Goal: Task Accomplishment & Management: Use online tool/utility

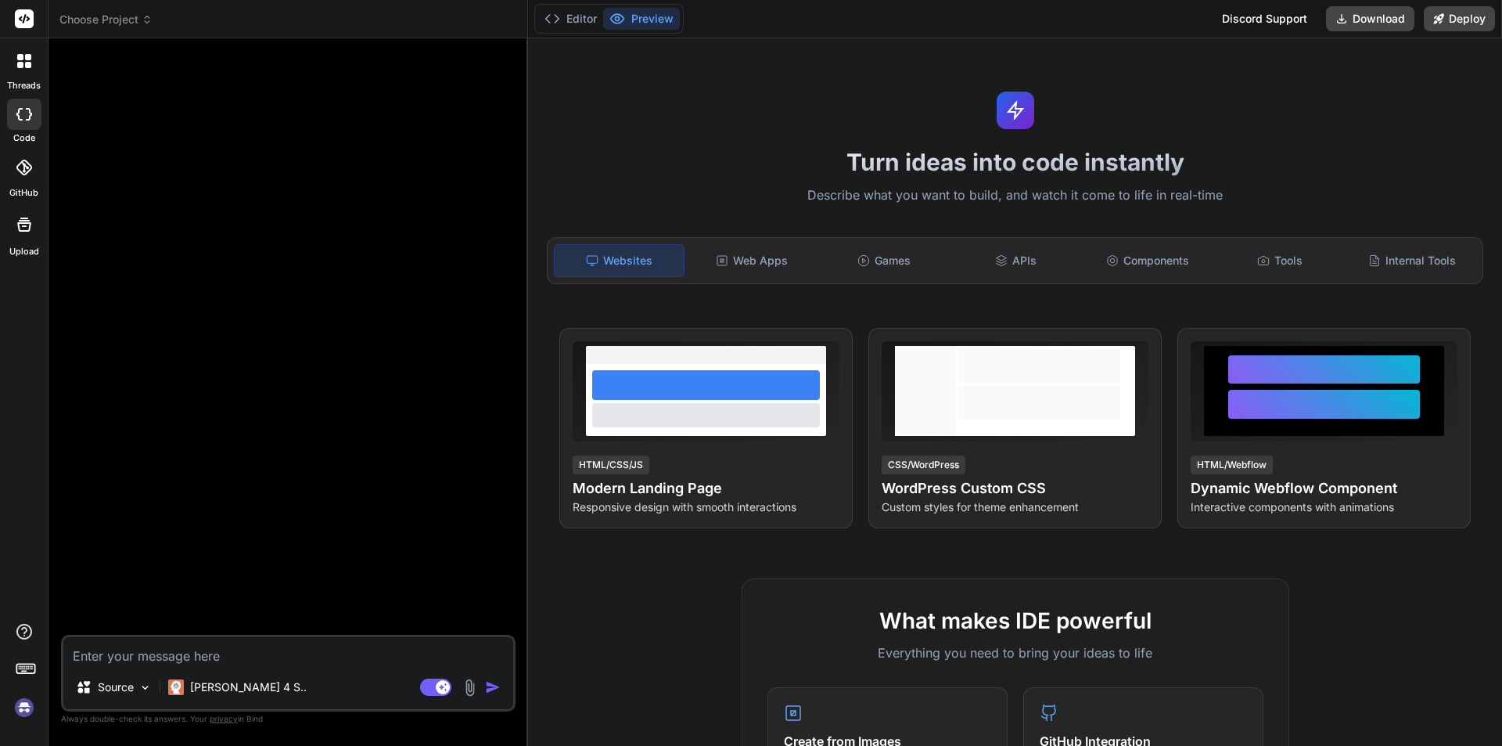
click at [20, 708] on img at bounding box center [24, 707] width 27 height 27
click at [19, 698] on img at bounding box center [24, 707] width 27 height 27
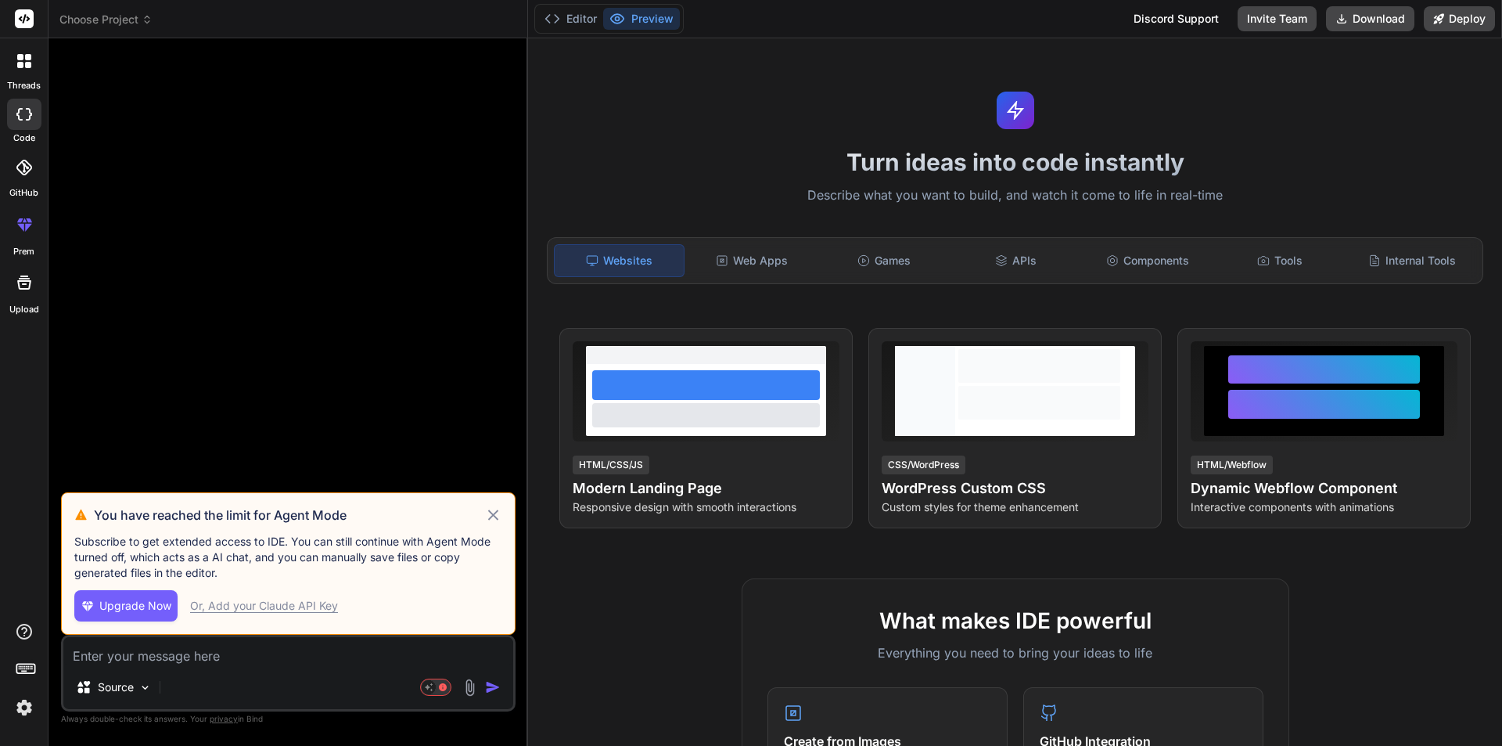
click at [495, 510] on icon at bounding box center [493, 514] width 18 height 19
type textarea "x"
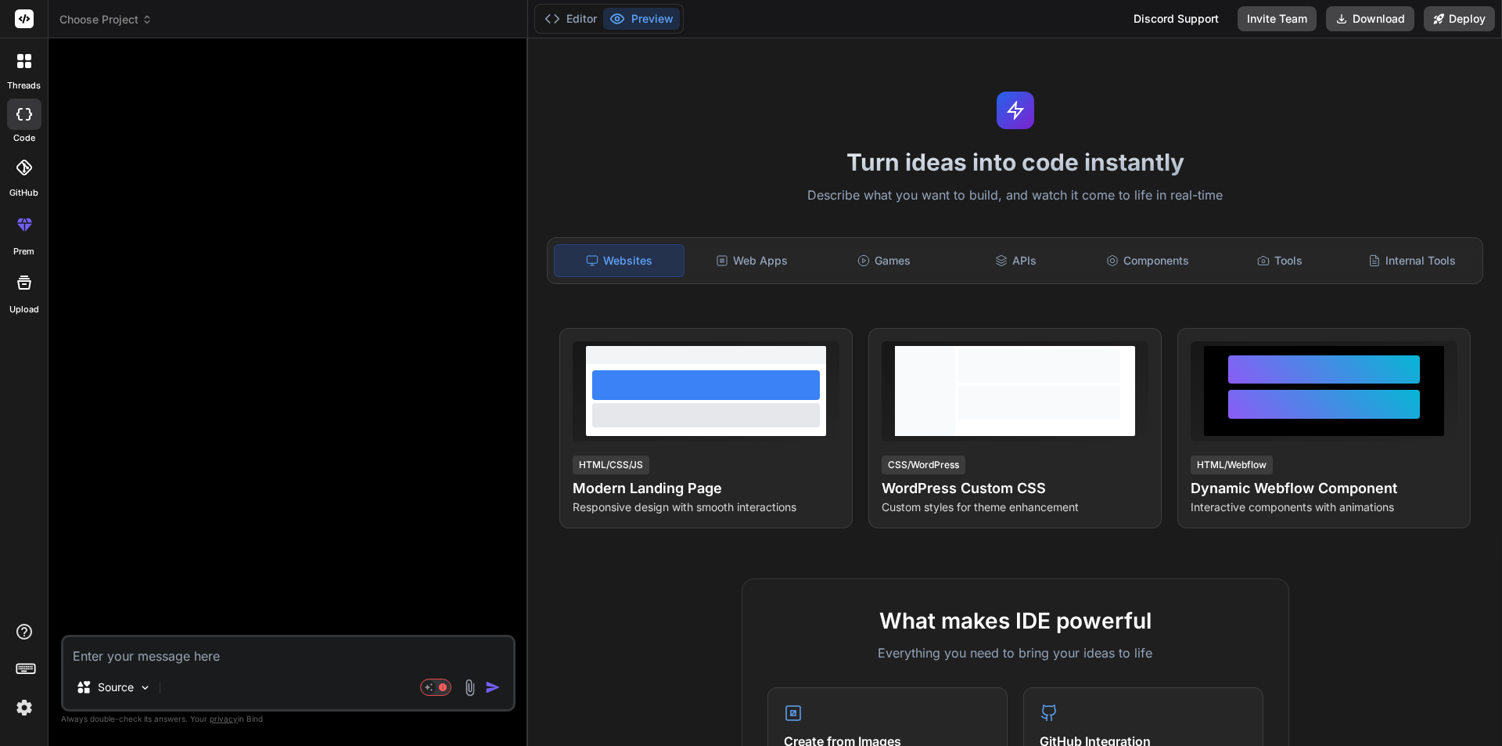
click at [81, 20] on span "Choose Project" at bounding box center [105, 20] width 93 height 16
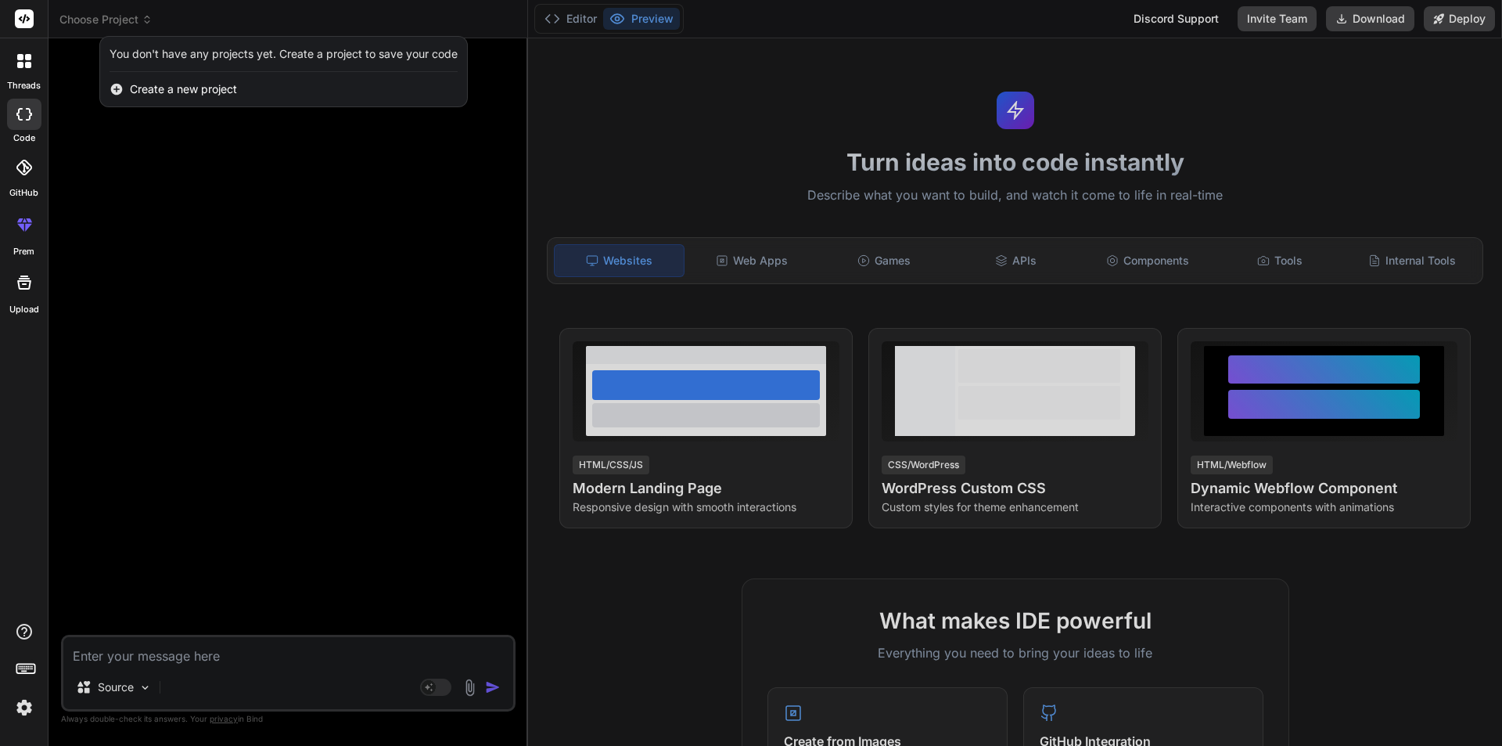
click at [124, 157] on div at bounding box center [751, 373] width 1502 height 746
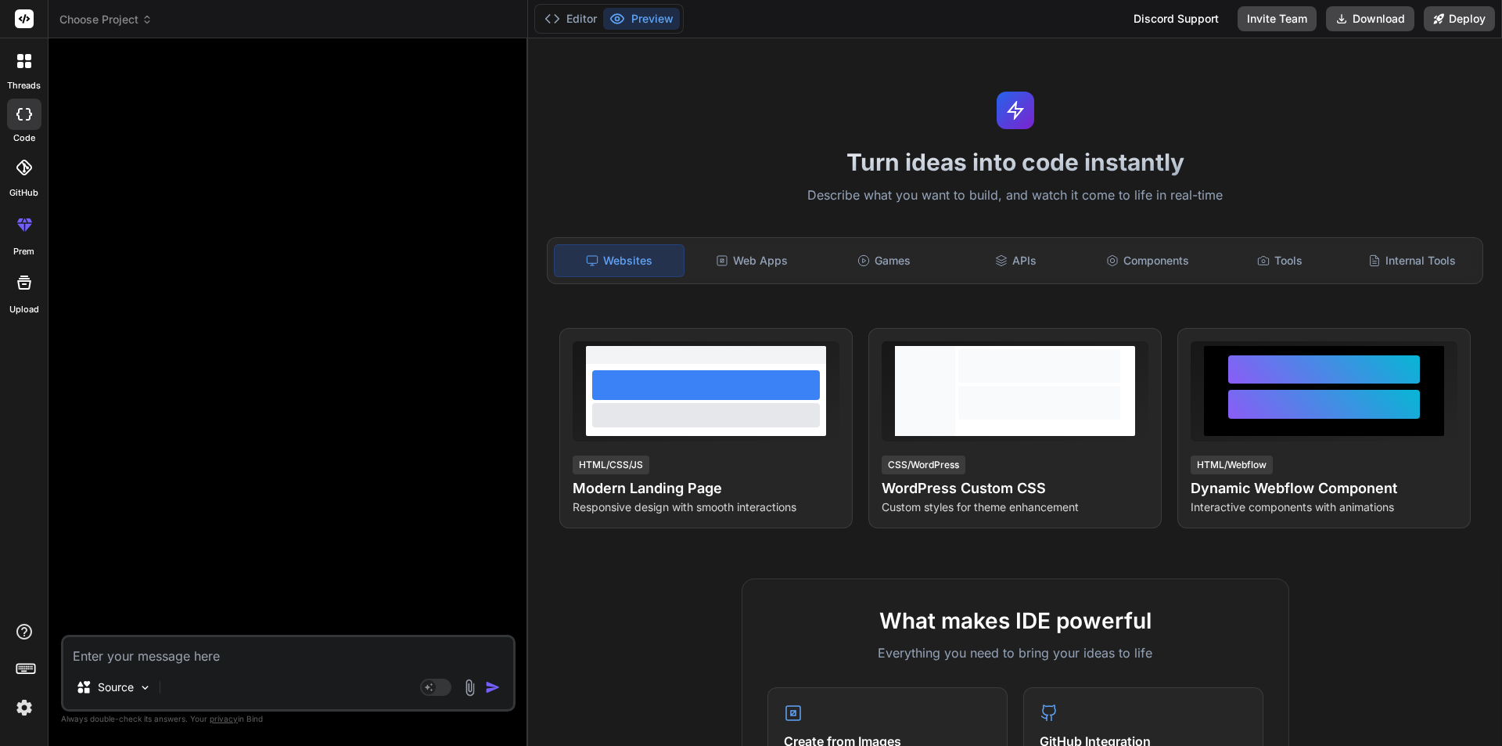
click at [21, 62] on icon at bounding box center [20, 65] width 6 height 6
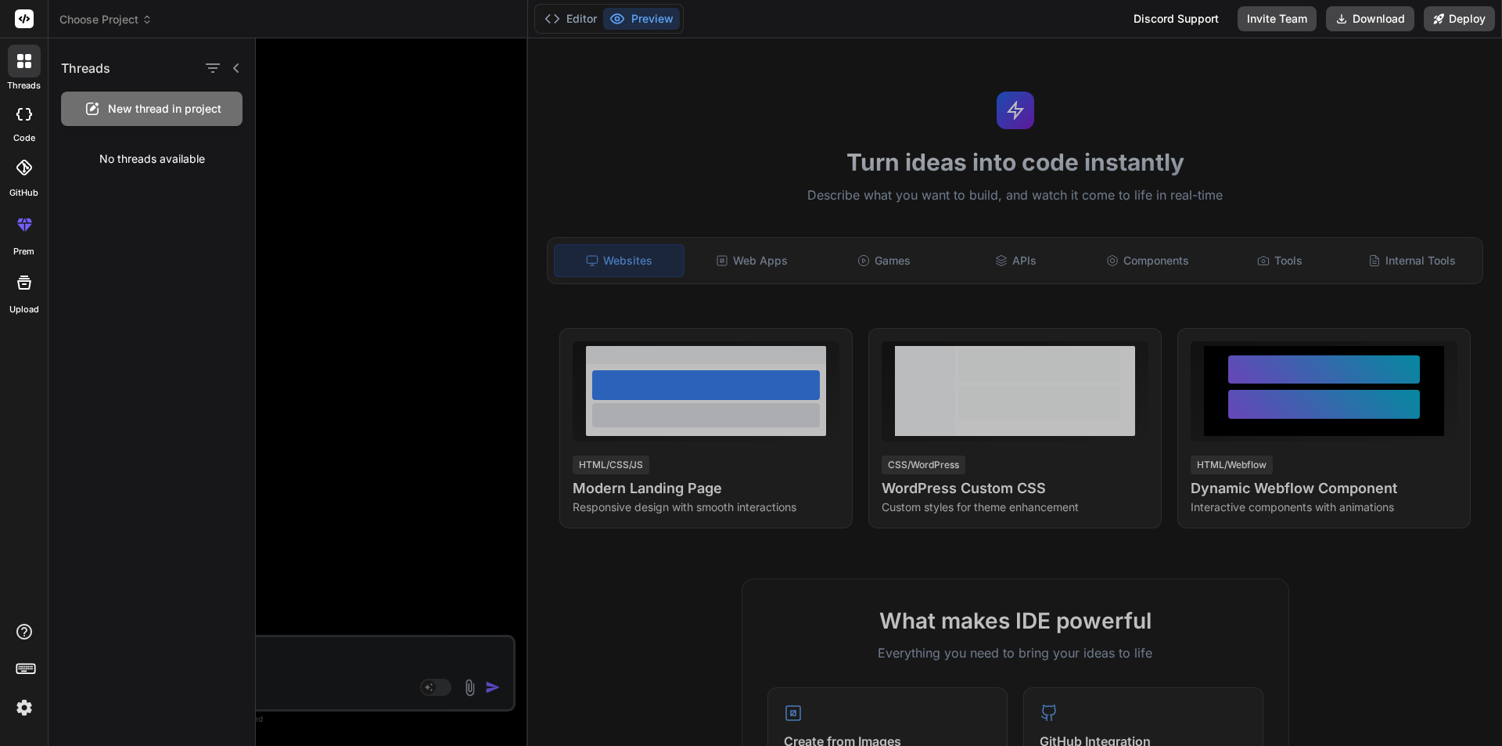
click at [377, 173] on div at bounding box center [879, 391] width 1247 height 707
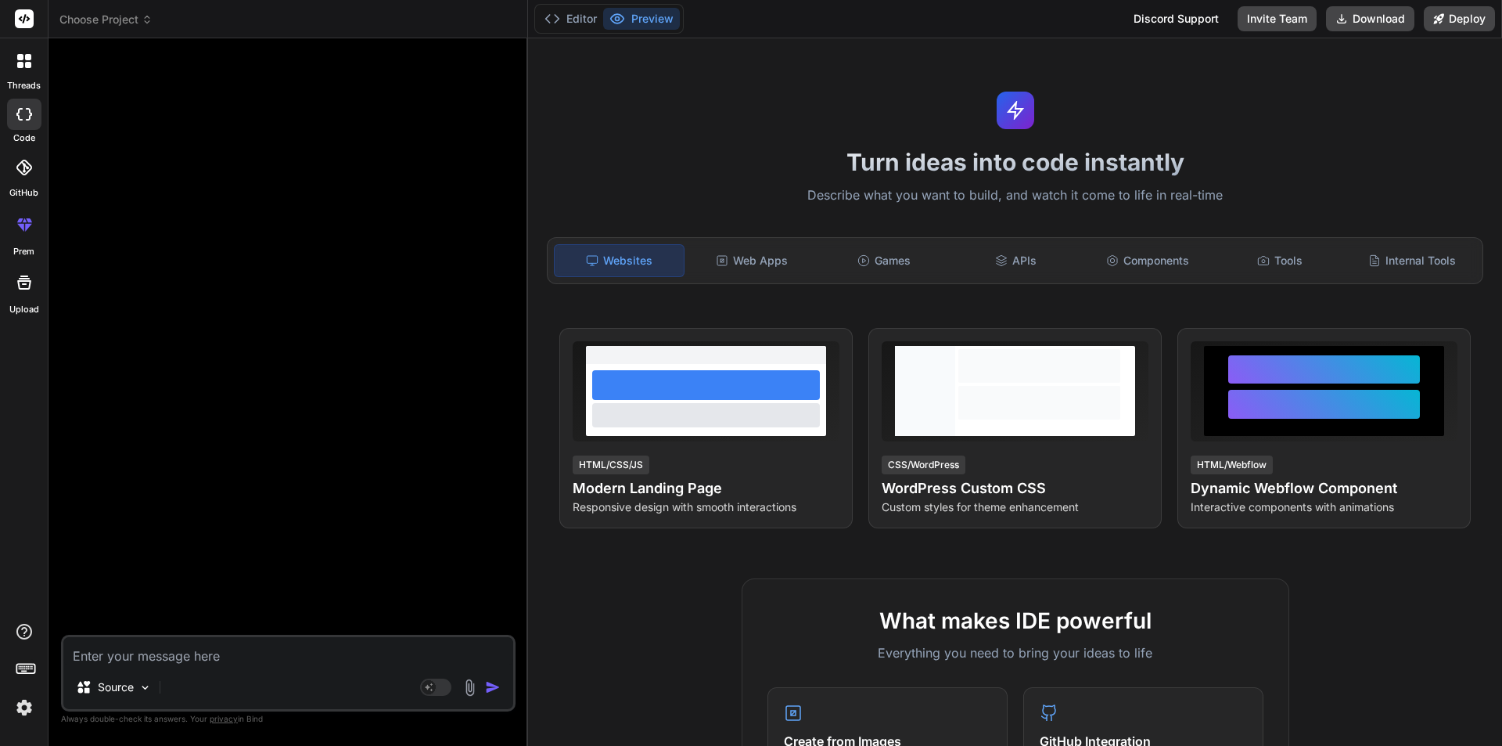
click at [257, 664] on textarea at bounding box center [288, 651] width 450 height 28
paste textarea "To create a website that allows users to generate and copy custom SVG icons for…"
type textarea "To create a website that allows users to generate and copy custom SVG icons for…"
type textarea "x"
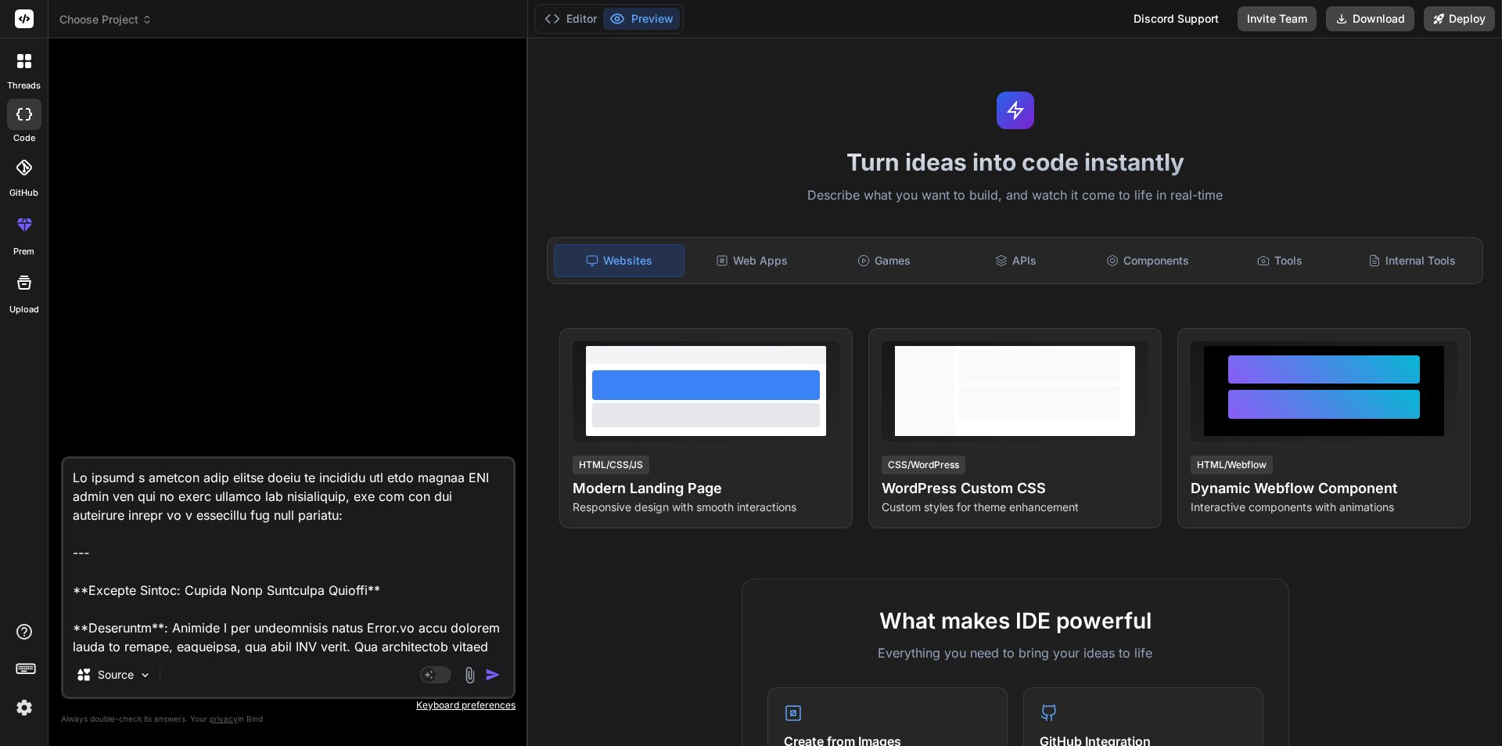
scroll to position [1053, 0]
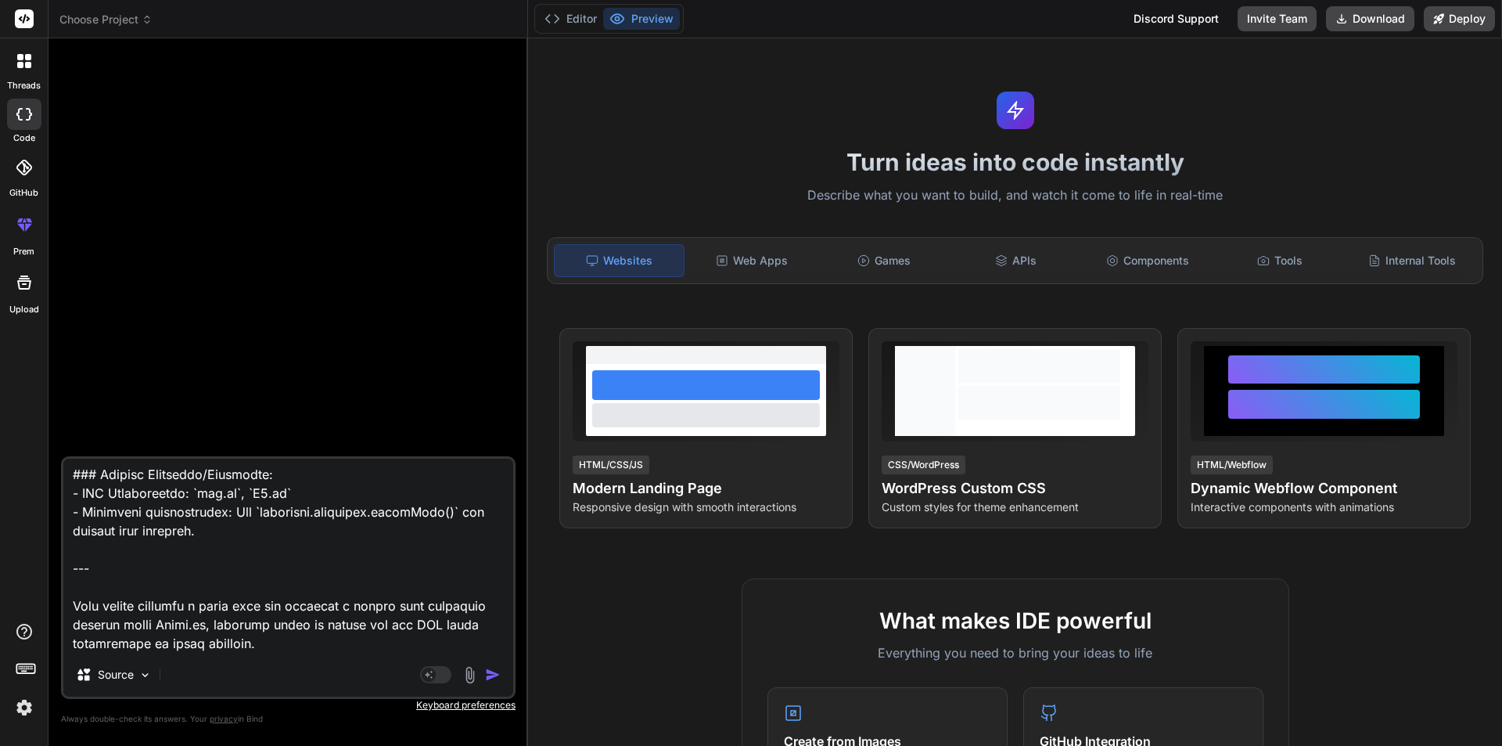
drag, startPoint x: 269, startPoint y: 646, endPoint x: 62, endPoint y: 561, distance: 223.9
click at [62, 561] on div "Source Agent Mode. When this toggle is activated, AI automatically makes decisi…" at bounding box center [288, 577] width 455 height 243
type textarea "To create a website that allows users to generate and copy custom SVG icons for…"
click at [493, 671] on img "button" at bounding box center [493, 675] width 16 height 16
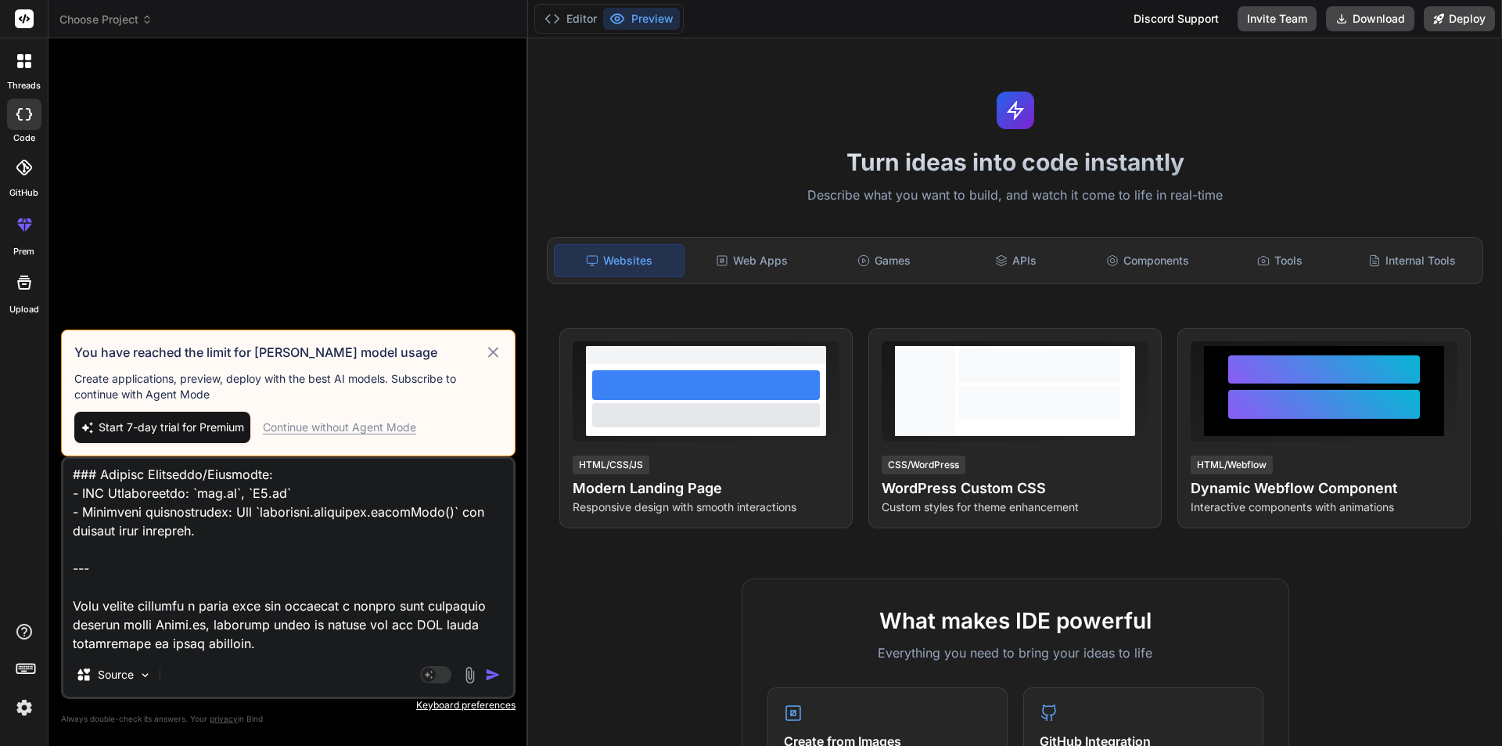
click at [375, 426] on div "Continue without Agent Mode" at bounding box center [339, 427] width 153 height 16
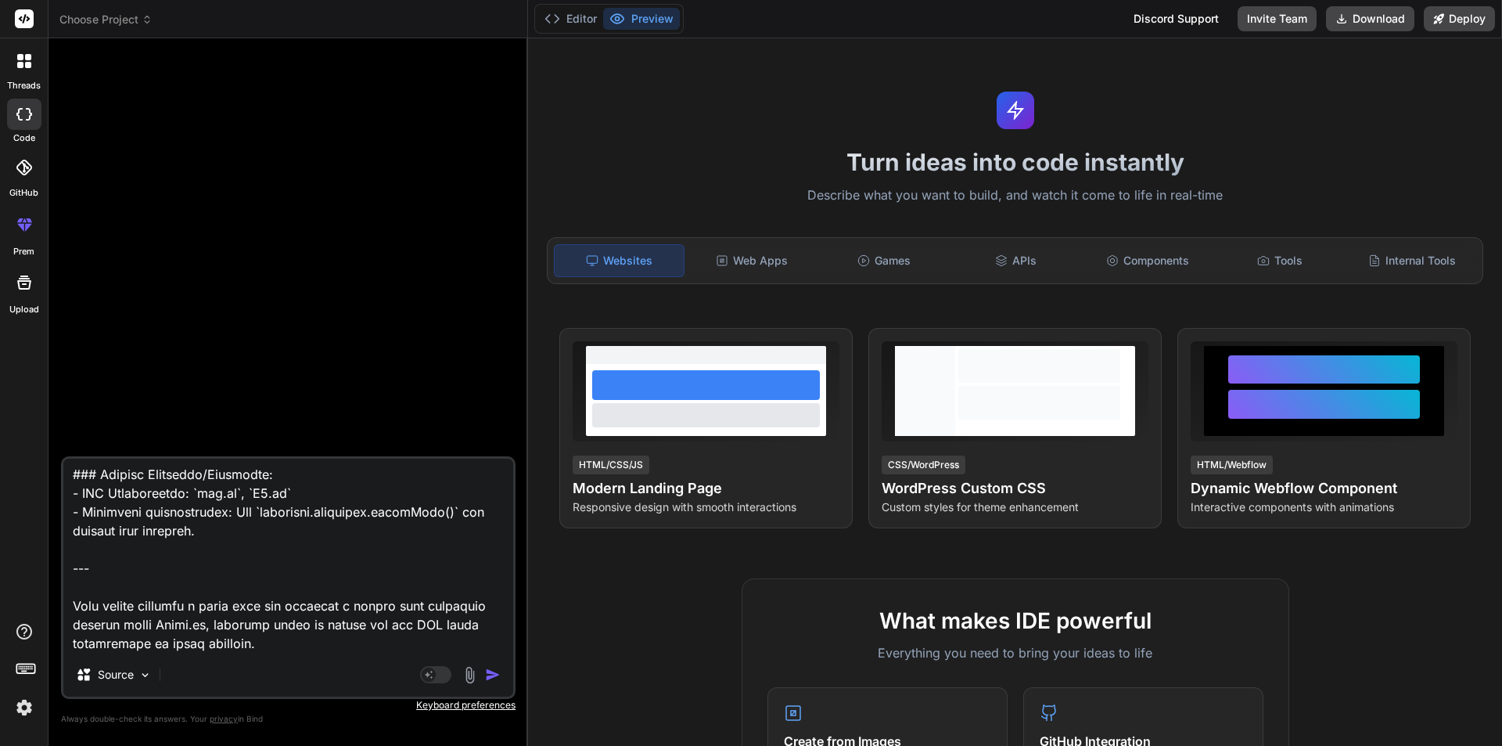
click at [493, 682] on img "button" at bounding box center [493, 675] width 16 height 16
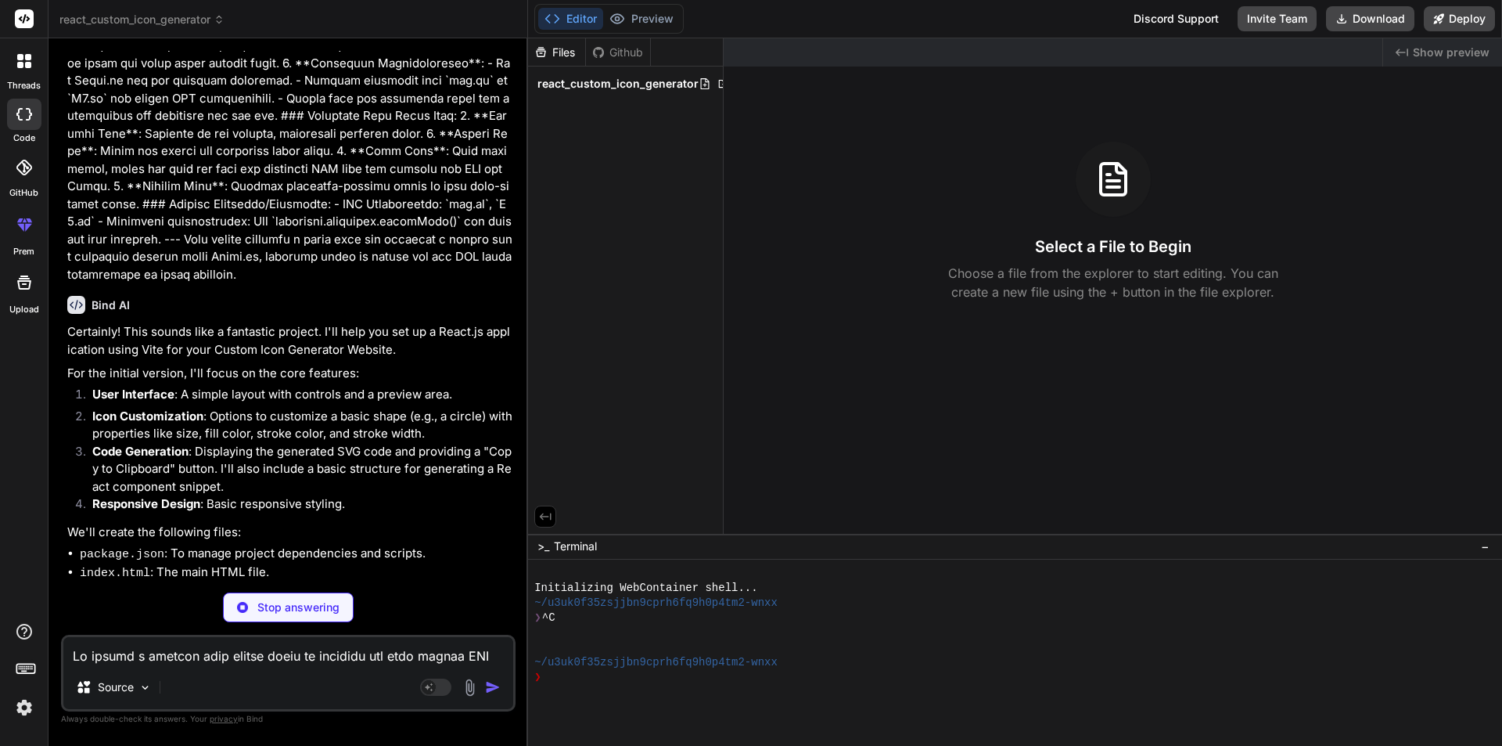
scroll to position [534, 0]
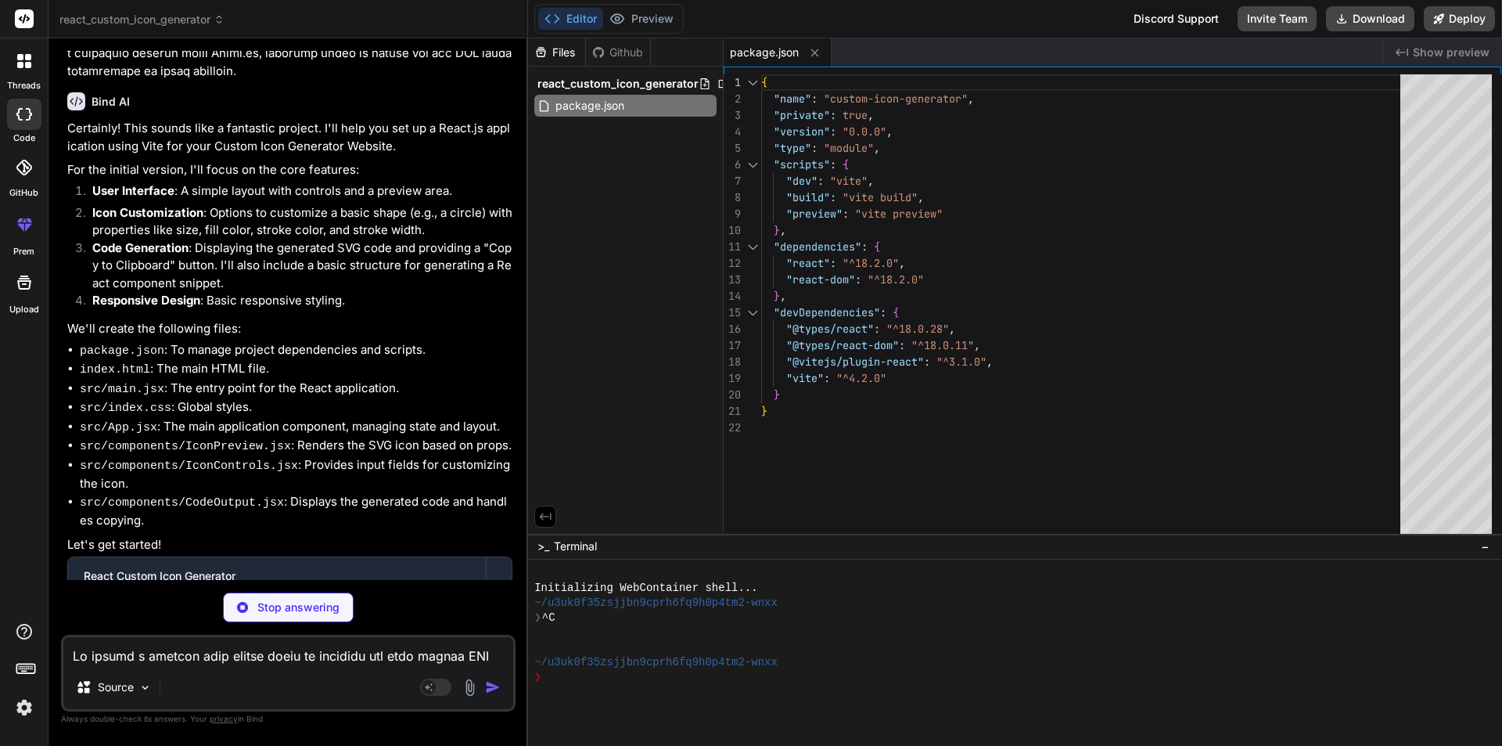
type textarea "x"
type textarea "<script type="module" src="/src/main.jsx"></script> </body> </html>"
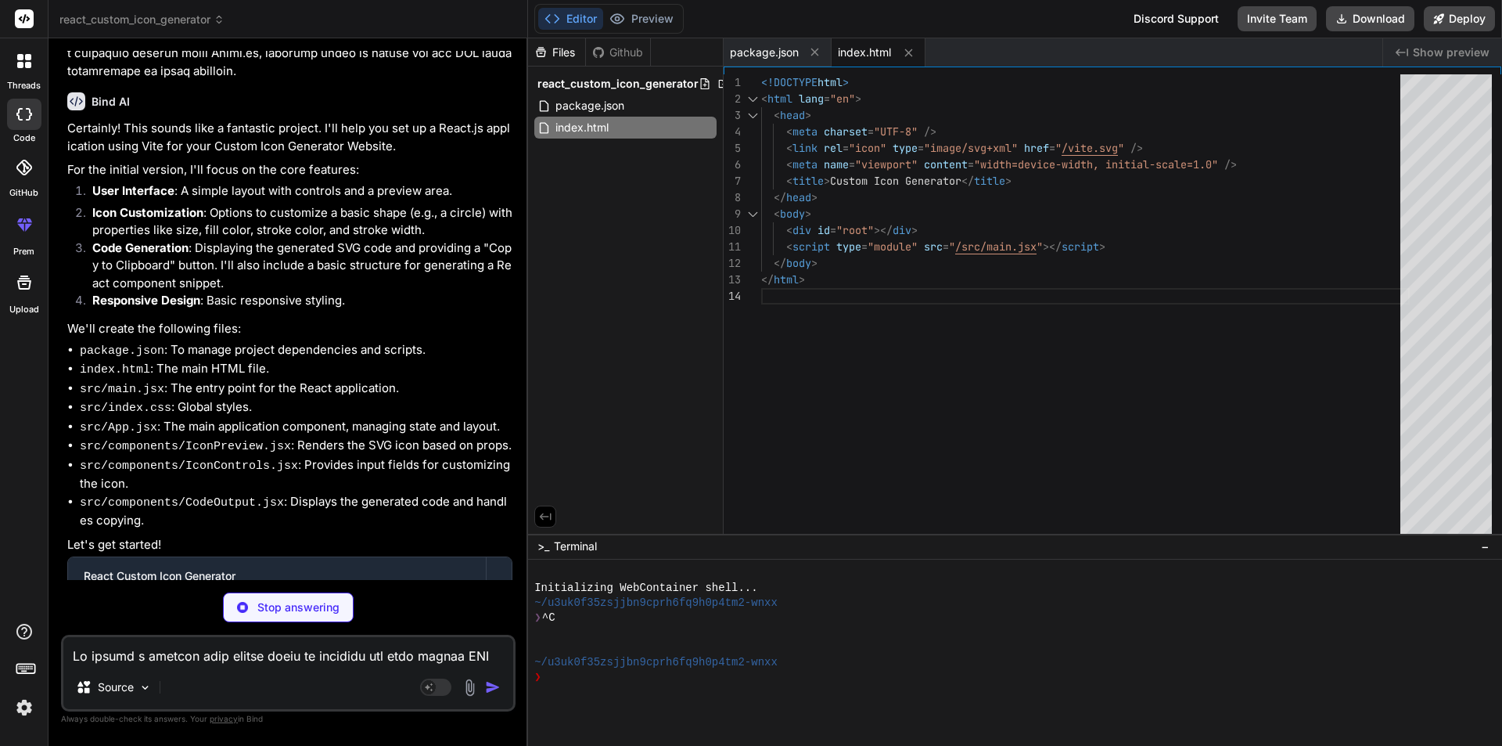
type textarea "x"
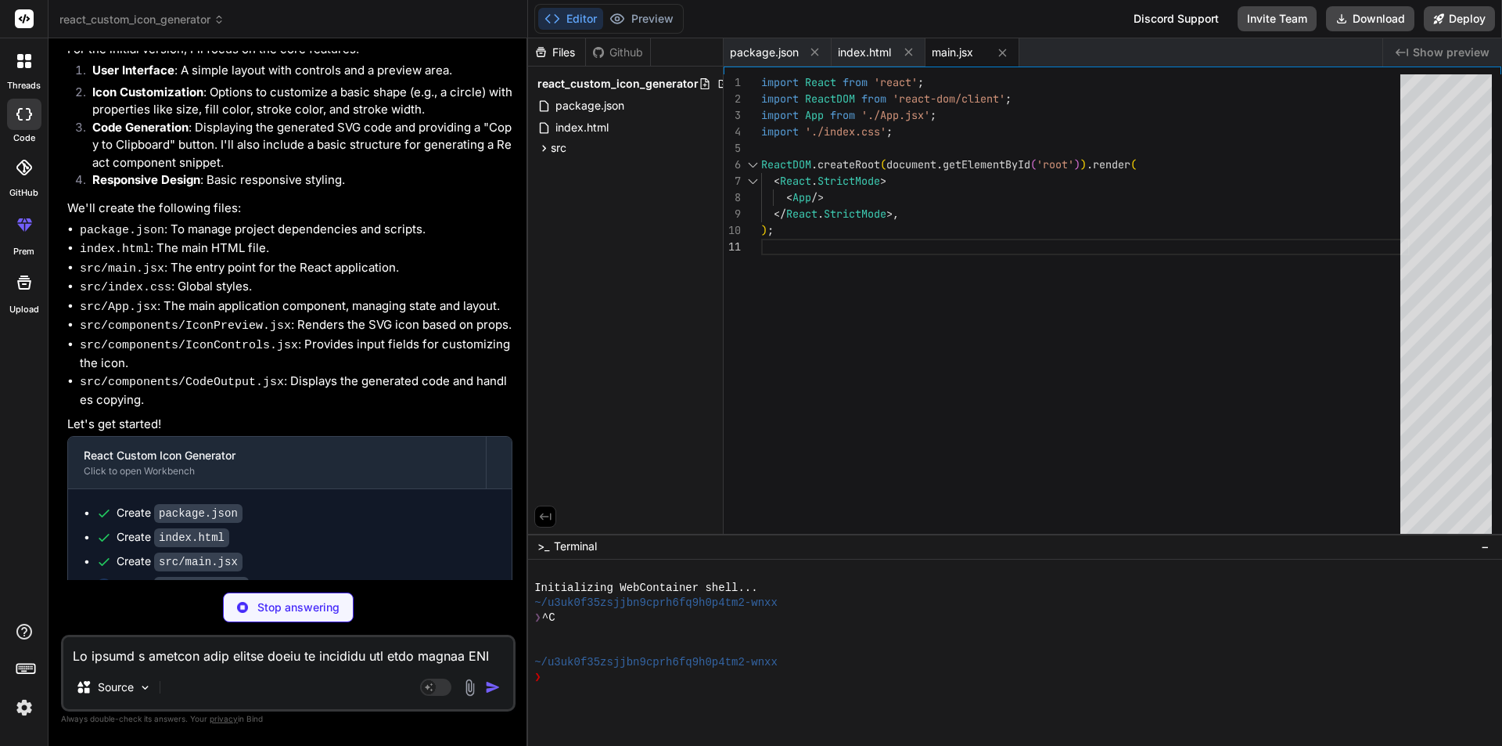
scroll to position [655, 0]
click at [571, 156] on div "src" at bounding box center [625, 148] width 182 height 19
type textarea "x"
type textarea ".tab-button:hover:not(.active) { color: #0056b3; }"
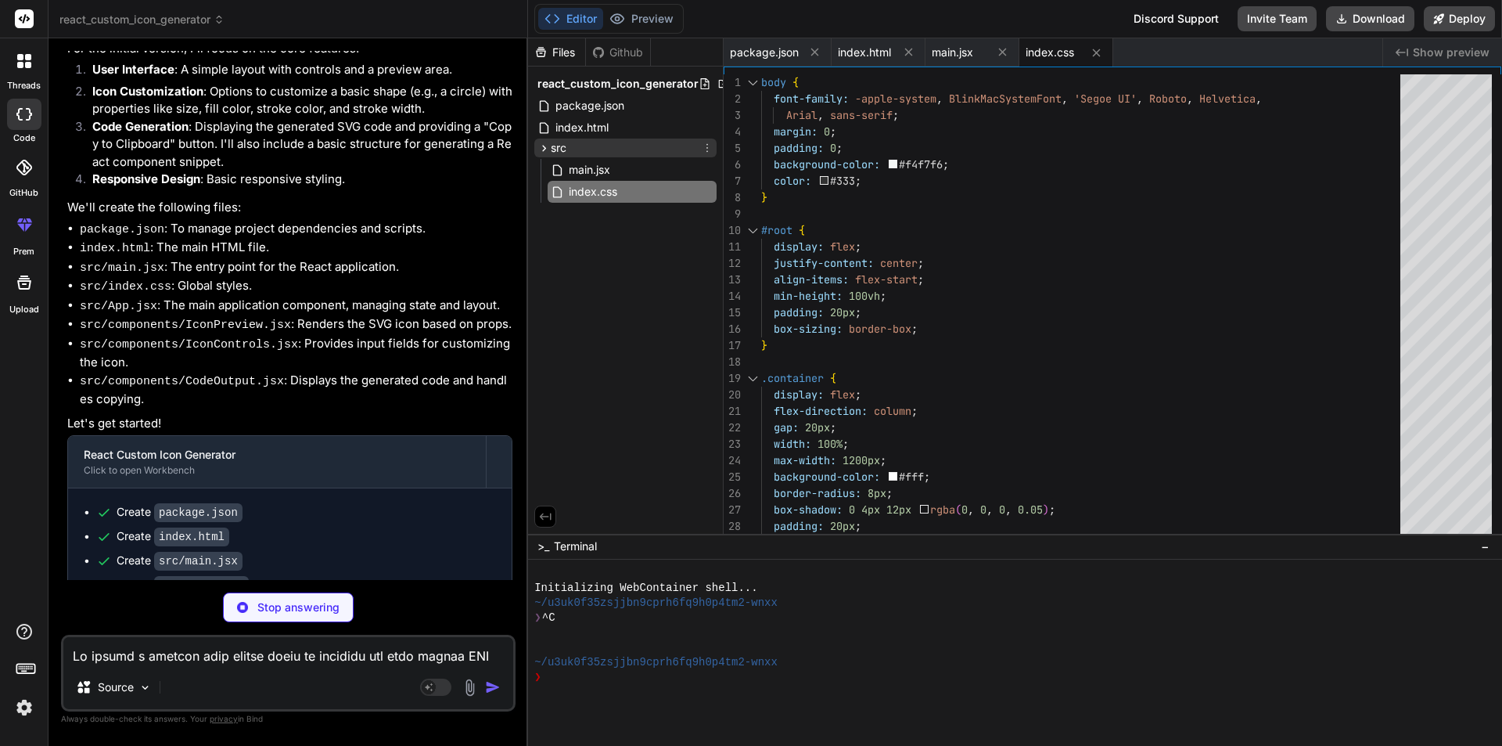
click at [570, 151] on div "src" at bounding box center [625, 148] width 182 height 19
type textarea "x"
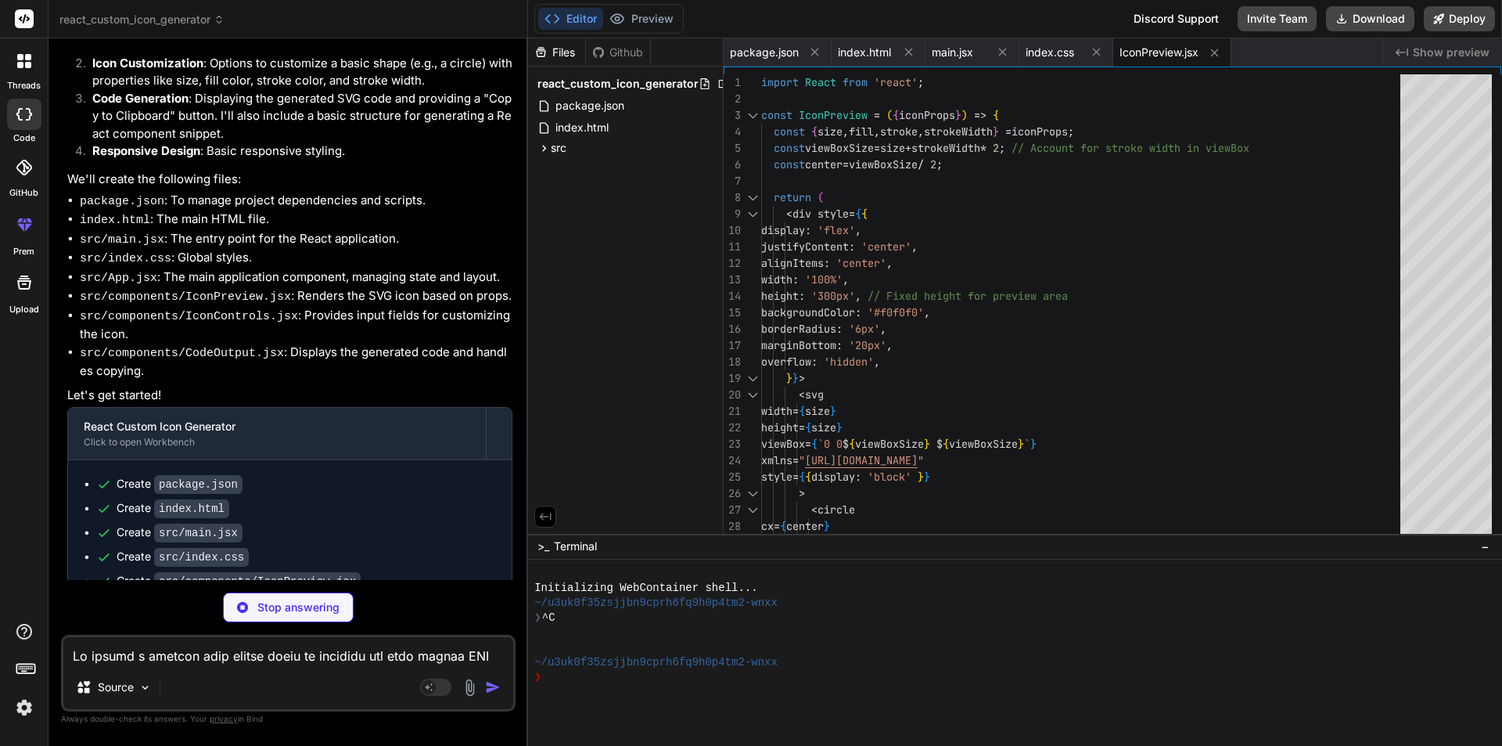
scroll to position [703, 0]
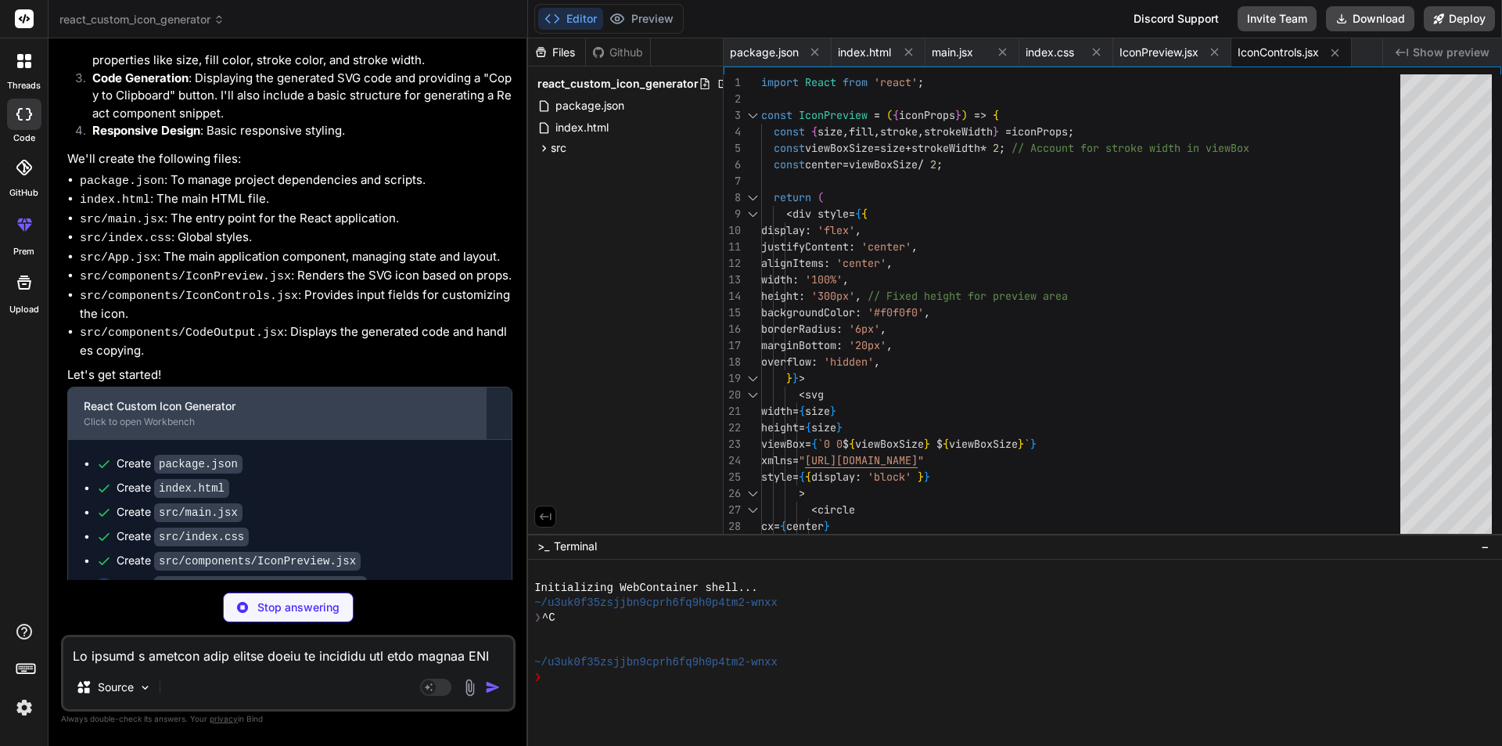
type textarea "x"
type textarea "/> <span>{iconProps.strokeWidth}px</span> </div> </div> ); }; export default Ic…"
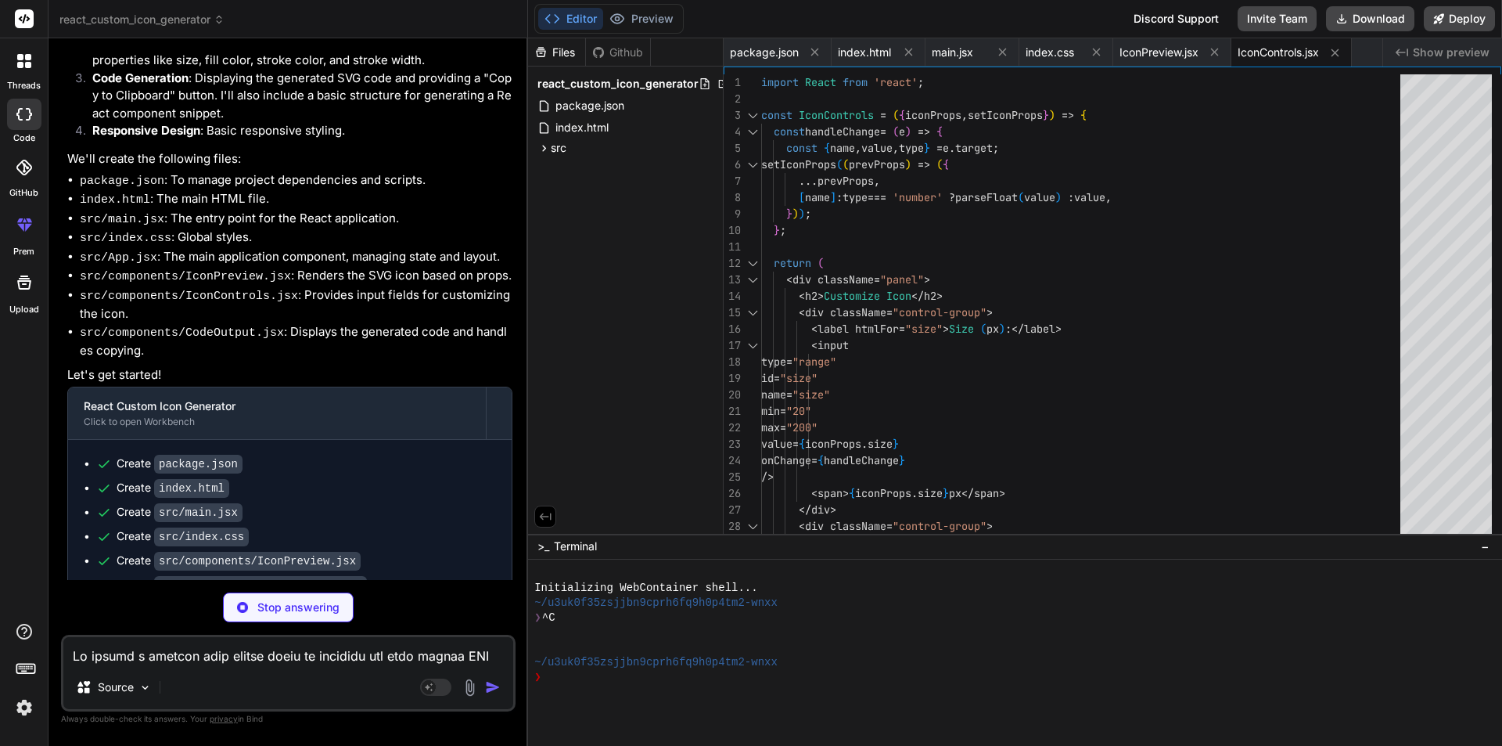
type textarea "x"
type textarea "<button className="copy-button" onClick={handleCopy}> {copyStatus || 'Copy to C…"
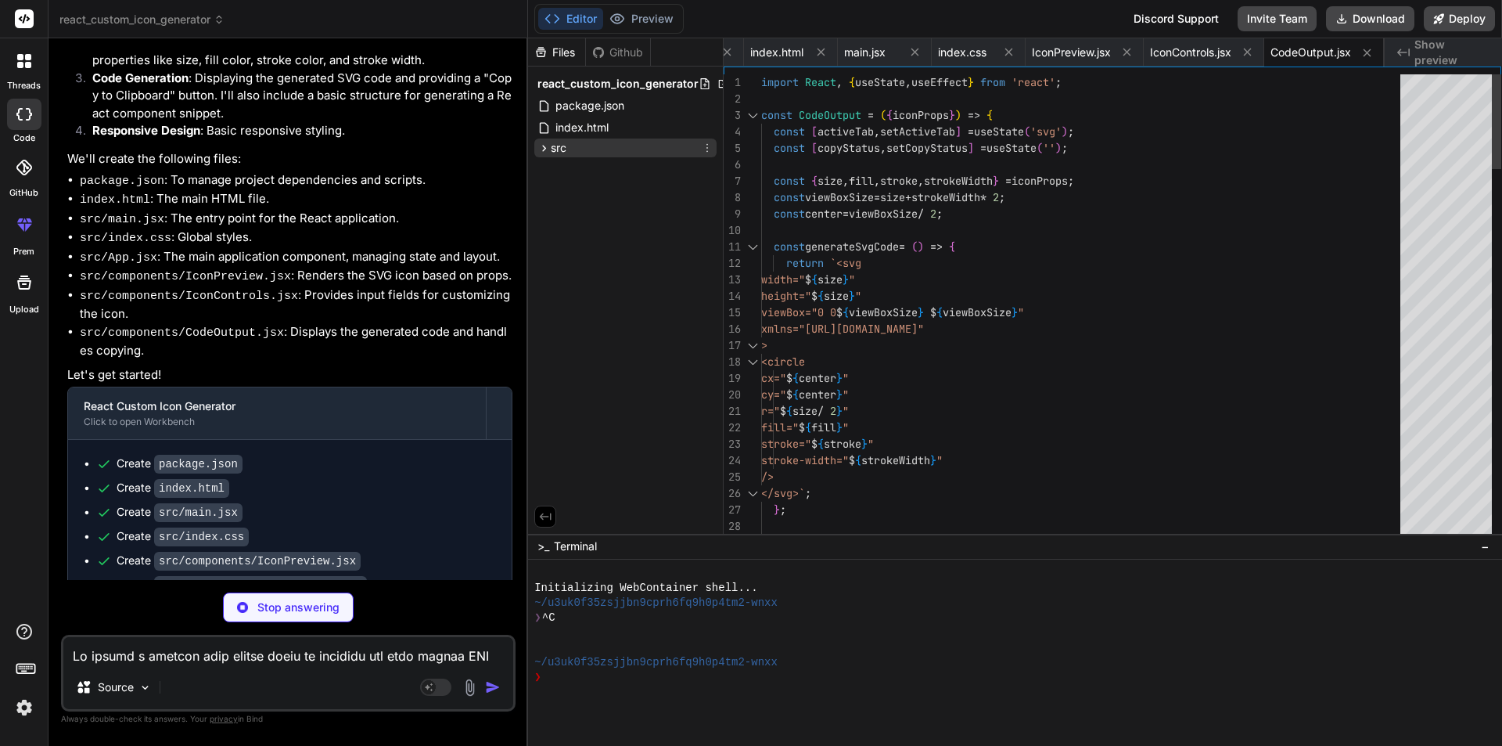
click at [567, 153] on span "src" at bounding box center [559, 148] width 16 height 16
type textarea "x"
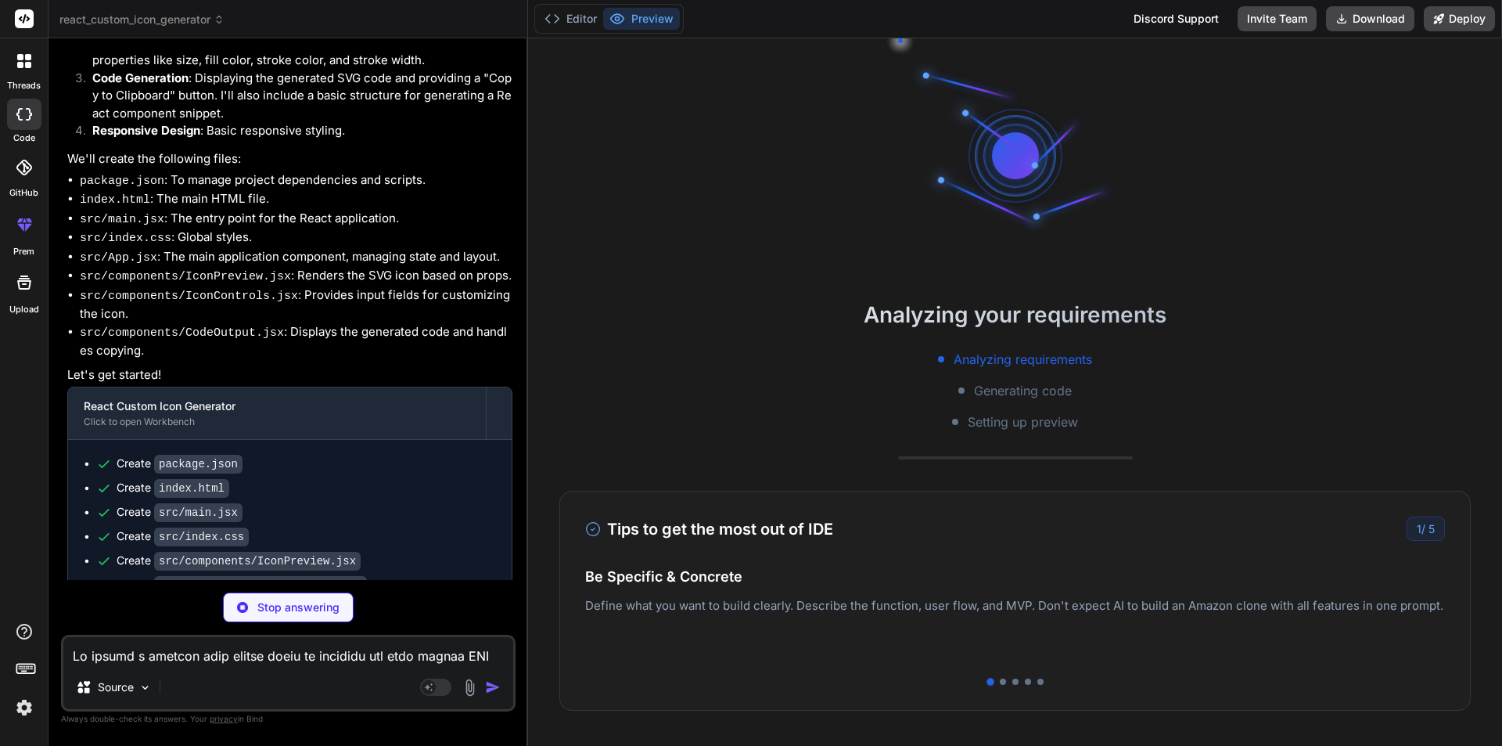
type textarea "x"
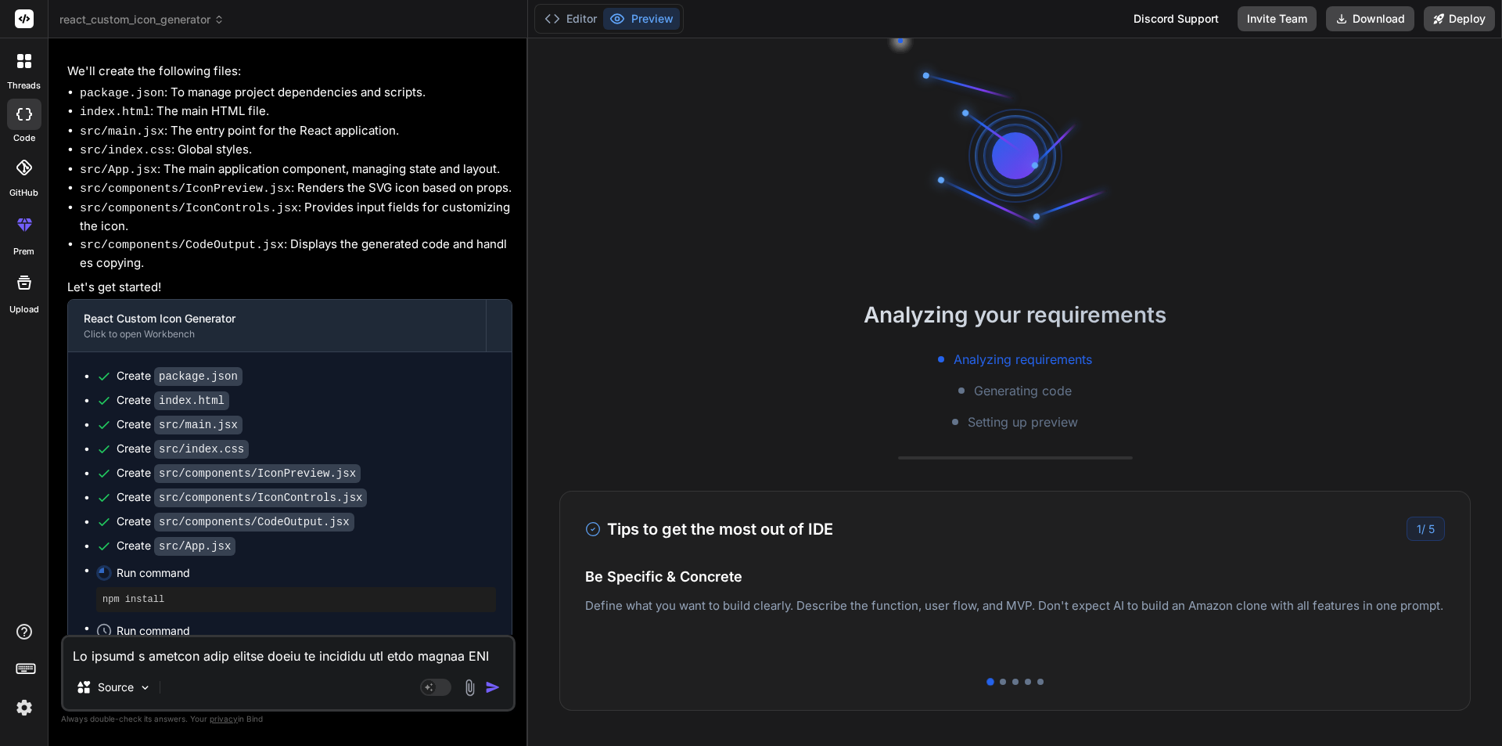
scroll to position [893, 0]
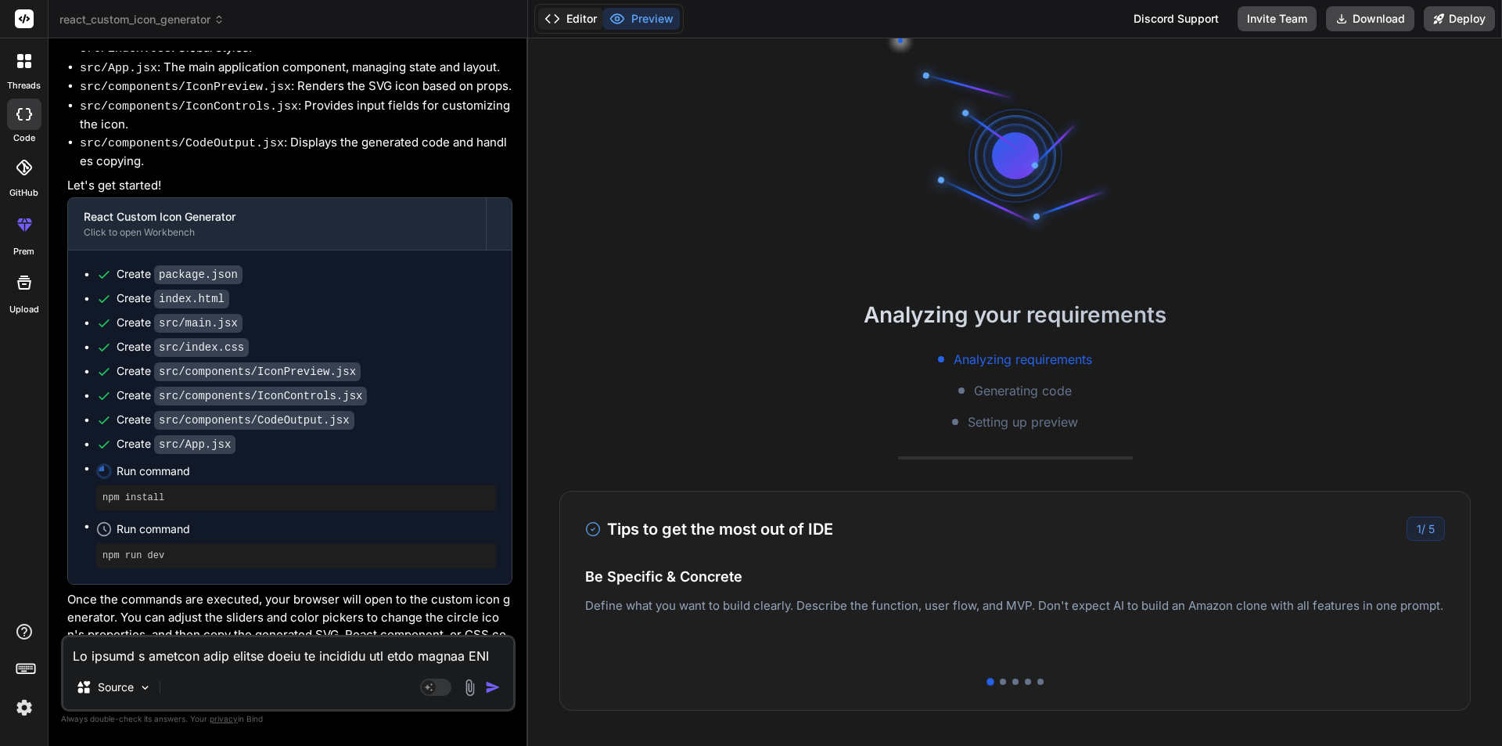
click at [567, 23] on button "Editor" at bounding box center [570, 19] width 65 height 22
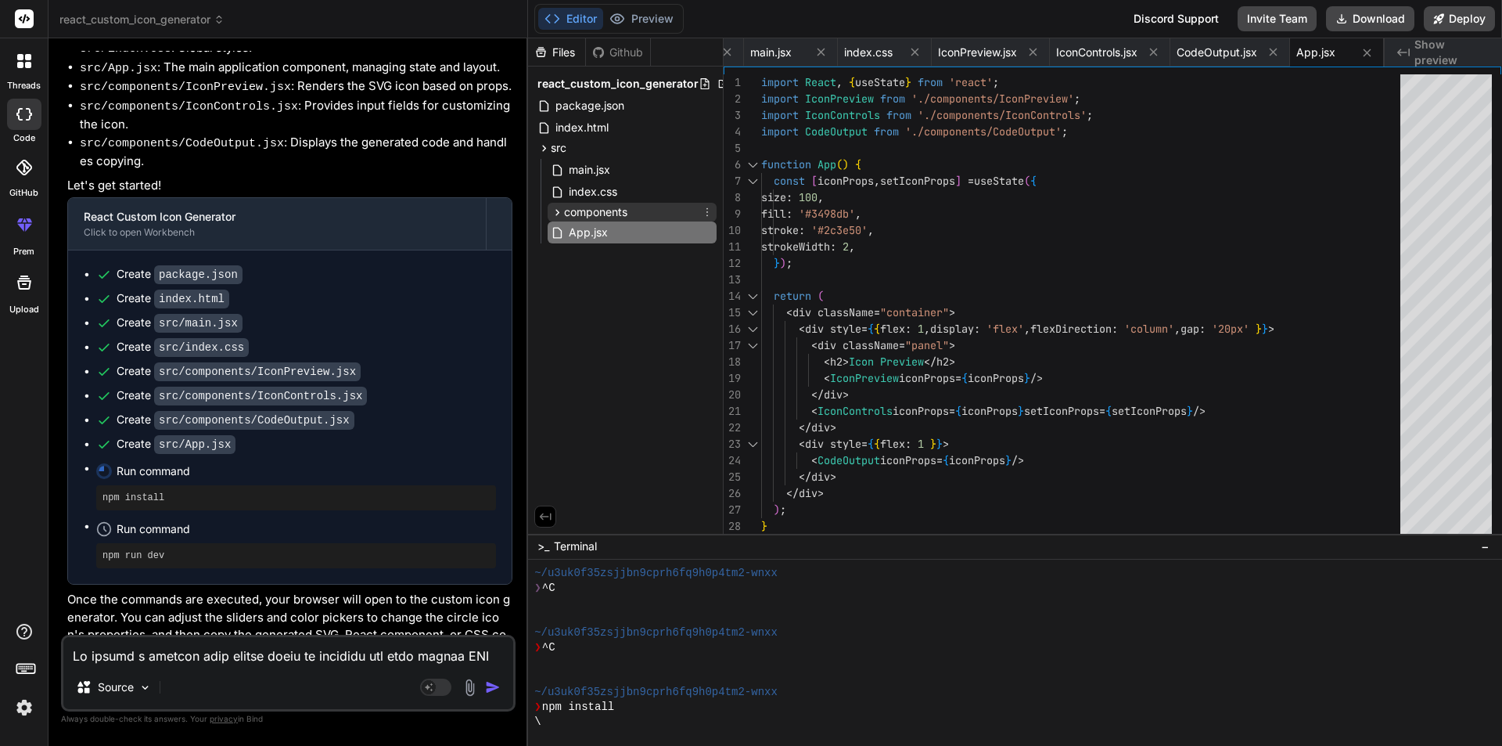
click at [584, 218] on span "components" at bounding box center [595, 212] width 63 height 16
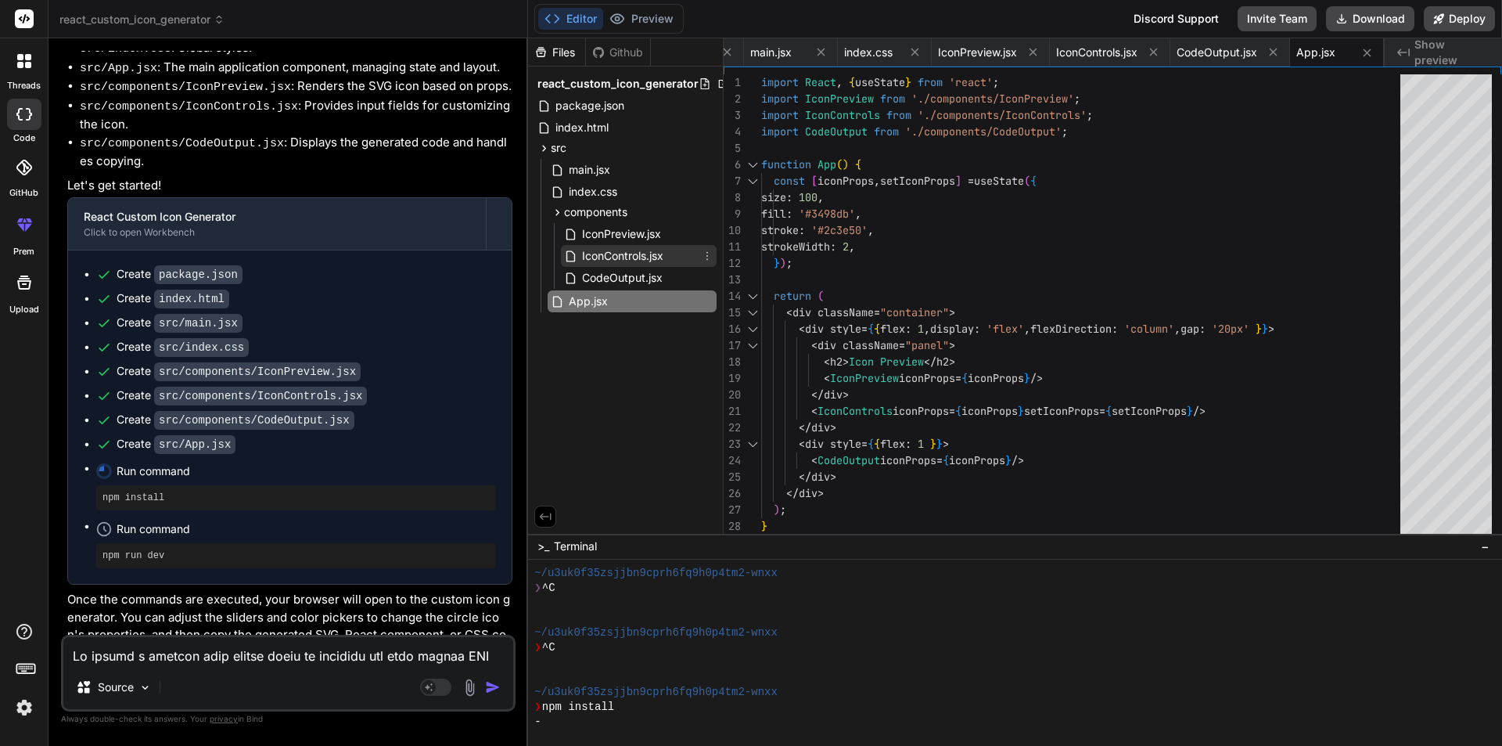
click at [601, 257] on span "IconControls.jsx" at bounding box center [623, 255] width 85 height 19
type textarea "/> <span>{iconProps.strokeWidth}px</span> </div> </div> ); }; export default Ic…"
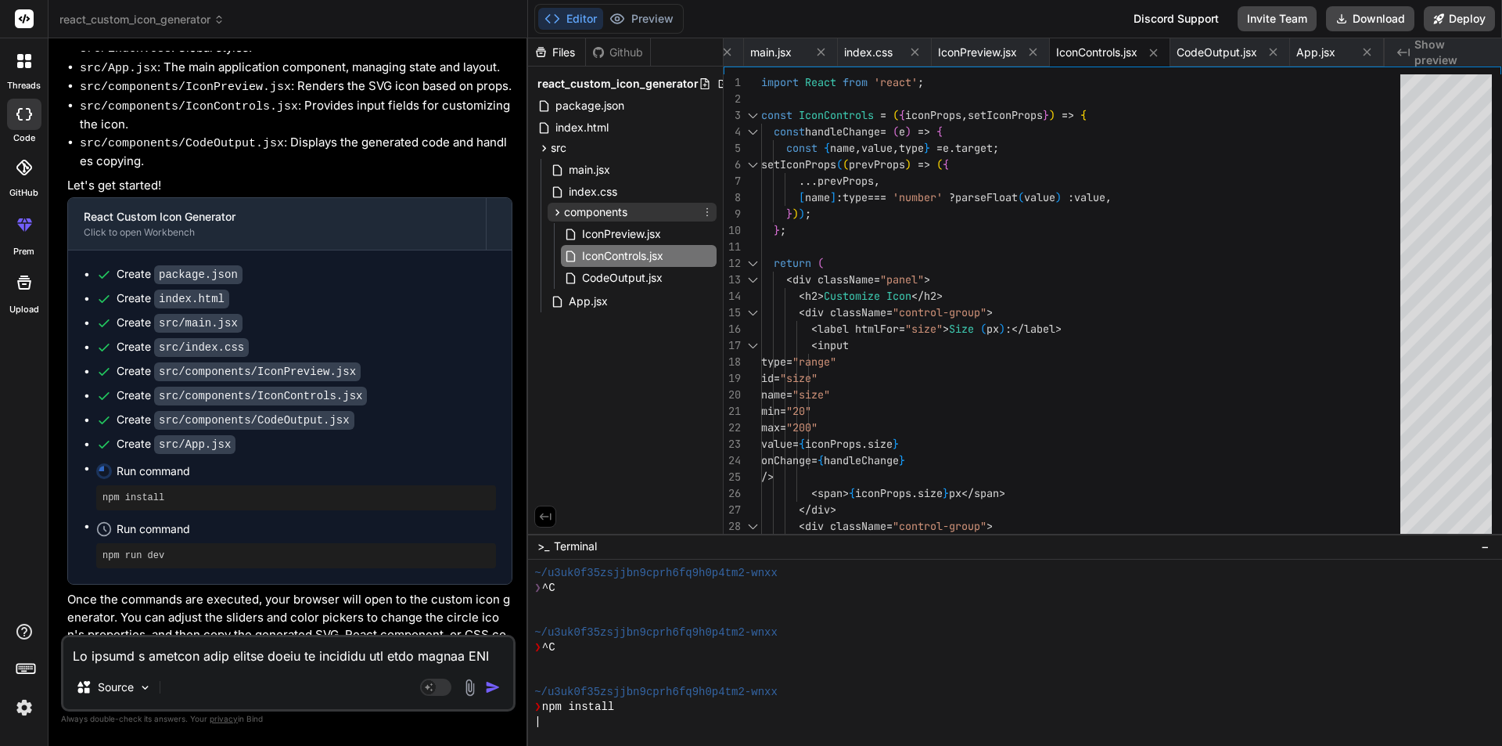
click at [583, 205] on span "components" at bounding box center [595, 212] width 63 height 16
click at [550, 147] on icon at bounding box center [544, 148] width 13 height 13
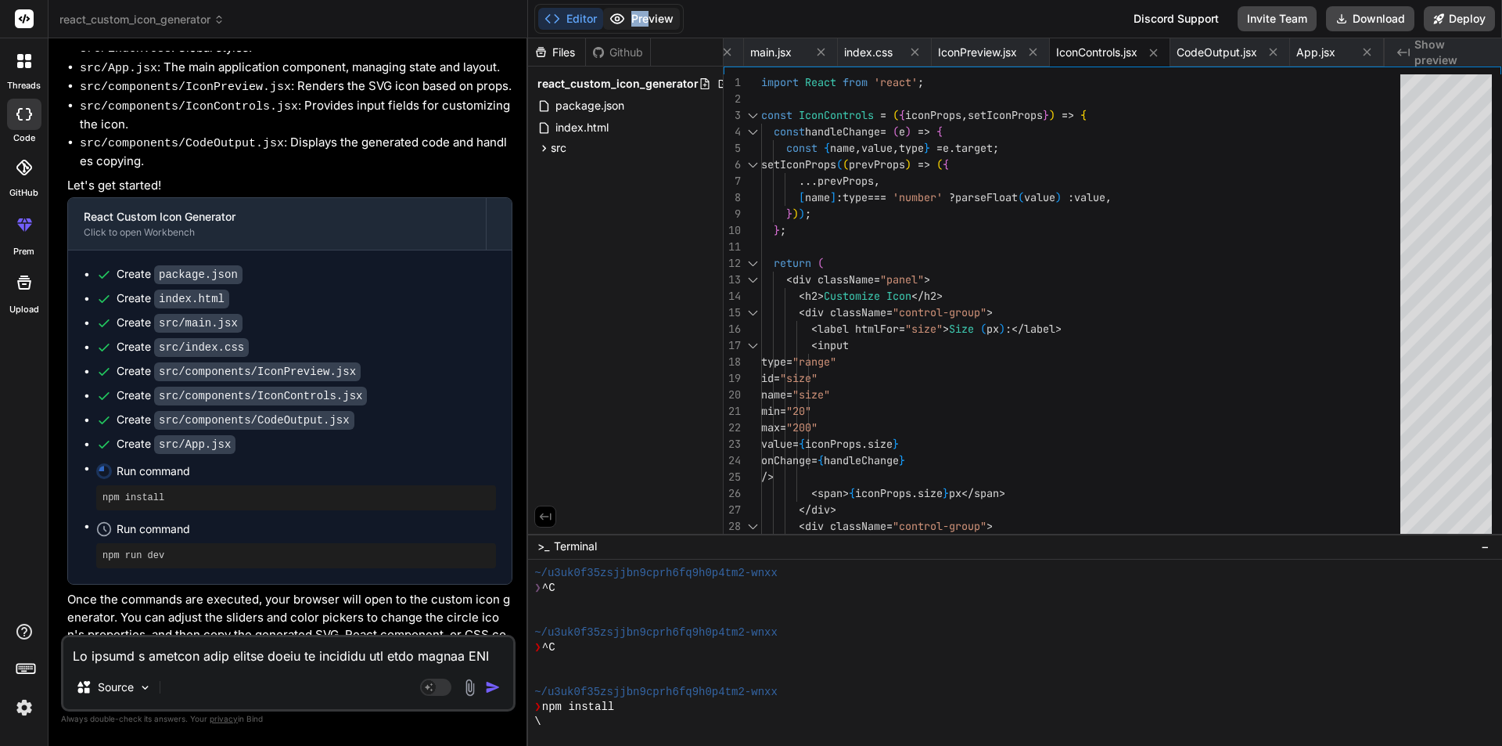
drag, startPoint x: 648, startPoint y: 34, endPoint x: 650, endPoint y: 25, distance: 9.7
click at [650, 25] on div "Editor Preview Discord Support Invite Team Download Deploy" at bounding box center [1015, 19] width 974 height 38
click at [650, 25] on button "Preview" at bounding box center [641, 19] width 77 height 22
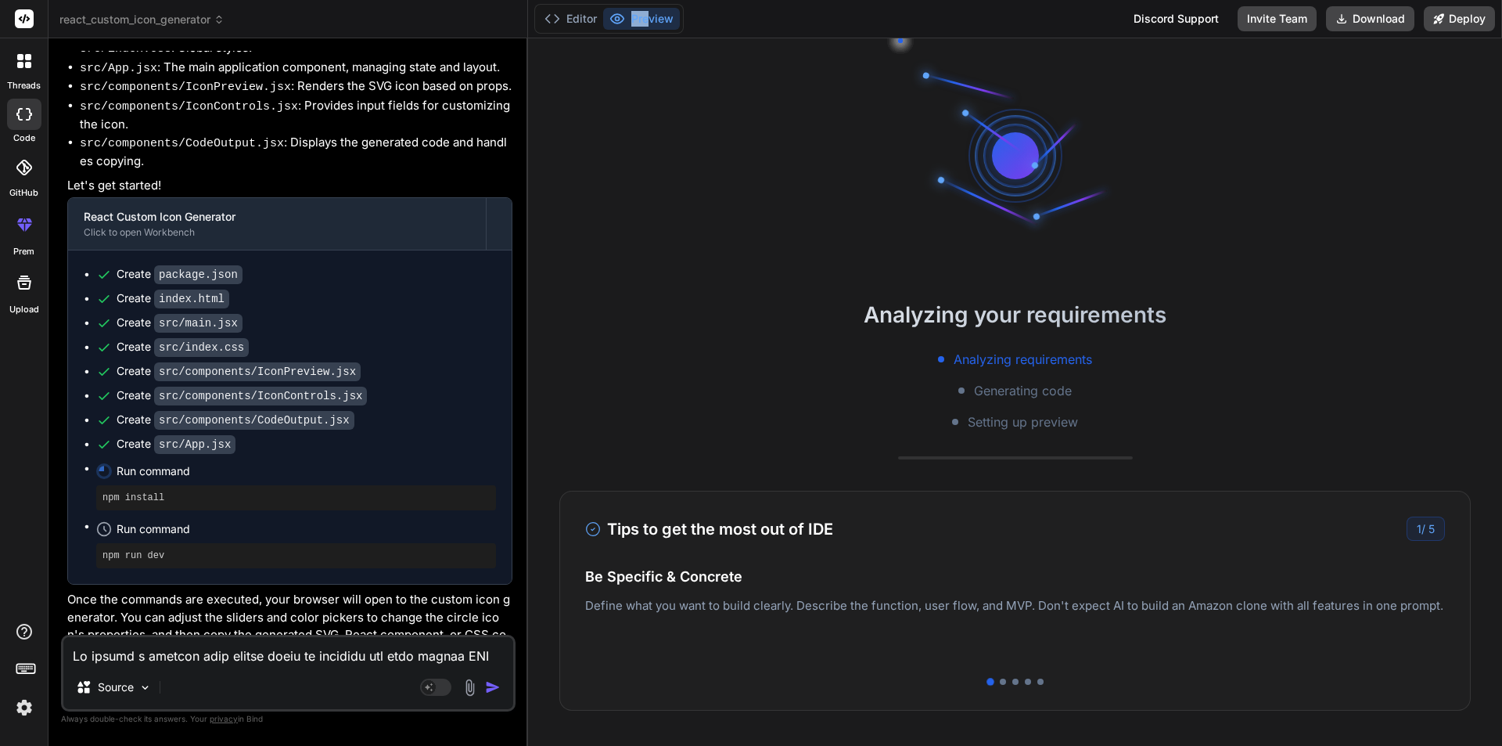
click at [651, 25] on button "Preview" at bounding box center [641, 19] width 77 height 22
type textarea "x"
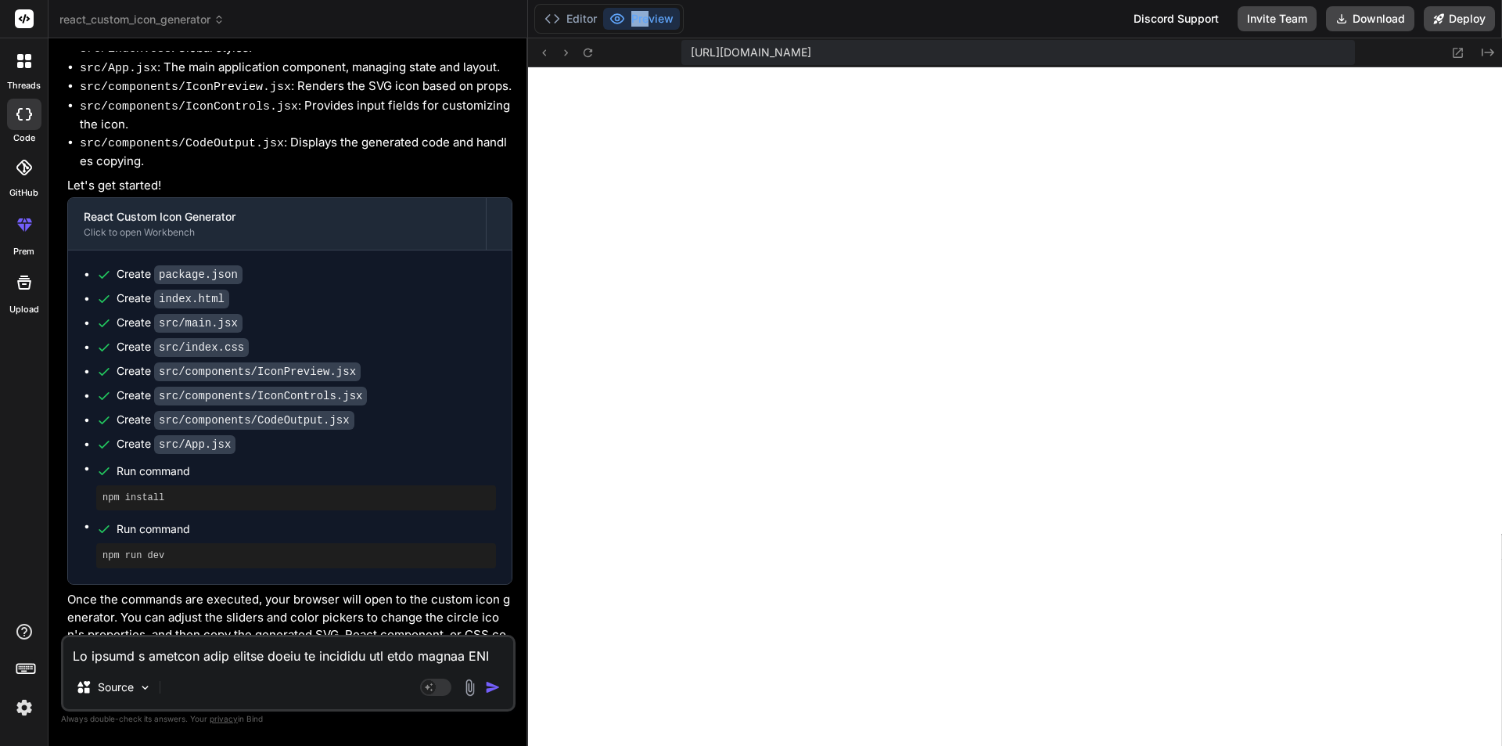
scroll to position [505, 0]
click at [197, 23] on span "react_custom_icon_generator" at bounding box center [141, 20] width 165 height 16
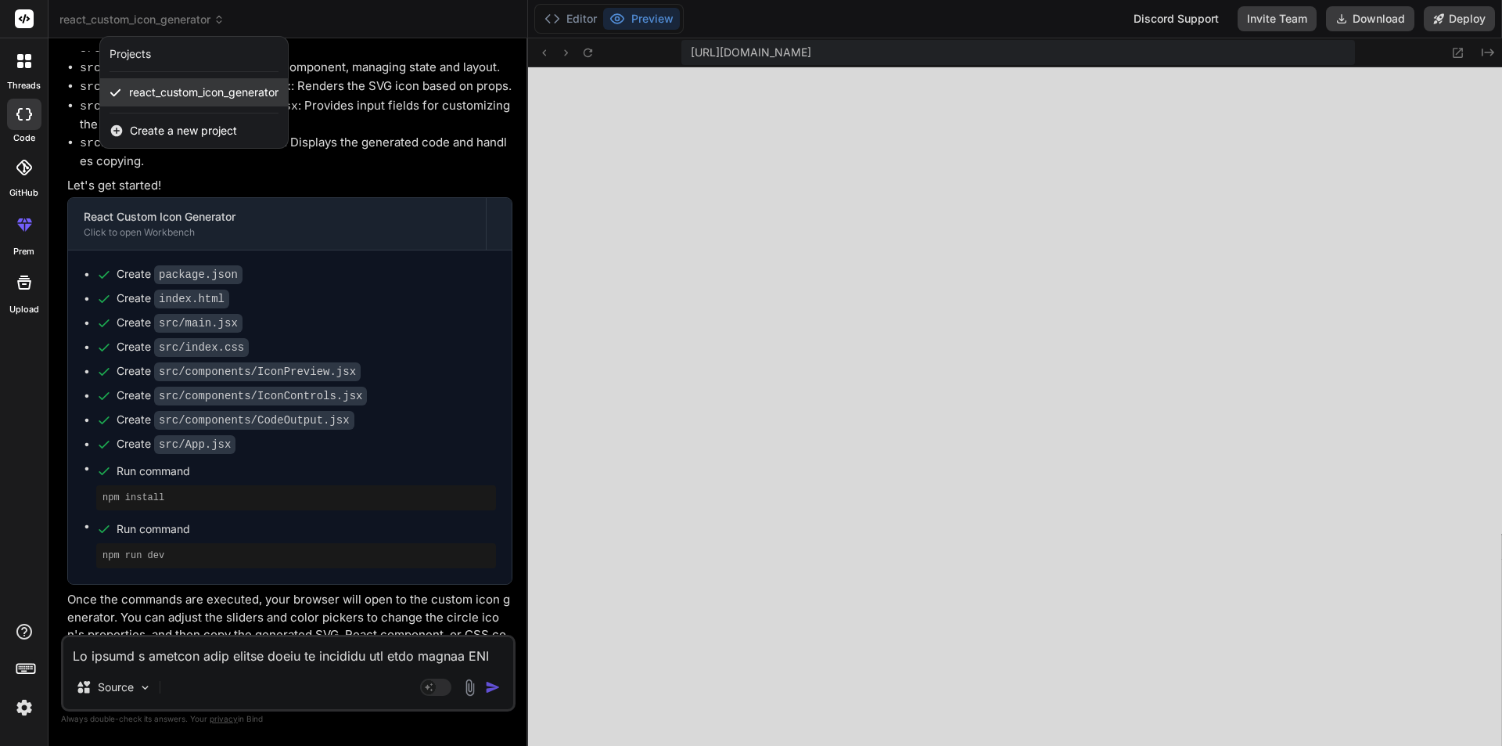
drag, startPoint x: 252, startPoint y: 89, endPoint x: 189, endPoint y: 91, distance: 63.4
click at [189, 91] on span "react_custom_icon_generator" at bounding box center [203, 93] width 149 height 16
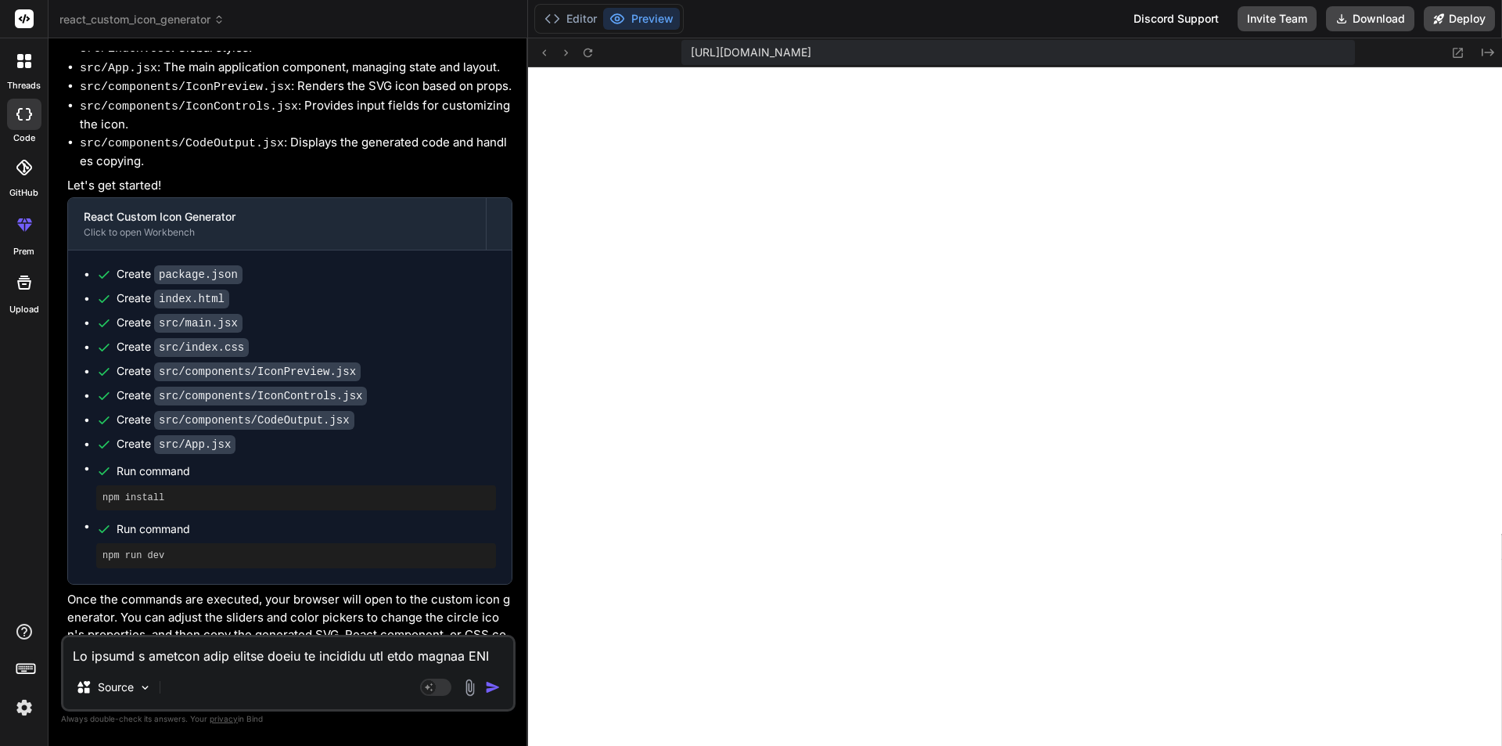
click at [28, 81] on label "threads" at bounding box center [24, 85] width 34 height 13
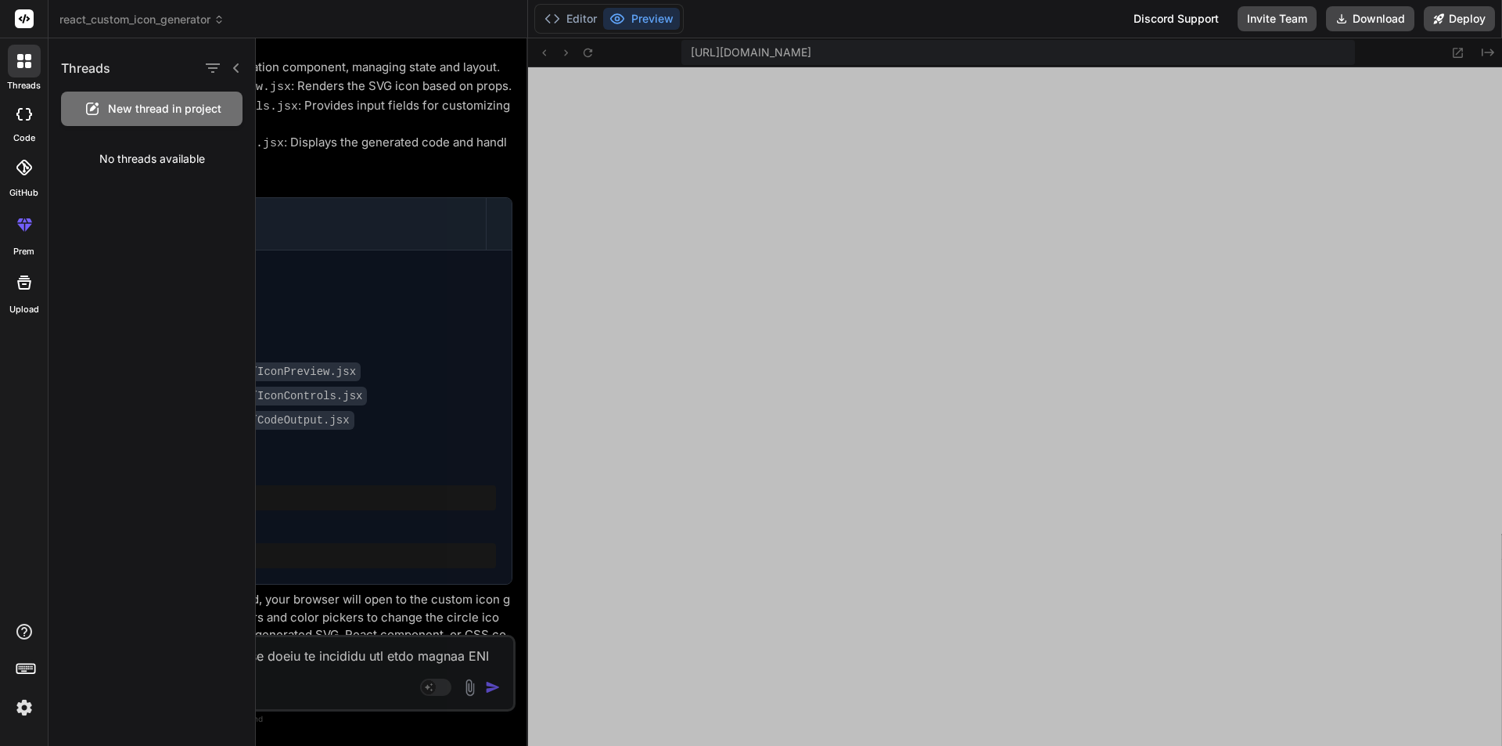
click at [440, 202] on div at bounding box center [879, 391] width 1247 height 707
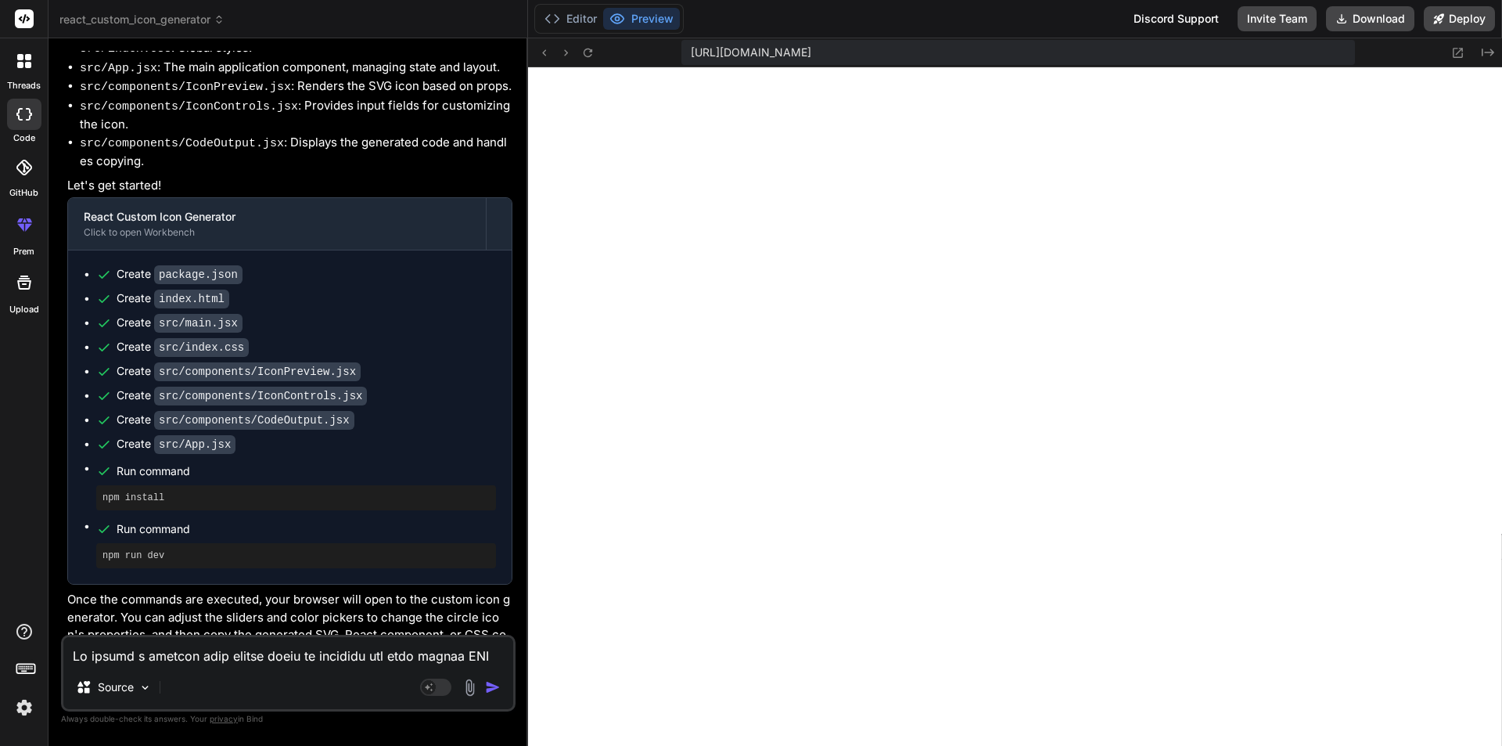
click at [228, 648] on textarea at bounding box center [288, 651] width 450 height 28
type textarea "r"
type textarea "x"
type textarea "re"
type textarea "x"
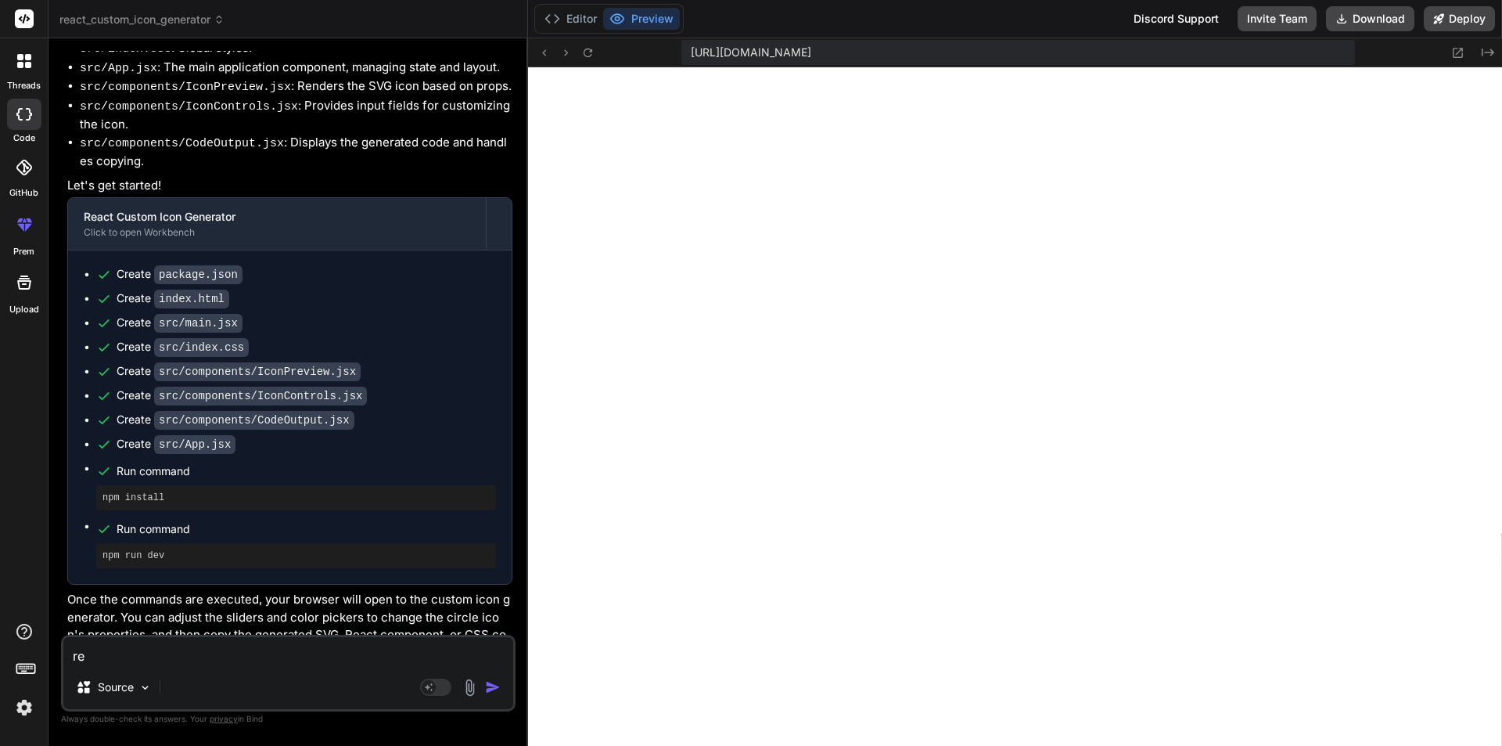
type textarea "rem"
type textarea "x"
type textarea "remo"
type textarea "x"
type textarea "remov"
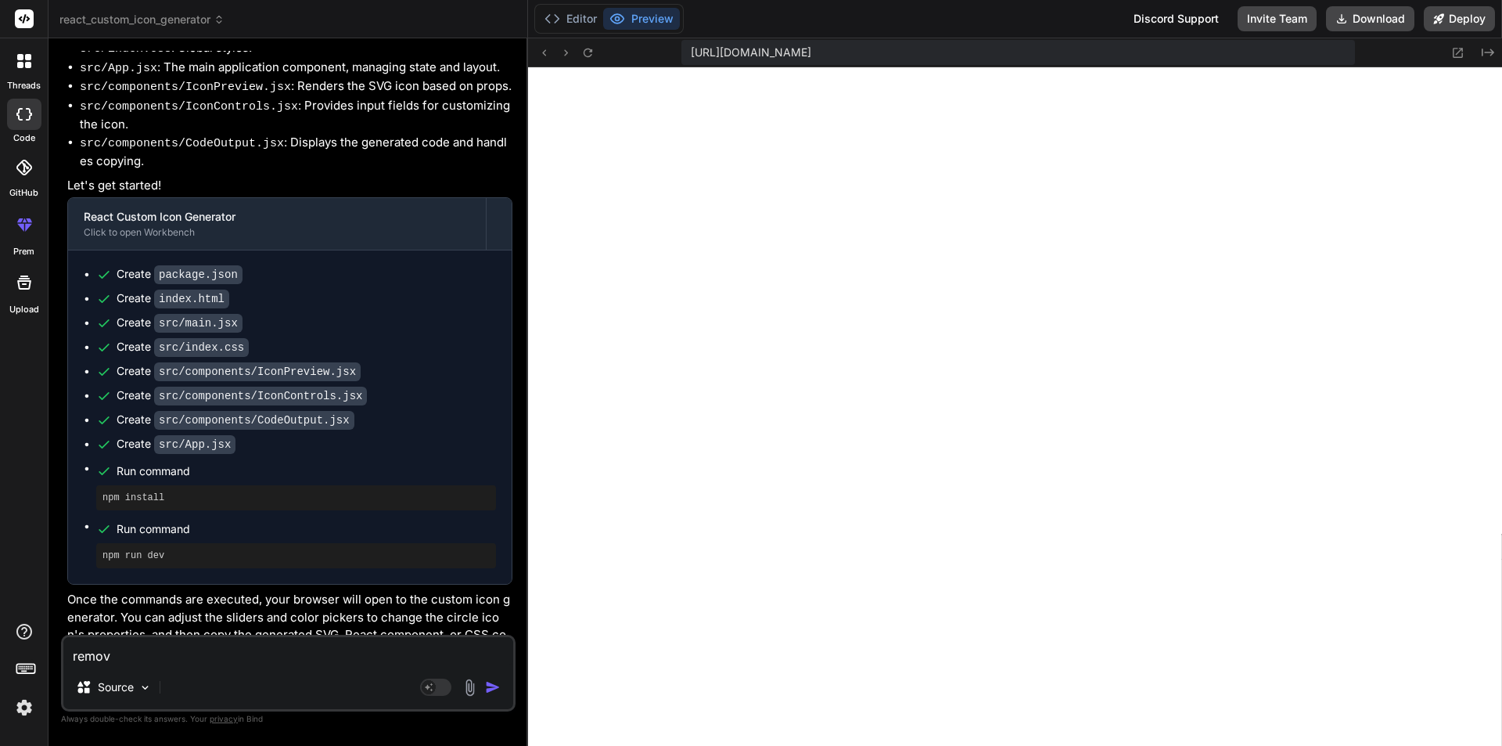
type textarea "x"
type textarea "remove"
type textarea "x"
type textarea "remove"
type textarea "x"
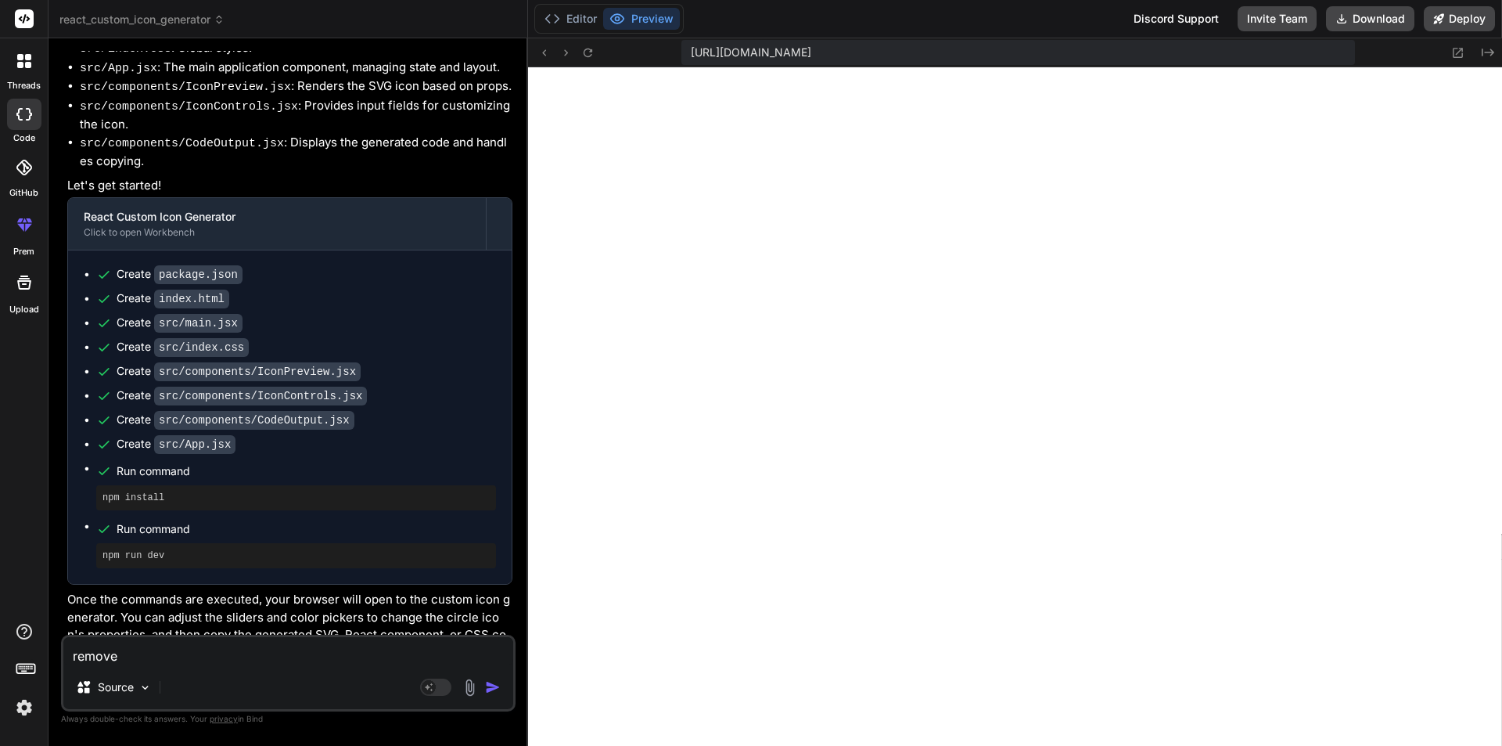
type textarea "remove i"
type textarea "x"
type textarea "remove it"
type textarea "x"
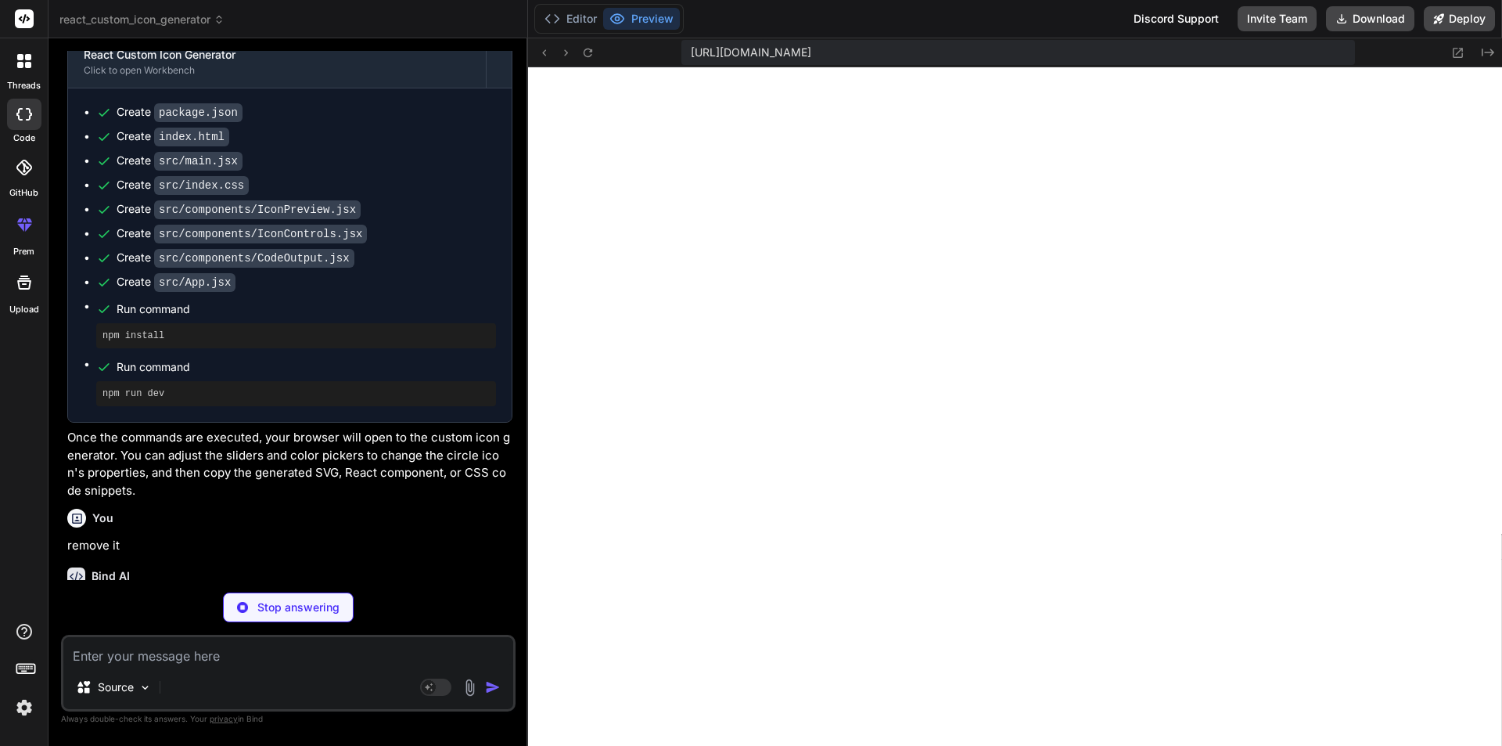
scroll to position [1055, 0]
type textarea "x"
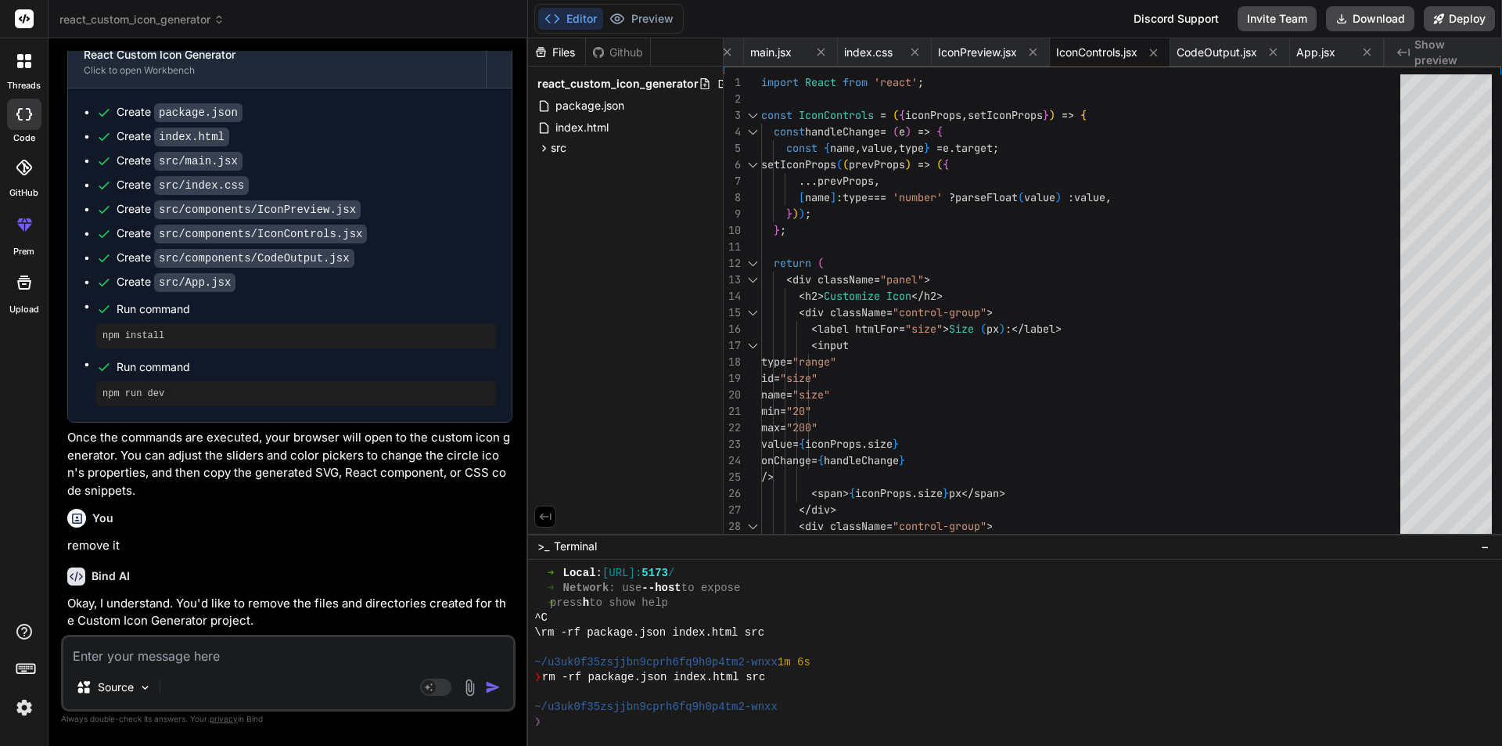
scroll to position [550, 0]
click at [369, 429] on p "Once the commands are executed, your browser will open to the custom icon gener…" at bounding box center [289, 464] width 445 height 70
click at [646, 88] on span "react_custom_icon_generator" at bounding box center [618, 84] width 161 height 16
drag, startPoint x: 646, startPoint y: 88, endPoint x: 220, endPoint y: 13, distance: 432.3
click at [220, 13] on span "react_custom_icon_generator" at bounding box center [141, 20] width 165 height 16
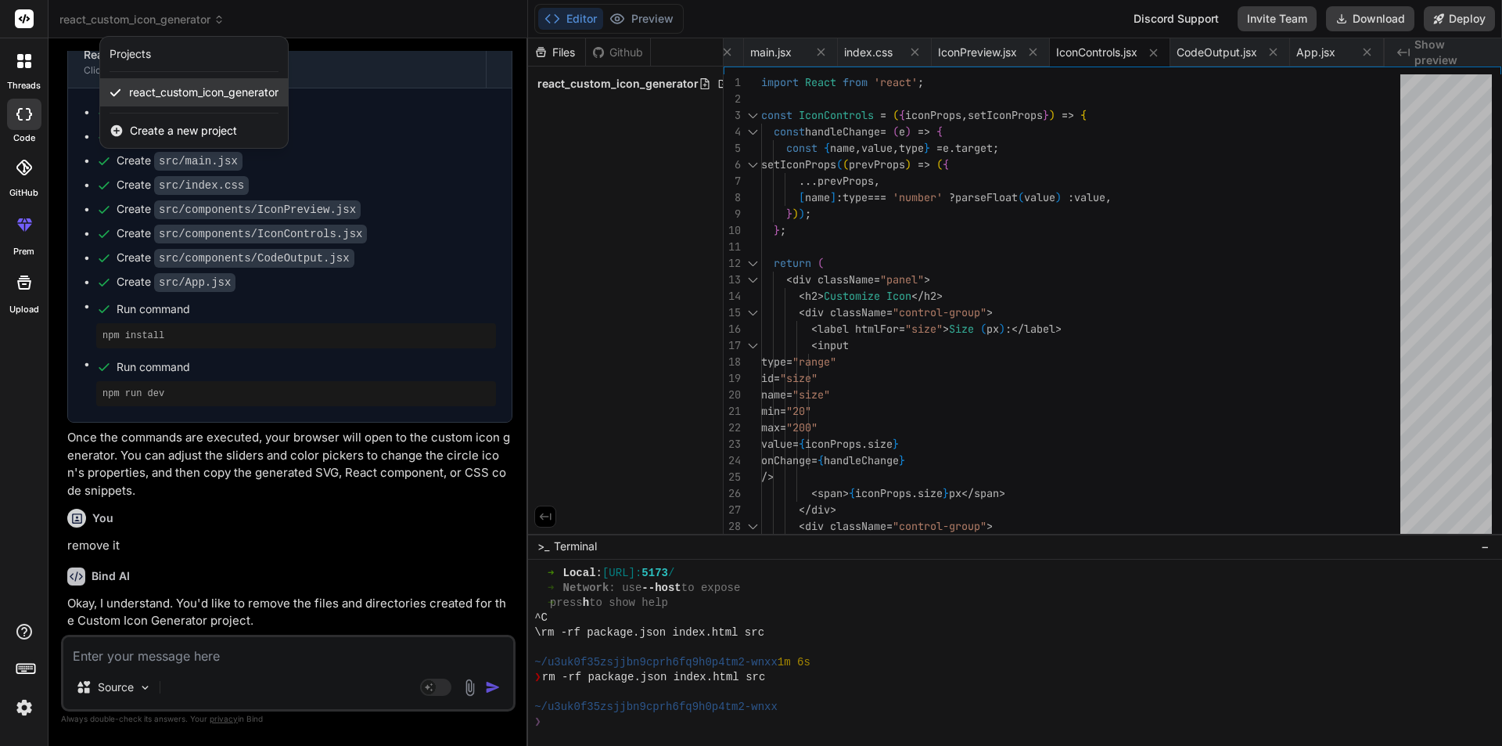
click at [192, 96] on span "react_custom_icon_generator" at bounding box center [203, 93] width 149 height 16
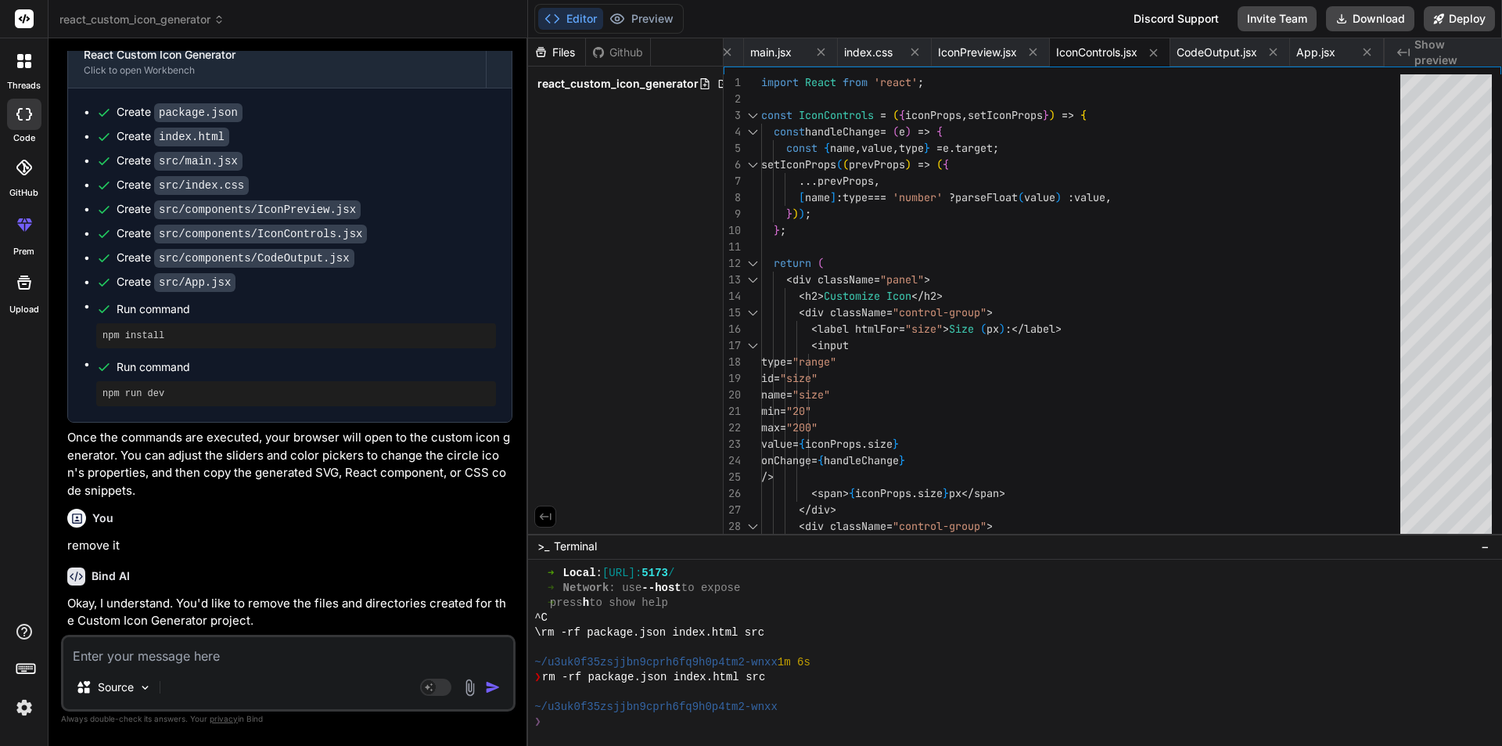
click at [16, 62] on div at bounding box center [24, 61] width 33 height 33
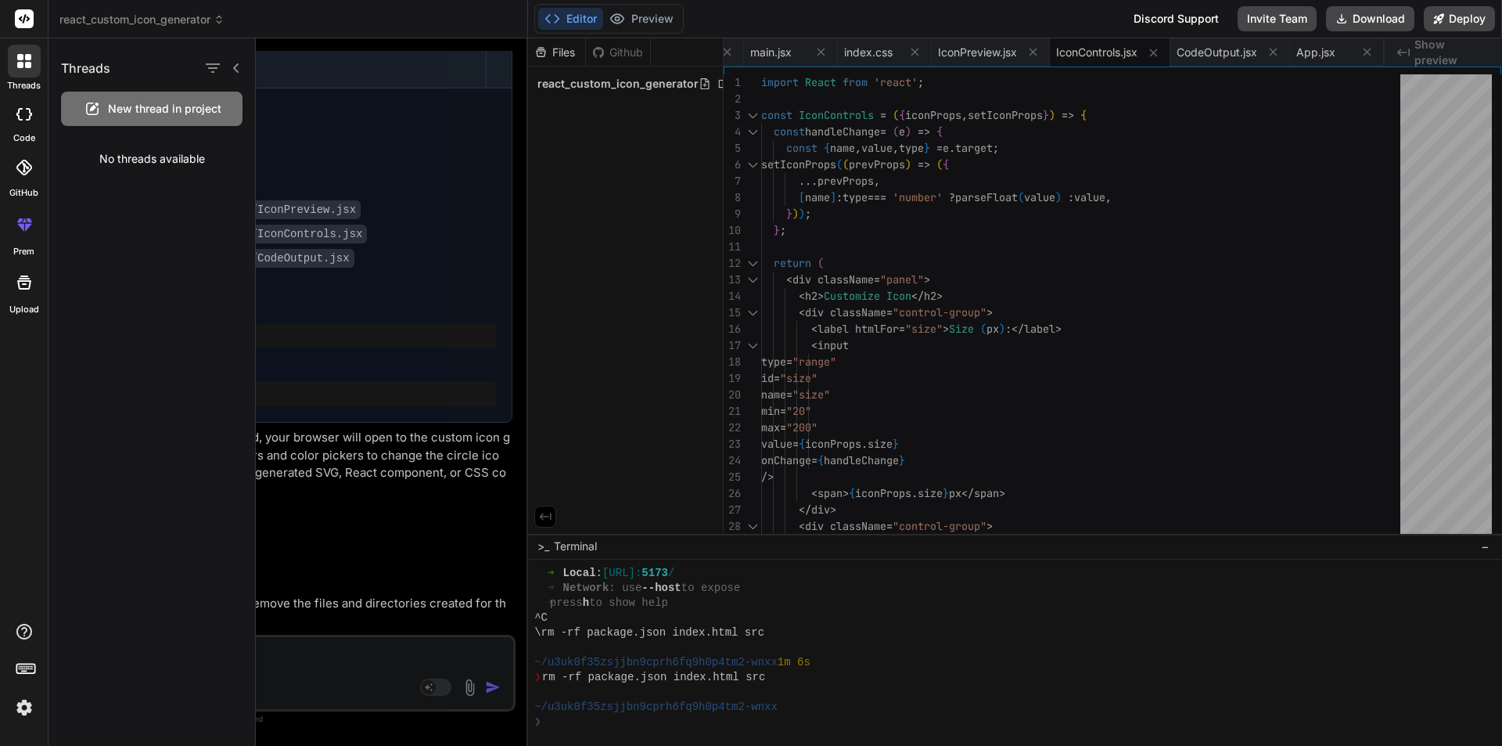
click at [261, 133] on div at bounding box center [879, 391] width 1247 height 707
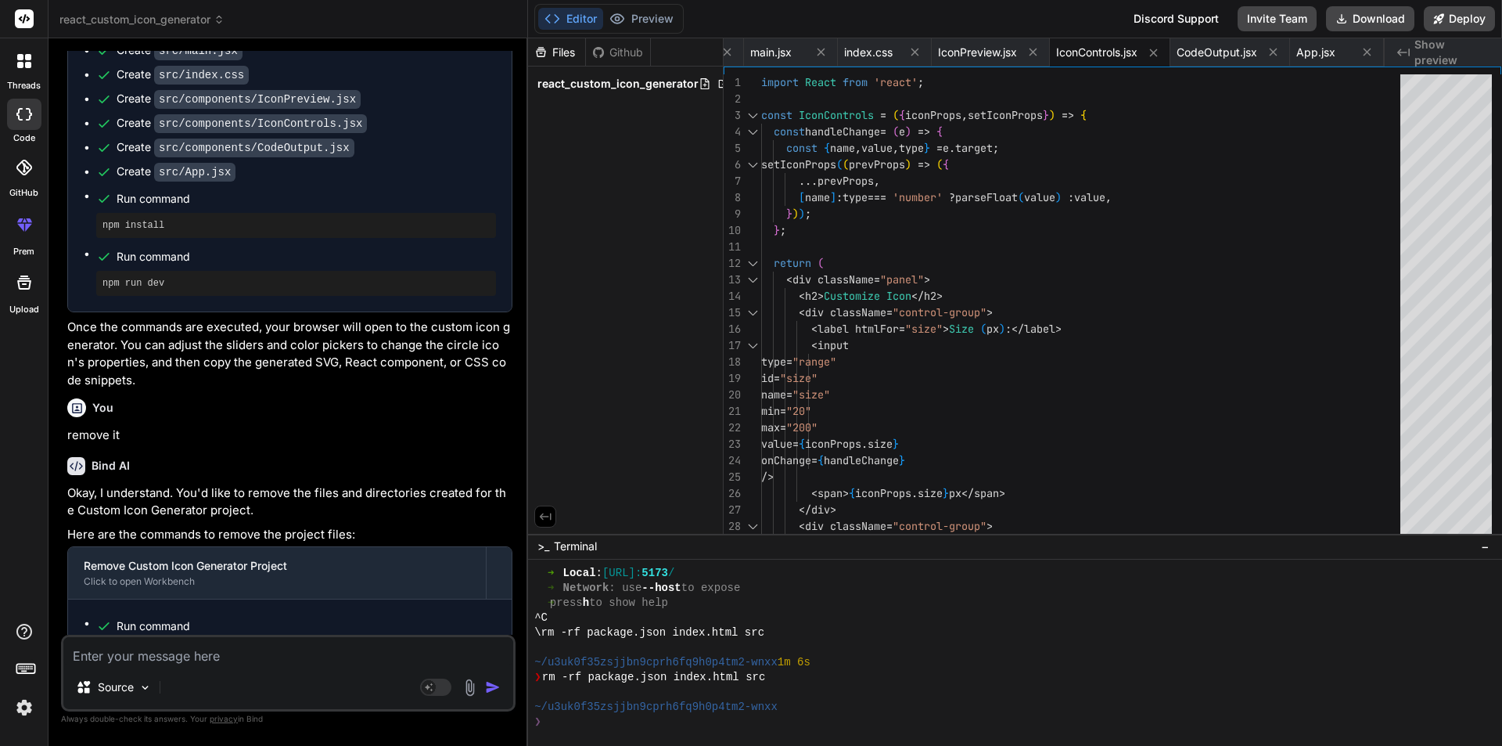
scroll to position [1227, 0]
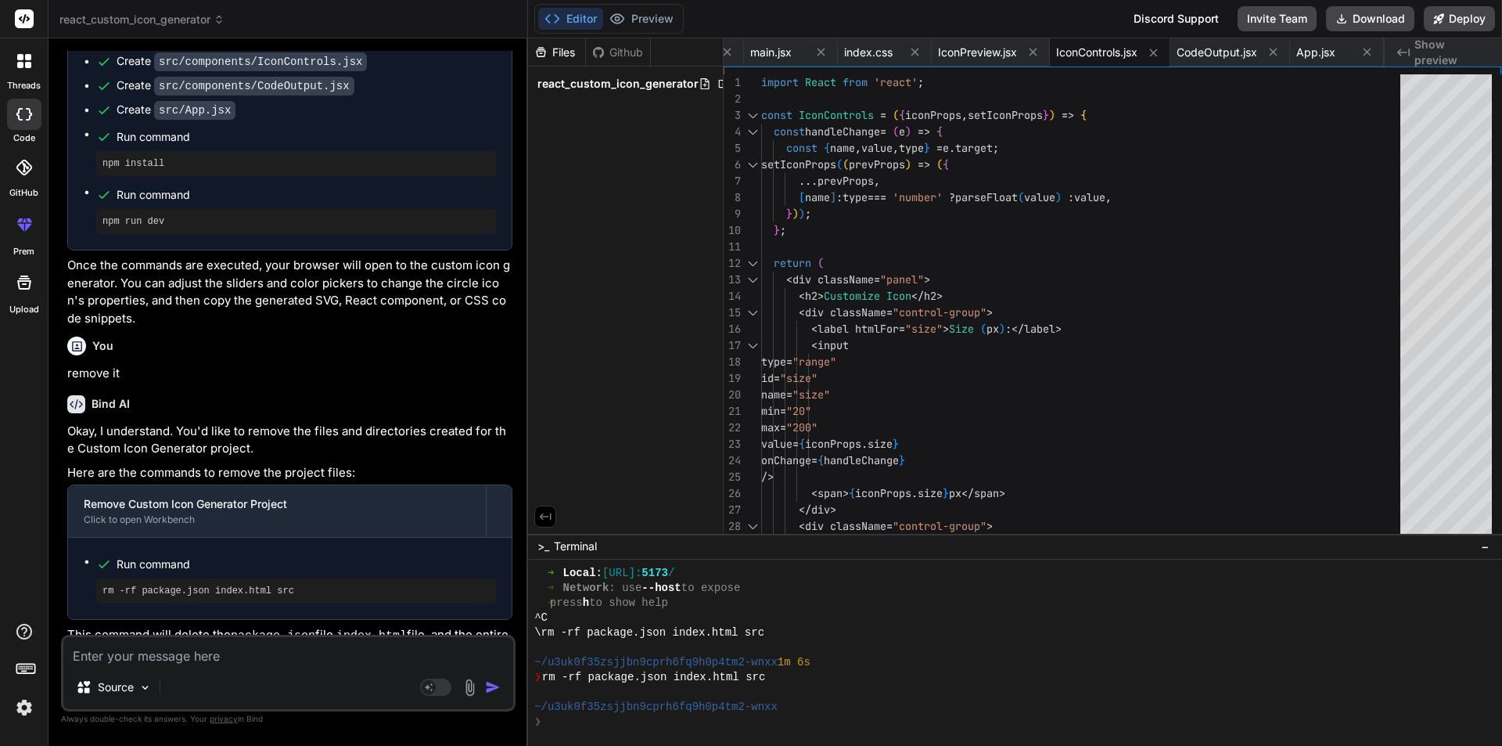
click at [228, 656] on textarea at bounding box center [288, 651] width 450 height 28
type textarea "d"
type textarea "x"
type textarea "de"
type textarea "x"
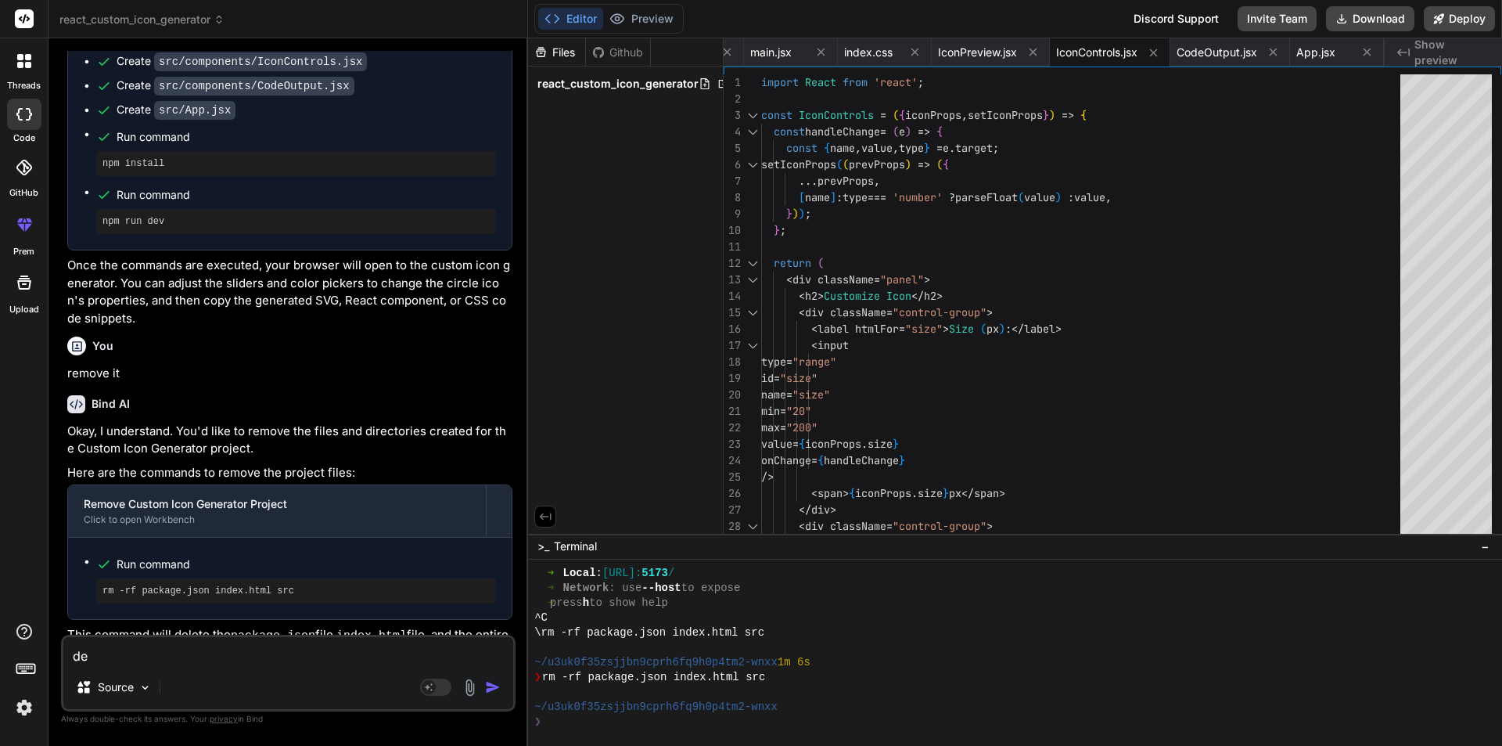
type textarea "del"
type textarea "x"
type textarea "dele"
type textarea "x"
type textarea "delet"
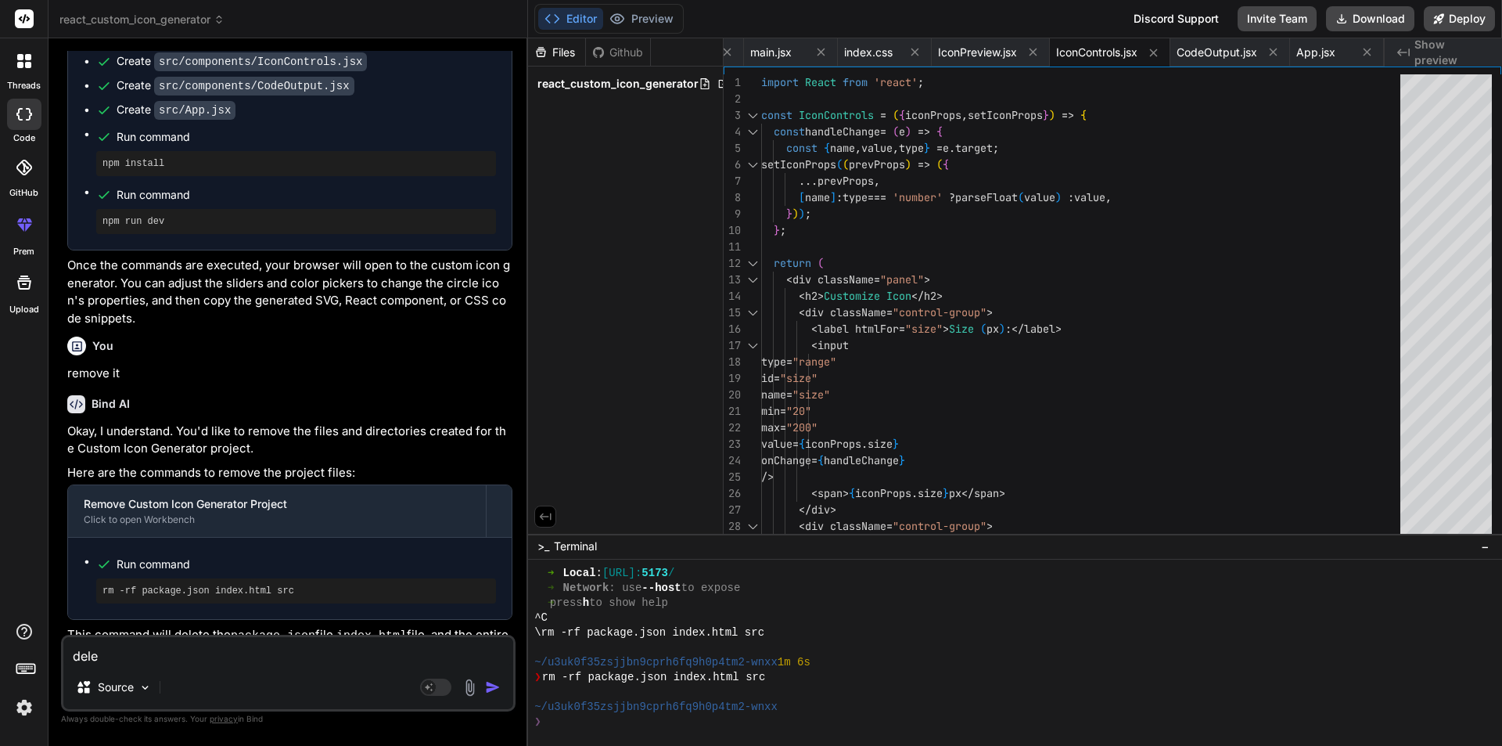
type textarea "x"
type textarea "delete"
type textarea "x"
type textarea "delete"
type textarea "x"
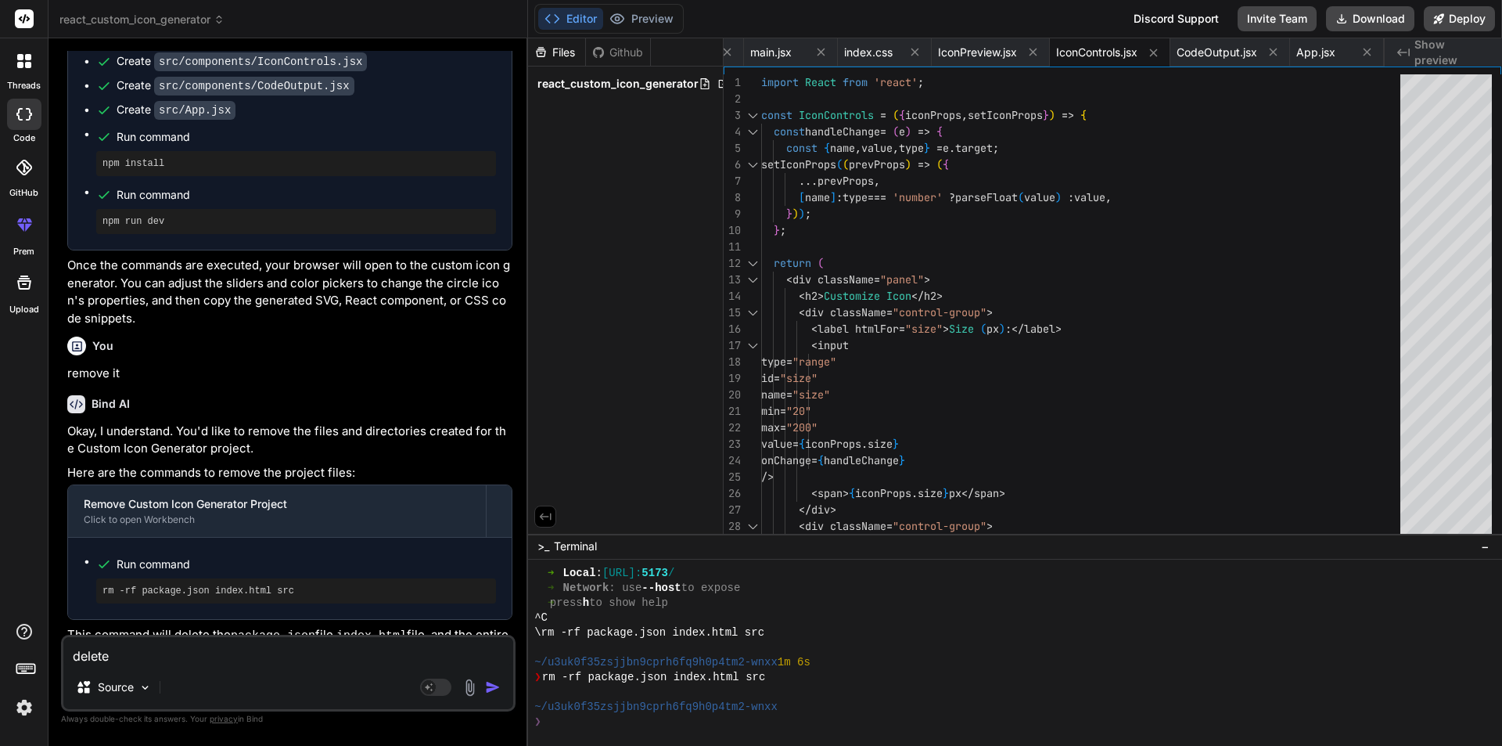
type textarea "delete p"
type textarea "x"
type textarea "delete pr"
type textarea "x"
type textarea "delete pro"
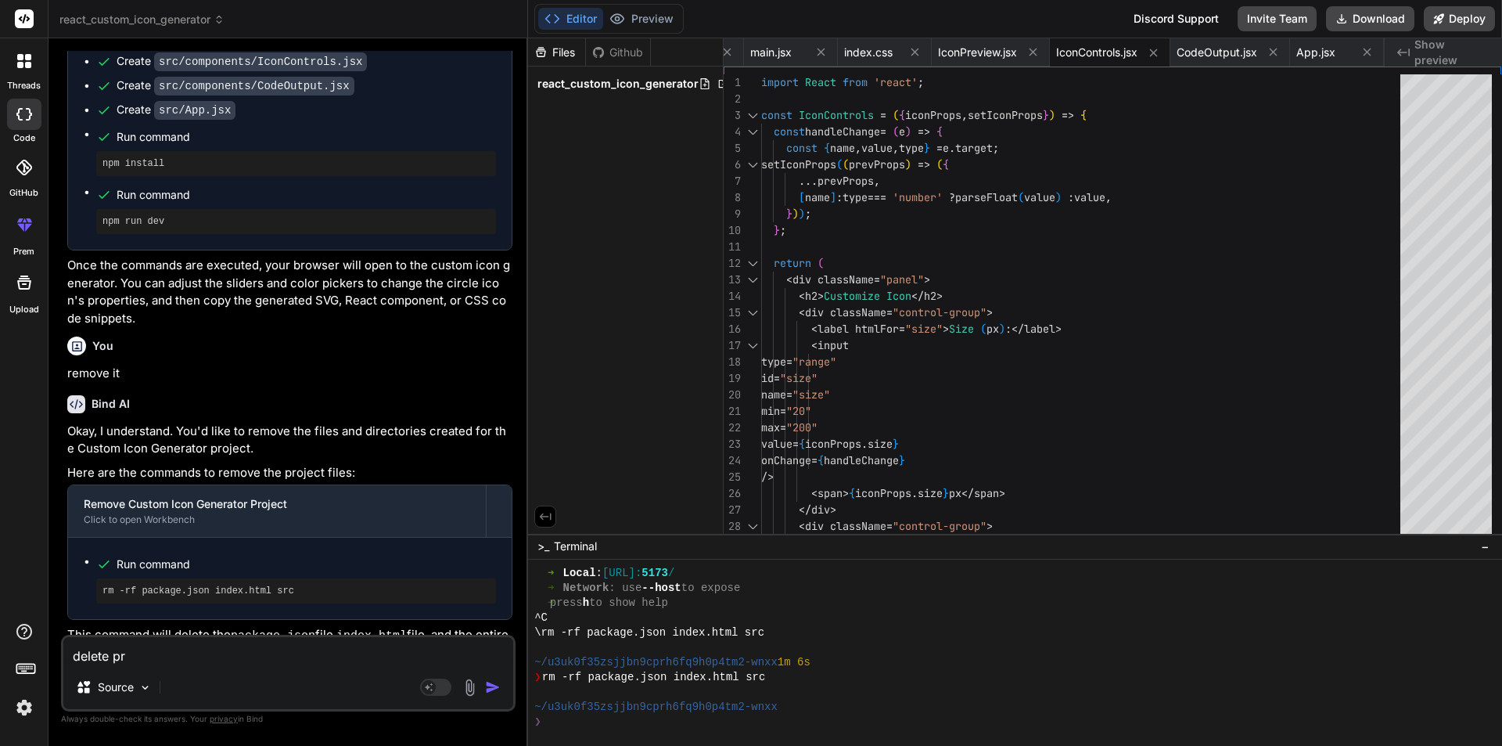
type textarea "x"
type textarea "delete proj"
type textarea "x"
type textarea "delete proje"
type textarea "x"
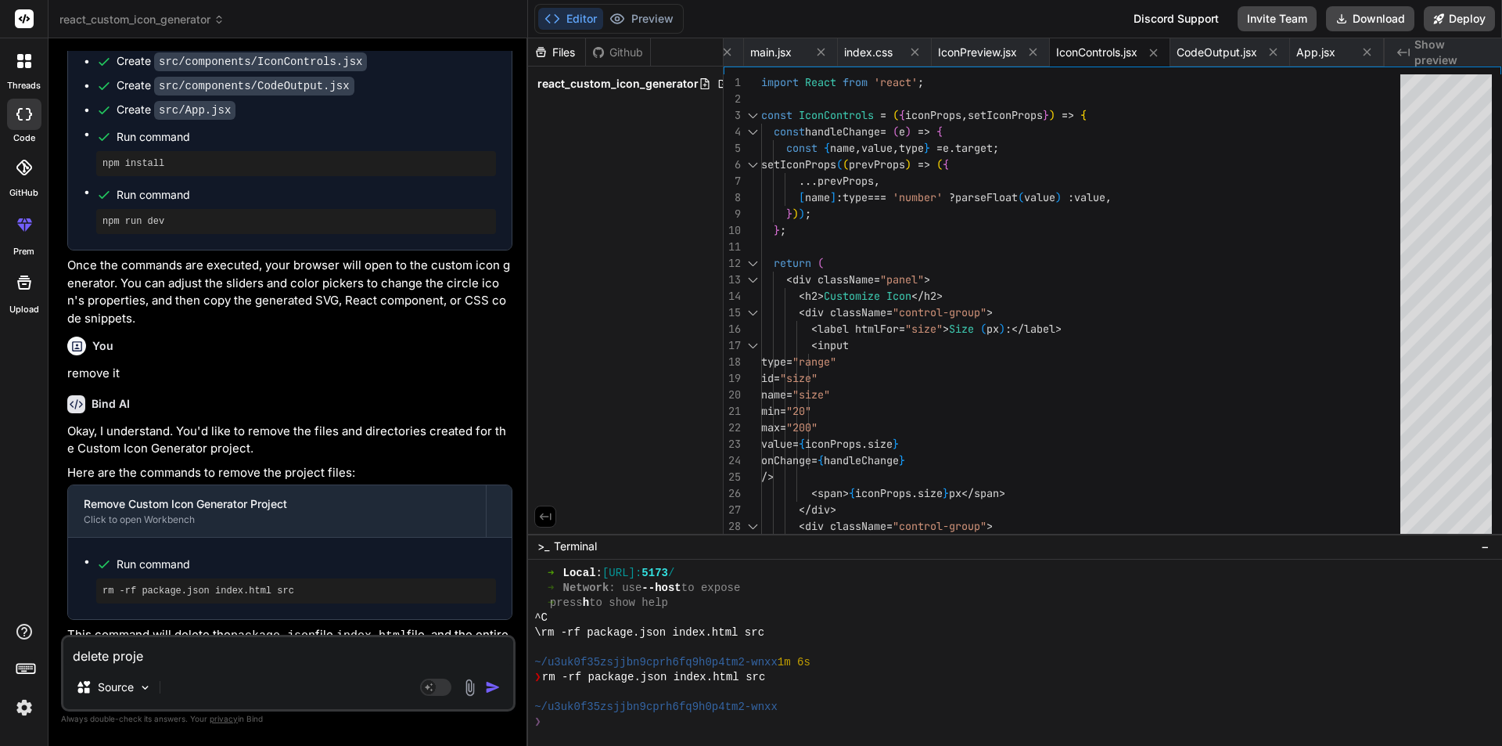
type textarea "delete projec"
type textarea "x"
type textarea "delete project"
type textarea "x"
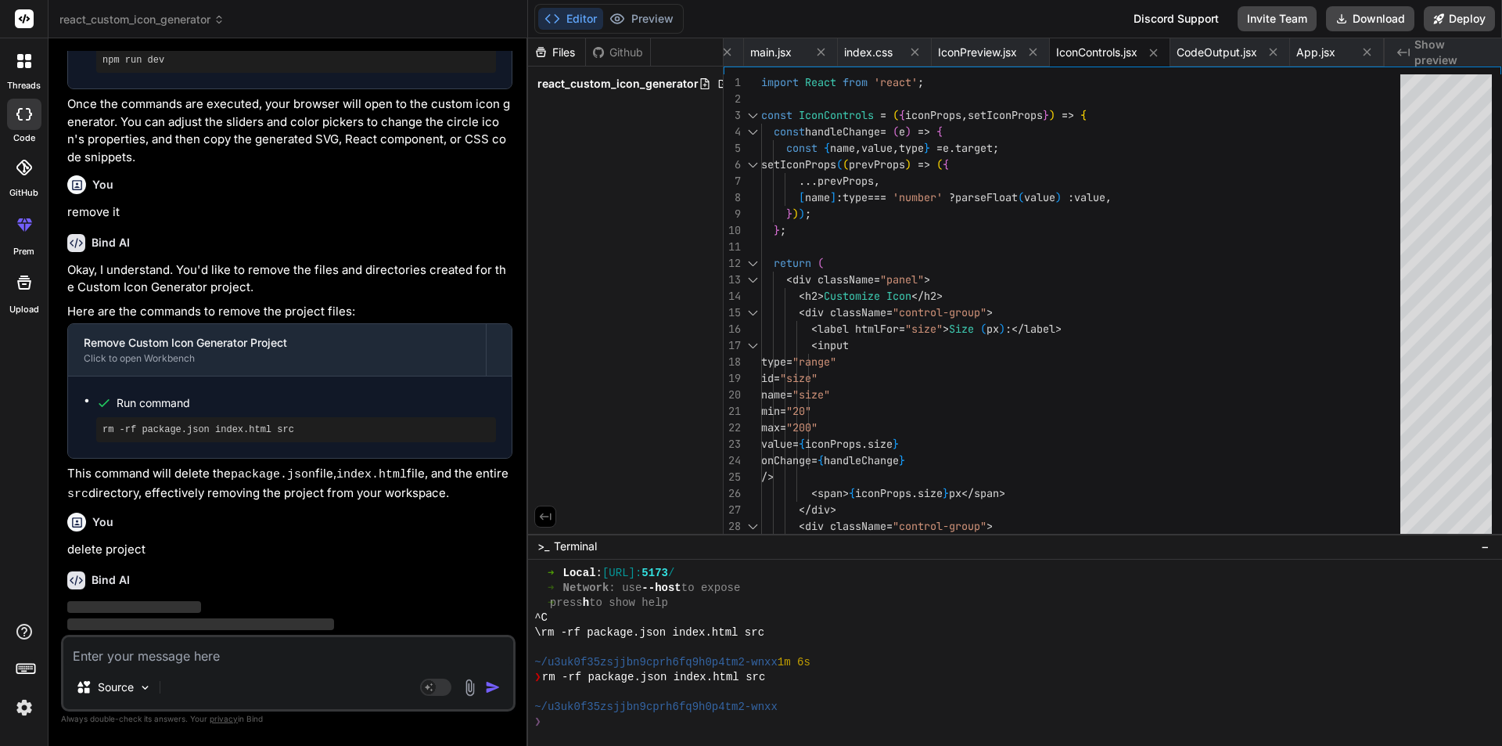
scroll to position [1389, 0]
type textarea "x"
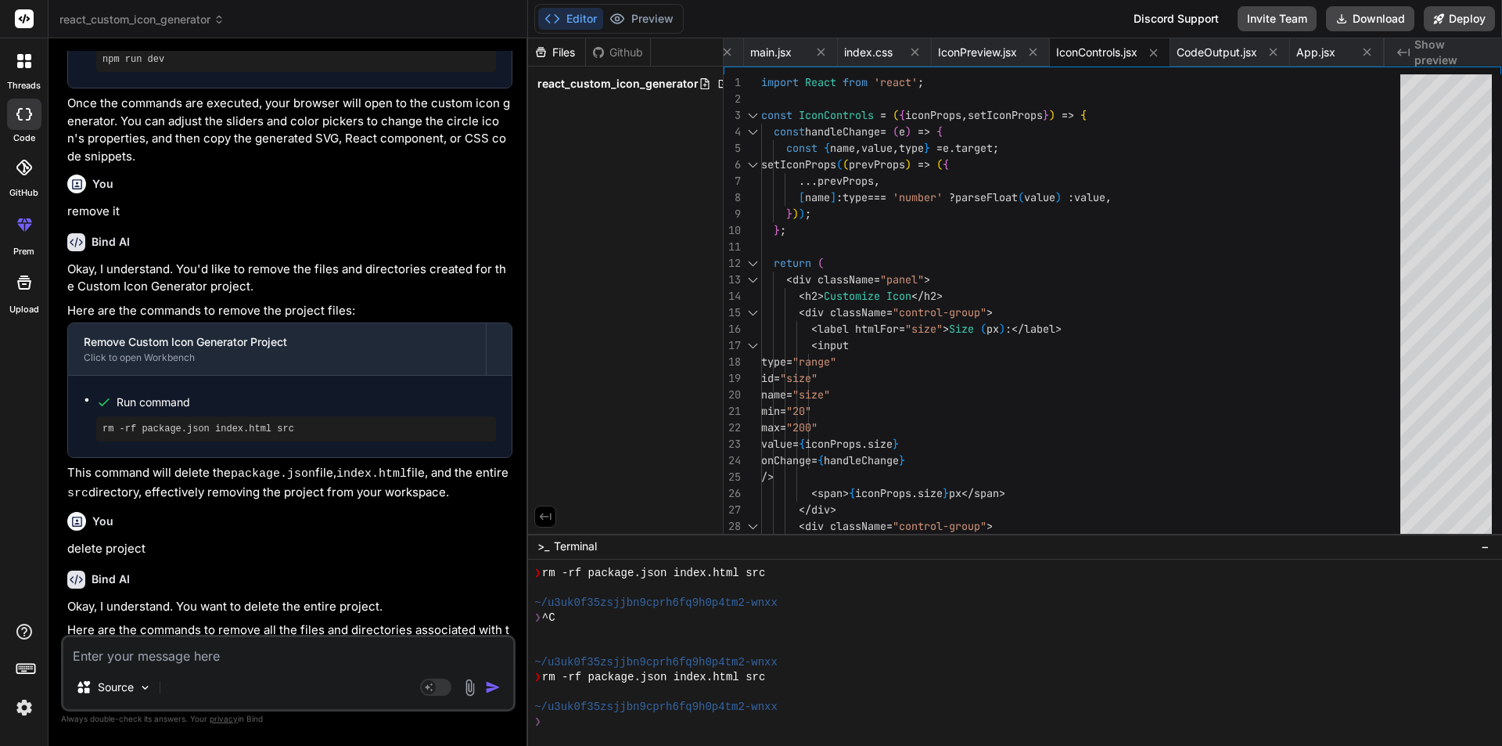
click at [172, 665] on div "Source Agent Mode. When this toggle is activated, AI automatically makes decisi…" at bounding box center [288, 673] width 455 height 77
click at [167, 659] on textarea at bounding box center [288, 651] width 450 height 28
paste textarea "Create a portfolio application for a frontend React developer named Anwar Ali. …"
type textarea "Create a portfolio application for a frontend React developer named Anwar Ali. …"
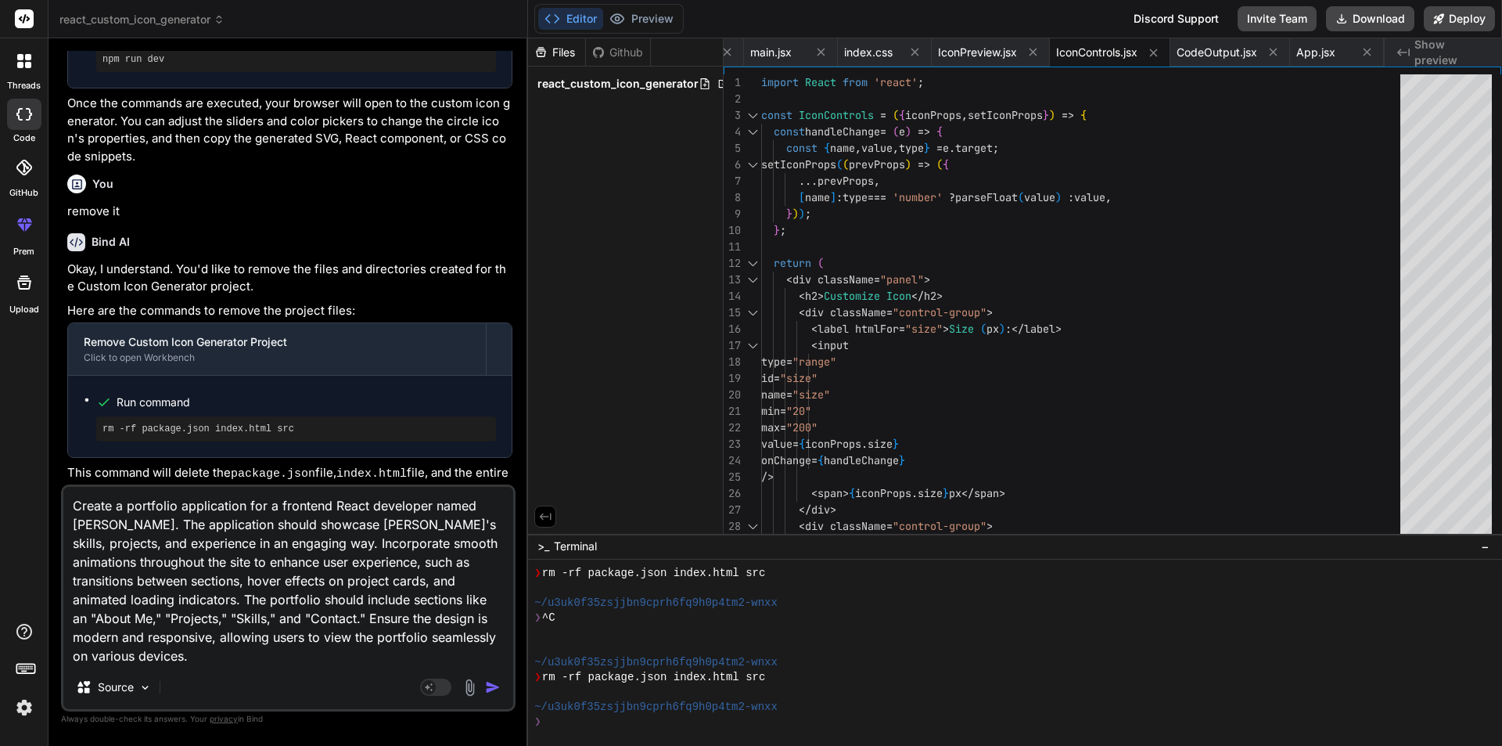
type textarea "x"
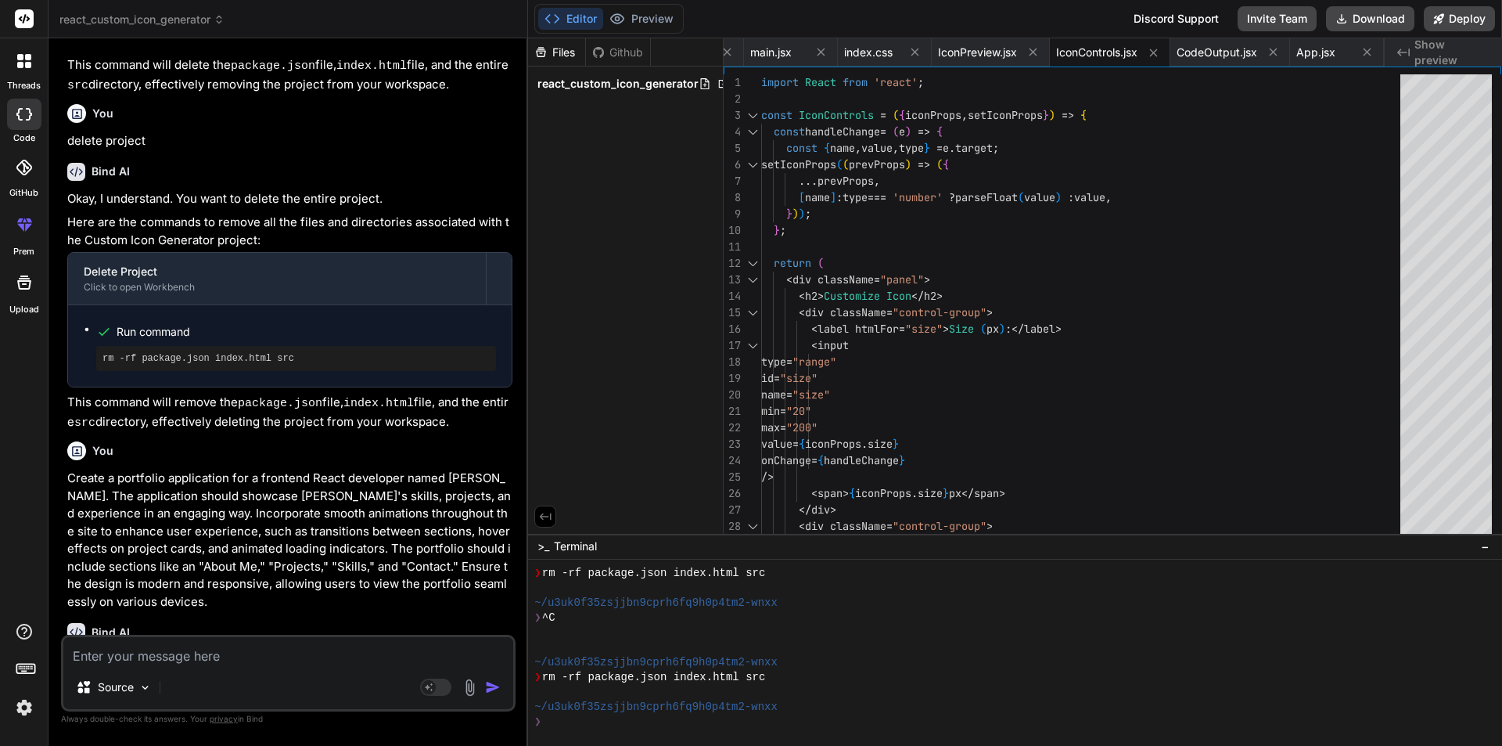
scroll to position [1847, 0]
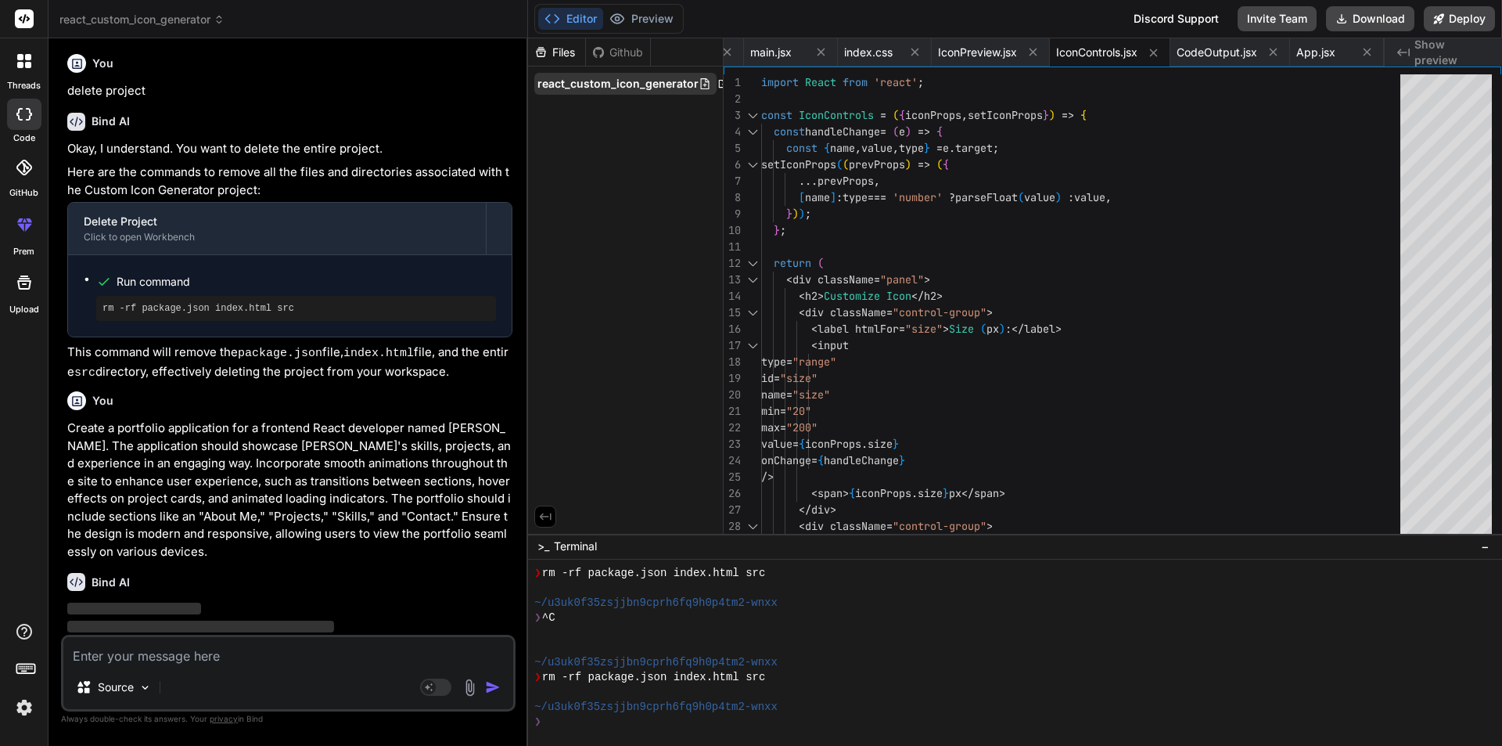
click at [623, 88] on span "react_custom_icon_generator" at bounding box center [618, 84] width 161 height 16
click at [598, 103] on span "package.json" at bounding box center [590, 105] width 72 height 19
type textarea "}"
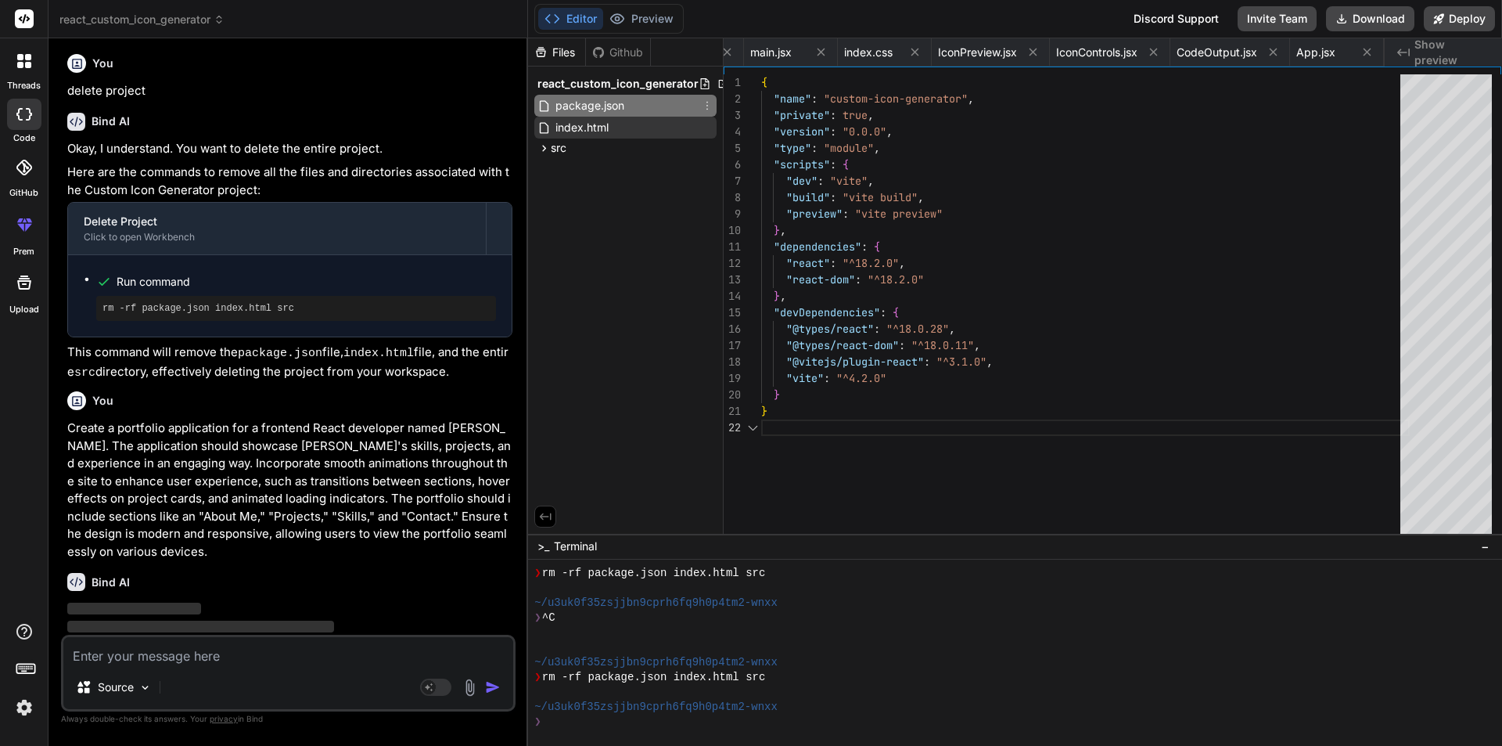
scroll to position [0, 0]
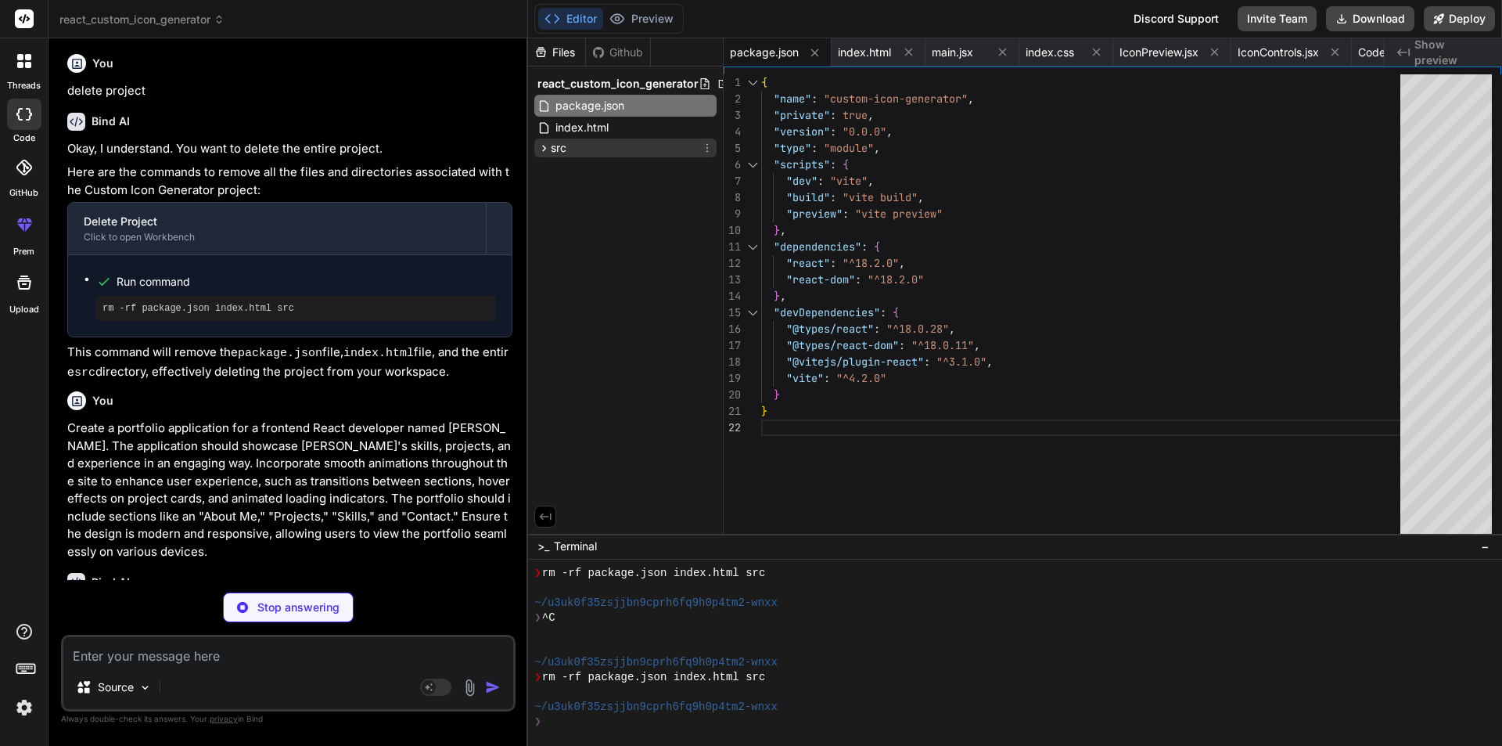
click at [566, 153] on span "src" at bounding box center [559, 148] width 16 height 16
drag, startPoint x: 704, startPoint y: 149, endPoint x: 682, endPoint y: 260, distance: 113.3
click at [681, 265] on div "Files Github react_custom_icon_generator package.json index.html src main.jsx i…" at bounding box center [626, 285] width 196 height 495
click at [703, 149] on icon at bounding box center [707, 148] width 13 height 13
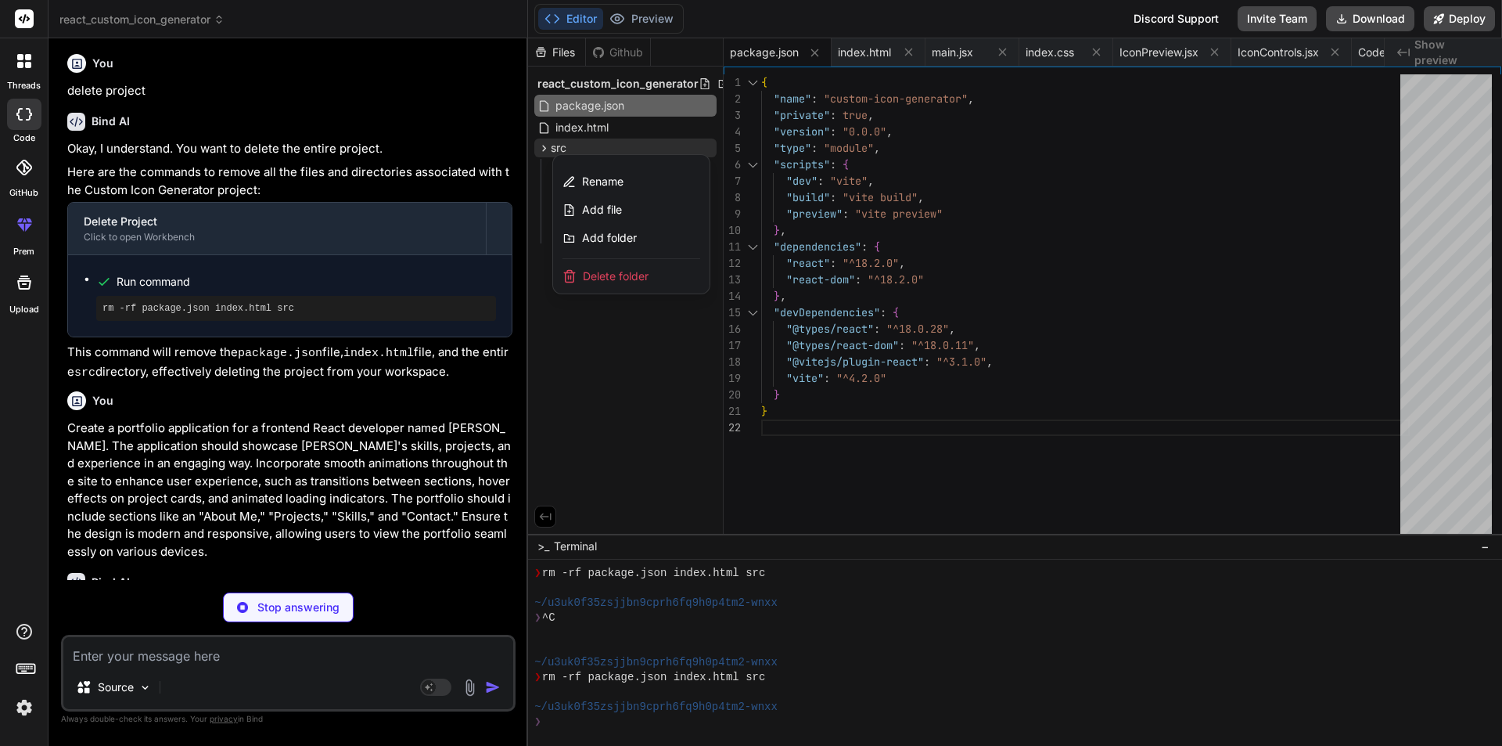
type textarea "x"
type textarea "} }"
click at [620, 285] on div "Delete folder" at bounding box center [631, 276] width 156 height 34
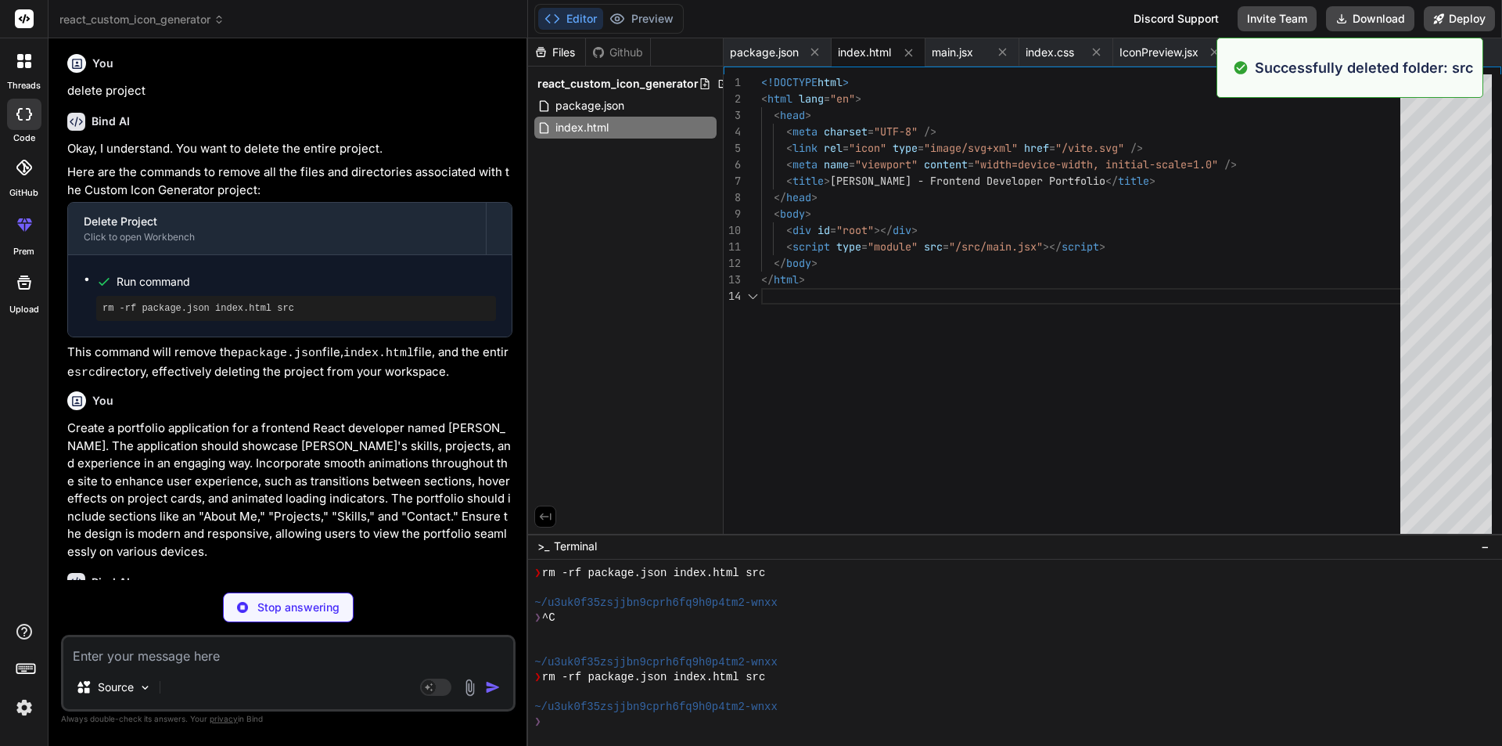
type textarea "x"
type textarea "<script type="module" src="/src/main.jsx"></script> </body> </html>"
type textarea "x"
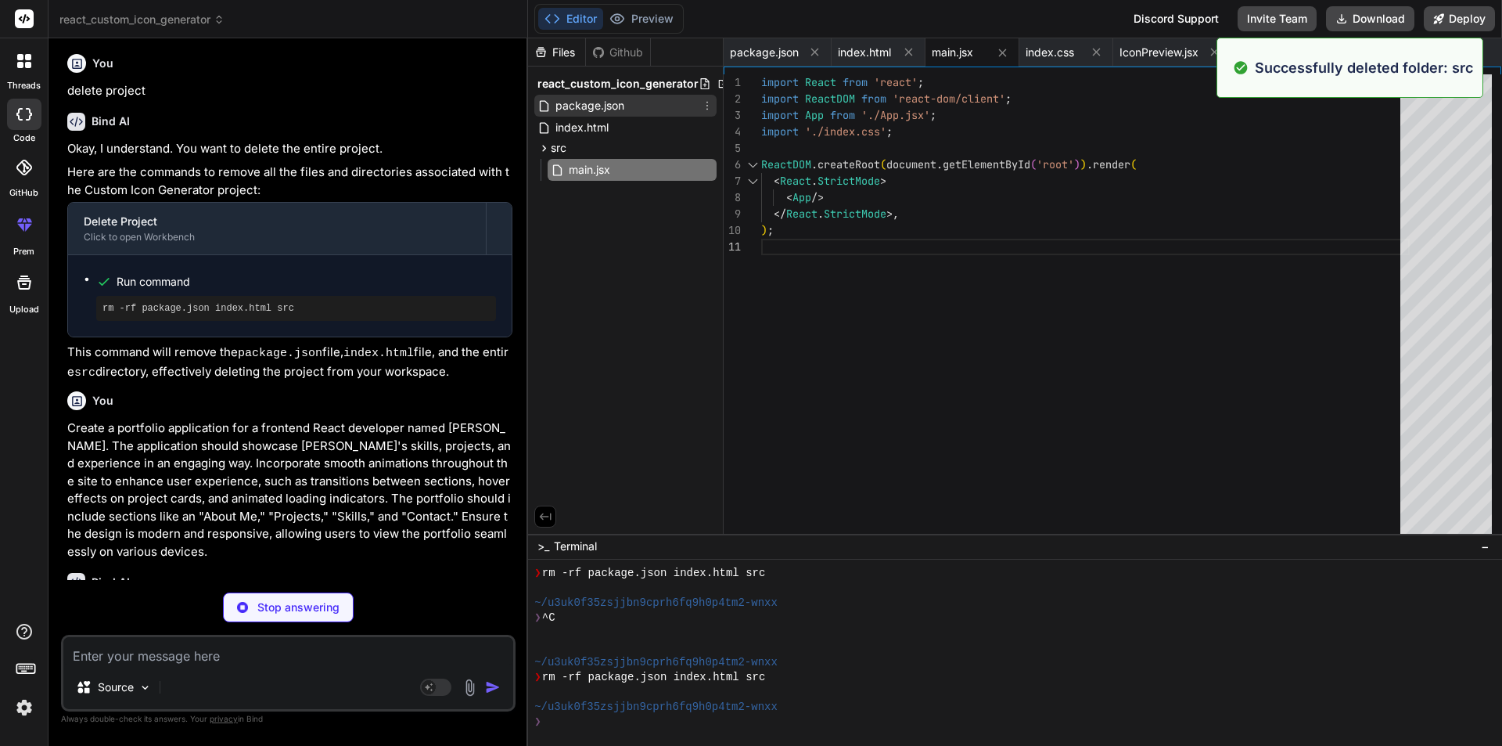
click at [705, 106] on icon at bounding box center [707, 105] width 13 height 13
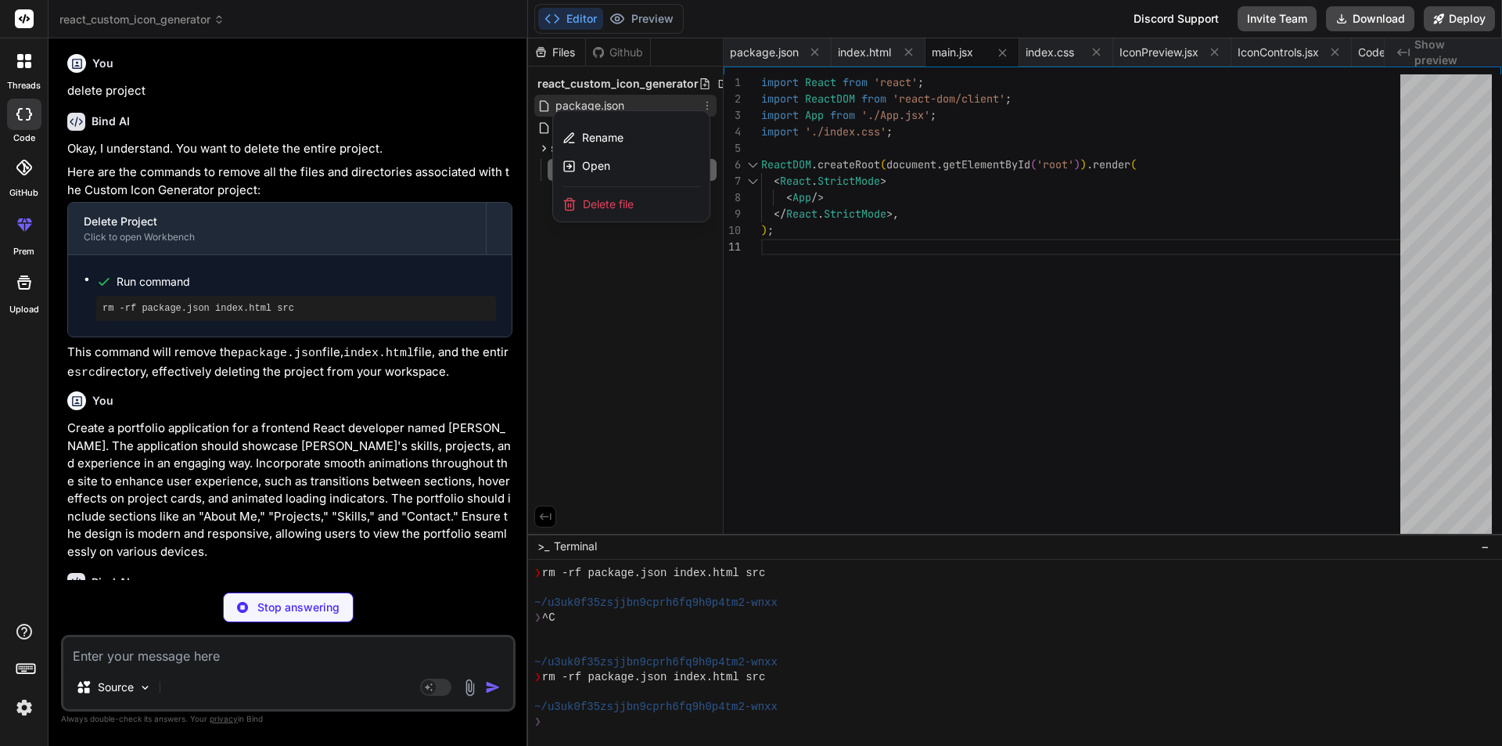
type textarea "x"
click at [645, 185] on div "Rename Open" at bounding box center [631, 149] width 156 height 76
type textarea "} }"
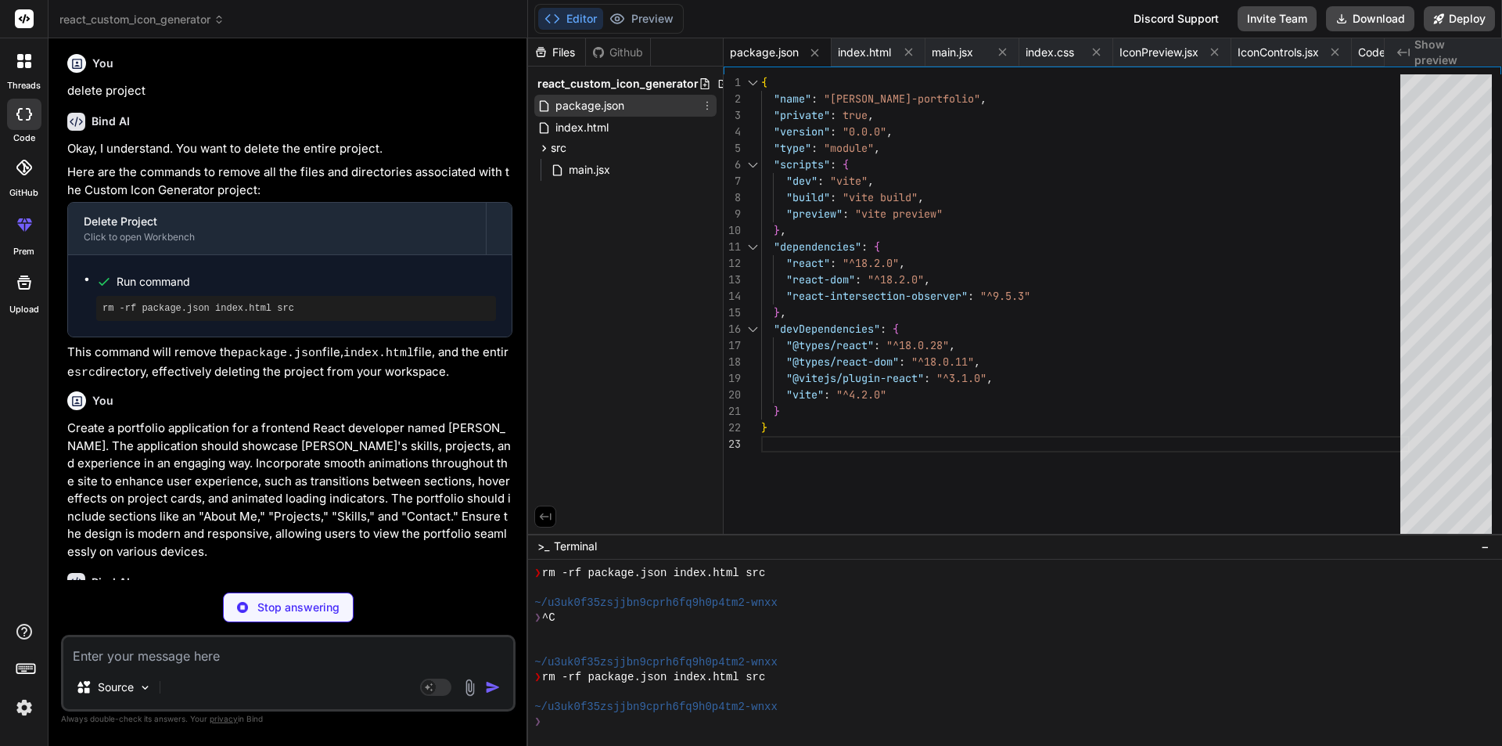
click at [705, 103] on icon at bounding box center [707, 105] width 13 height 13
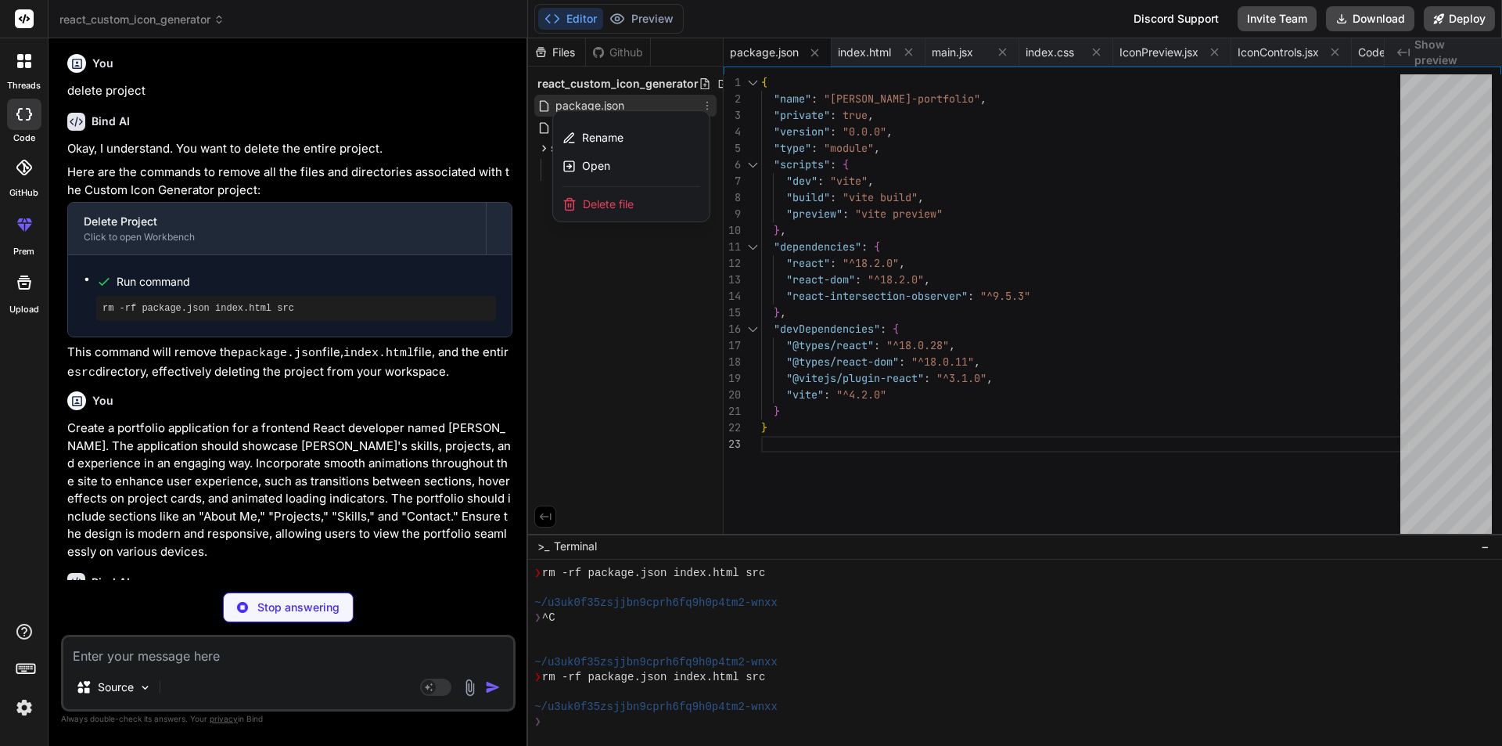
click at [648, 193] on div "Delete file" at bounding box center [631, 204] width 156 height 34
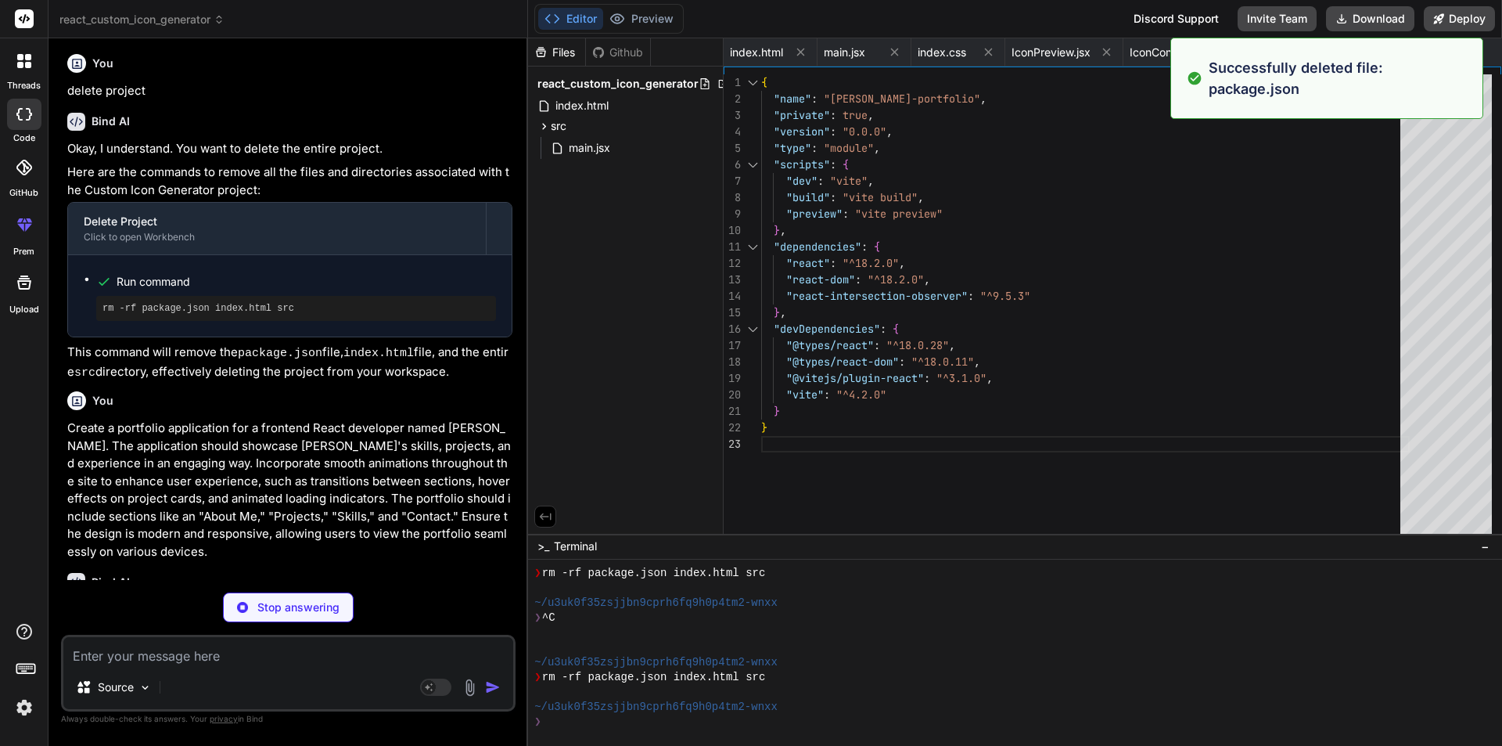
type textarea "x"
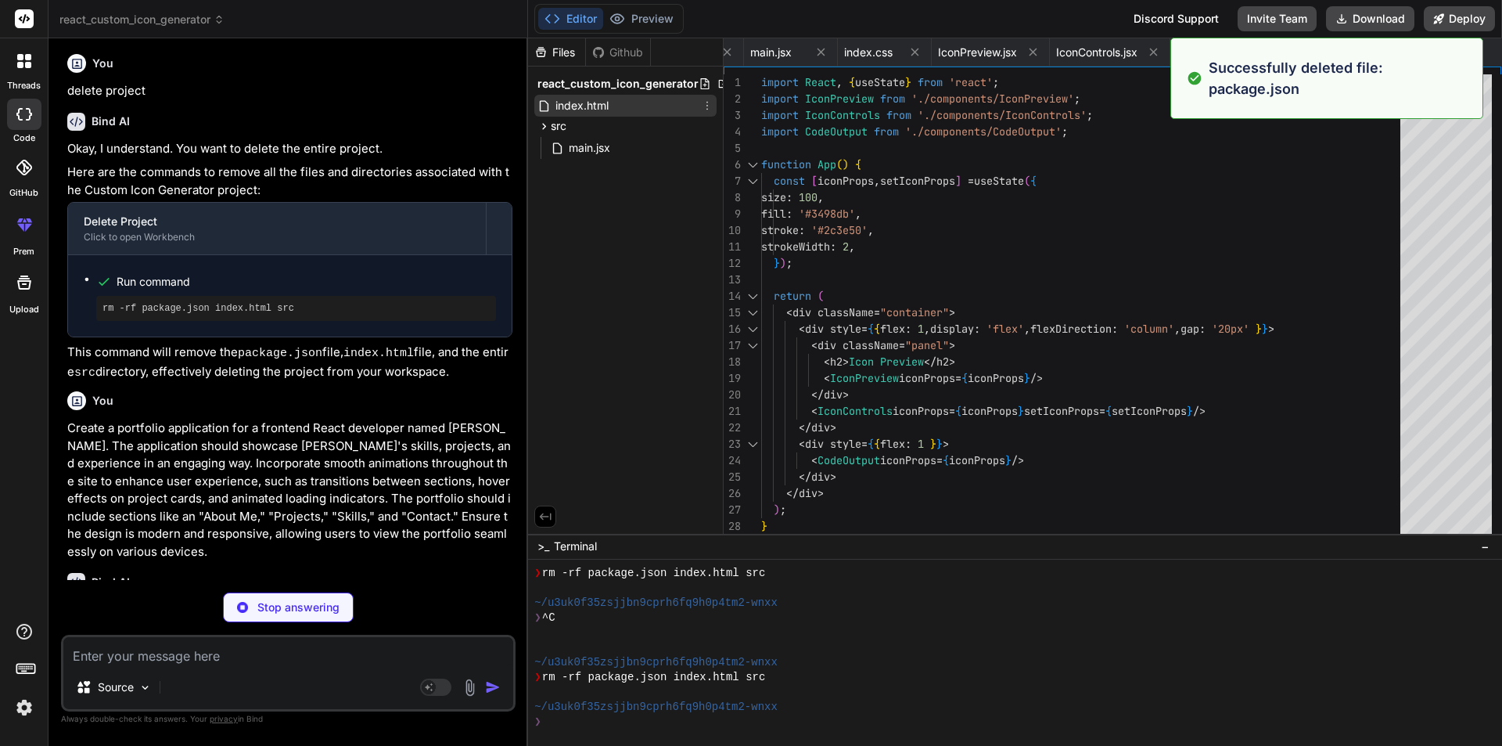
click at [711, 105] on icon at bounding box center [707, 105] width 13 height 13
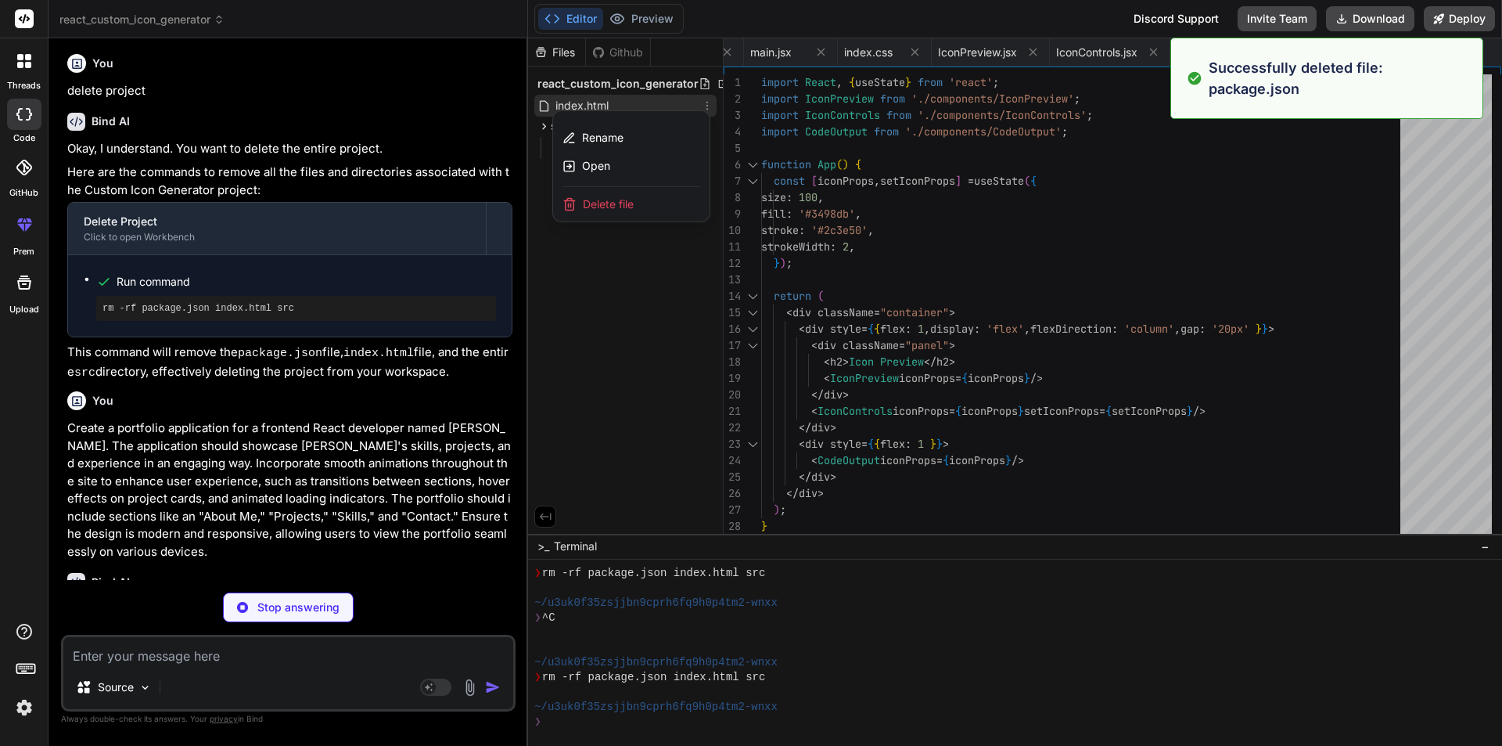
click at [680, 200] on div "Delete file" at bounding box center [631, 204] width 156 height 34
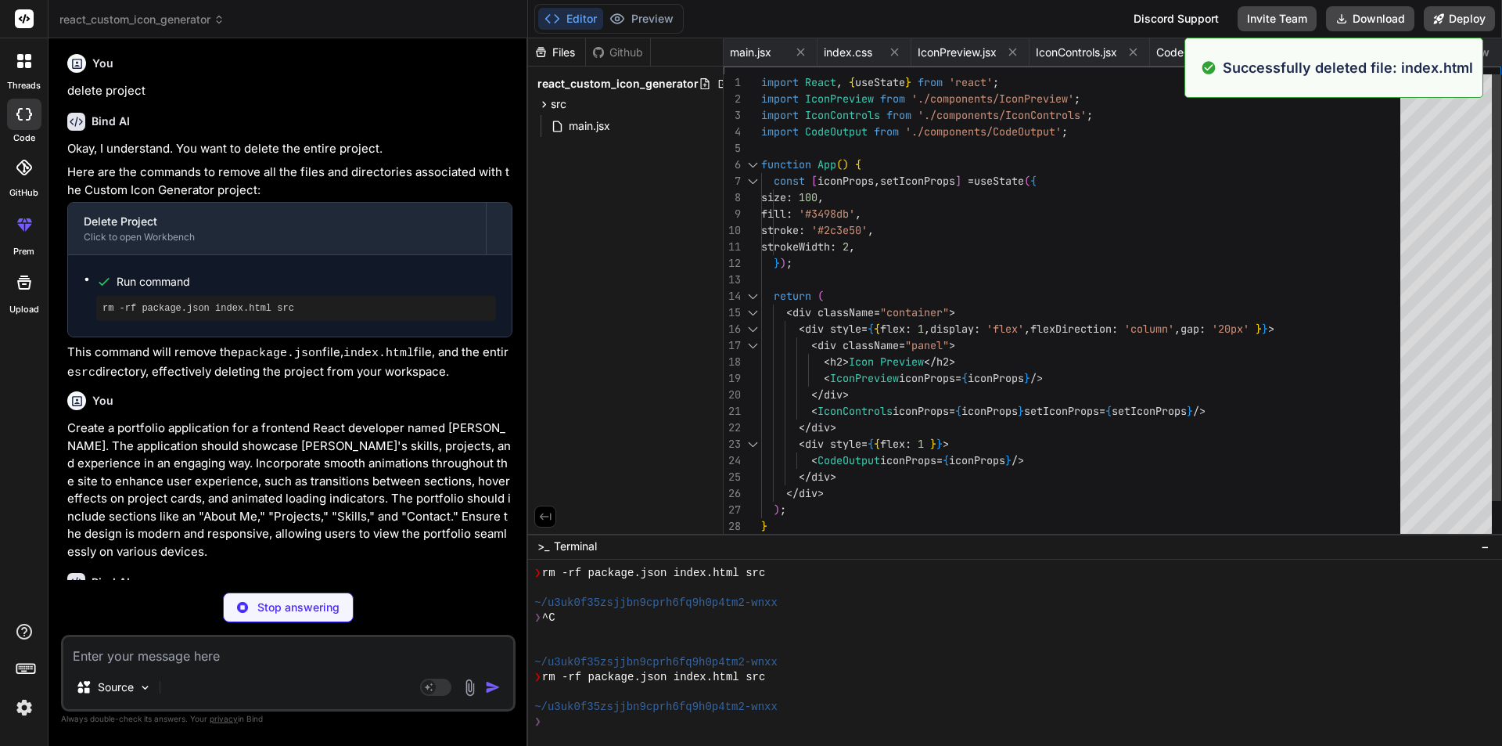
scroll to position [0, 0]
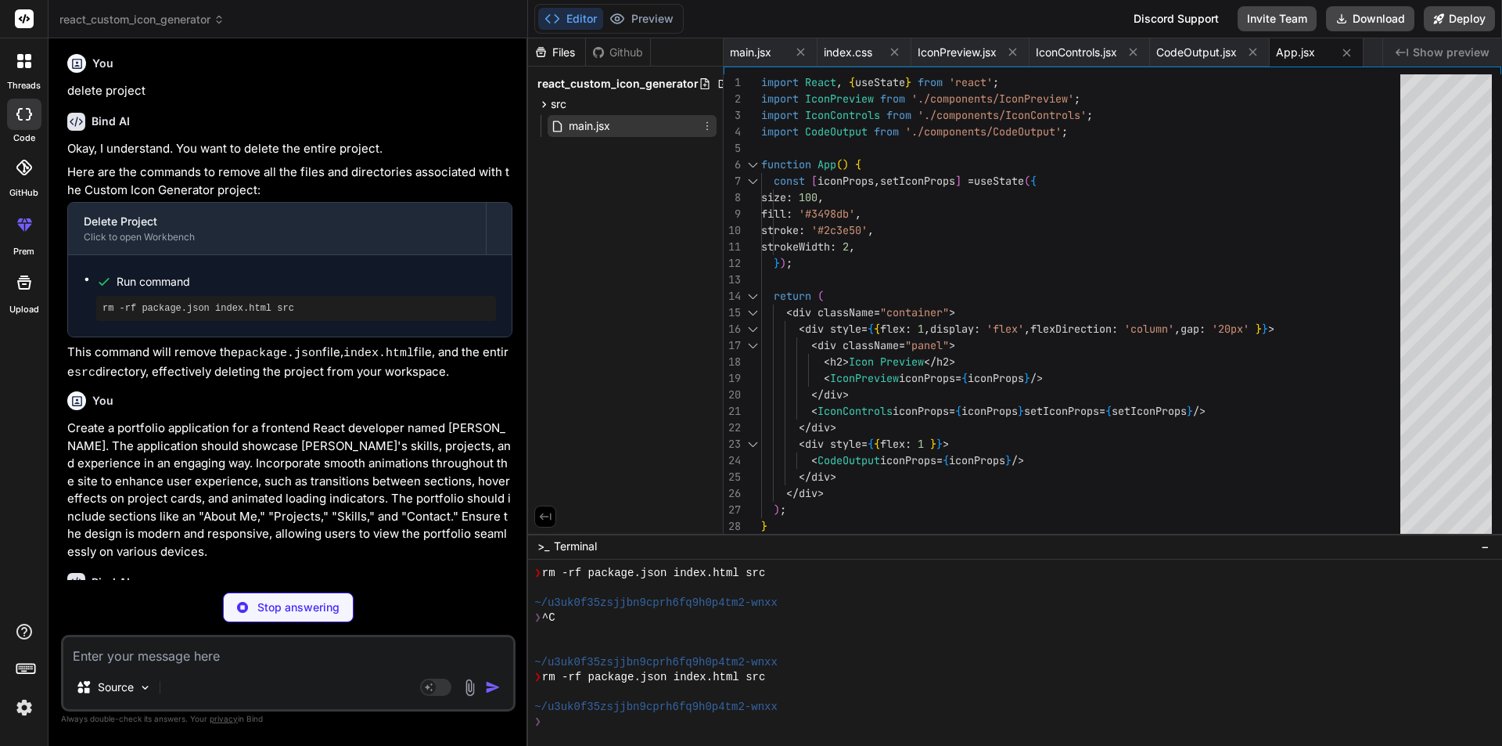
click at [707, 129] on icon at bounding box center [708, 126] width 2 height 9
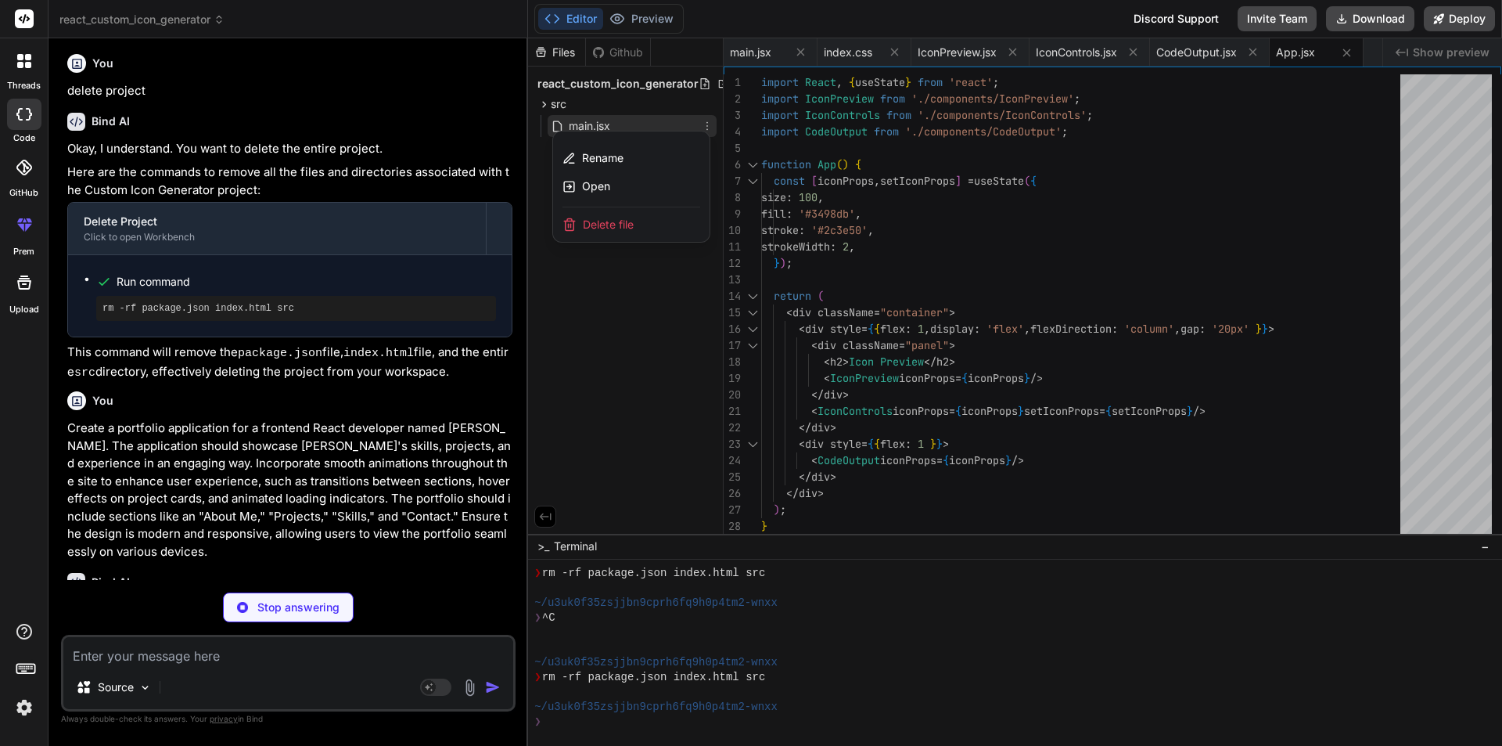
click at [644, 232] on div "Delete file" at bounding box center [631, 224] width 156 height 34
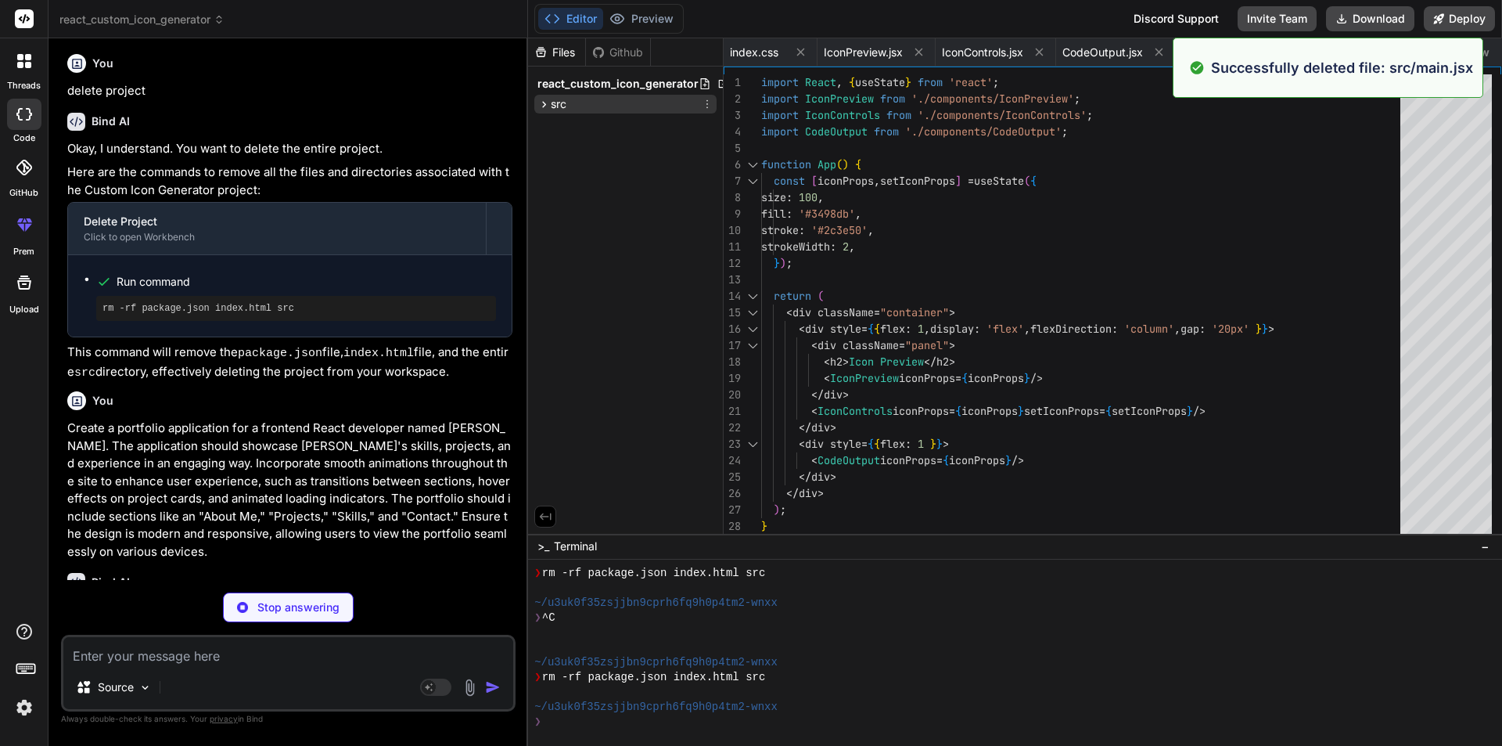
click at [705, 106] on icon at bounding box center [707, 104] width 13 height 13
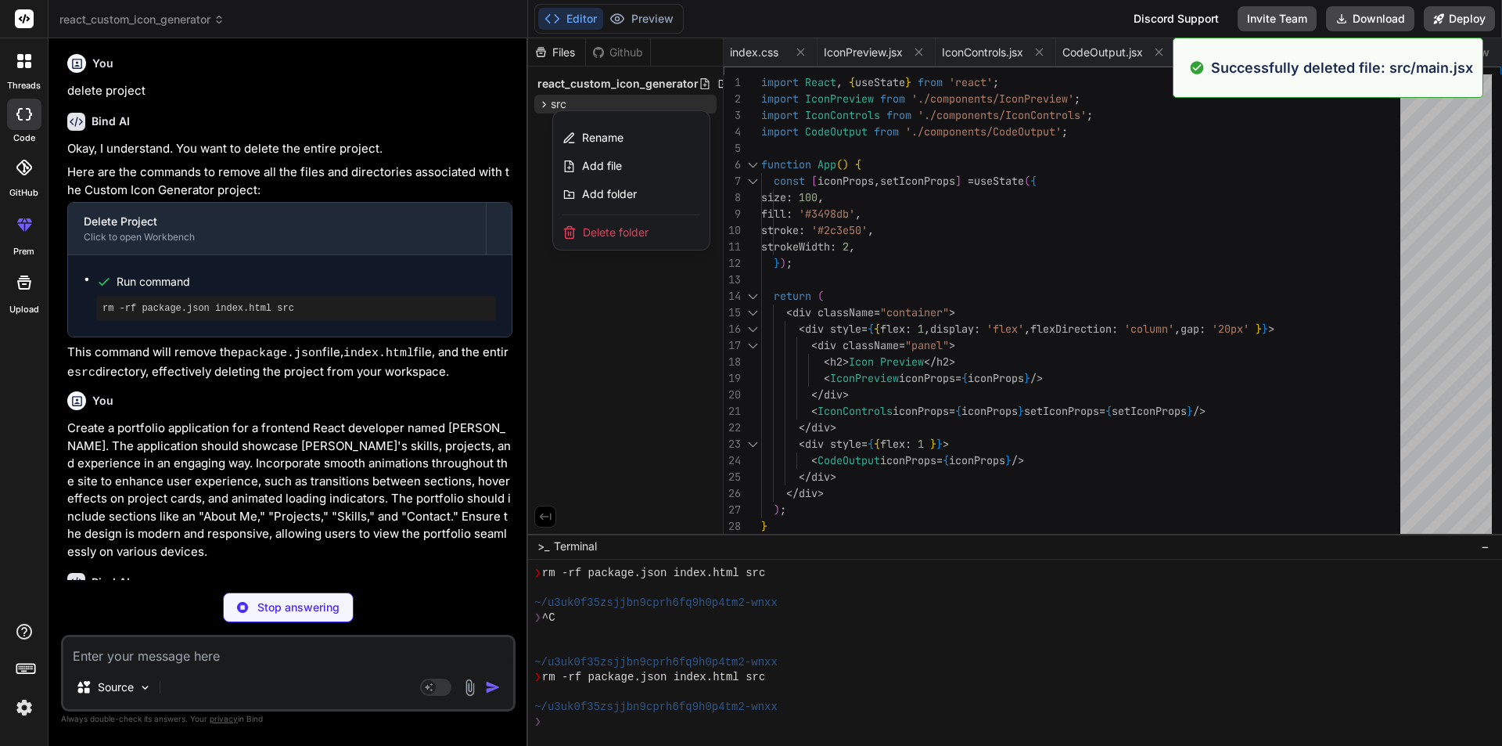
click at [640, 232] on span "Delete folder" at bounding box center [616, 233] width 66 height 16
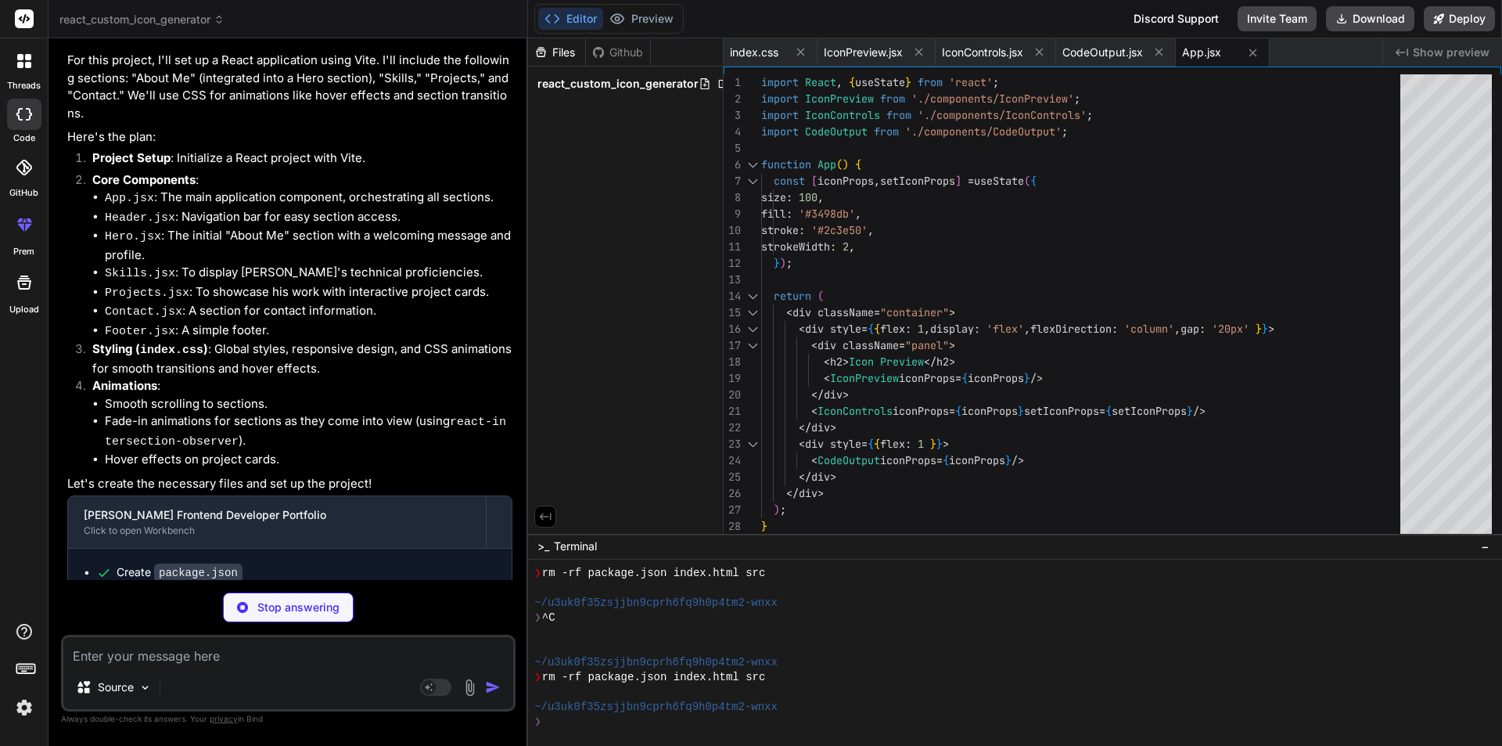
scroll to position [2475, 0]
click at [253, 650] on textarea at bounding box center [288, 651] width 450 height 28
type textarea "x"
type textarea "c"
type textarea "x"
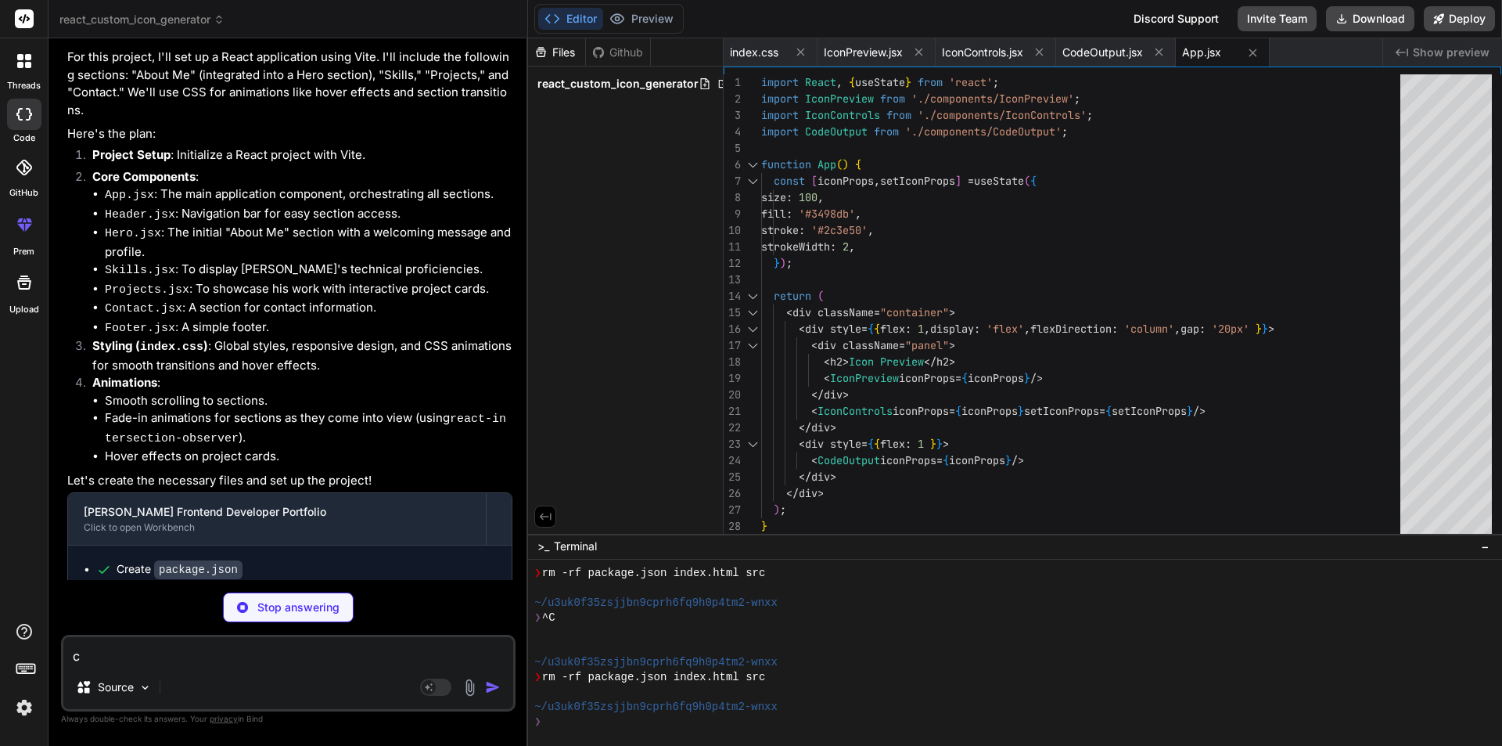
type textarea "cr"
type textarea "x"
type textarea "cre"
type textarea "x"
type textarea "crea"
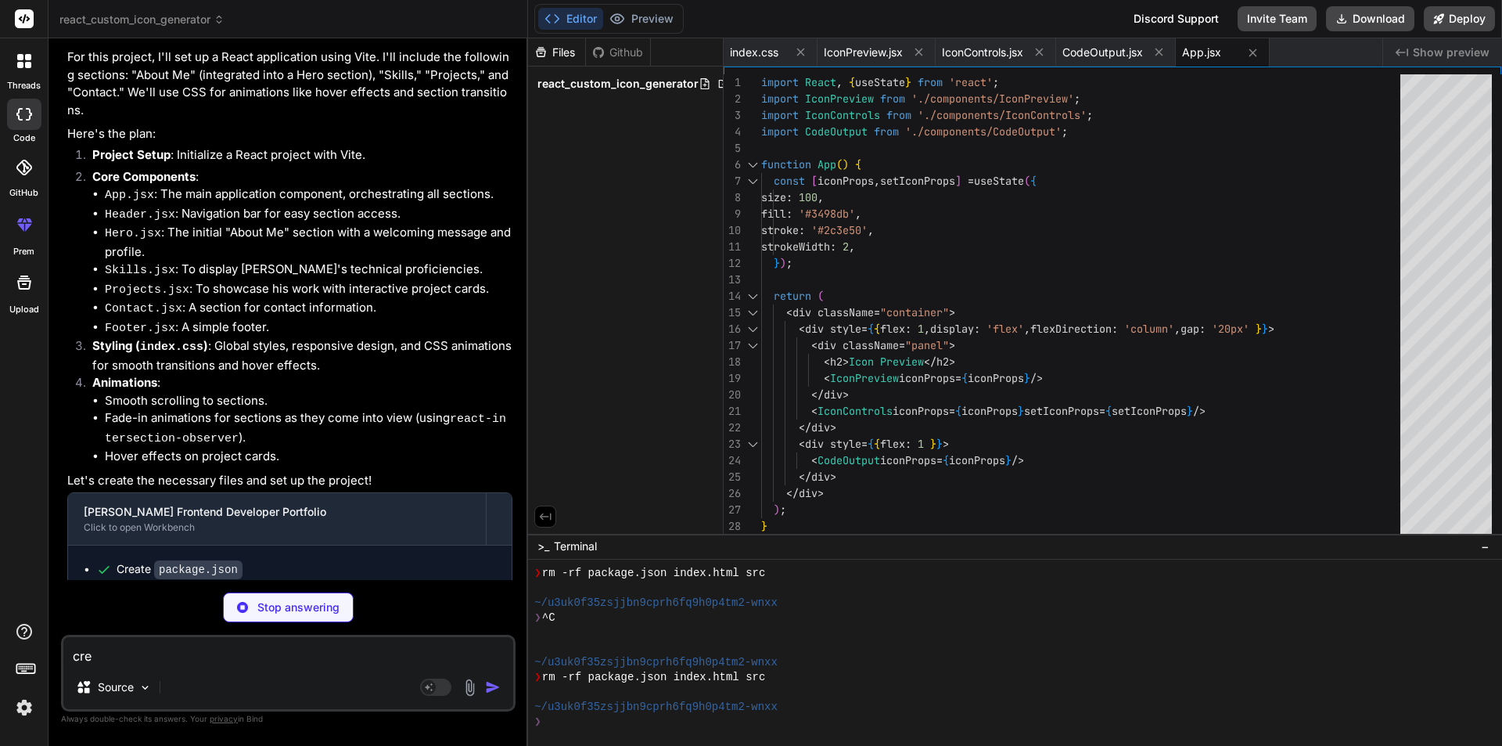
type textarea "x"
type textarea "creat"
type textarea "x"
type textarea "create"
type textarea "x"
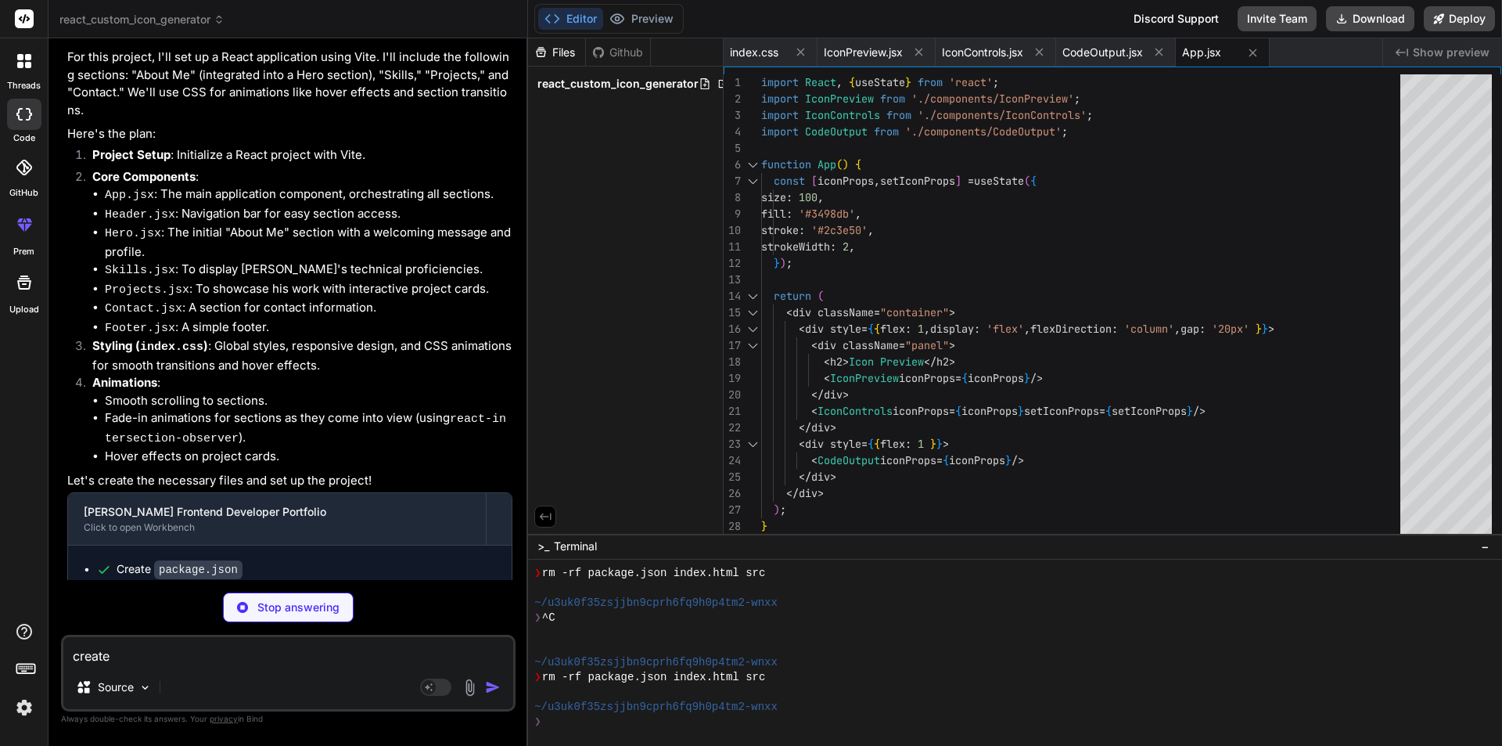
type textarea "create"
type textarea "x"
type textarea "create a"
type textarea "x"
type textarea "create ag"
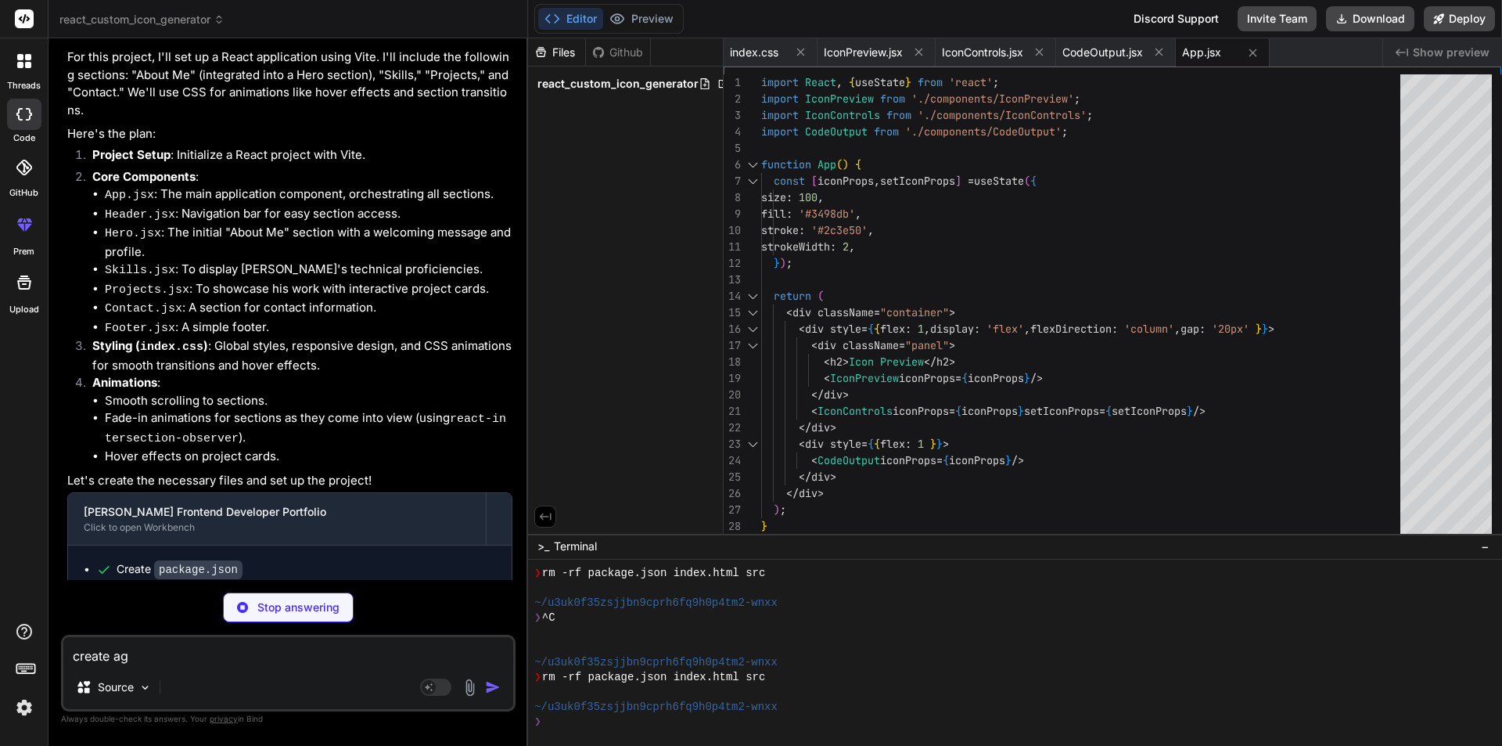
type textarea "x"
type textarea "create aga"
type textarea "x"
type textarea "create agai"
type textarea "x"
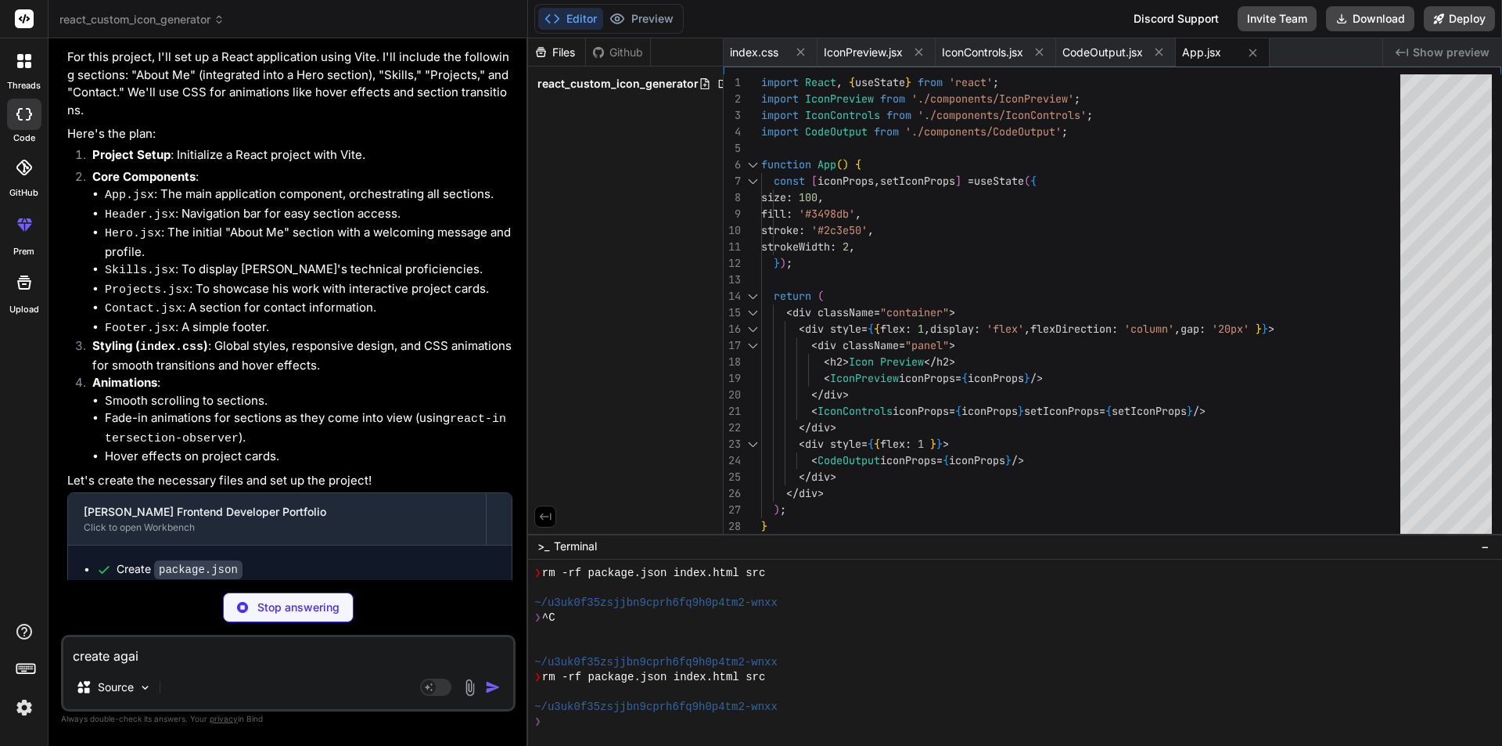
type textarea "create again"
type textarea "x"
type textarea "create again"
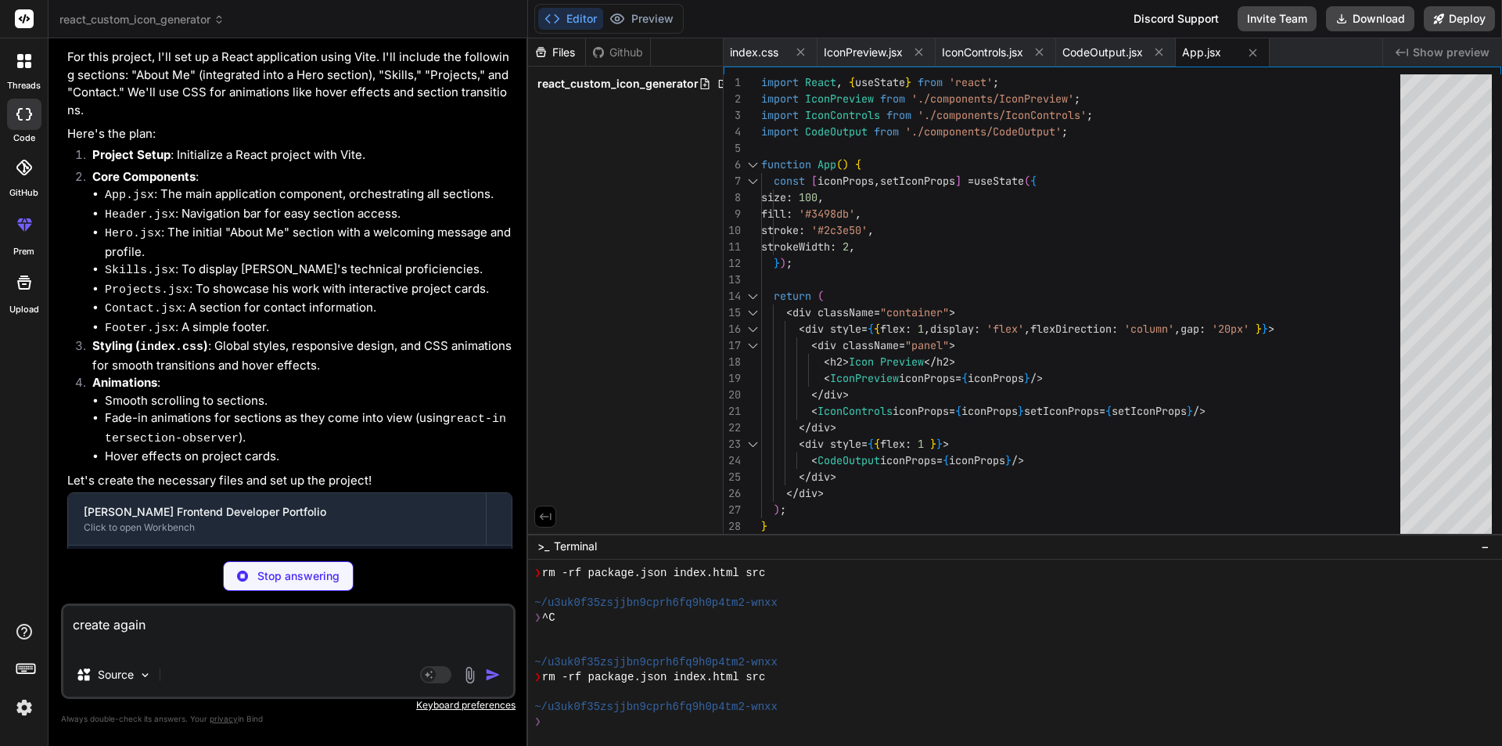
type textarea "x"
type textarea "} .project-links a { padding: 6px 12px; font-size: 0.8em; } }"
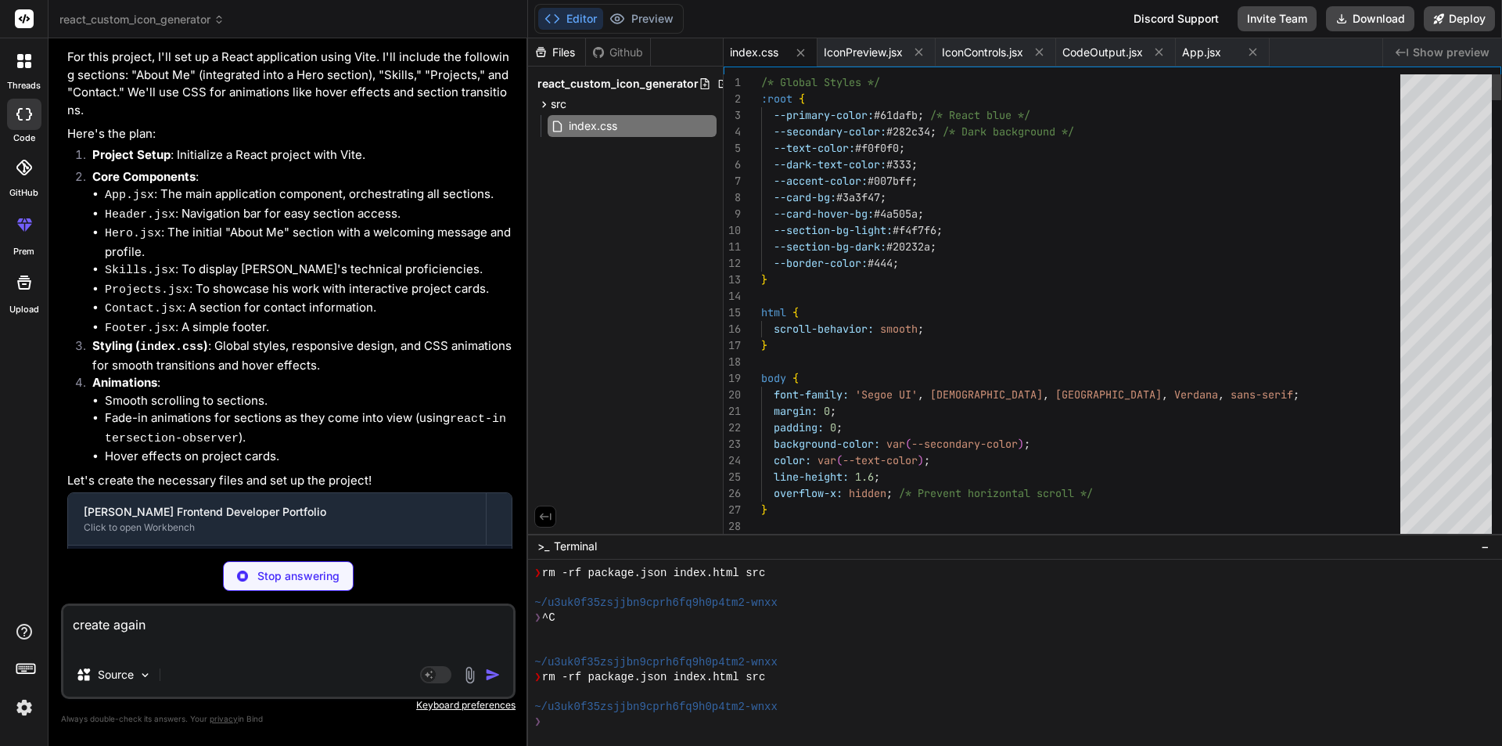
type textarea "create again"
type textarea "x"
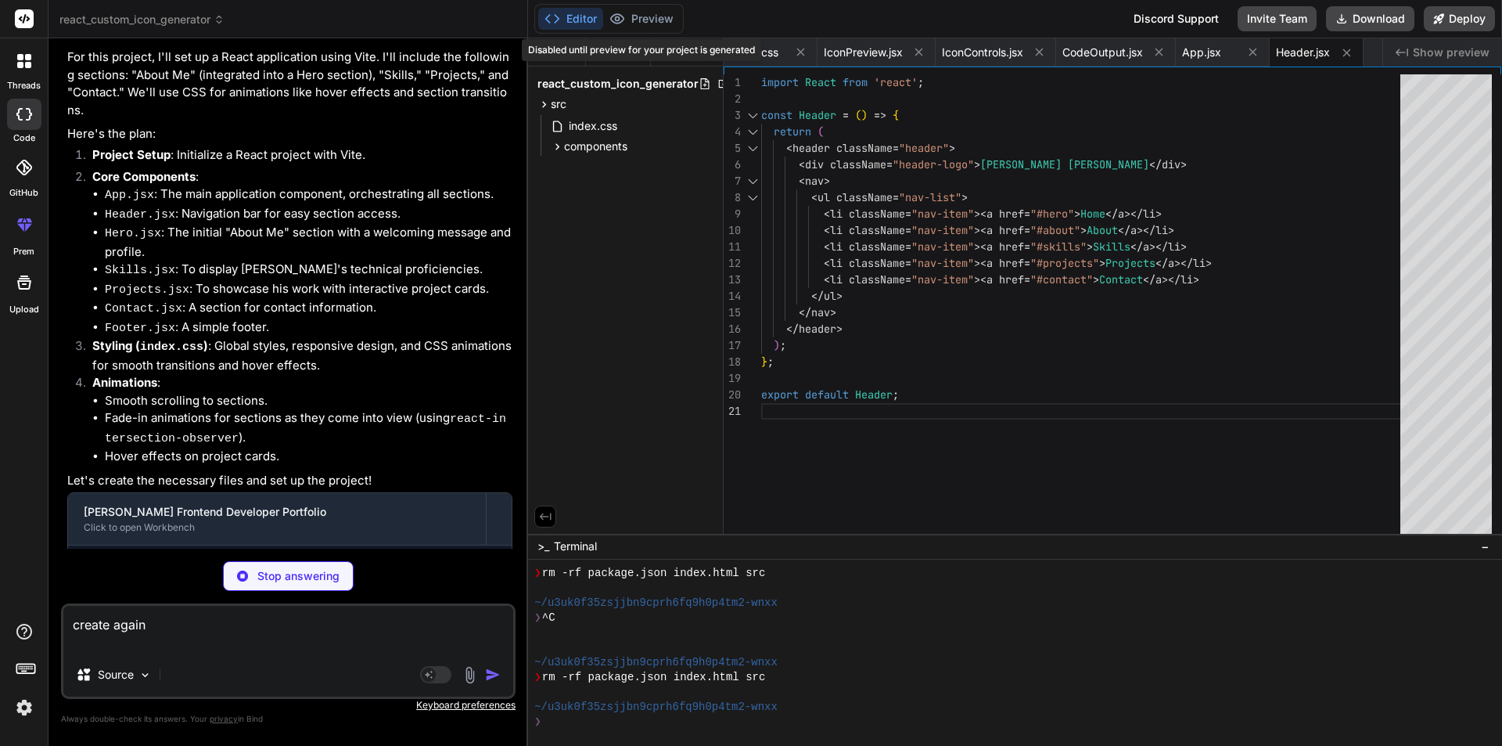
type textarea "x"
type textarea "</div> </section> ); }; export default Hero;"
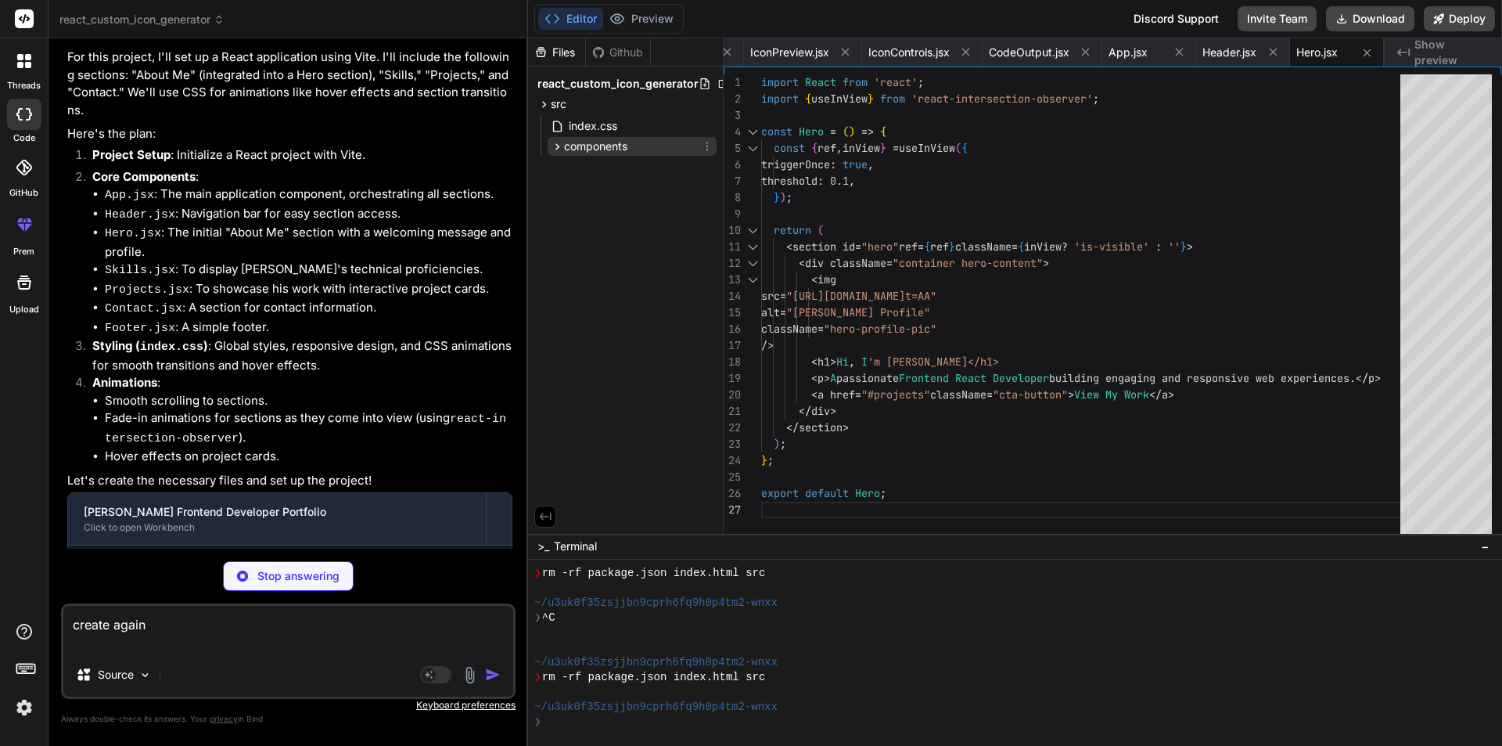
click at [563, 142] on icon at bounding box center [557, 146] width 13 height 13
type textarea "x"
type textarea "</div> </section> ); }; export default About;"
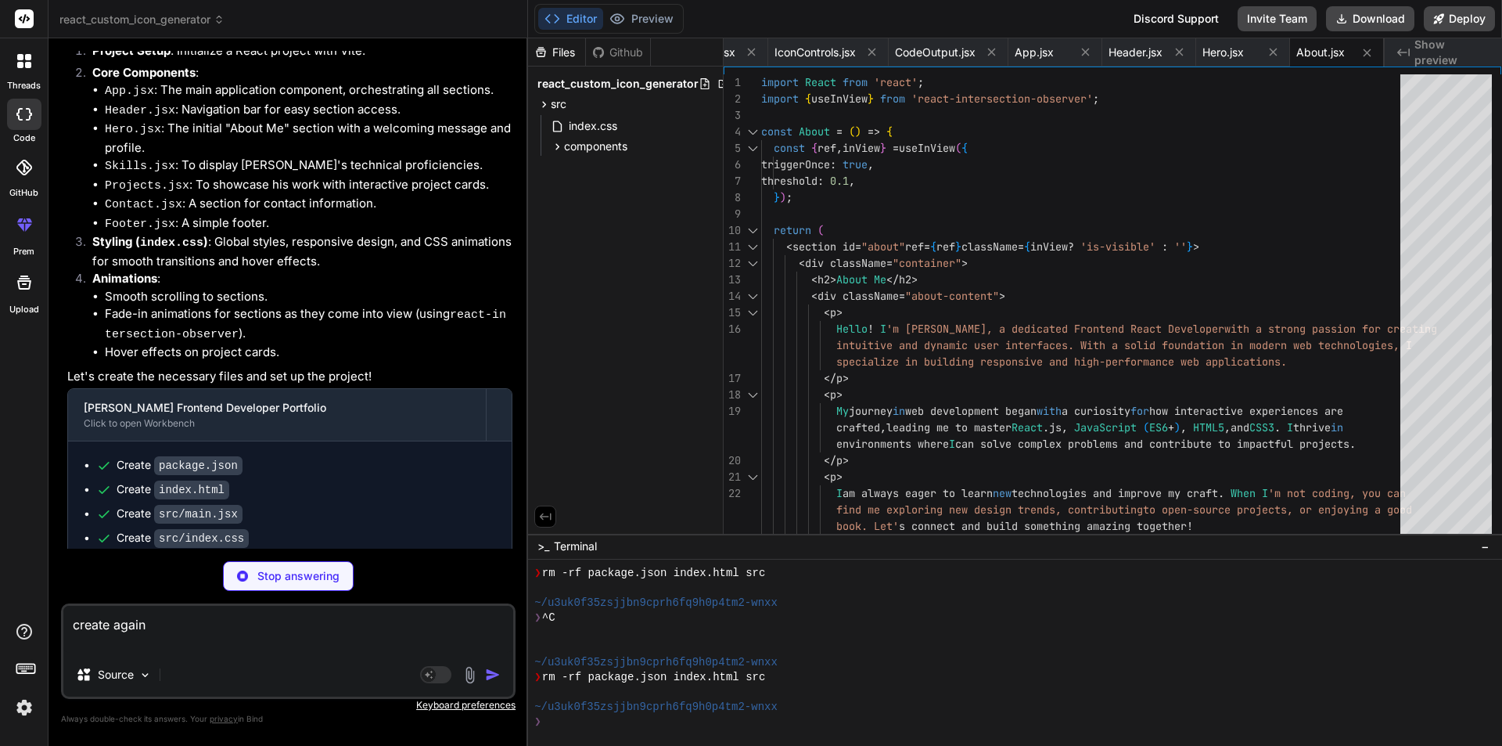
scroll to position [2603, 0]
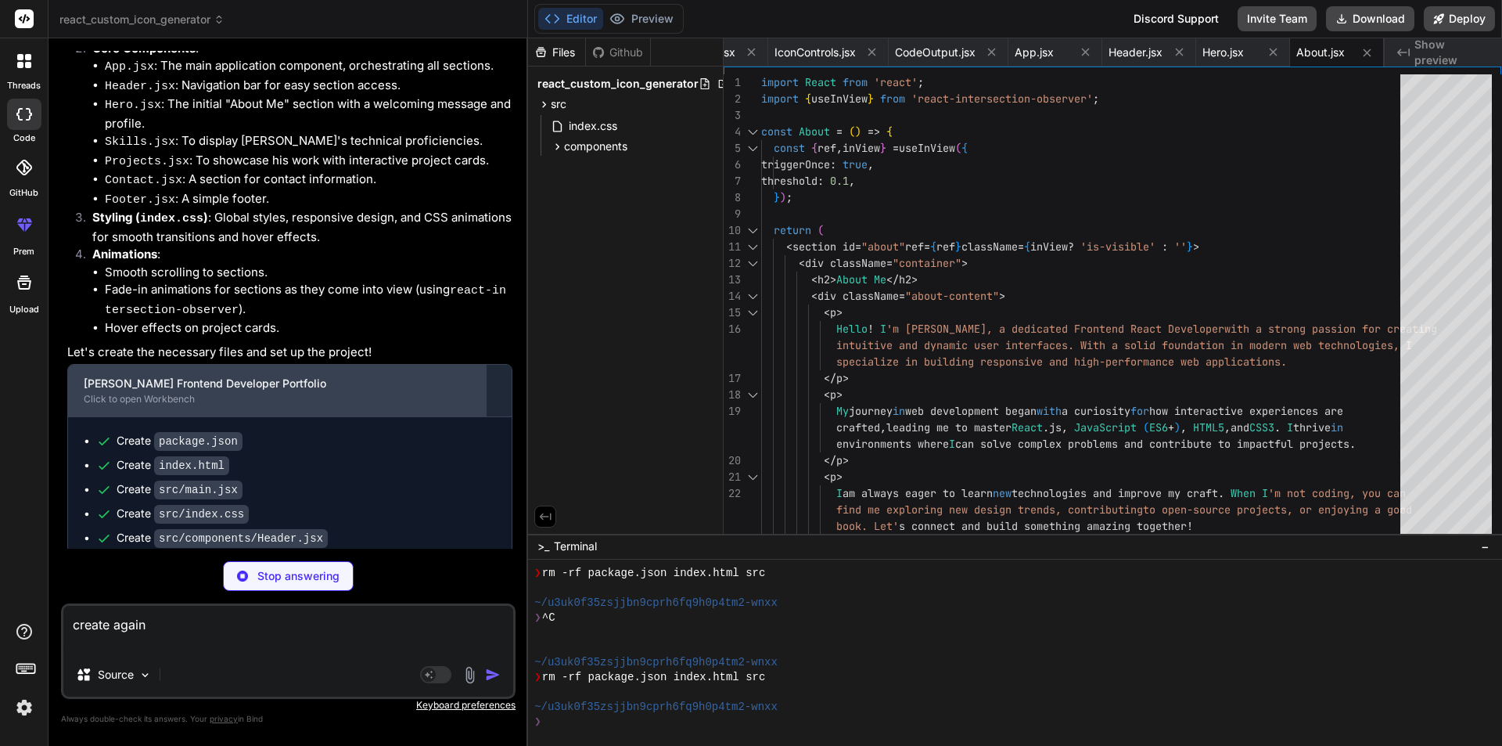
type textarea "x"
type textarea "}; export default Skills;"
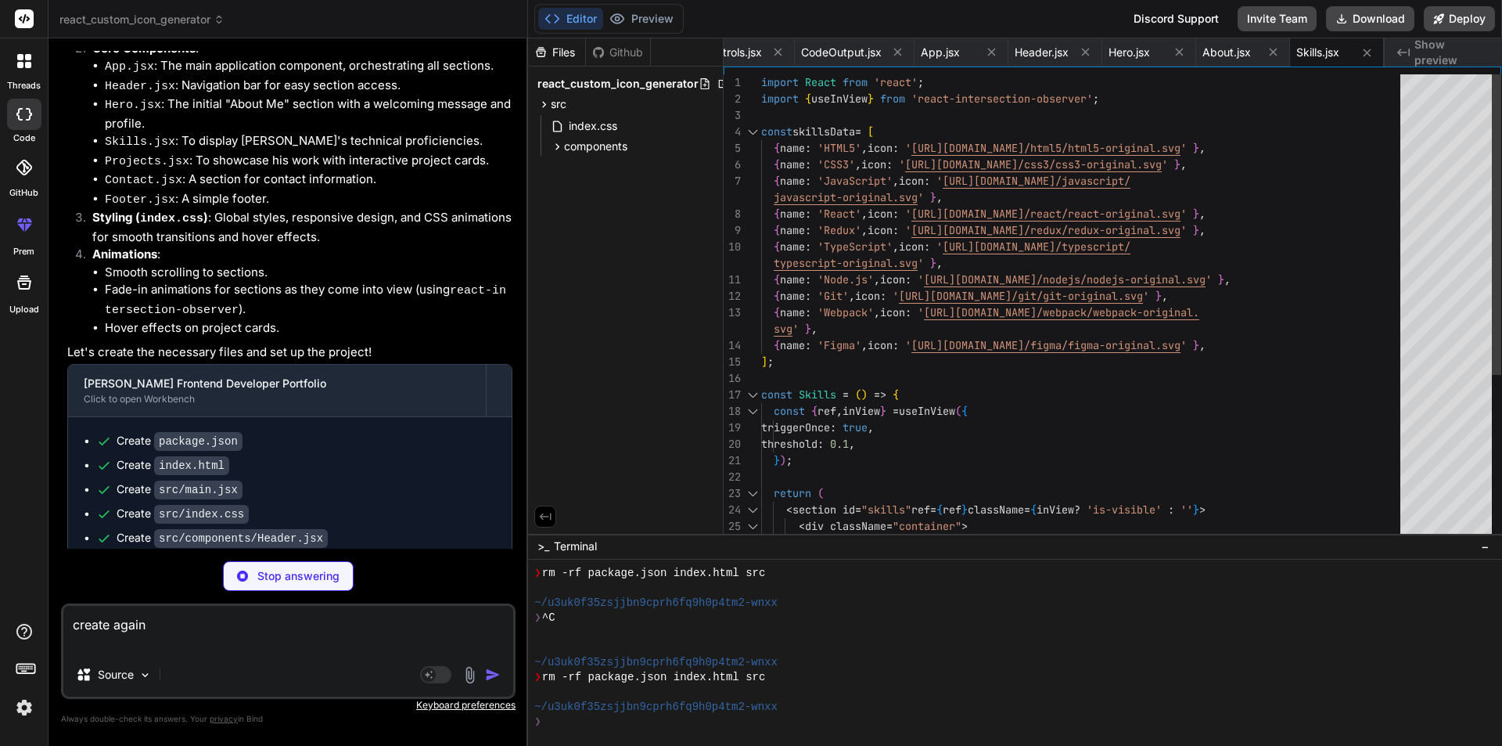
type textarea "x"
type textarea "</div> ))} </div> </div> </section> ); }; export default Projects;"
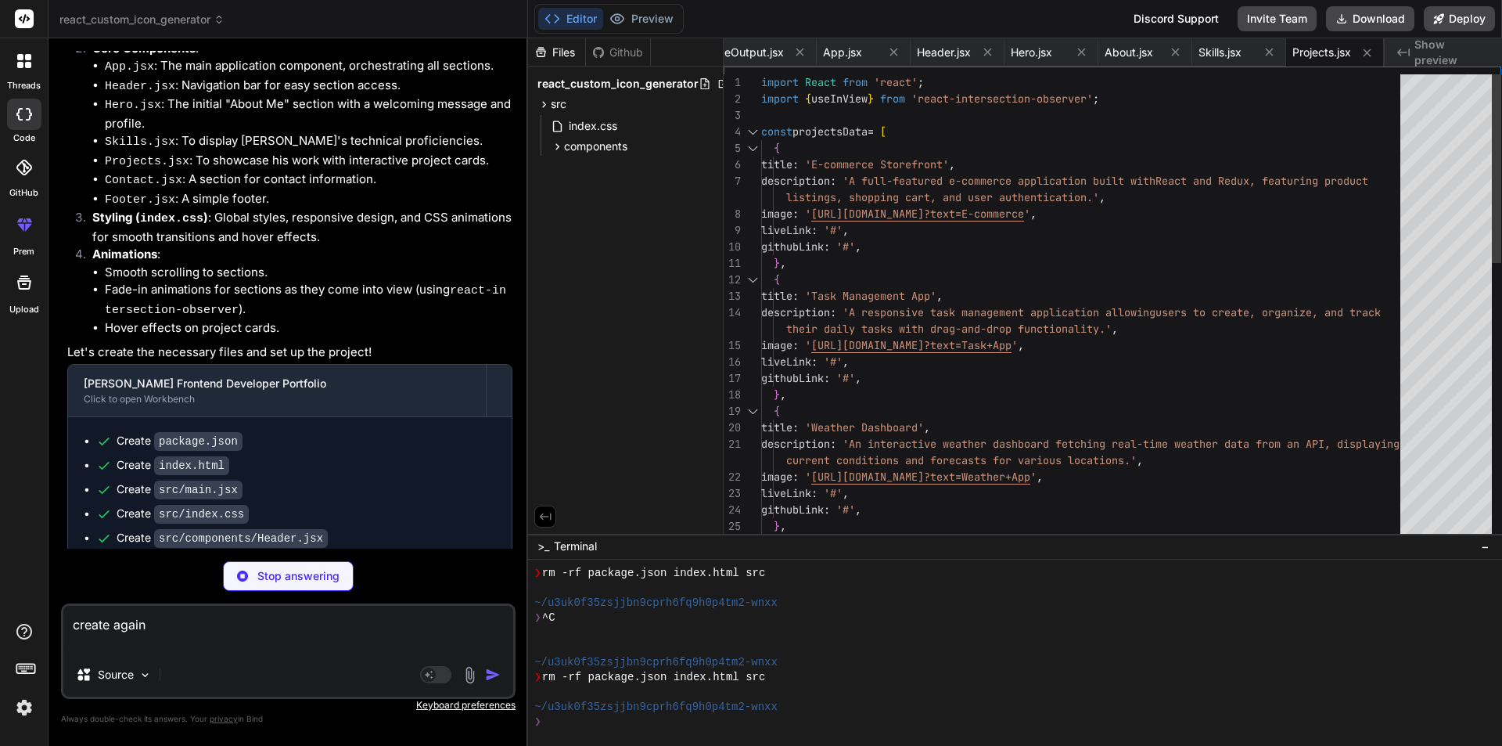
type textarea "x"
type textarea "export default Contact;"
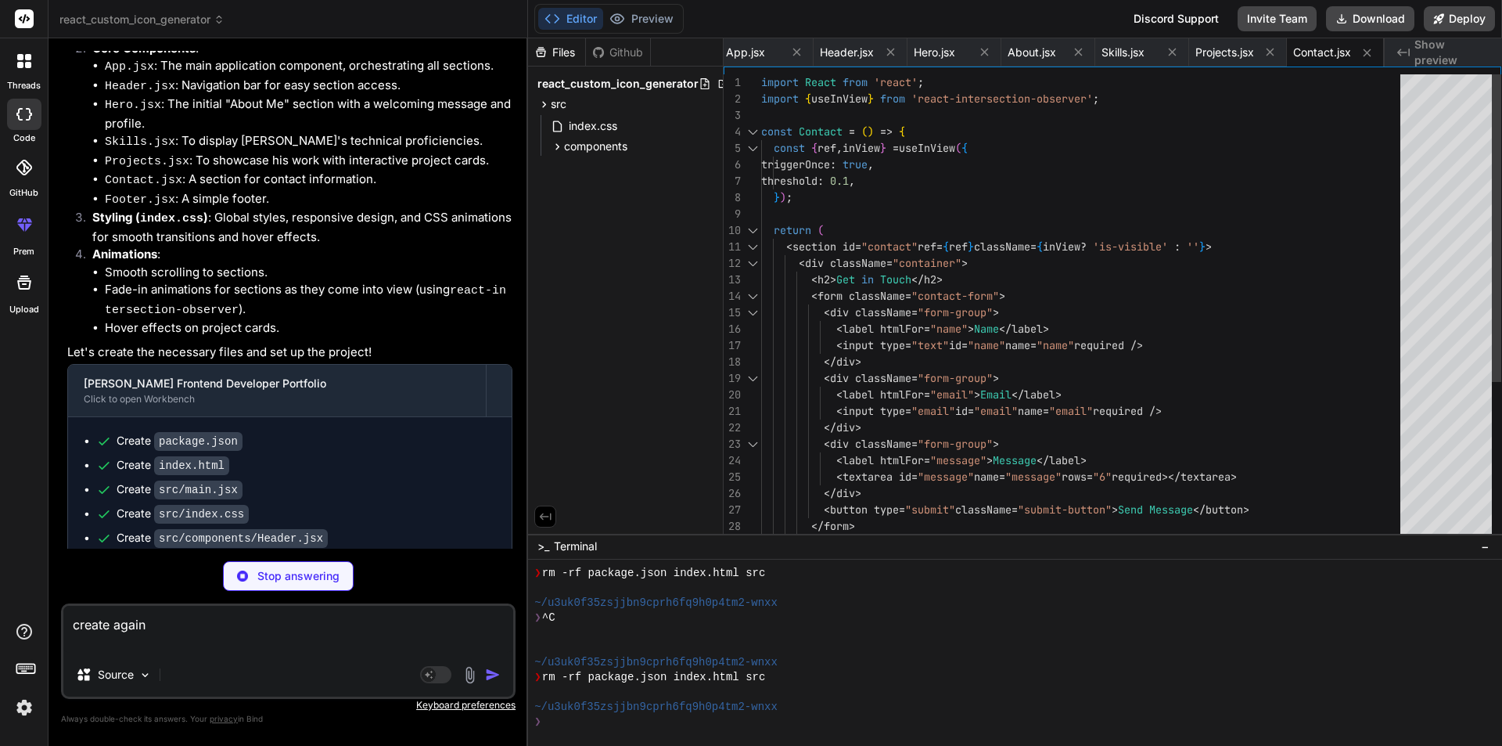
type textarea "x"
type textarea "}; export default Footer;"
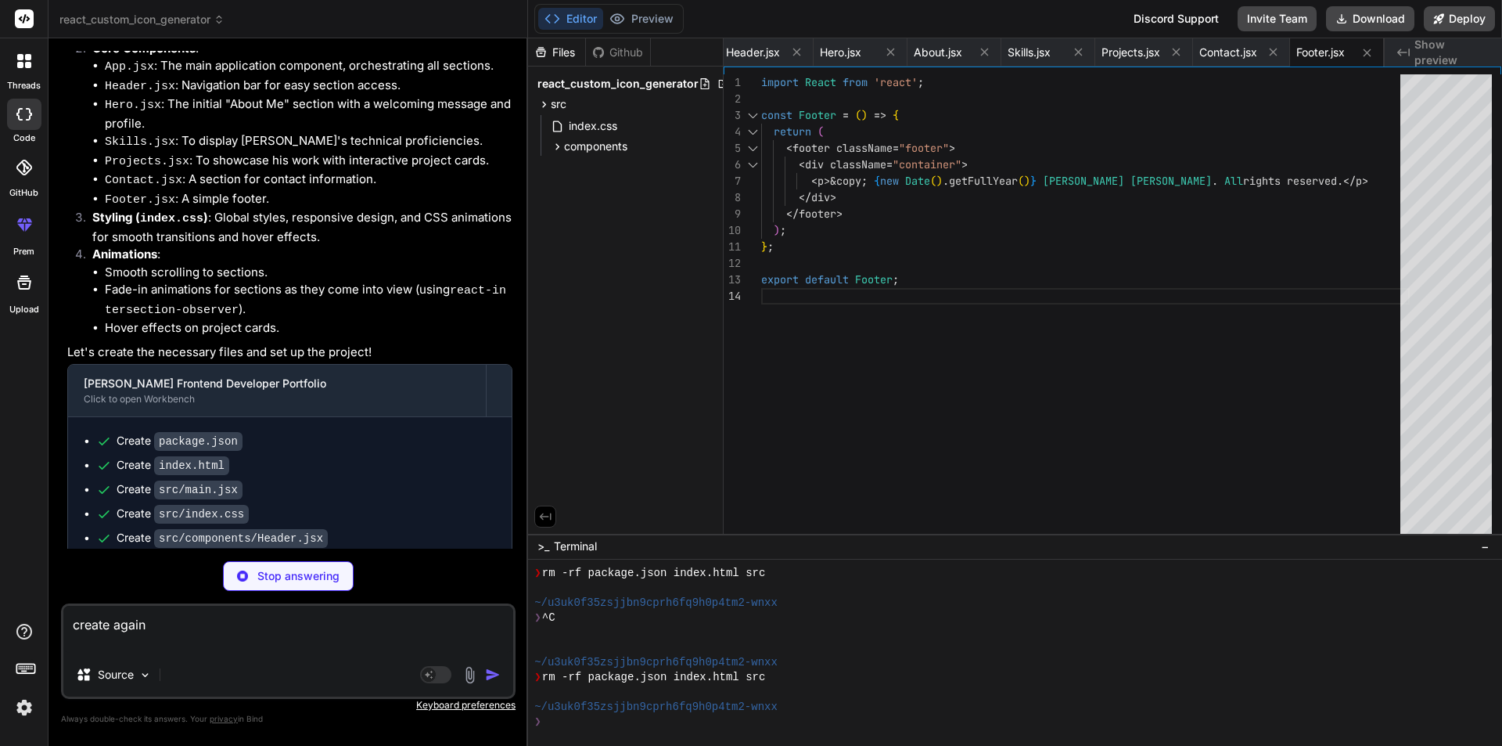
type textarea "x"
type textarea "<Footer /> </div> ); } export default App;"
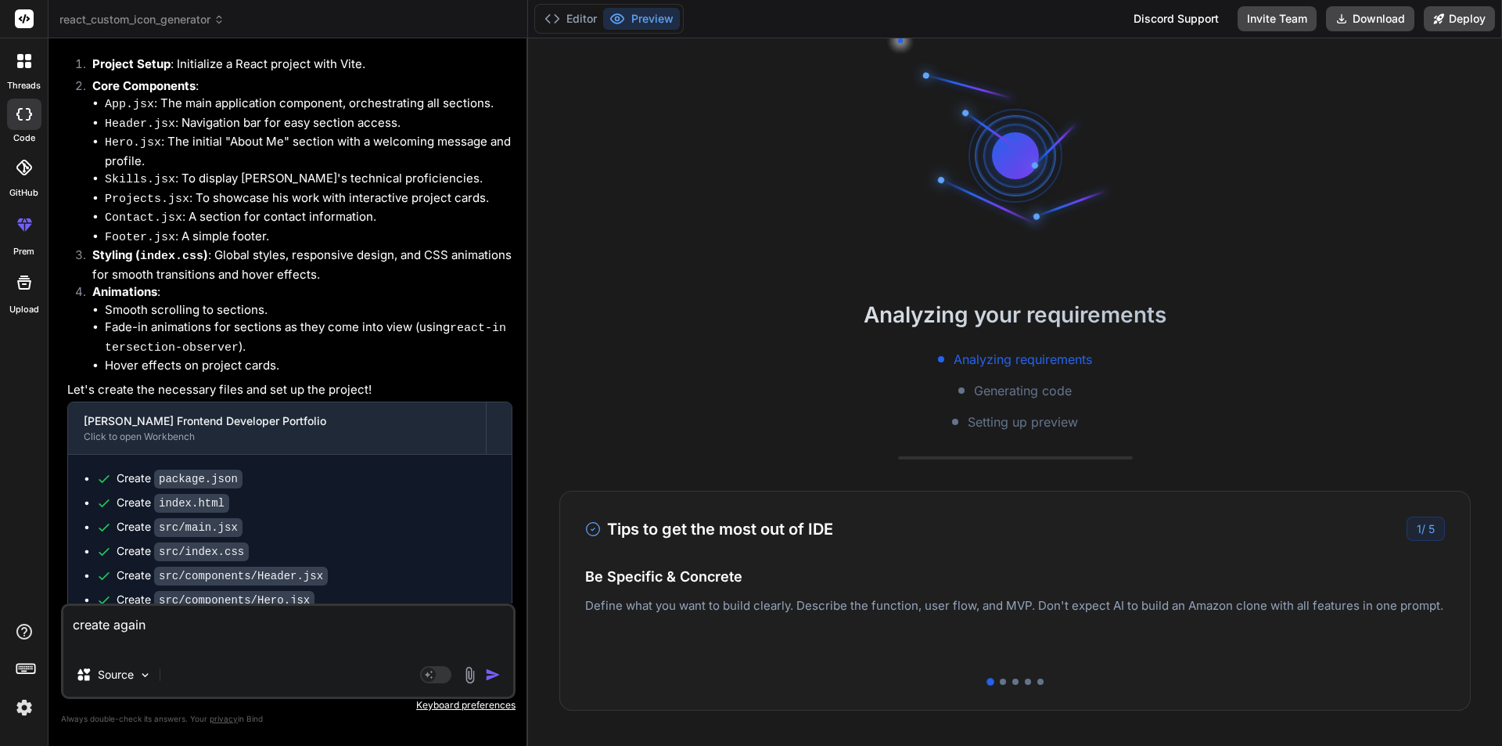
scroll to position [2545, 0]
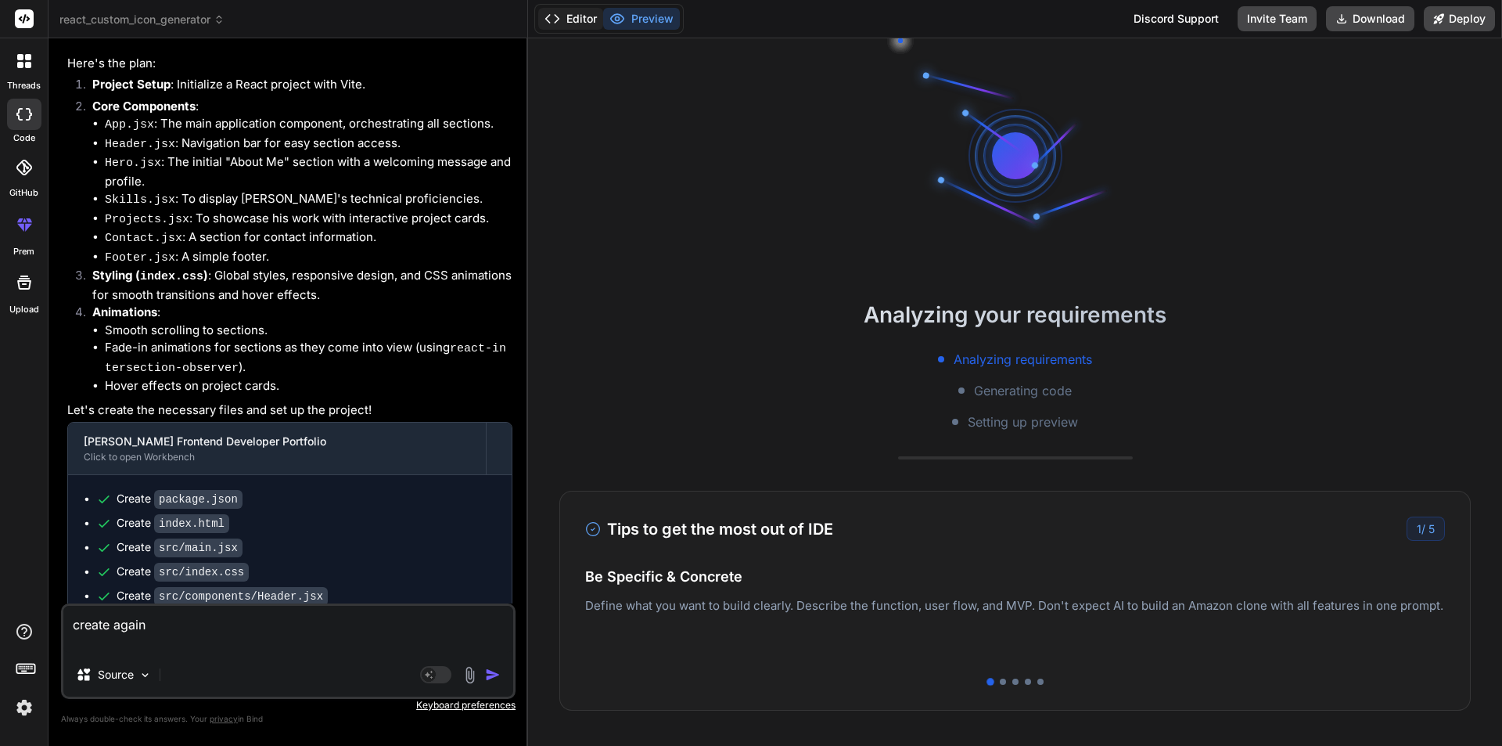
click at [582, 21] on button "Editor" at bounding box center [570, 19] width 65 height 22
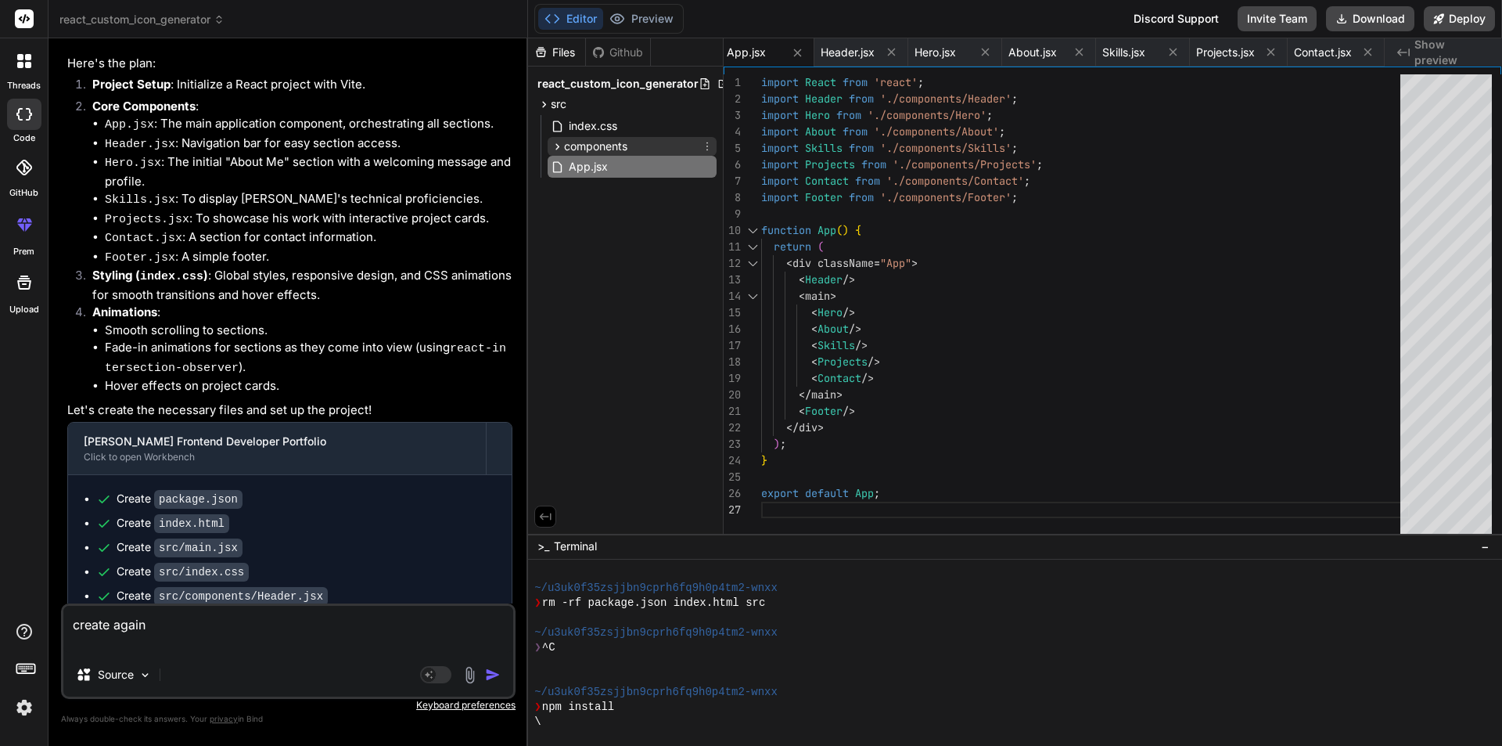
click at [604, 146] on span "components" at bounding box center [595, 147] width 63 height 16
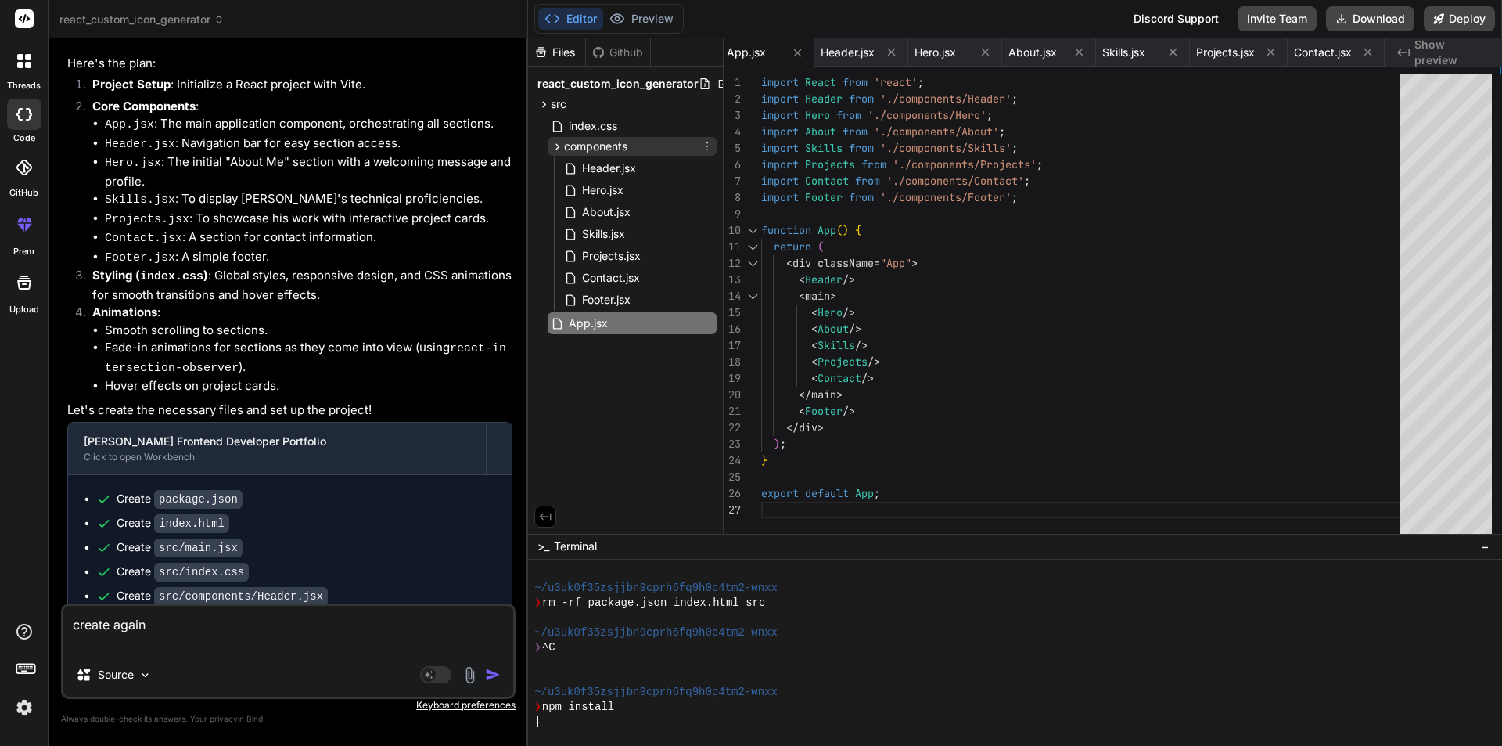
click at [604, 146] on span "components" at bounding box center [595, 147] width 63 height 16
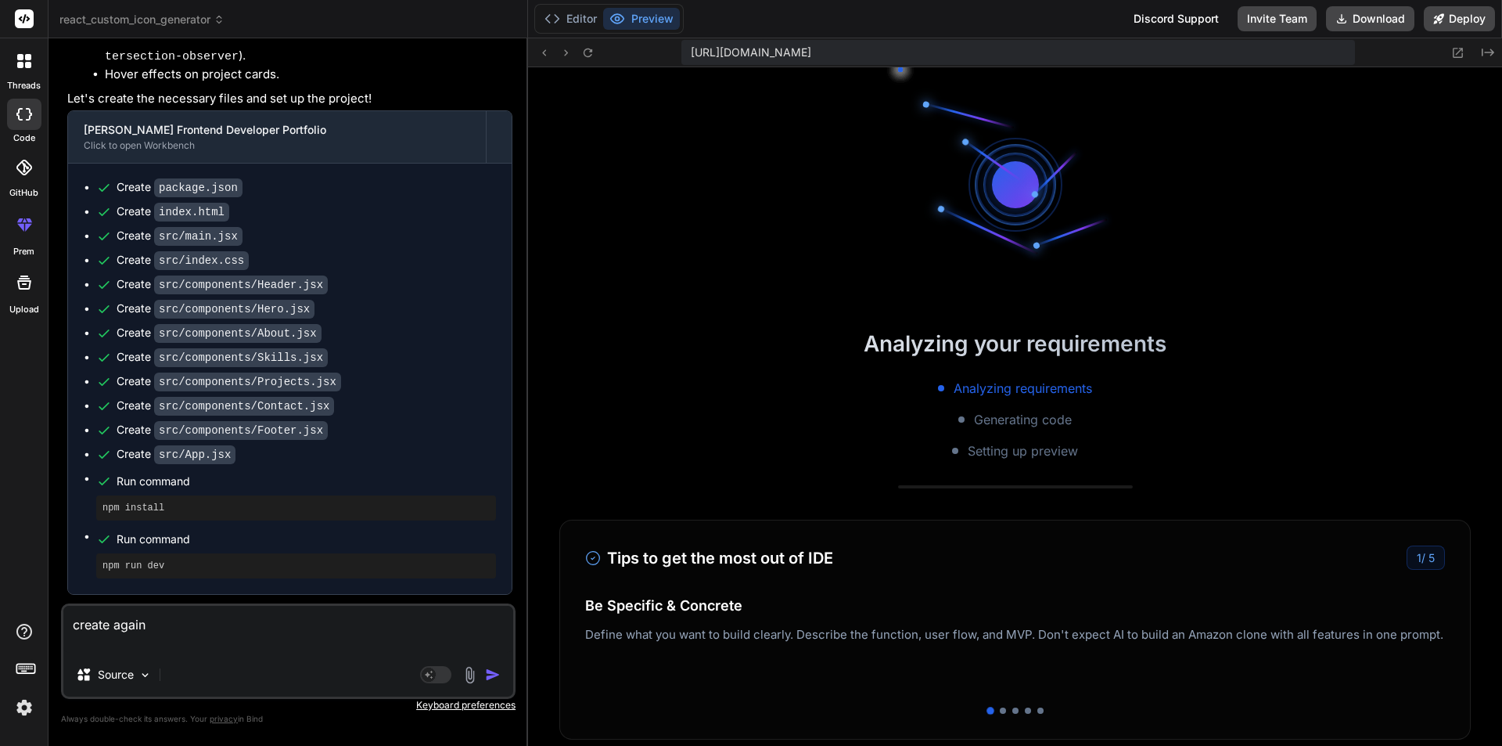
scroll to position [1383, 0]
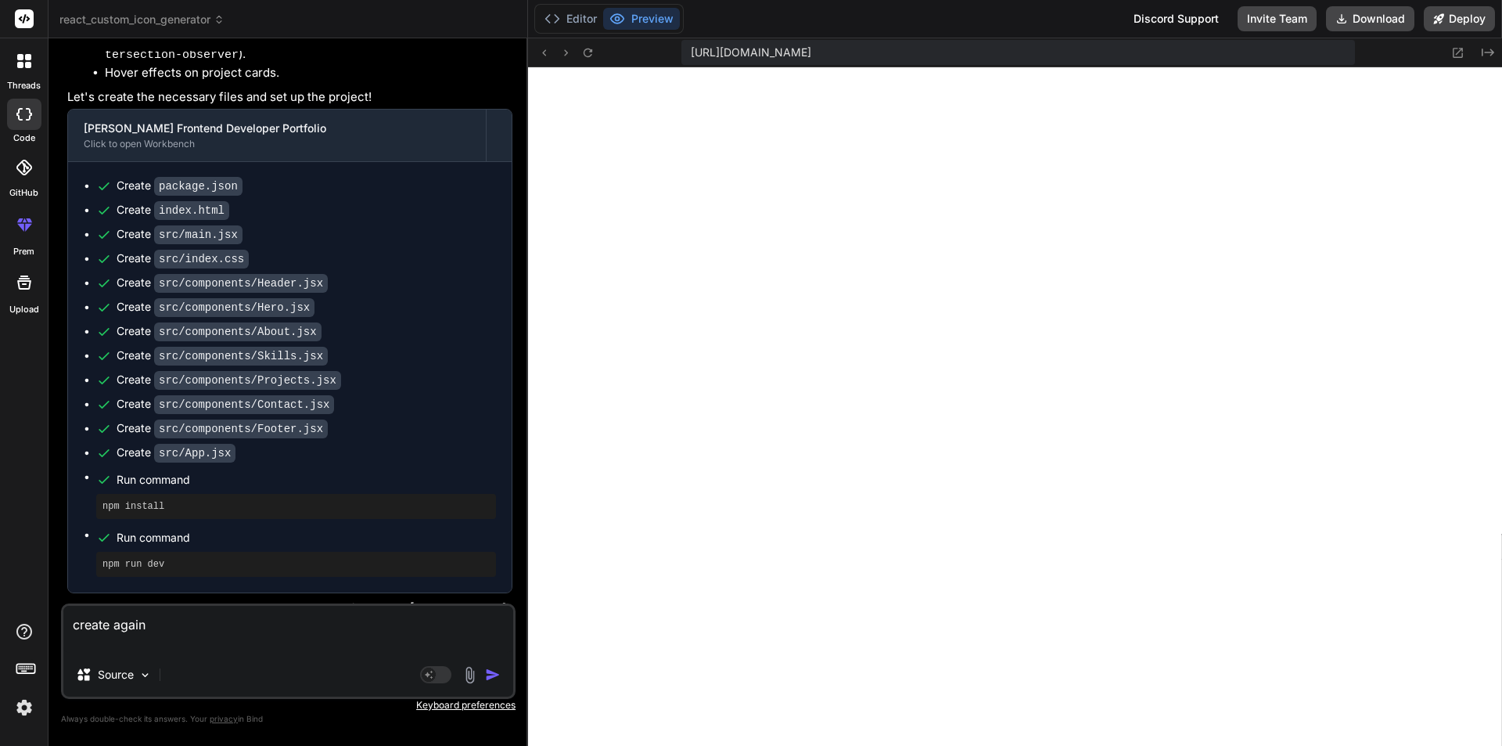
click at [163, 635] on textarea "create again" at bounding box center [288, 629] width 450 height 47
click at [487, 677] on img "button" at bounding box center [493, 675] width 16 height 16
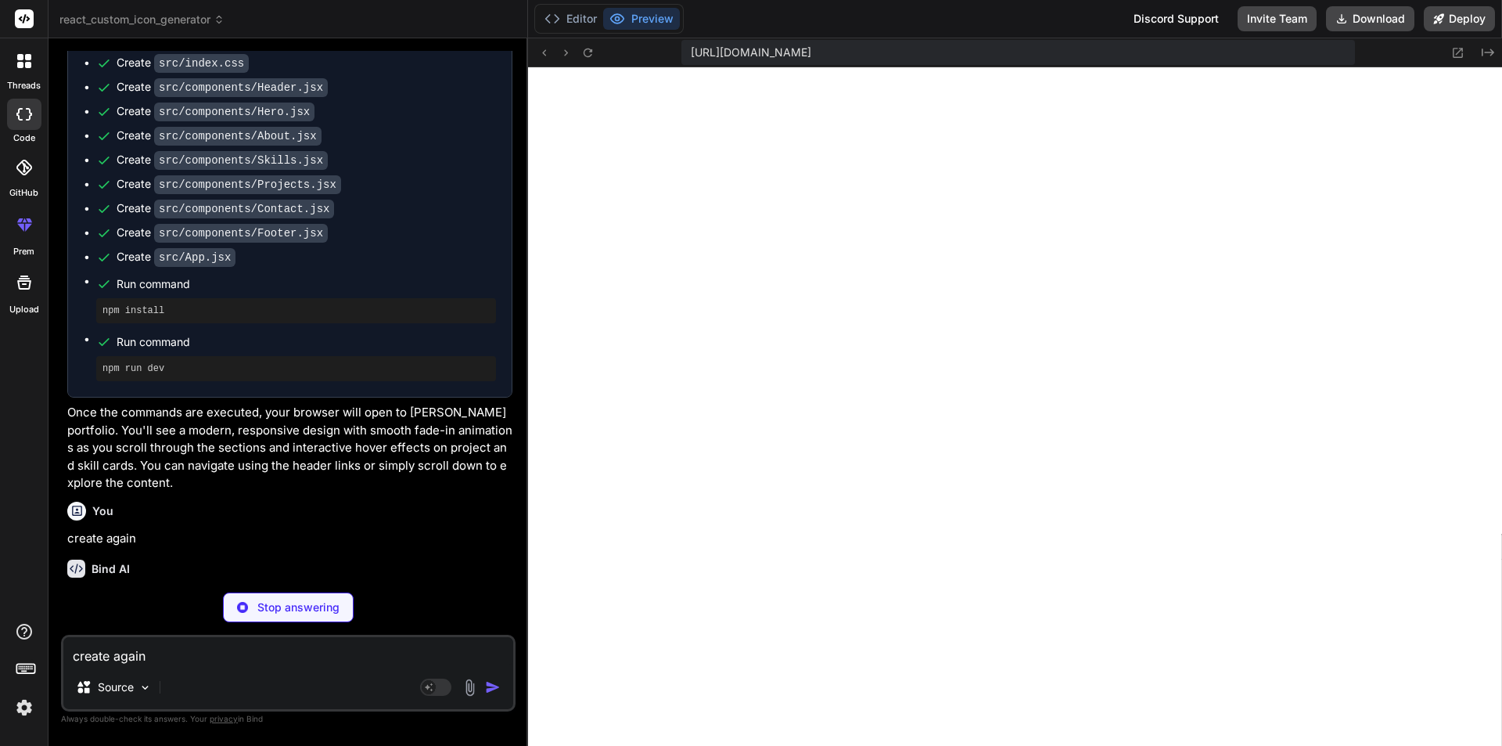
scroll to position [3132, 0]
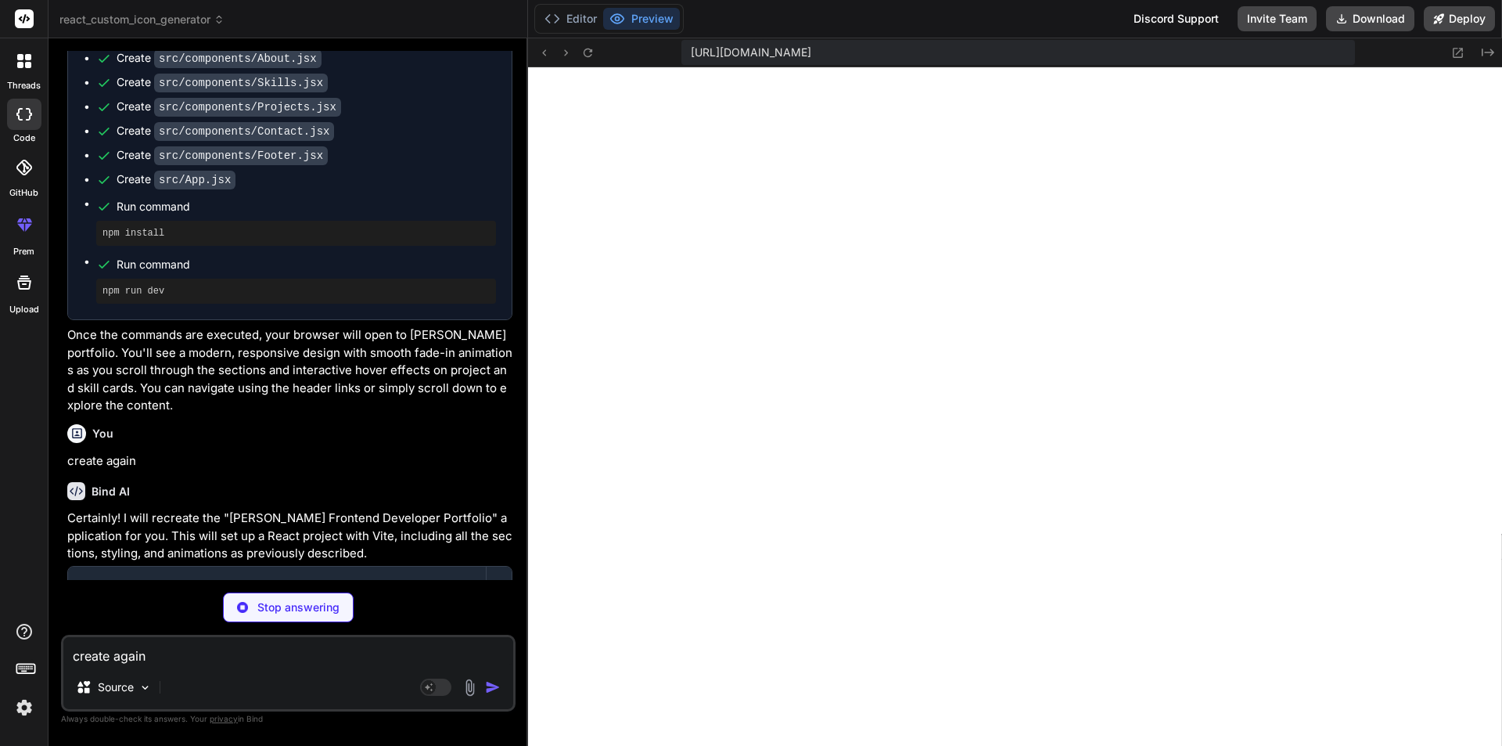
type textarea "x"
type textarea "} }"
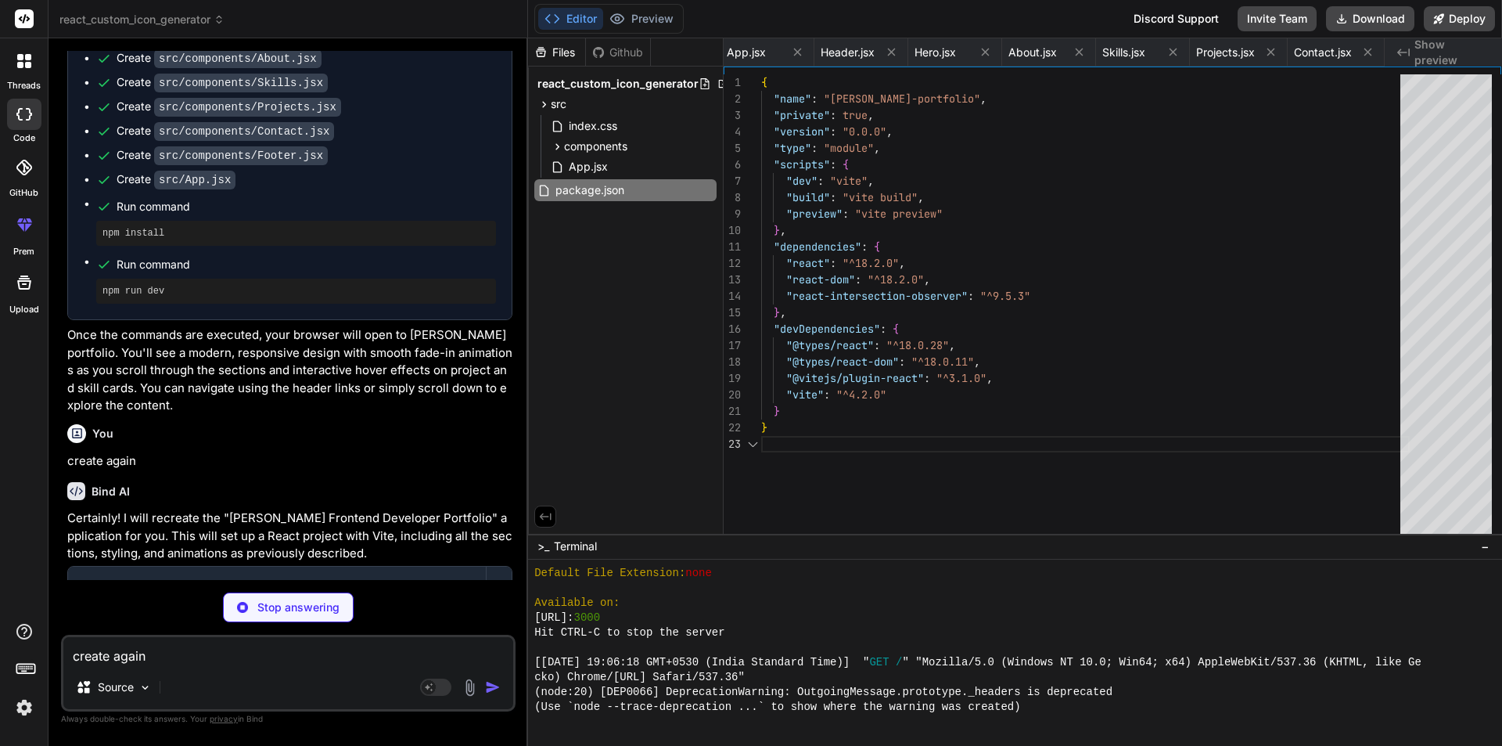
scroll to position [0, 663]
type textarea "x"
type textarea "<script type="module" src="/src/main.jsx"></script> </body> </html>"
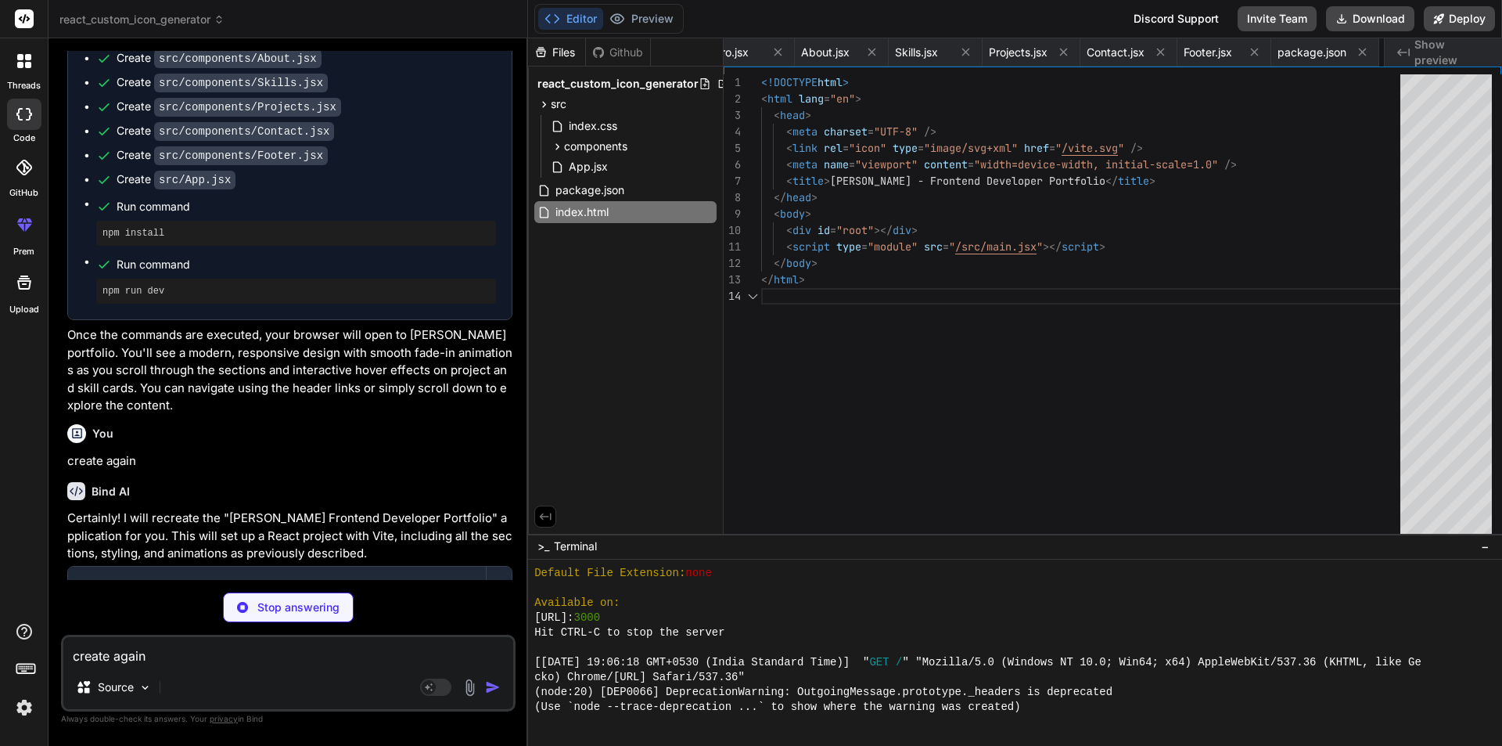
scroll to position [0, 757]
type textarea "x"
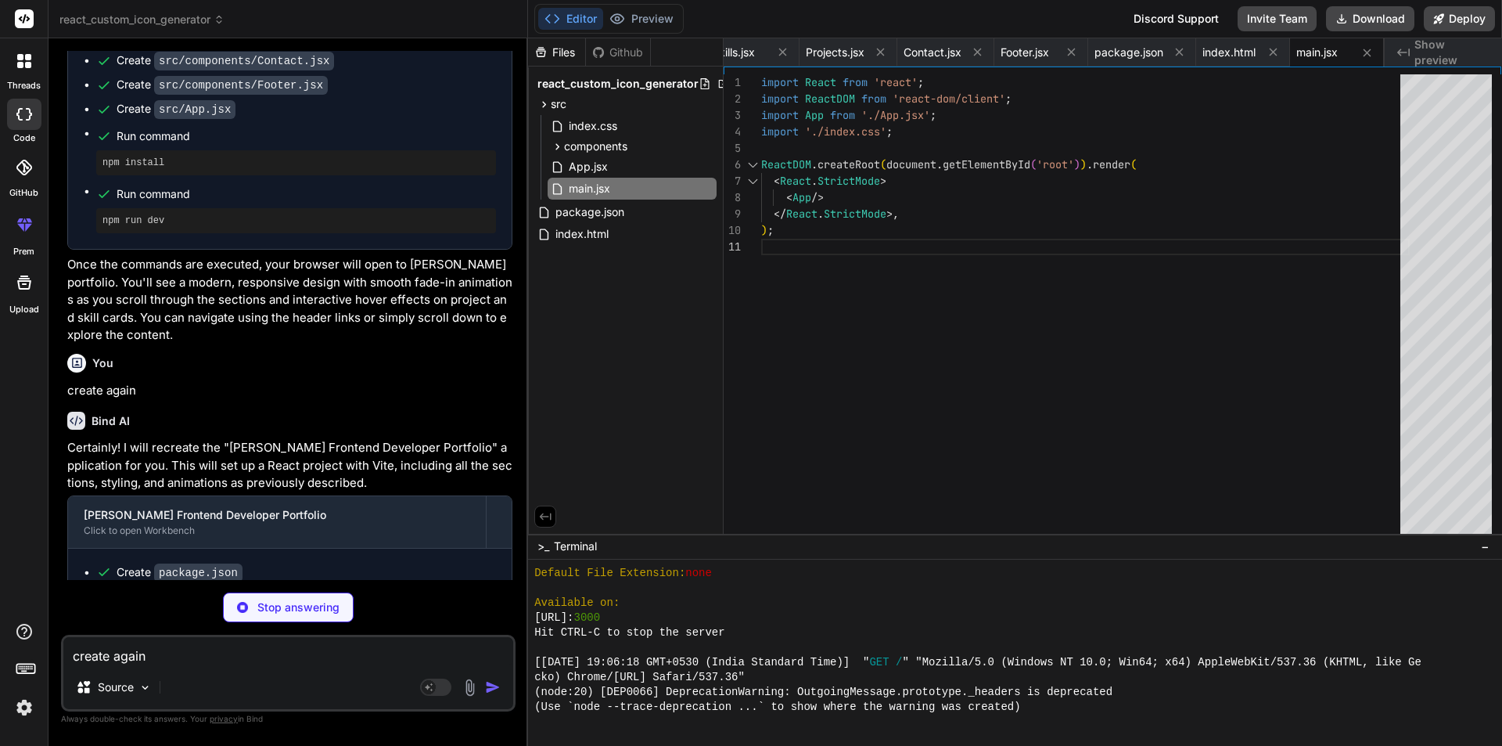
scroll to position [3204, 0]
type textarea "x"
click at [601, 157] on span "App.jsx" at bounding box center [588, 166] width 42 height 19
type textarea "<Footer /> </div> ); } export default App;"
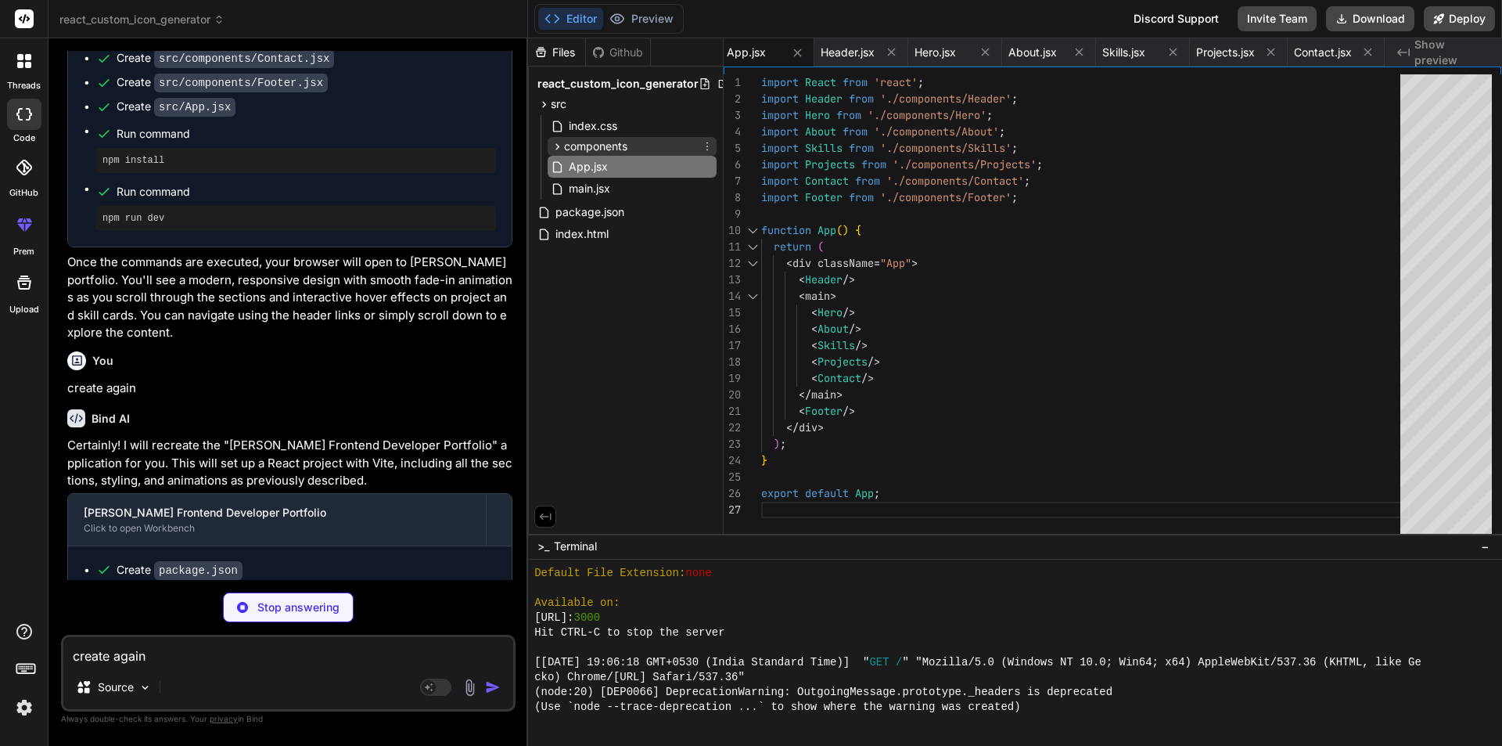
click at [603, 149] on span "components" at bounding box center [595, 147] width 63 height 16
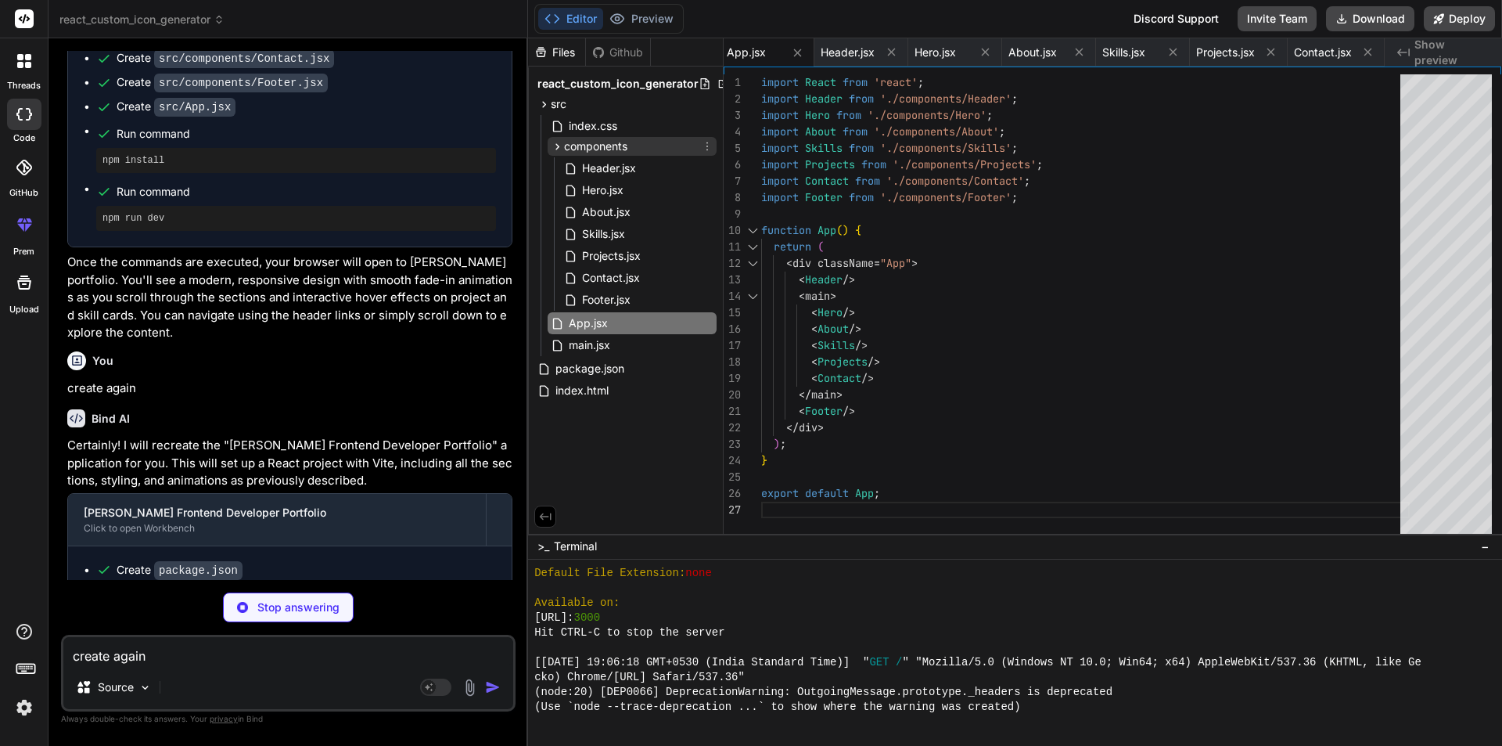
click at [603, 149] on span "components" at bounding box center [595, 147] width 63 height 16
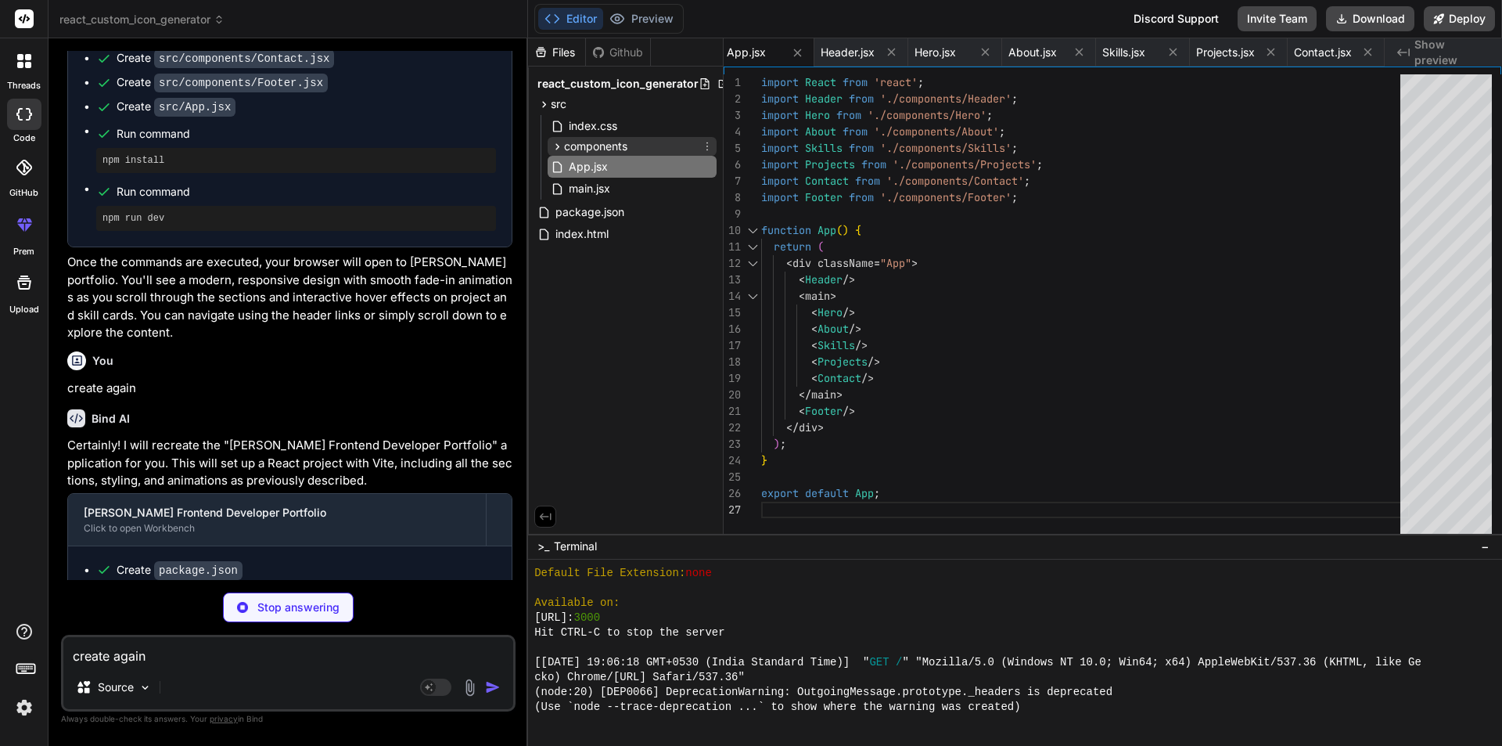
click at [603, 149] on span "components" at bounding box center [595, 147] width 63 height 16
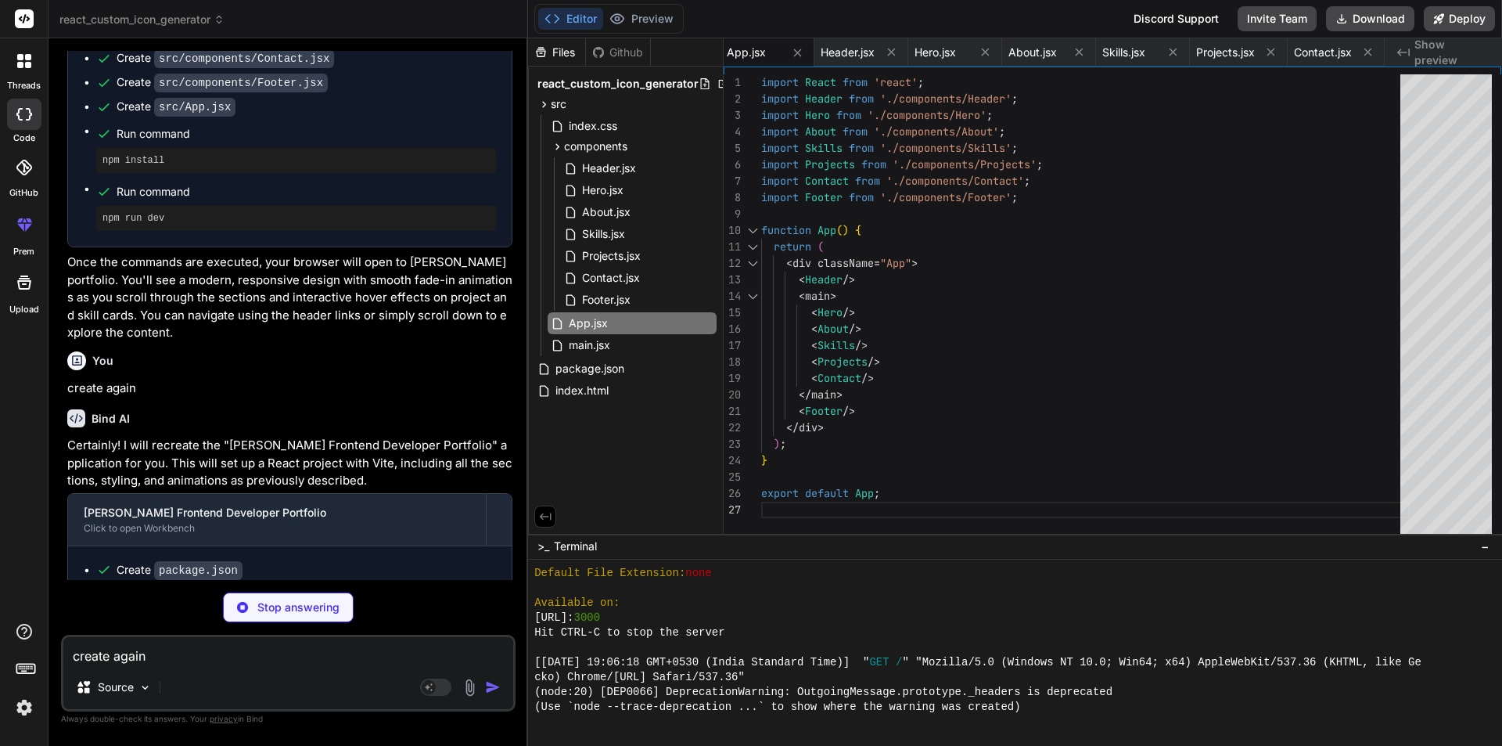
click at [261, 642] on textarea "create again" at bounding box center [288, 651] width 450 height 28
click at [289, 657] on textarea "create again" at bounding box center [288, 651] width 450 height 28
type textarea "x"
type textarea "u"
type textarea "x"
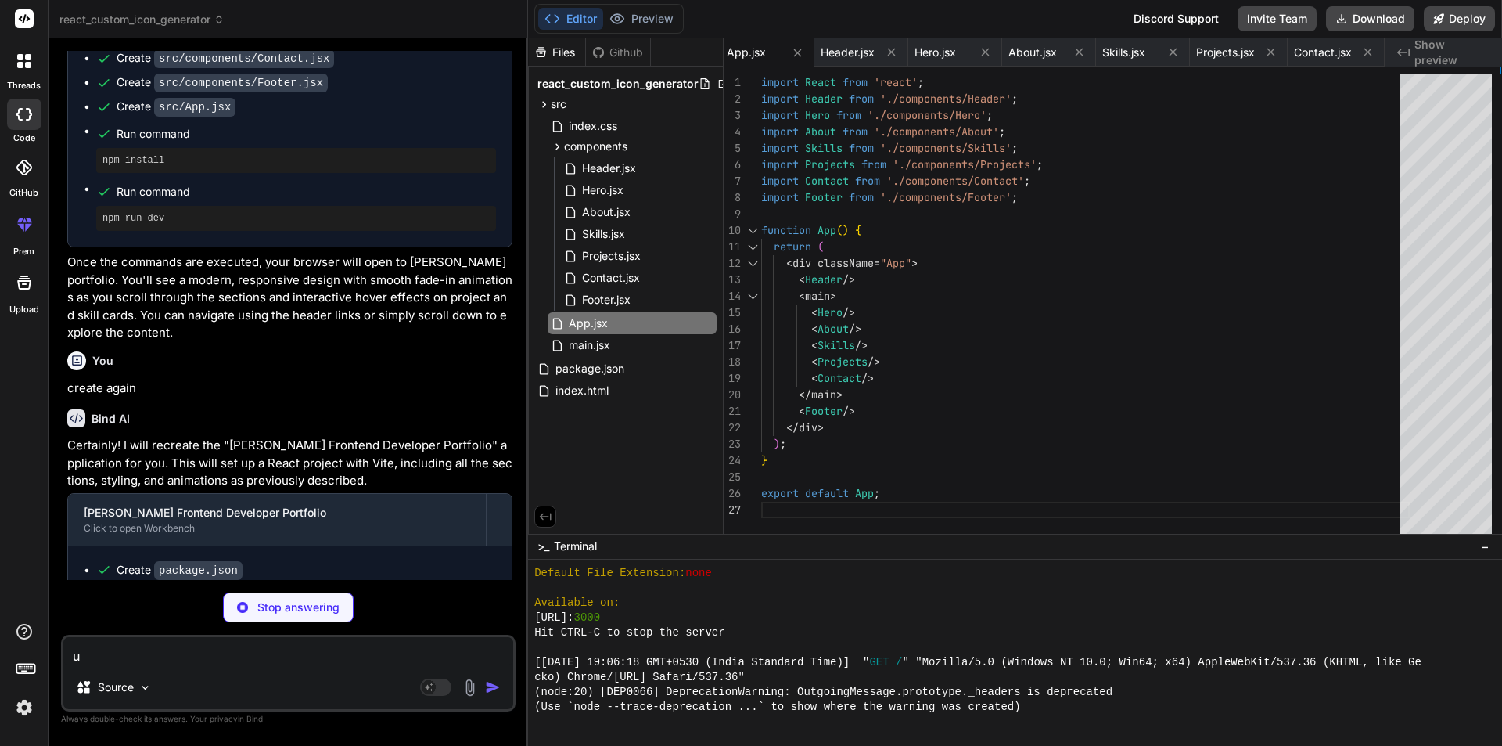
type textarea "us"
type textarea "x"
type textarea "use"
type textarea "x"
type textarea "use"
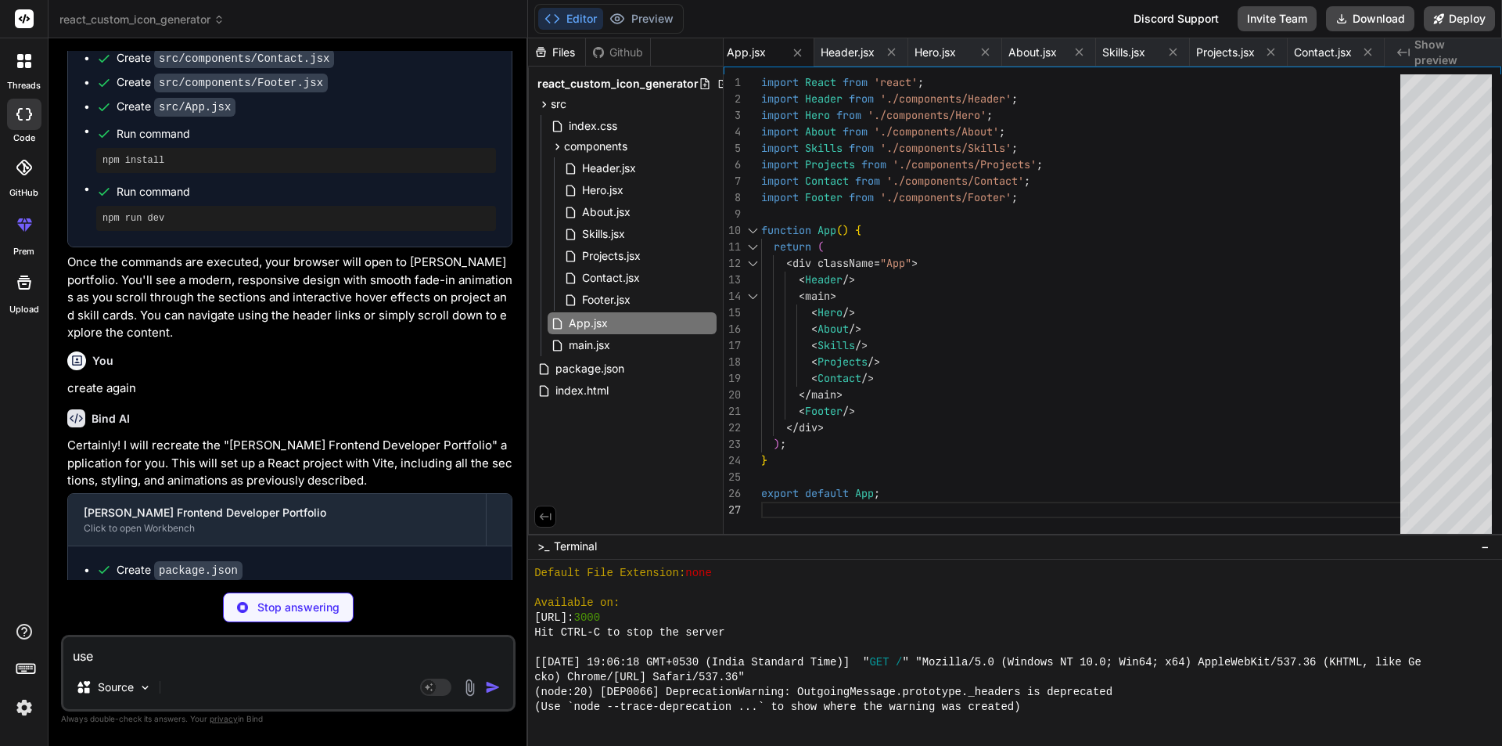
type textarea "x"
type textarea "use t"
type textarea "x"
type textarea "use ta"
type textarea "x"
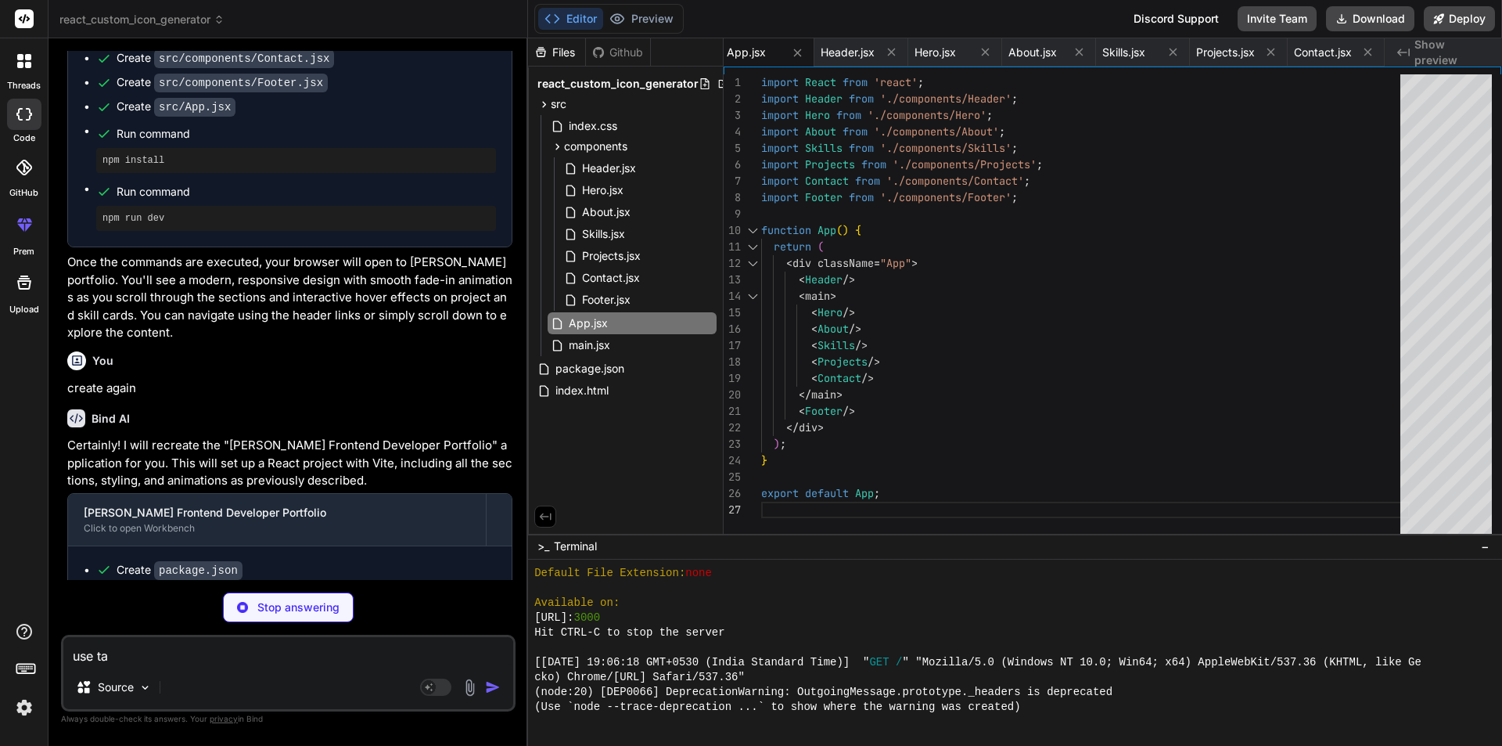
type textarea "use tai"
type textarea "x"
type textarea "use tail"
type textarea "x"
type textarea "use tailw"
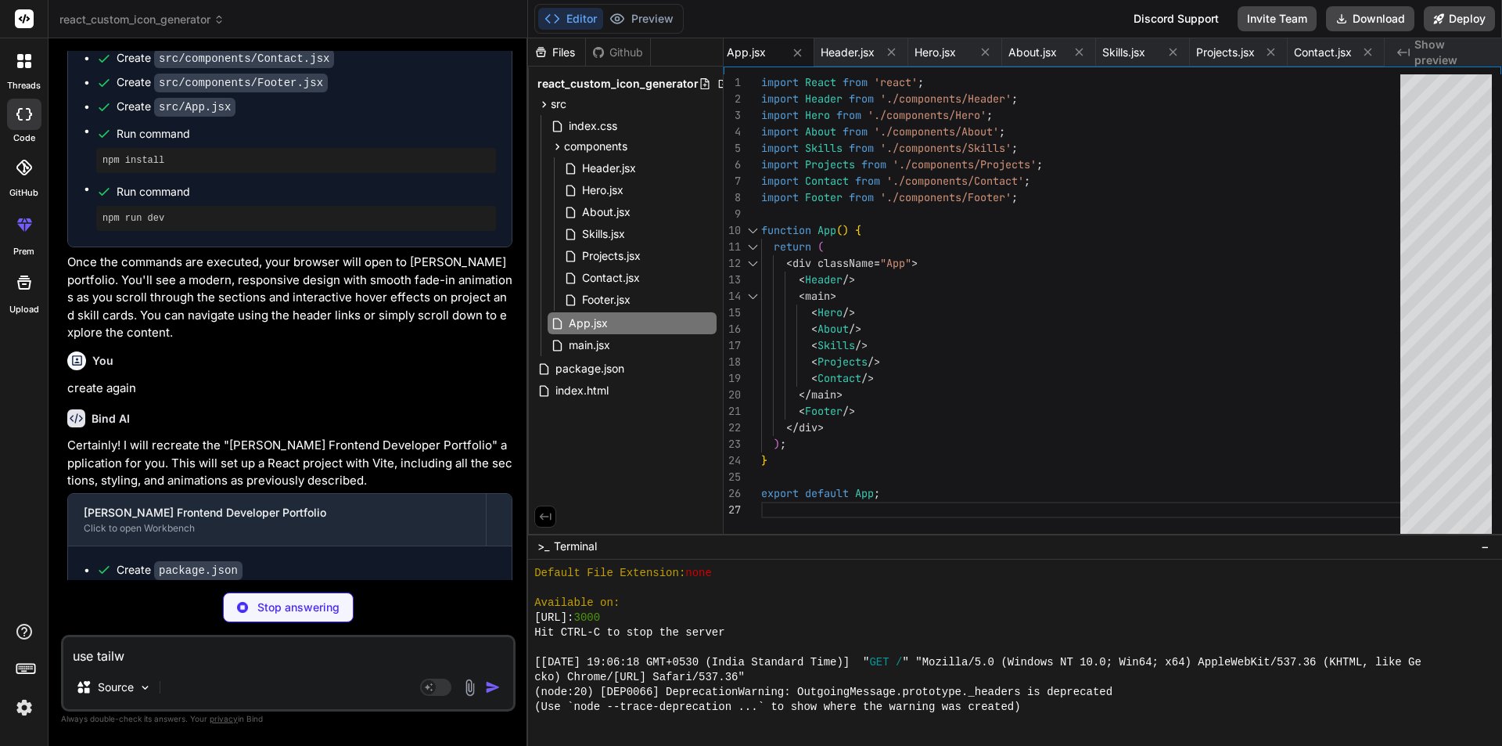
type textarea "x"
type textarea "use tailwi"
type textarea "x"
type textarea "use tailwin"
type textarea "x"
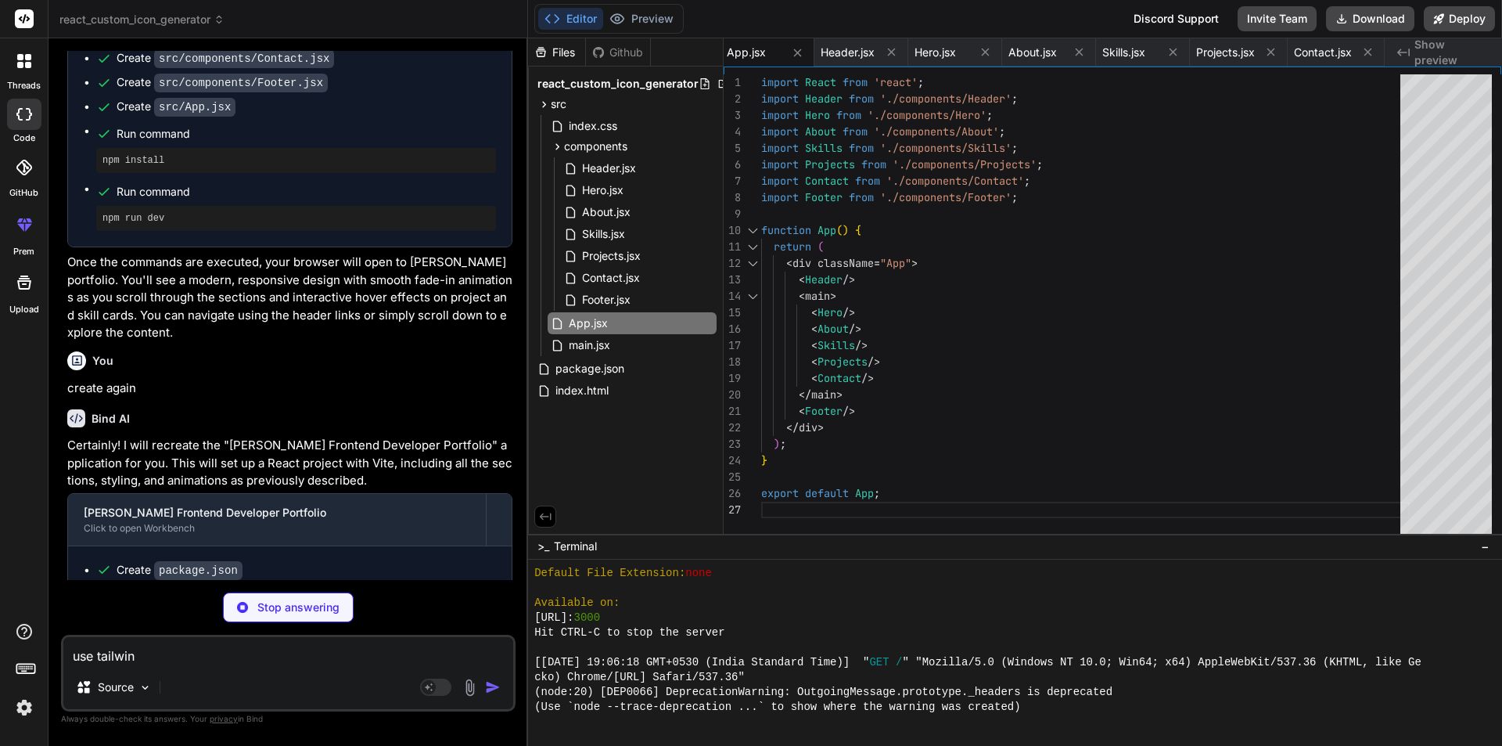
type textarea "use tailwind"
type textarea "x"
type textarea "use tailwind"
type textarea "x"
type textarea "use tailwind c"
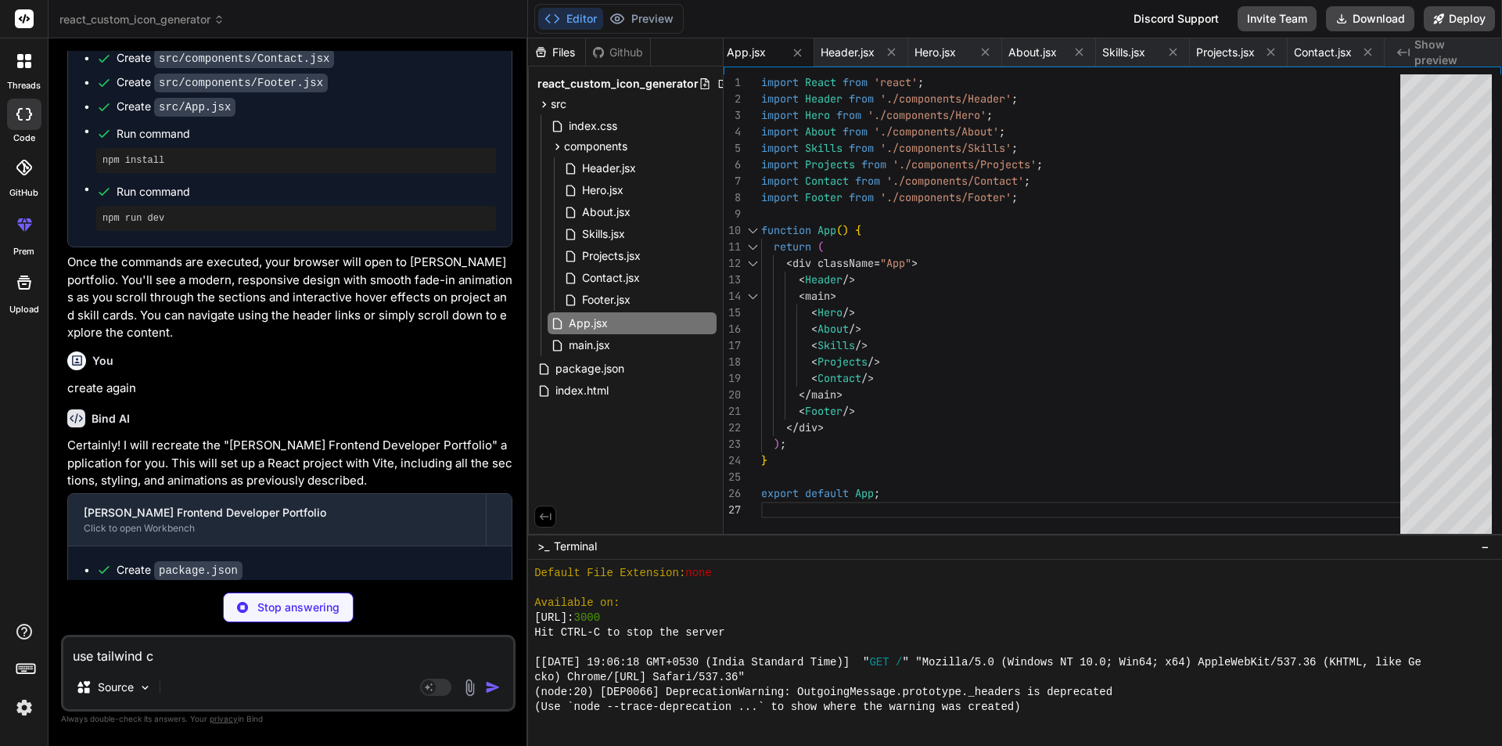
type textarea "x"
type textarea "use tailwind cs"
type textarea "x"
type textarea "use tailwind css"
type textarea "x"
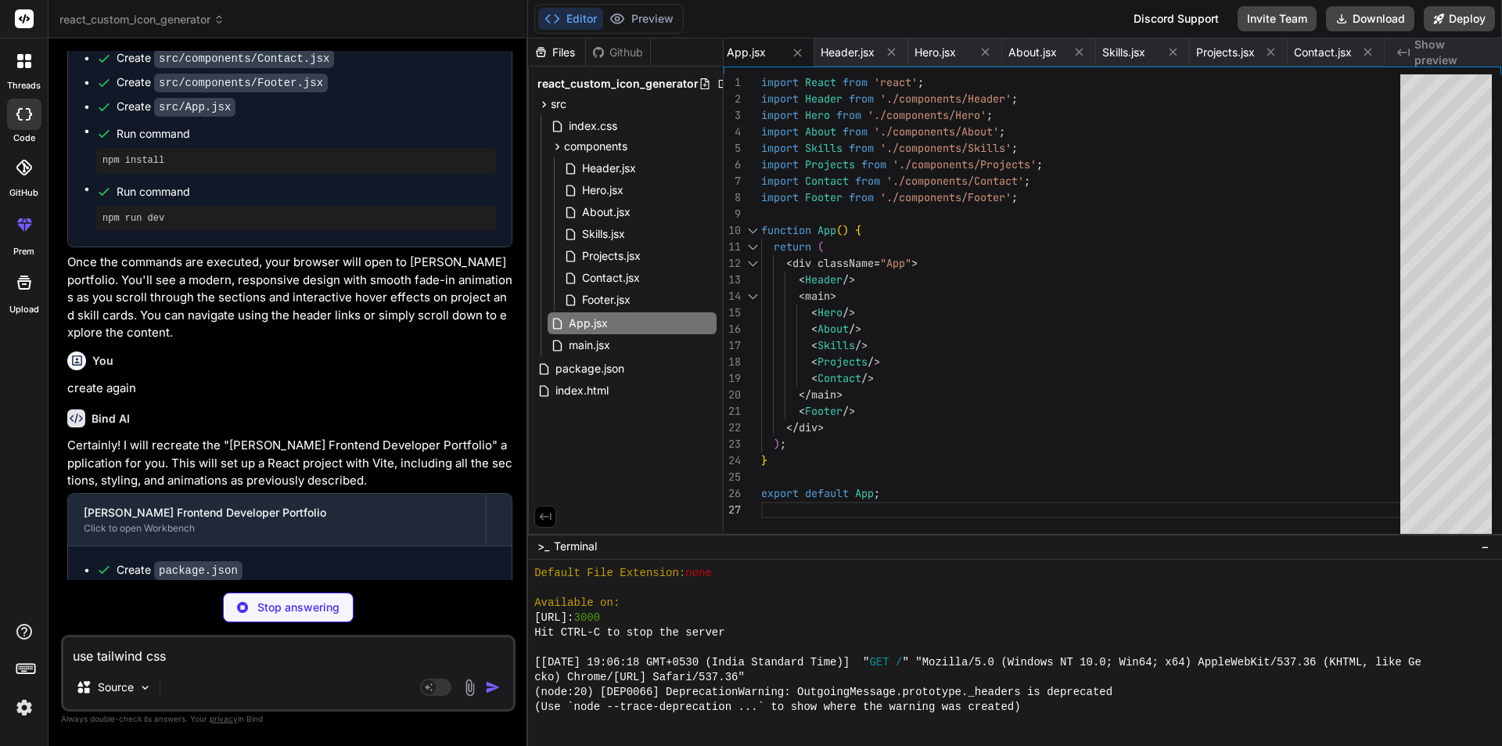
type textarea "use tailwind css"
type textarea "x"
type textarea "} .project-links a { padding: 6px 12px; font-size: 0.8em; } }"
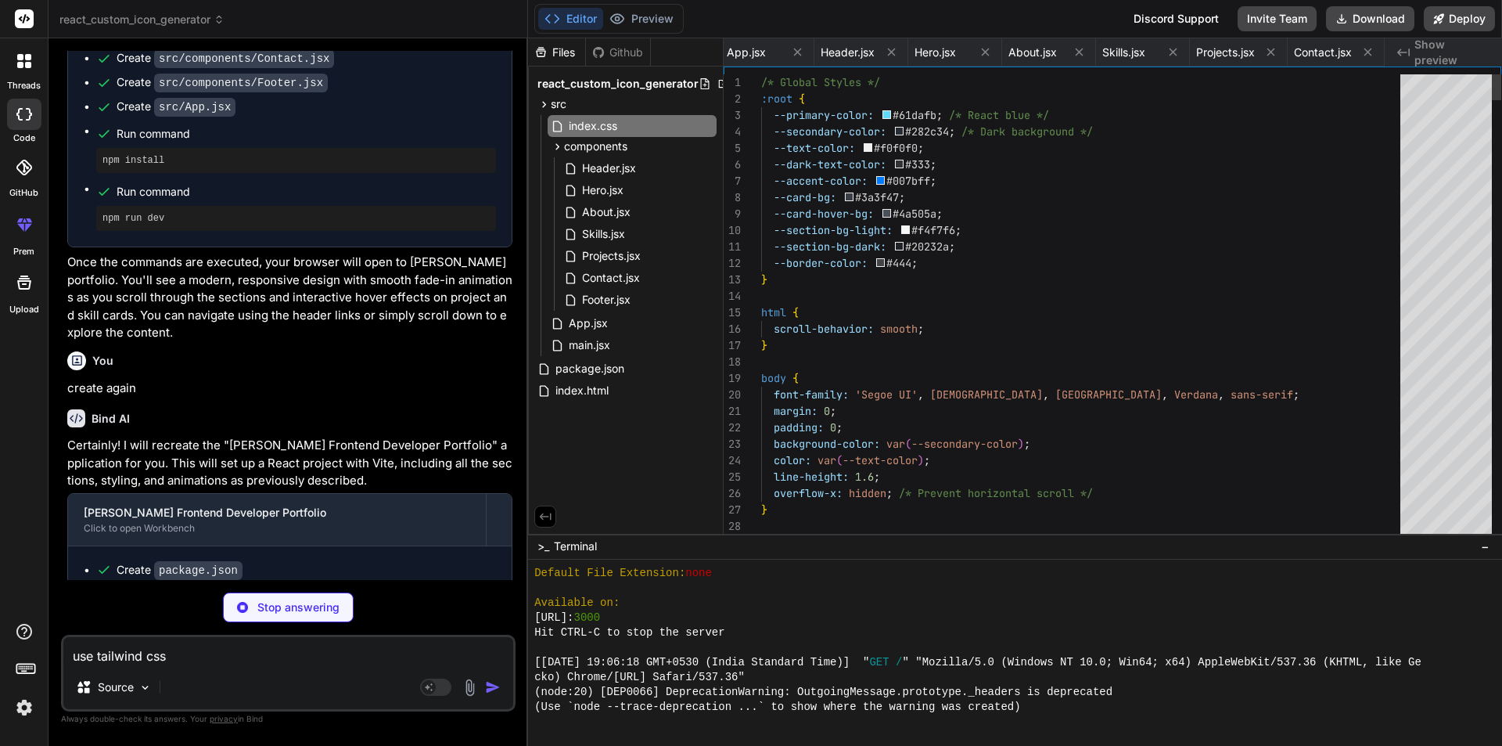
scroll to position [0, 0]
type textarea "x"
type textarea "use tailwind css ,"
type textarea "x"
type textarea "use tailwind css ,"
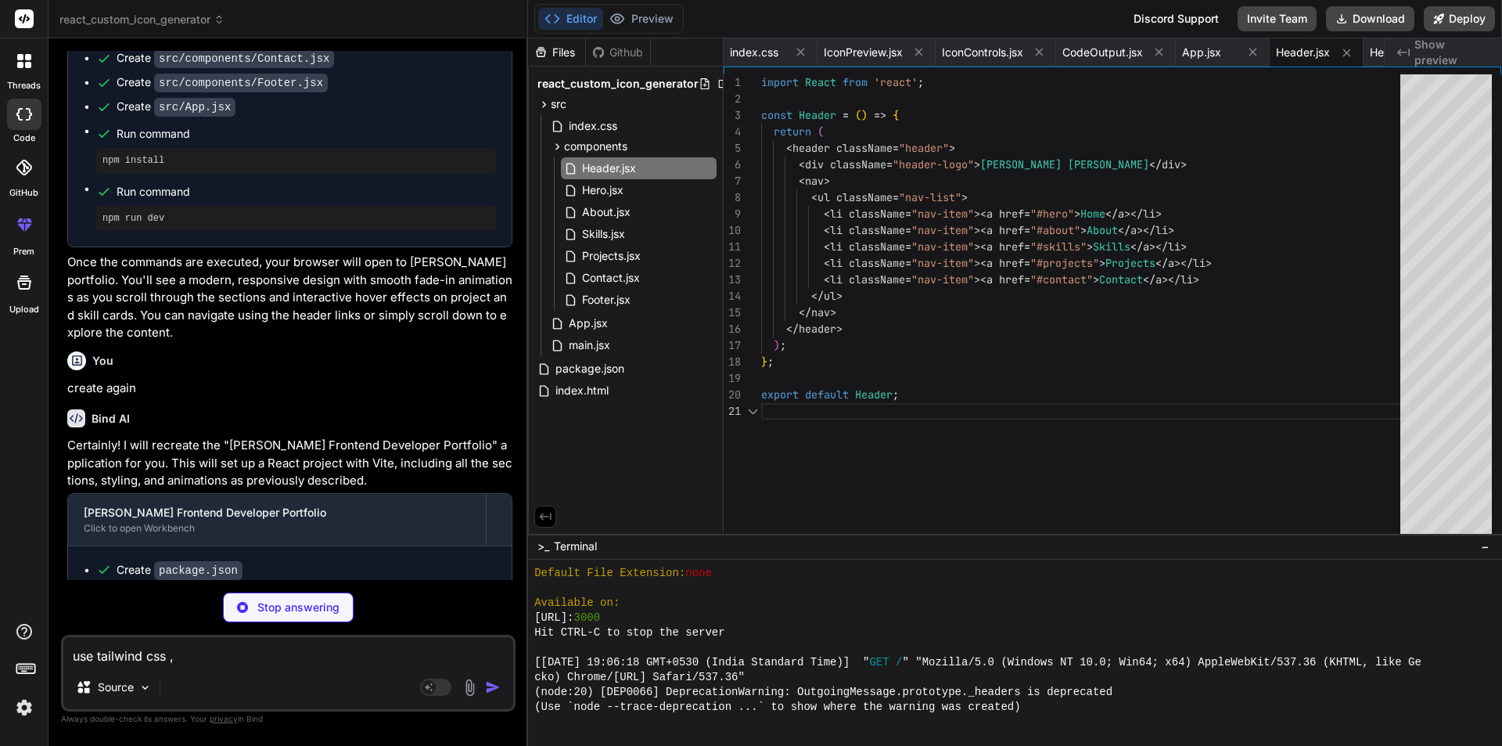
type textarea "x"
type textarea "use tailwind css , m"
type textarea "x"
type textarea "use tailwind css , mu"
type textarea "x"
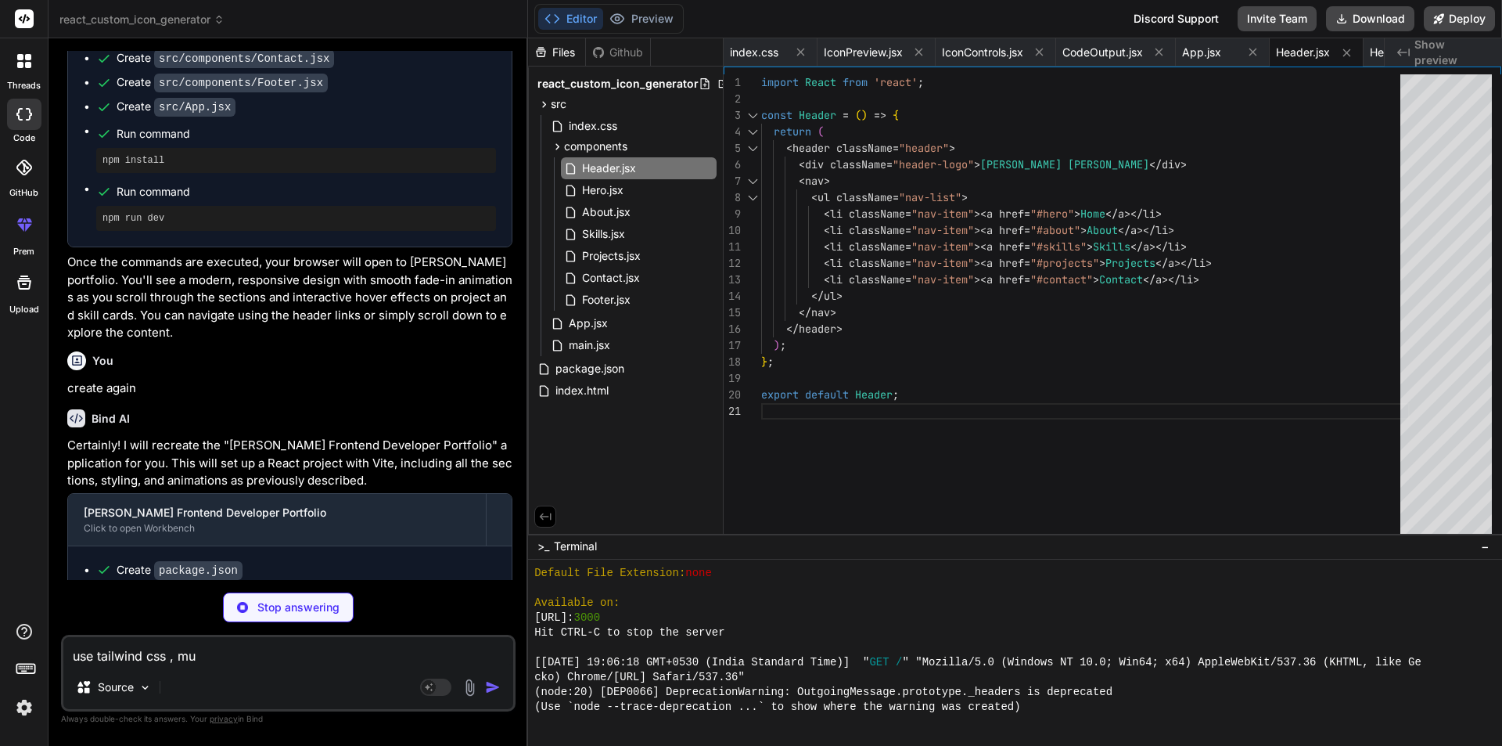
type textarea "use tailwind css , mui"
type textarea "x"
type textarea "use tailwind css , mui"
type textarea "x"
type textarea "use tailwind css , mui a"
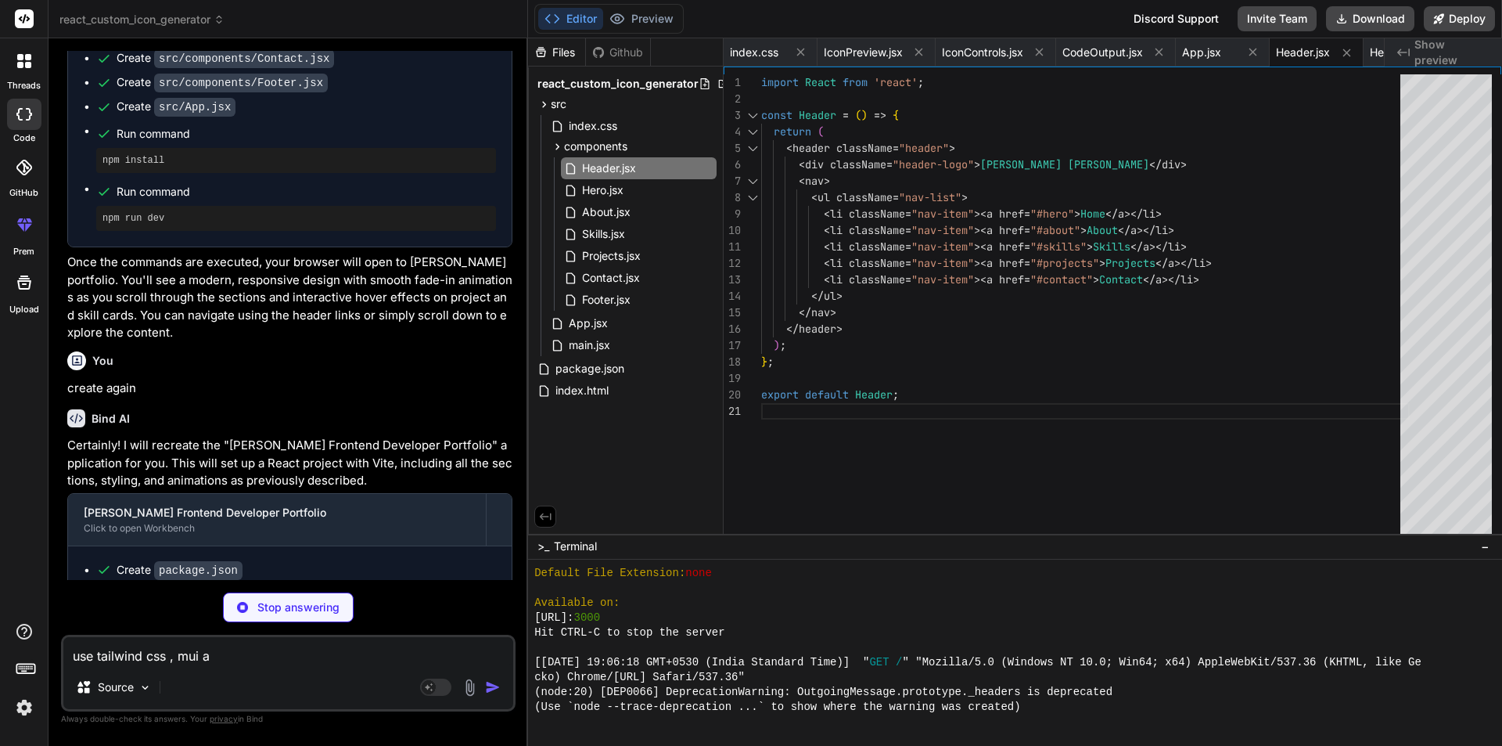
type textarea "x"
type textarea "use tailwind css , mui an"
type textarea "x"
type textarea "use tailwind css , mui and"
type textarea "x"
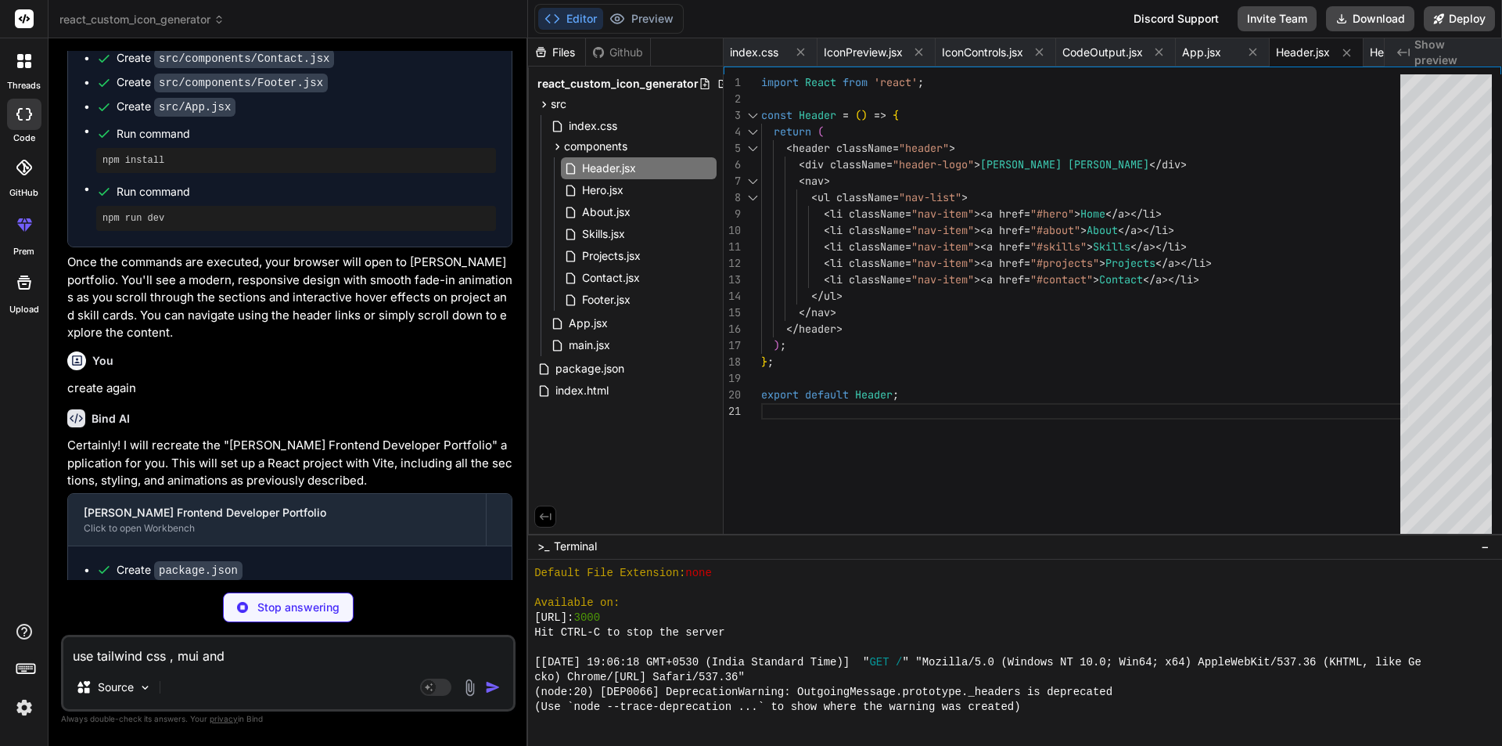
type textarea "</div> </section> ); }; export default Hero;"
type textarea "use tailwind css , mui and"
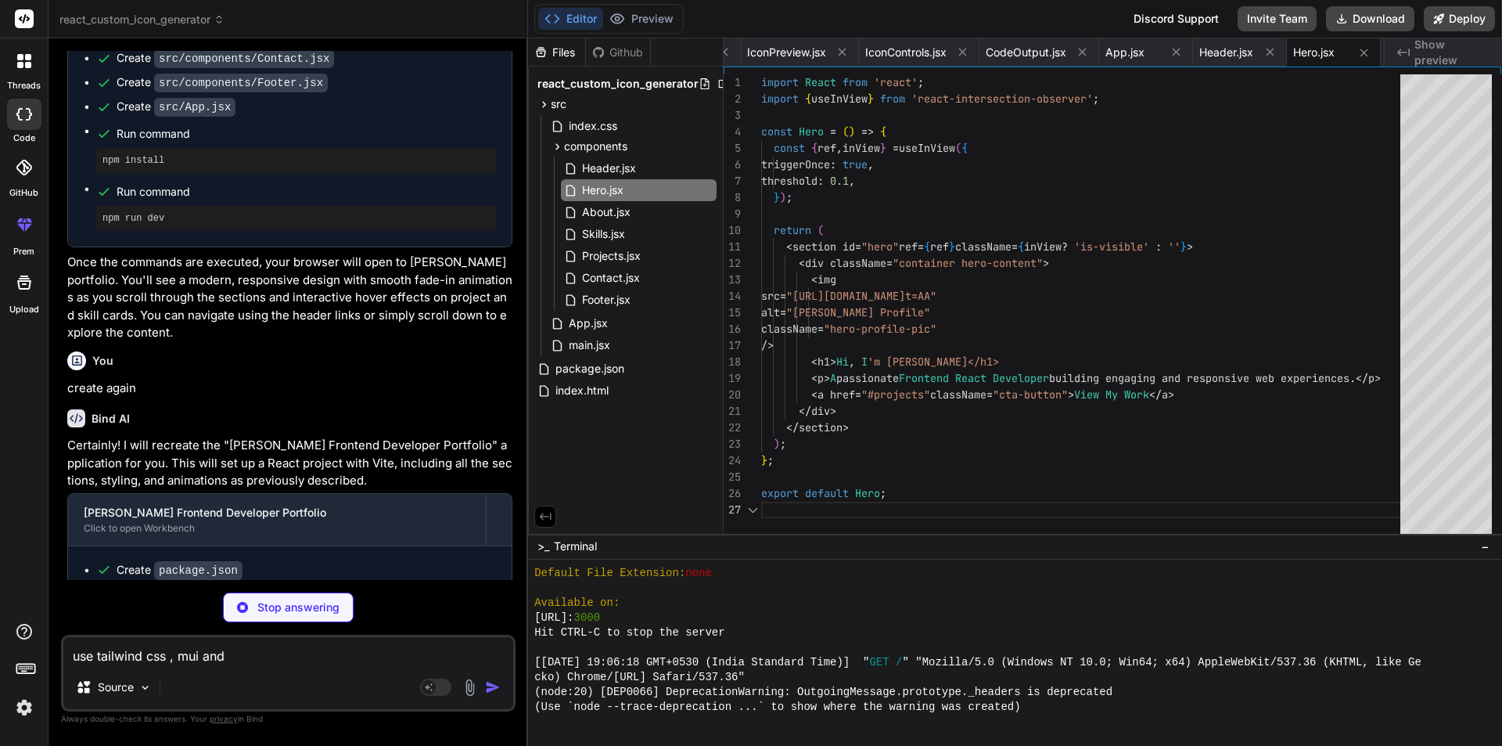
type textarea "x"
type textarea "use tailwind css , mui and r"
type textarea "x"
type textarea "use tailwind css , mui and re"
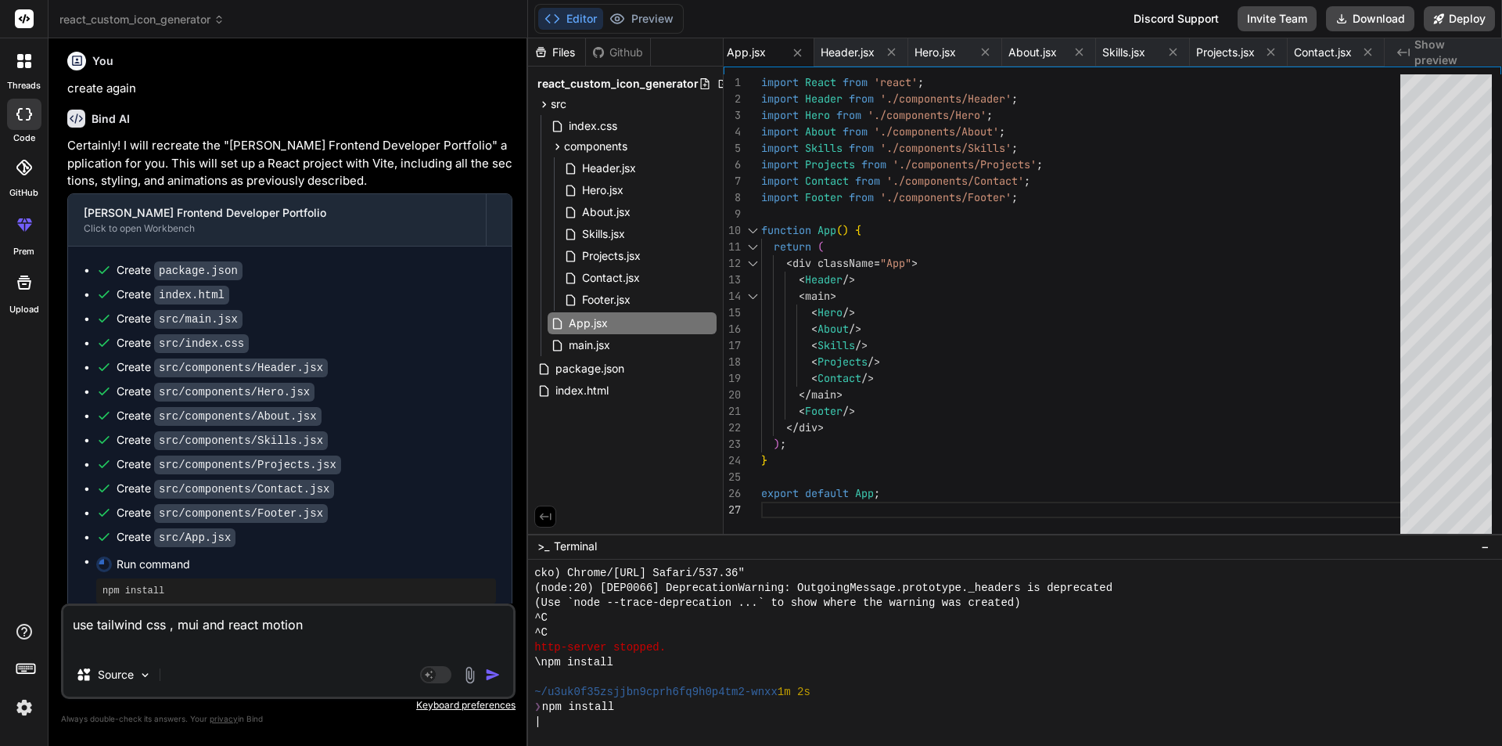
scroll to position [3589, 0]
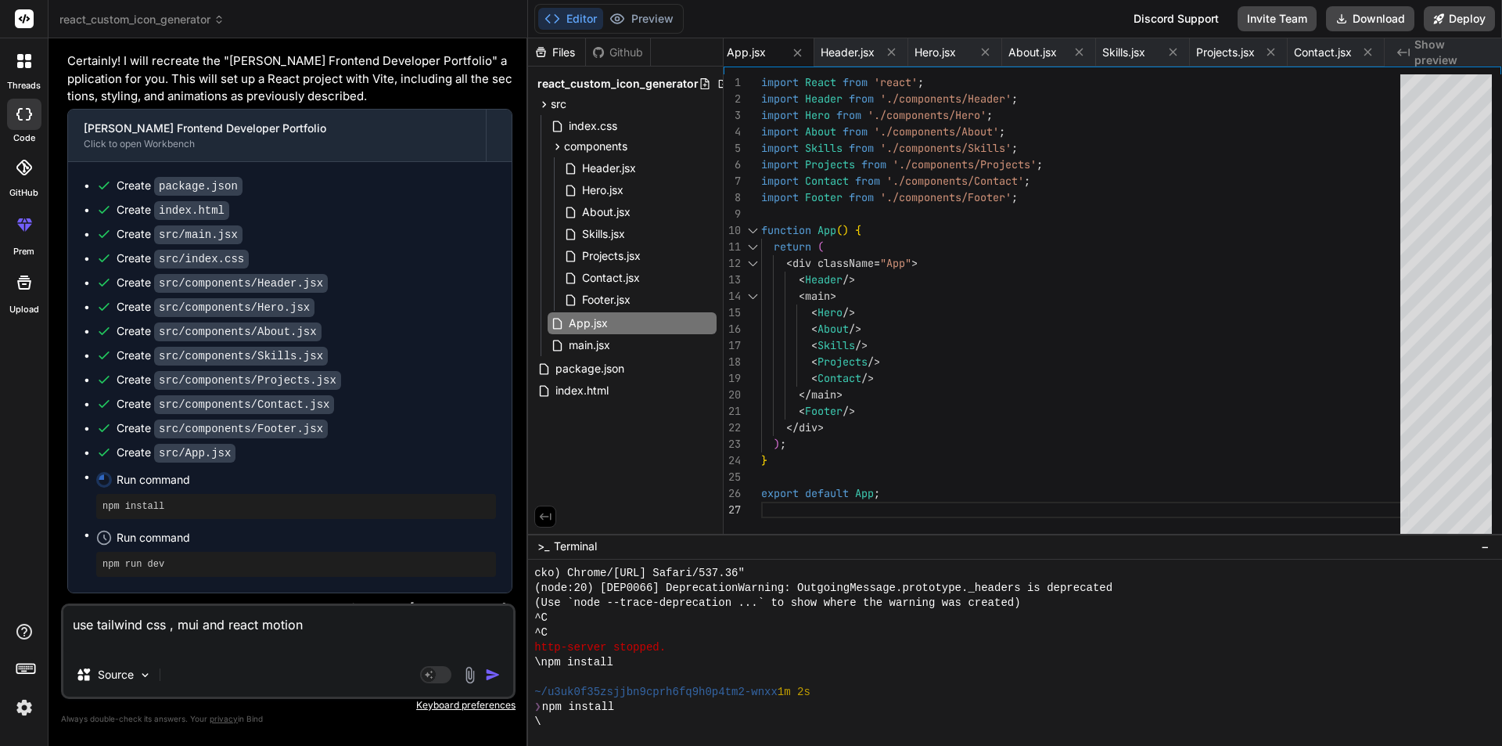
click at [651, 7] on div "Editor Preview Disabled until preview for your project is generated" at bounding box center [608, 19] width 149 height 30
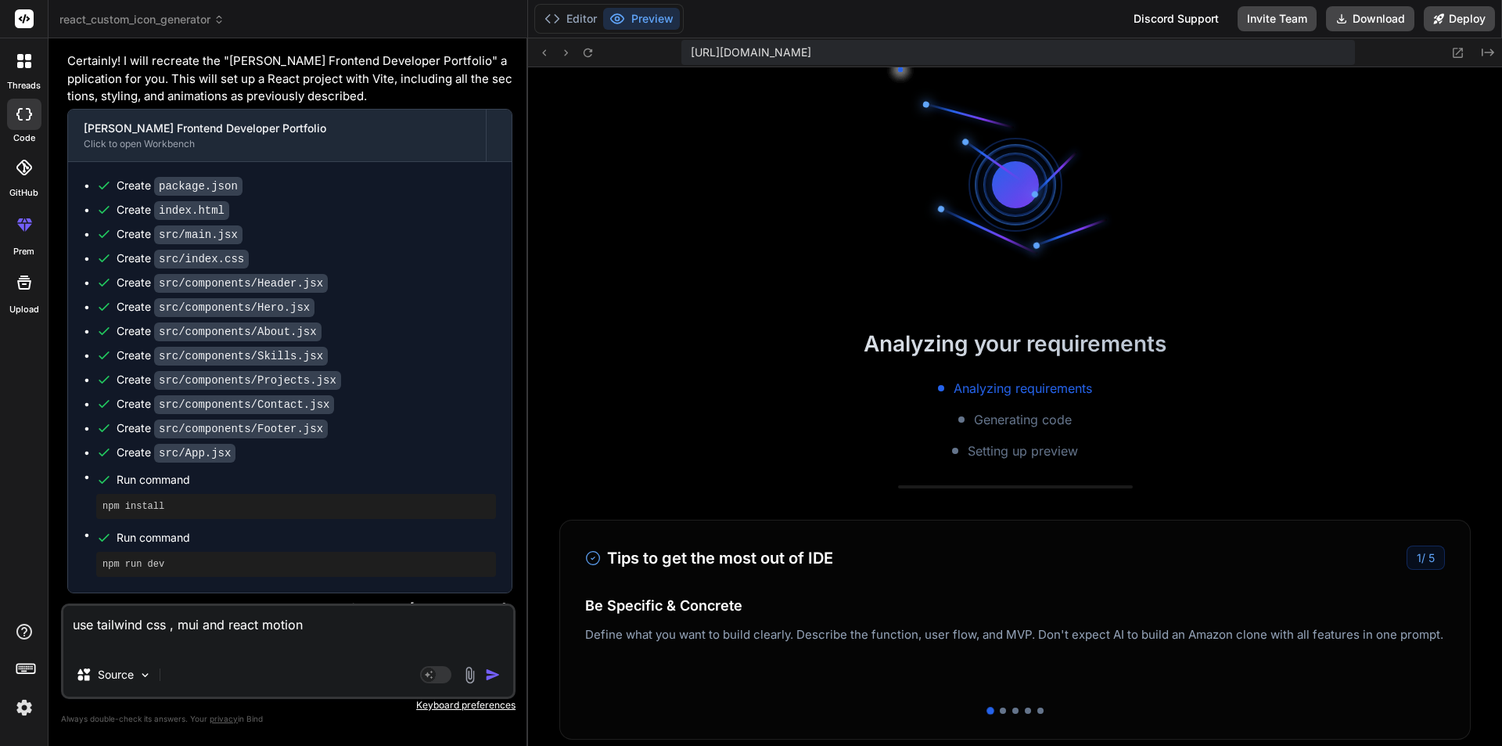
scroll to position [1962, 0]
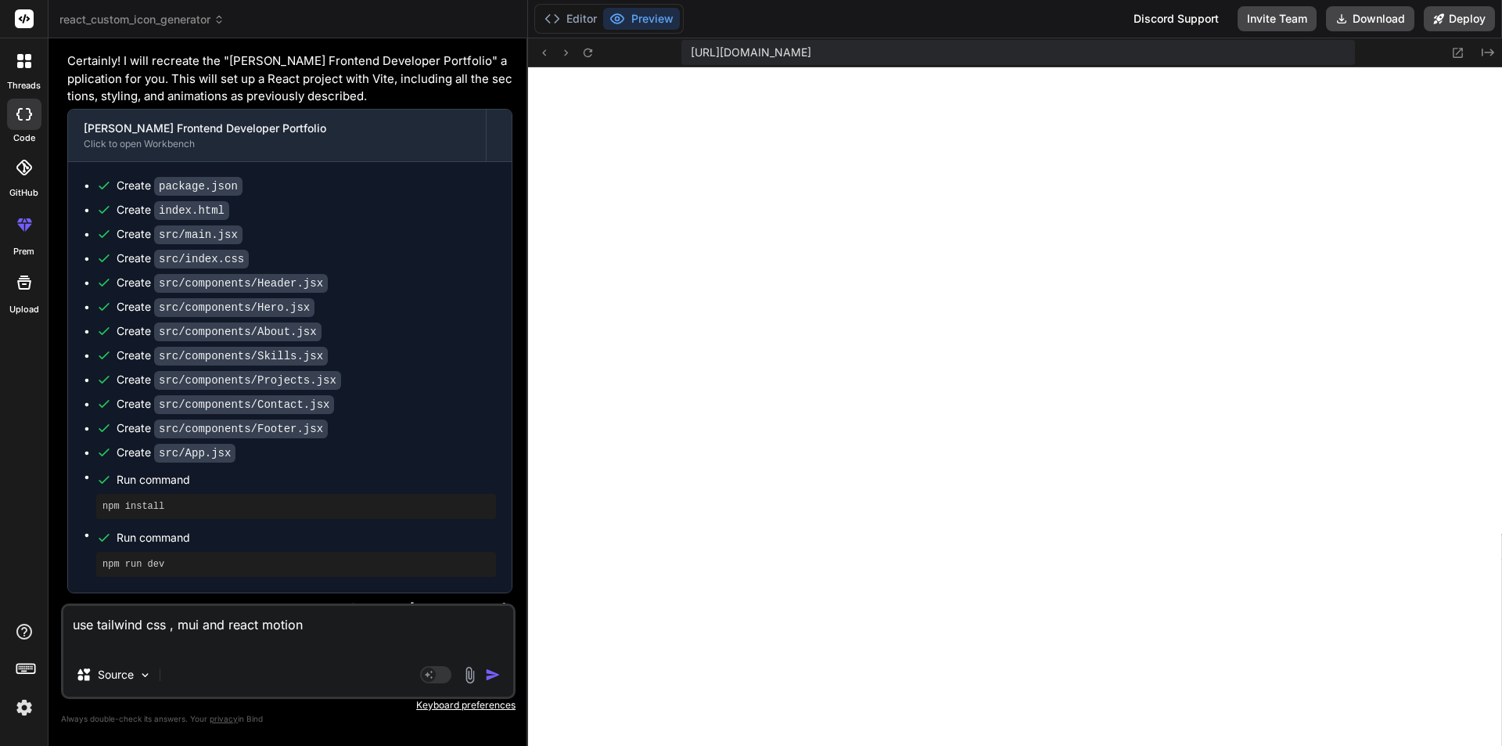
click at [498, 672] on img "button" at bounding box center [493, 675] width 16 height 16
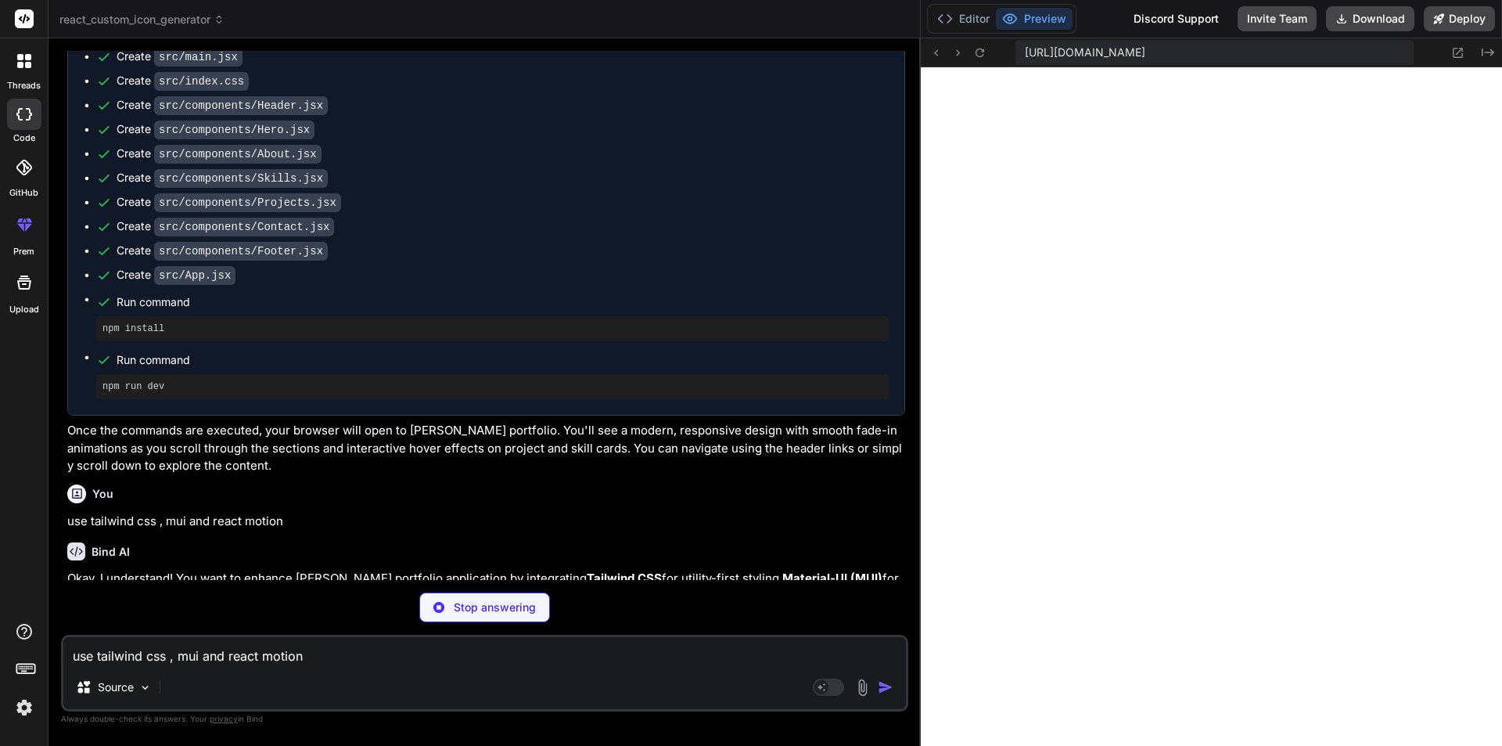
scroll to position [3094, 0]
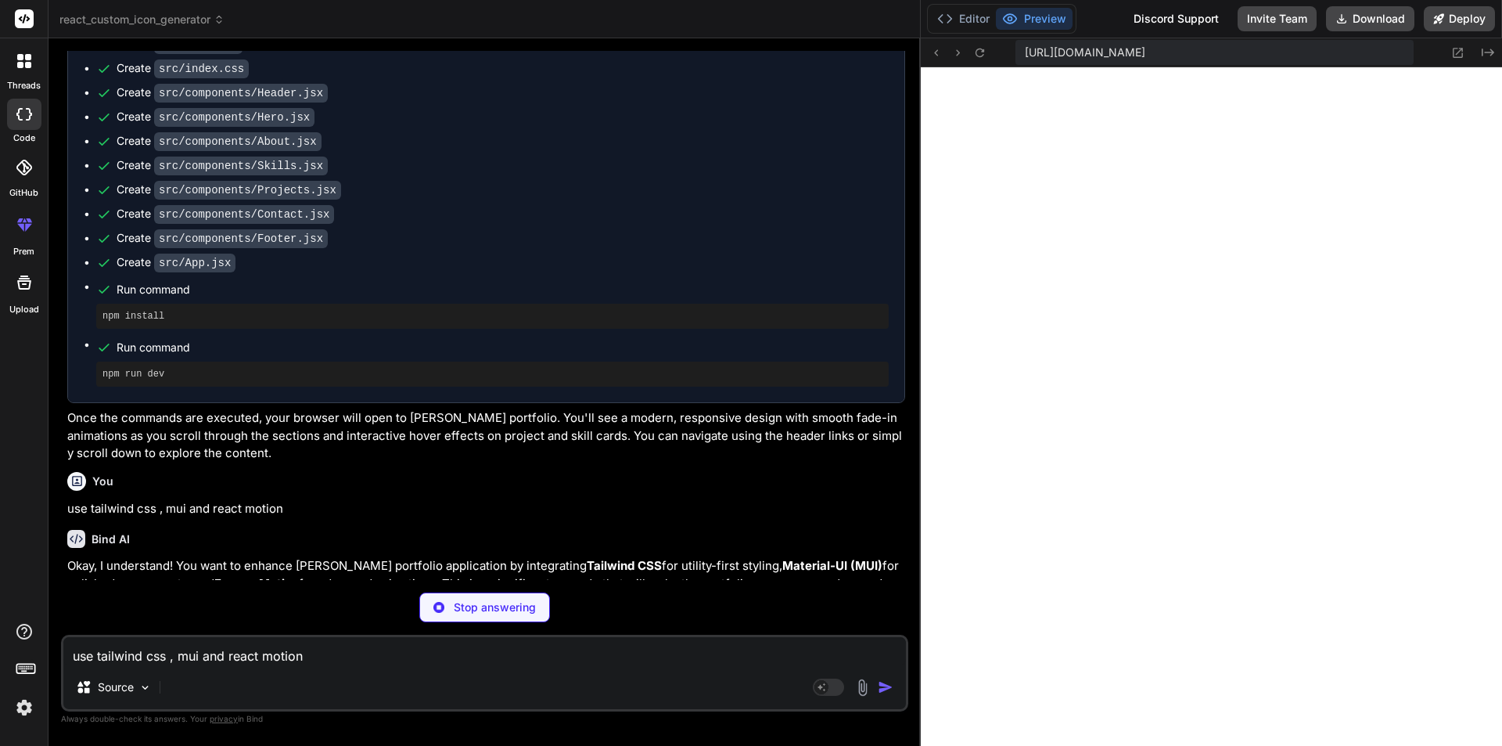
drag, startPoint x: 527, startPoint y: 305, endPoint x: 1067, endPoint y: 310, distance: 539.9
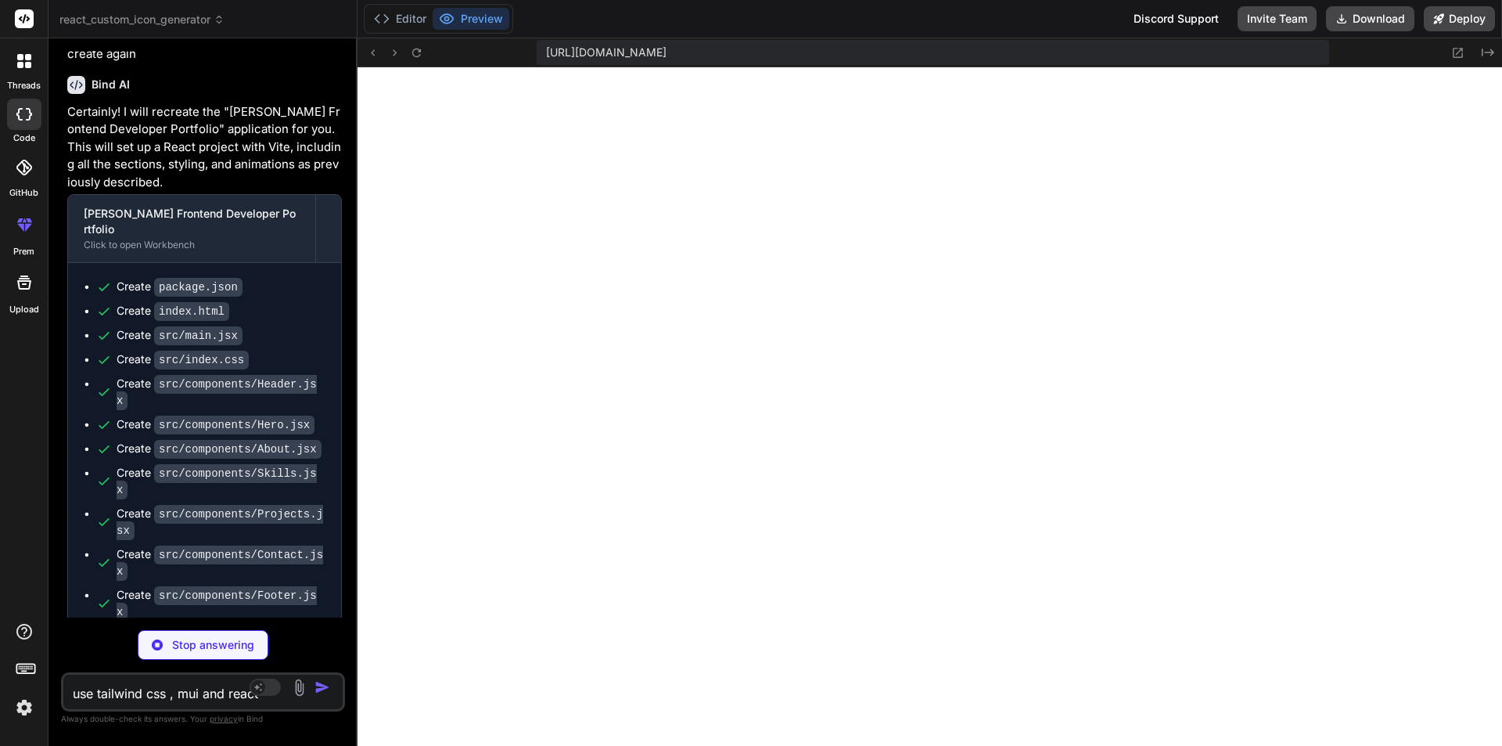
scroll to position [4437, 0]
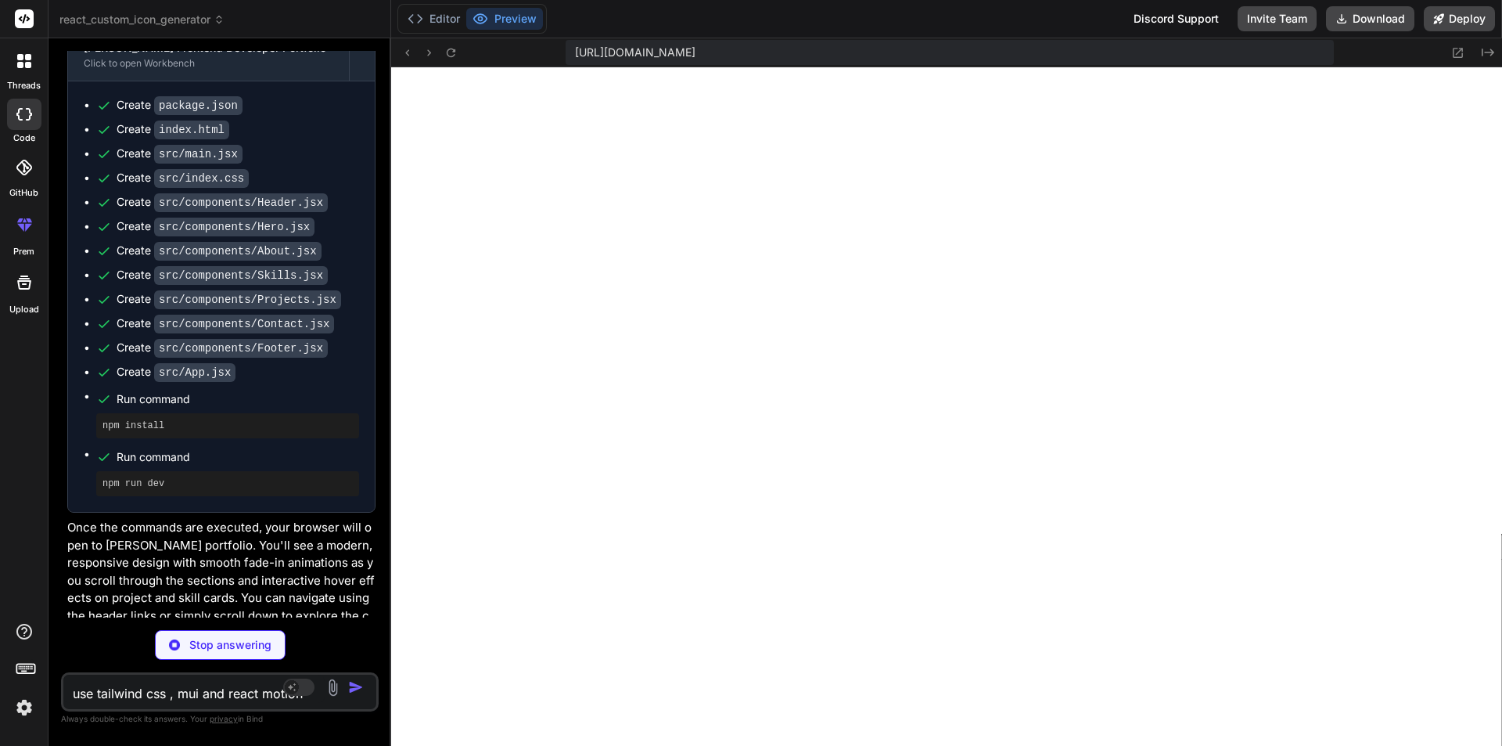
drag, startPoint x: 920, startPoint y: 315, endPoint x: 356, endPoint y: 324, distance: 564.3
click at [356, 324] on div "Bind AI Web Search Created with Pixso. Code Generator You Bind AI Certainly! Th…" at bounding box center [220, 391] width 343 height 707
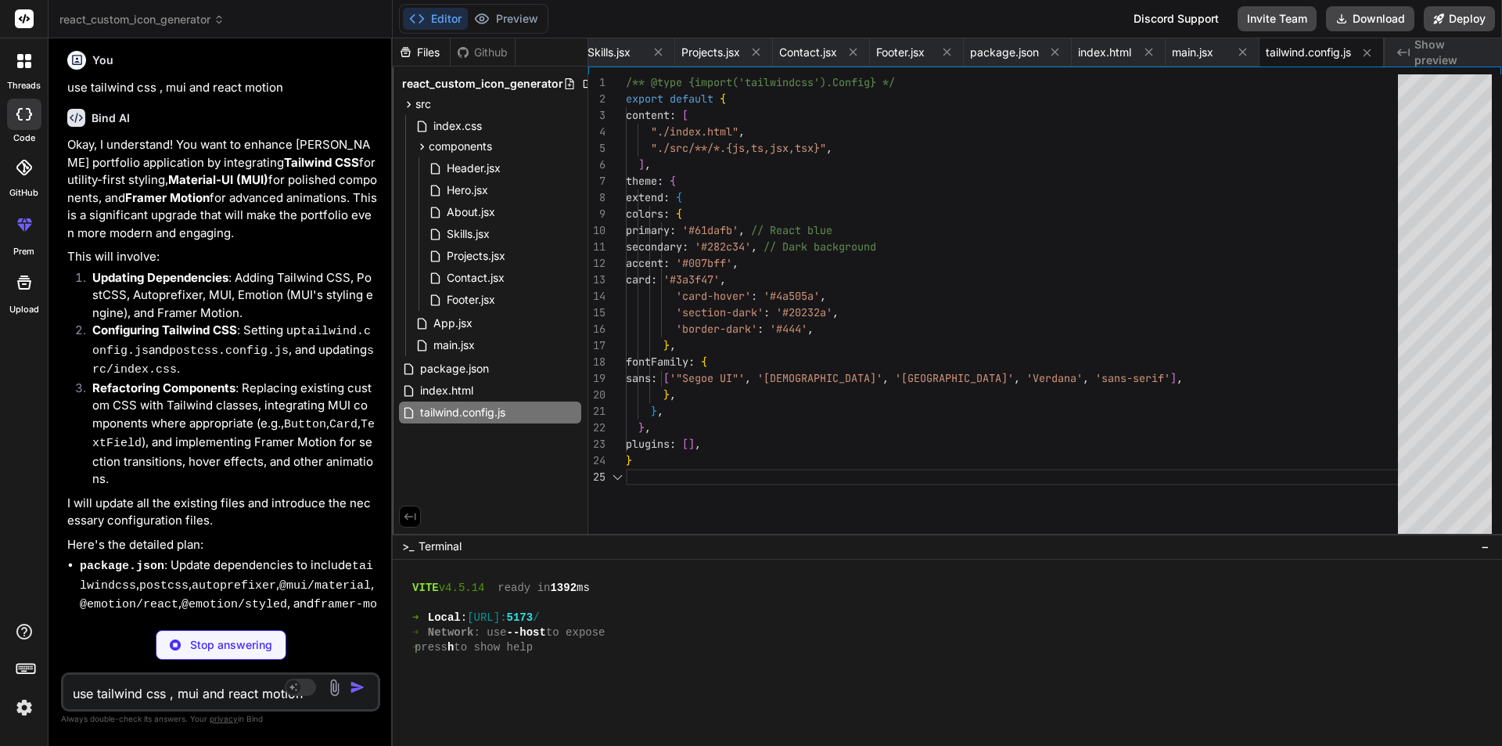
scroll to position [0, 969]
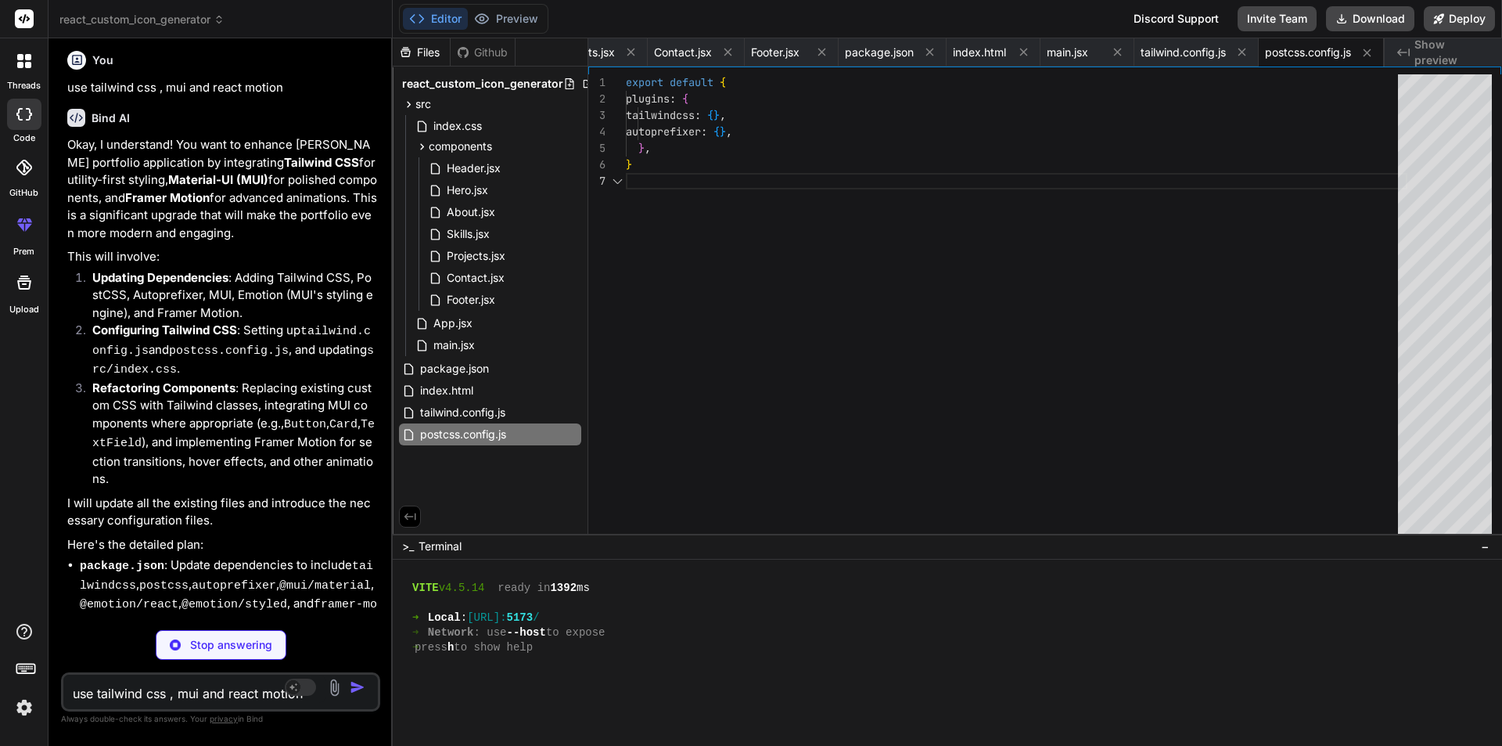
click at [131, 687] on textarea "use tailwind css , mui and react motion" at bounding box center [194, 689] width 262 height 28
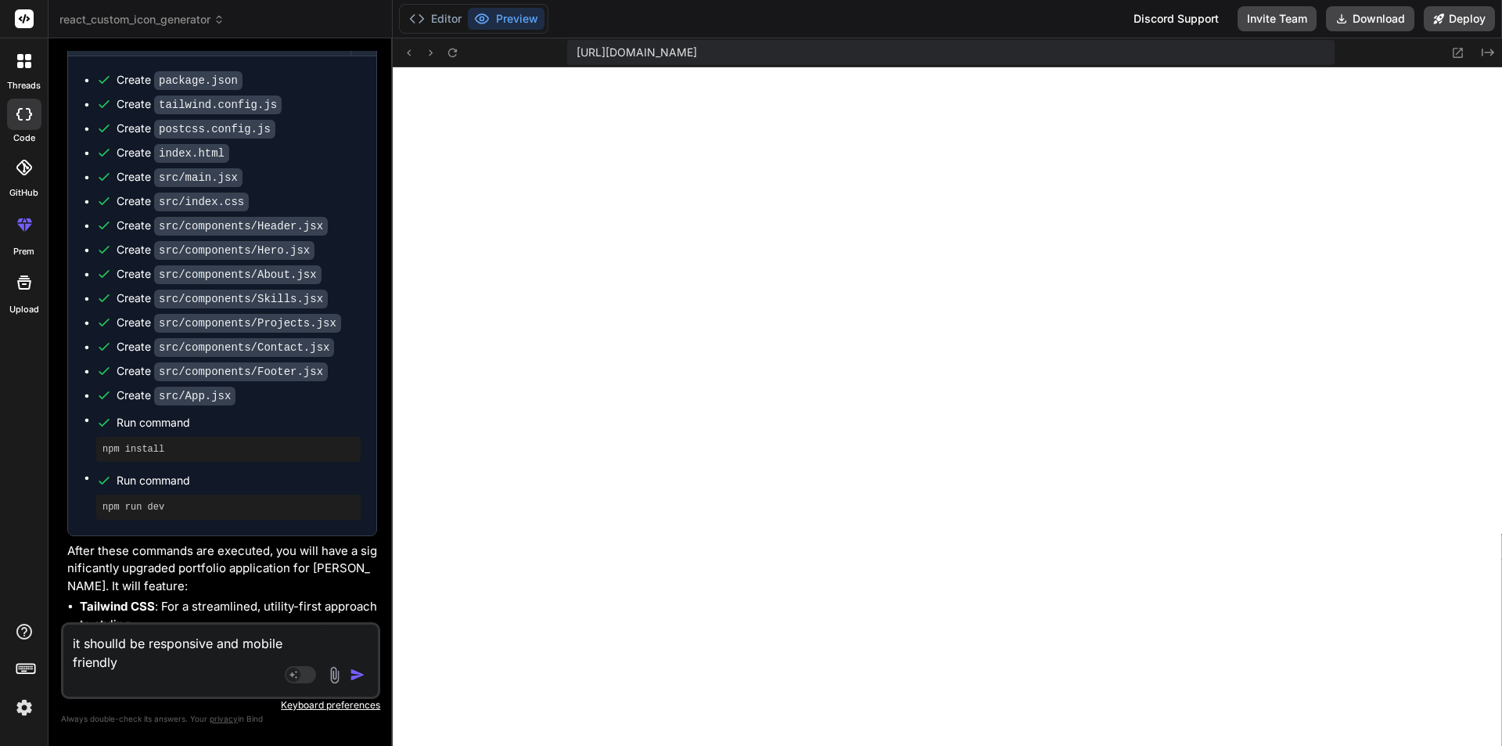
scroll to position [6423, 0]
click at [303, 643] on textarea "it shoulld be responsive and mobile friendly" at bounding box center [194, 657] width 262 height 66
click at [177, 670] on textarea "it shoulld be responsive and mobile friendly" at bounding box center [194, 657] width 262 height 66
paste textarea "Failed to resolve import "@mui/icons-material/Email" from "src/components/Conta…"
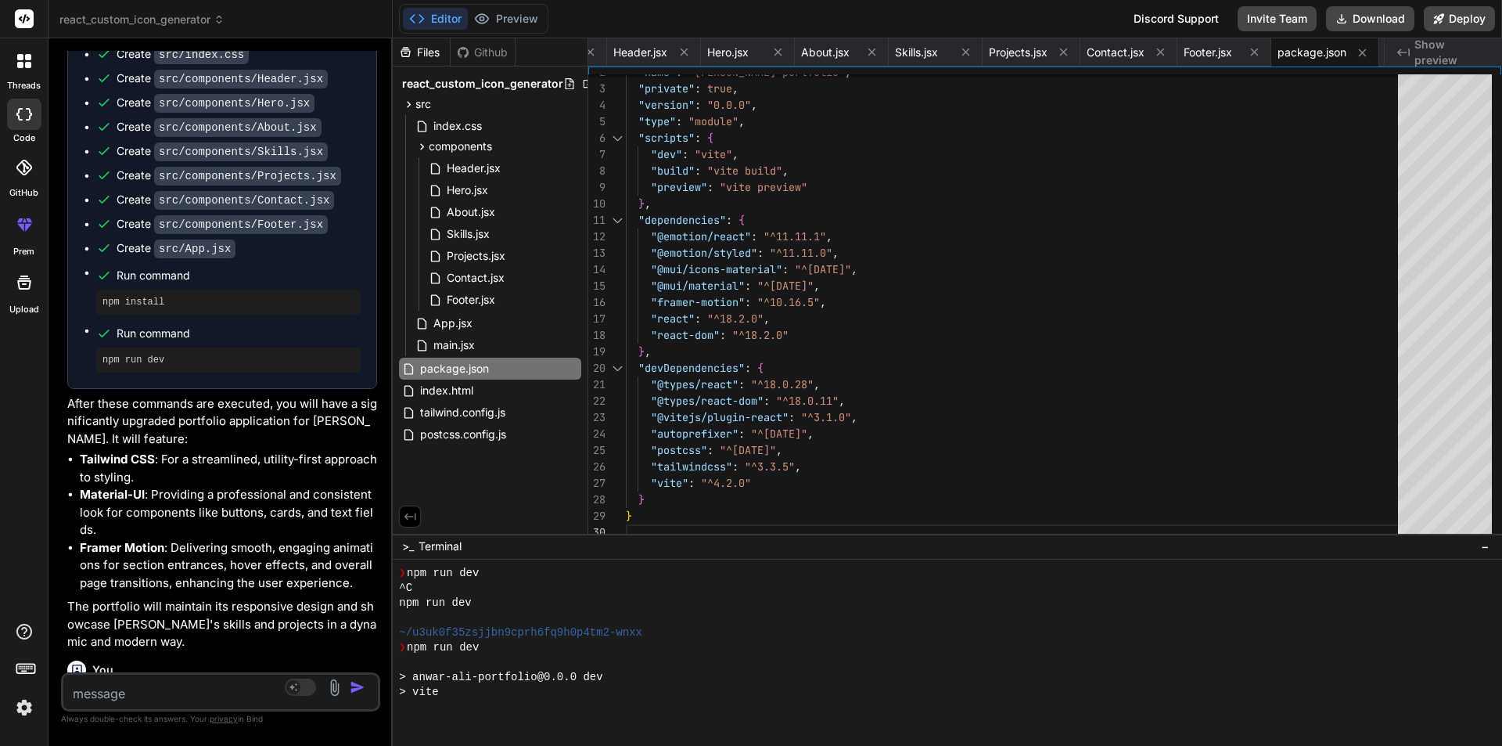
scroll to position [6973, 0]
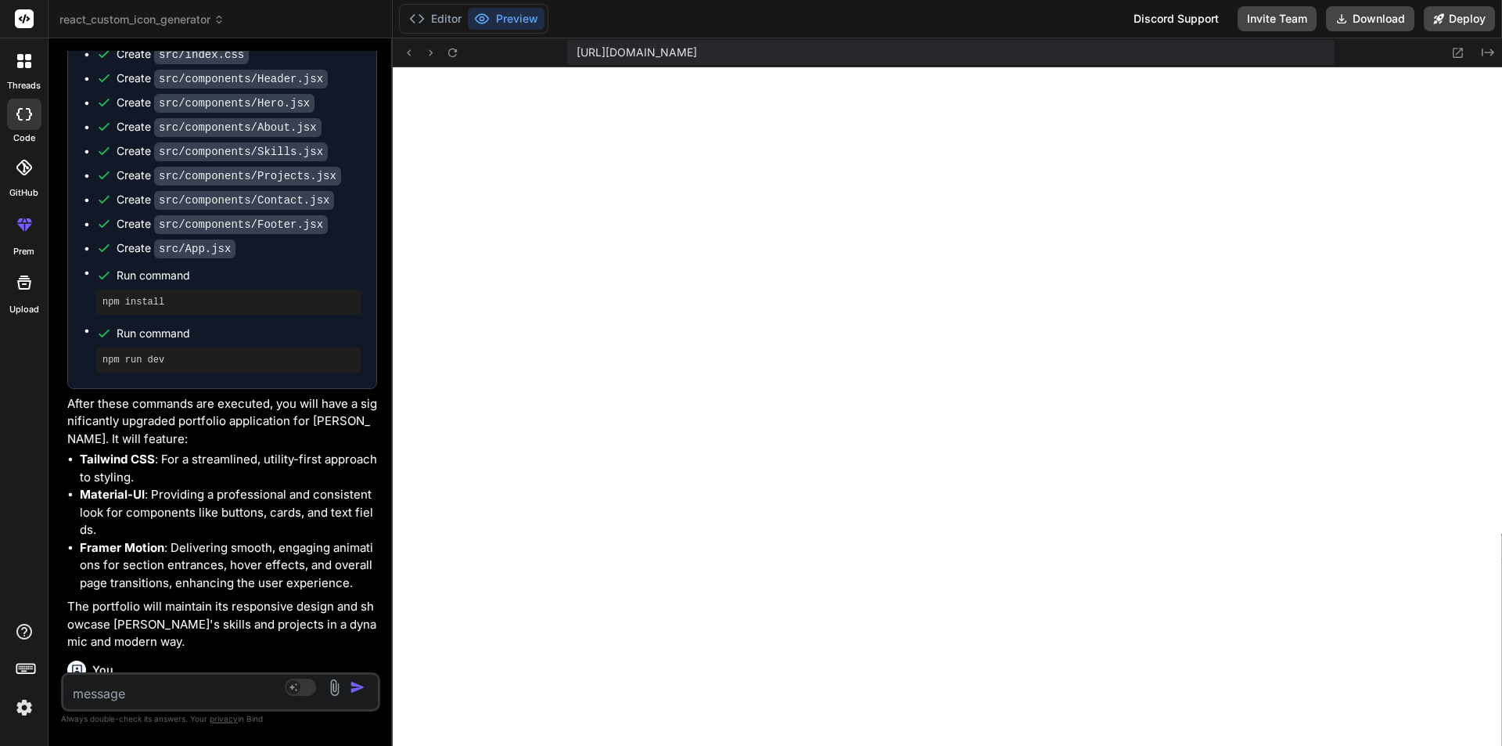
click at [203, 680] on textarea at bounding box center [194, 689] width 262 height 28
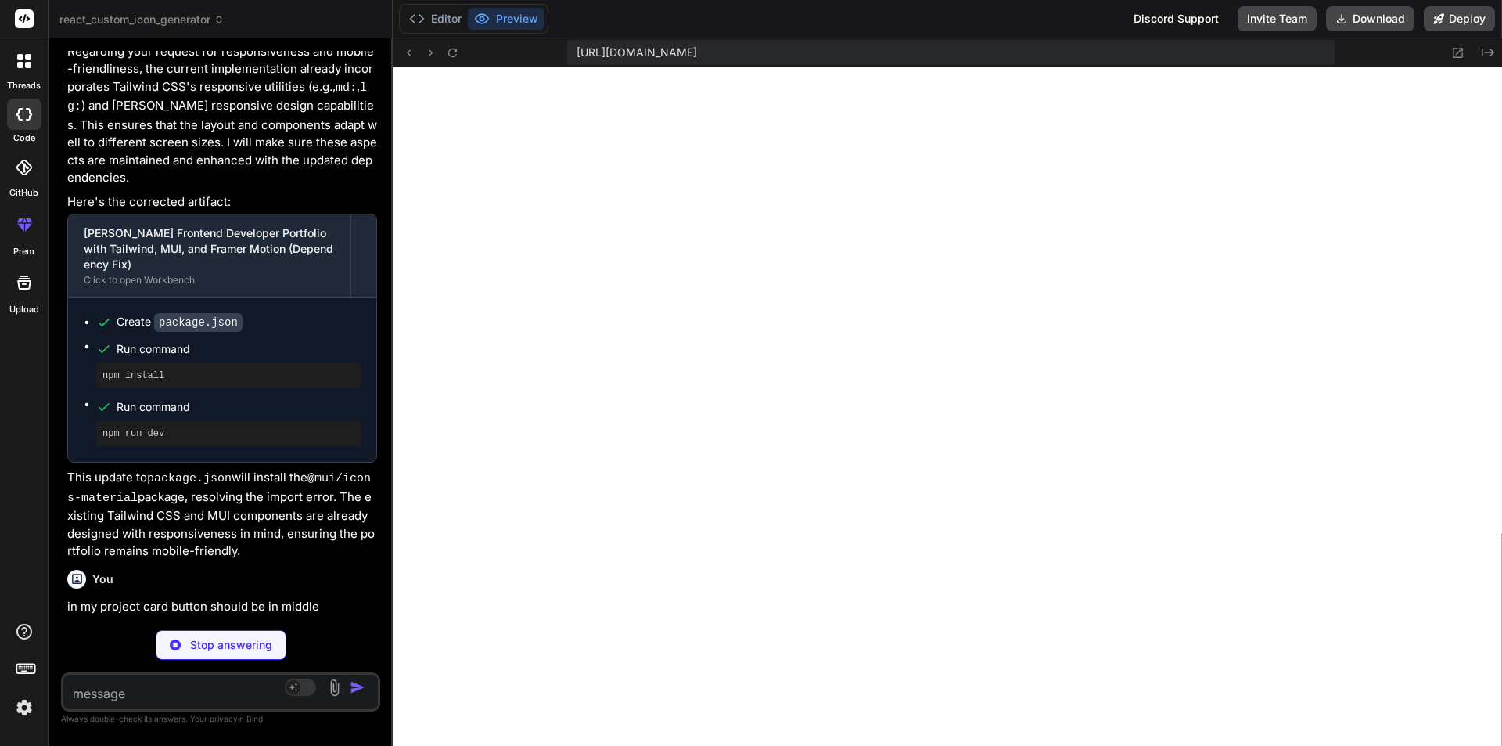
scroll to position [7361, 0]
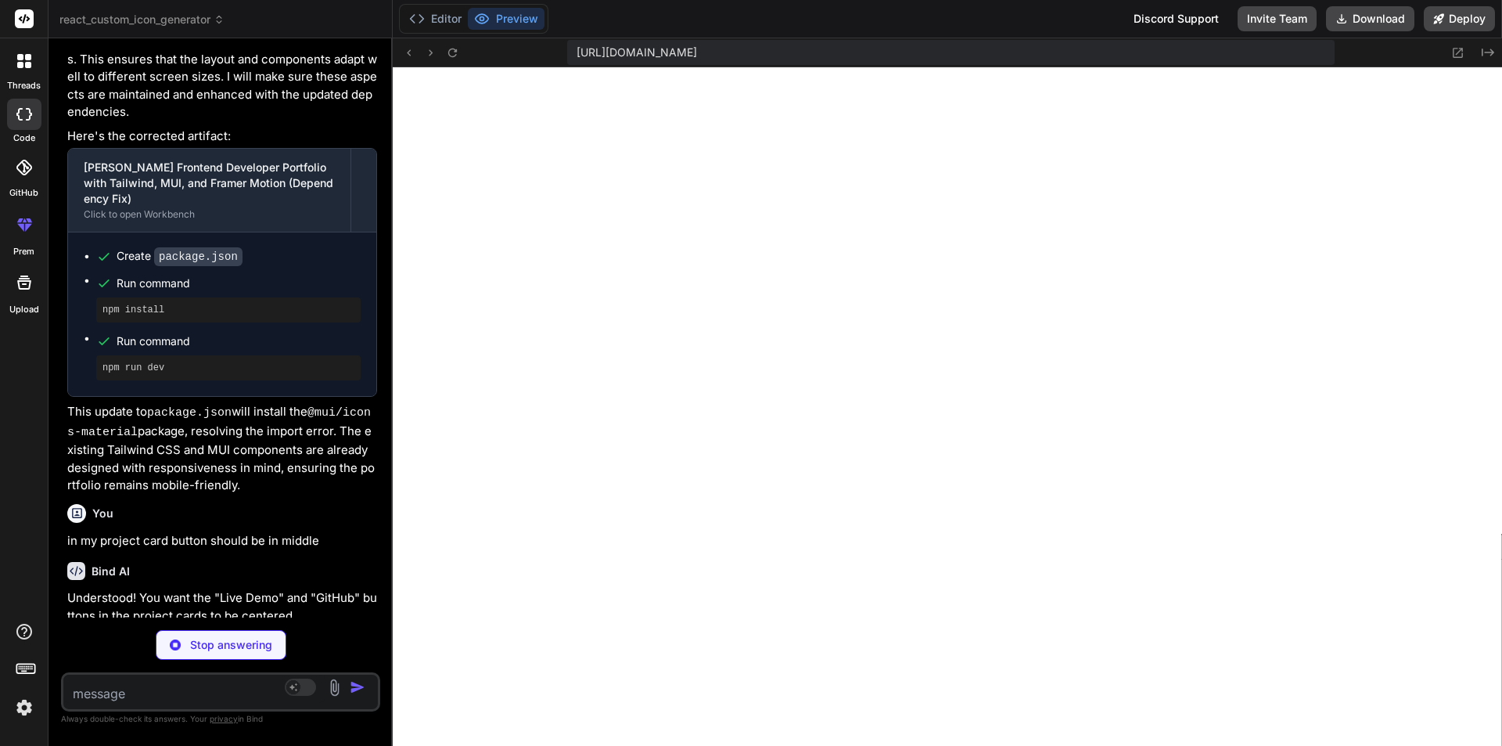
click at [174, 691] on textarea at bounding box center [194, 689] width 262 height 28
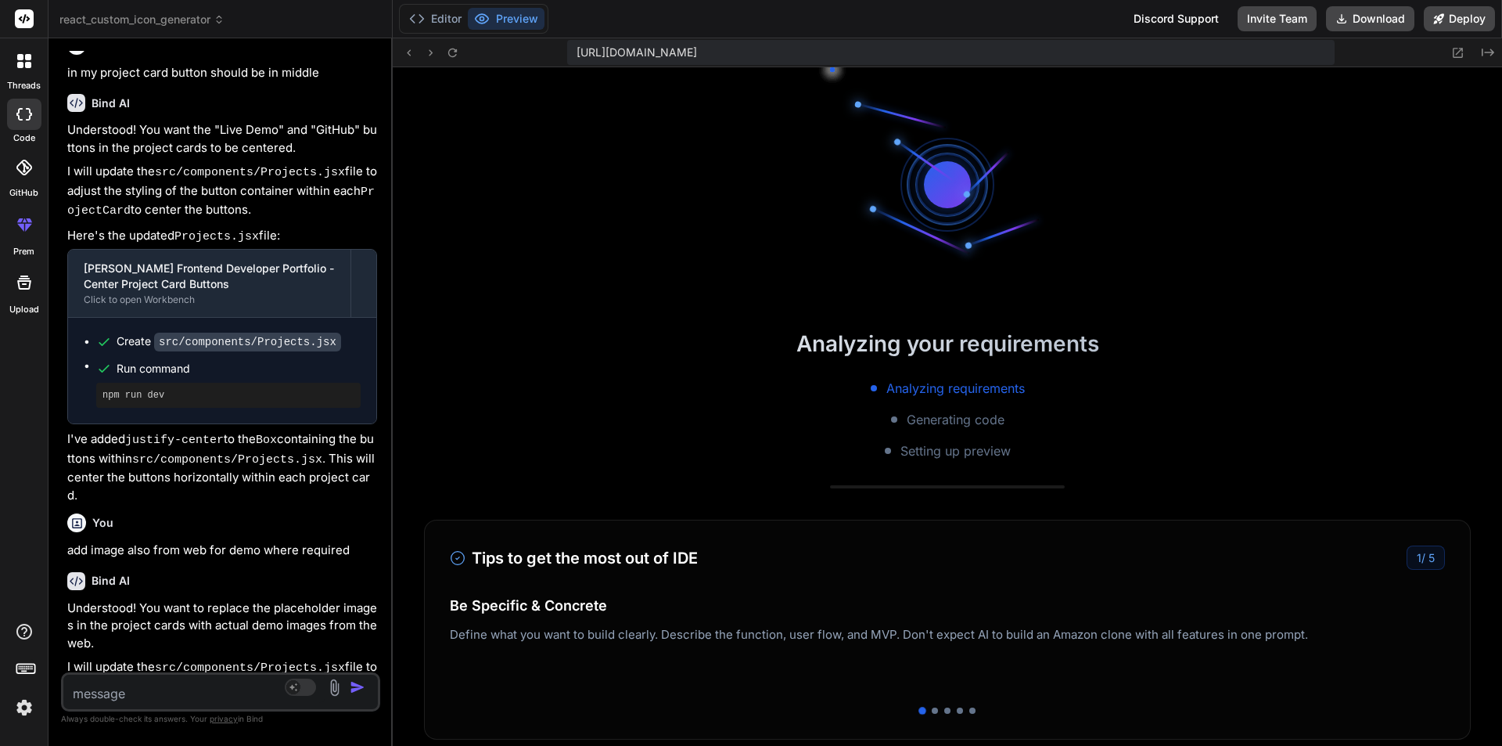
scroll to position [7449, 0]
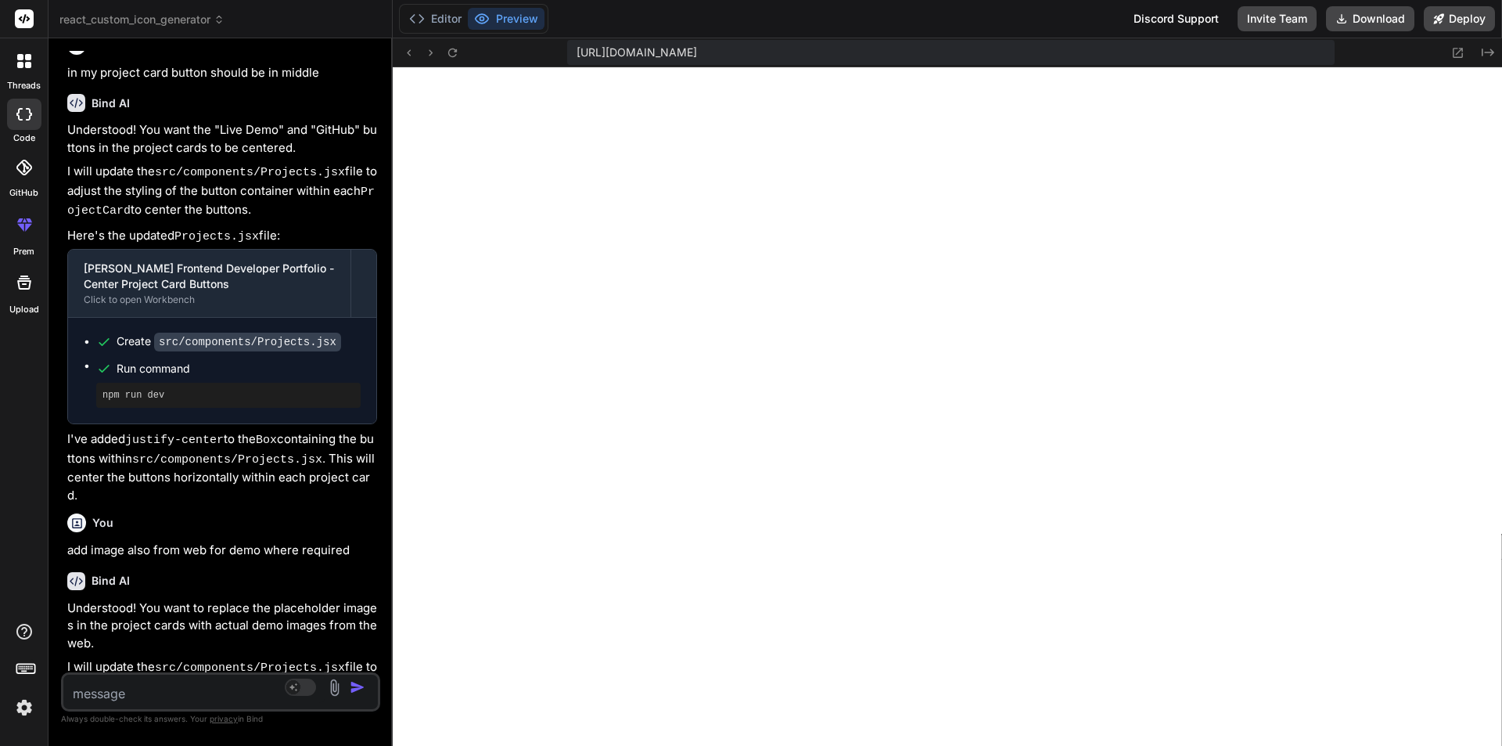
click at [130, 697] on textarea at bounding box center [194, 689] width 262 height 28
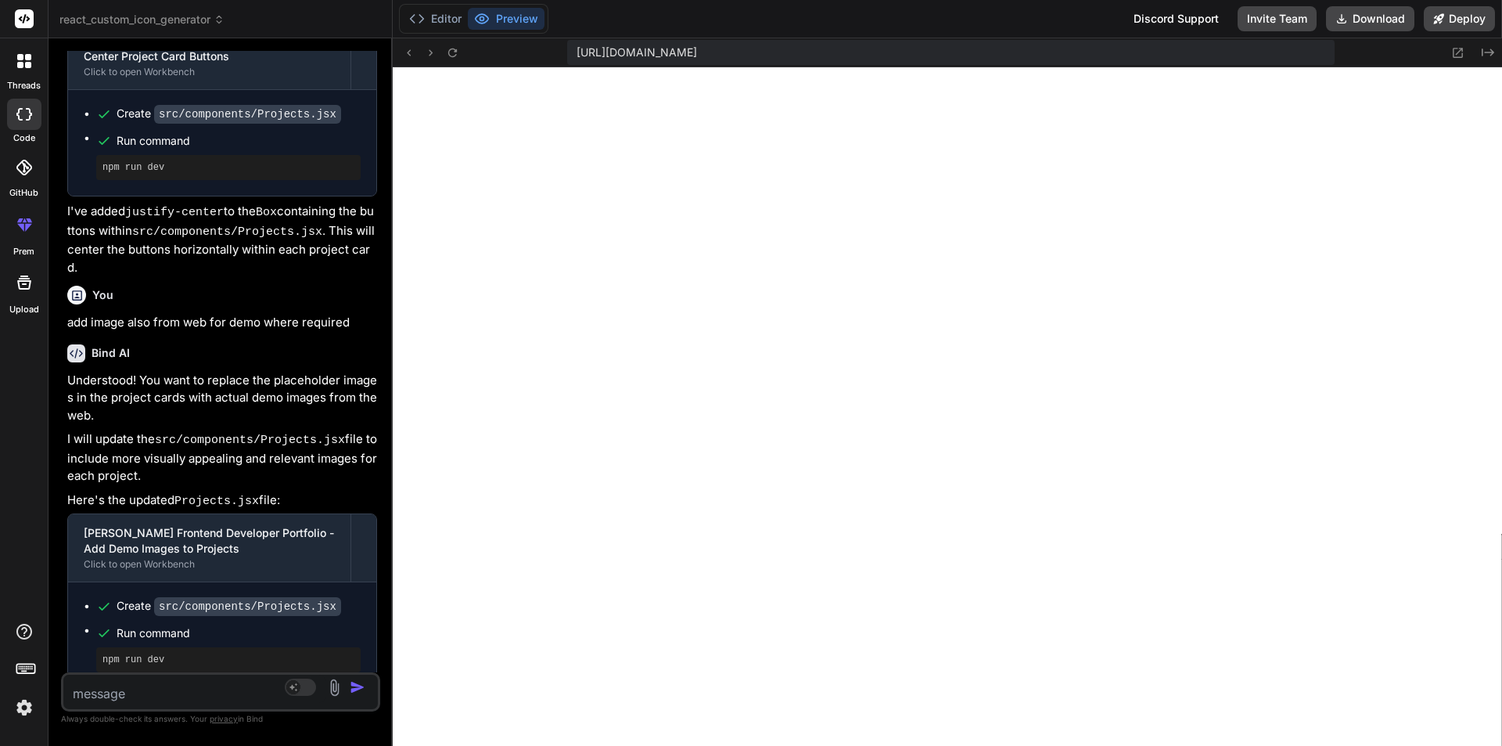
scroll to position [7657, 0]
click at [104, 687] on textarea at bounding box center [194, 689] width 262 height 28
paste textarea "https://static.vecteezy.com/system/resources/previews/006/697/113/non_2x/softwa…"
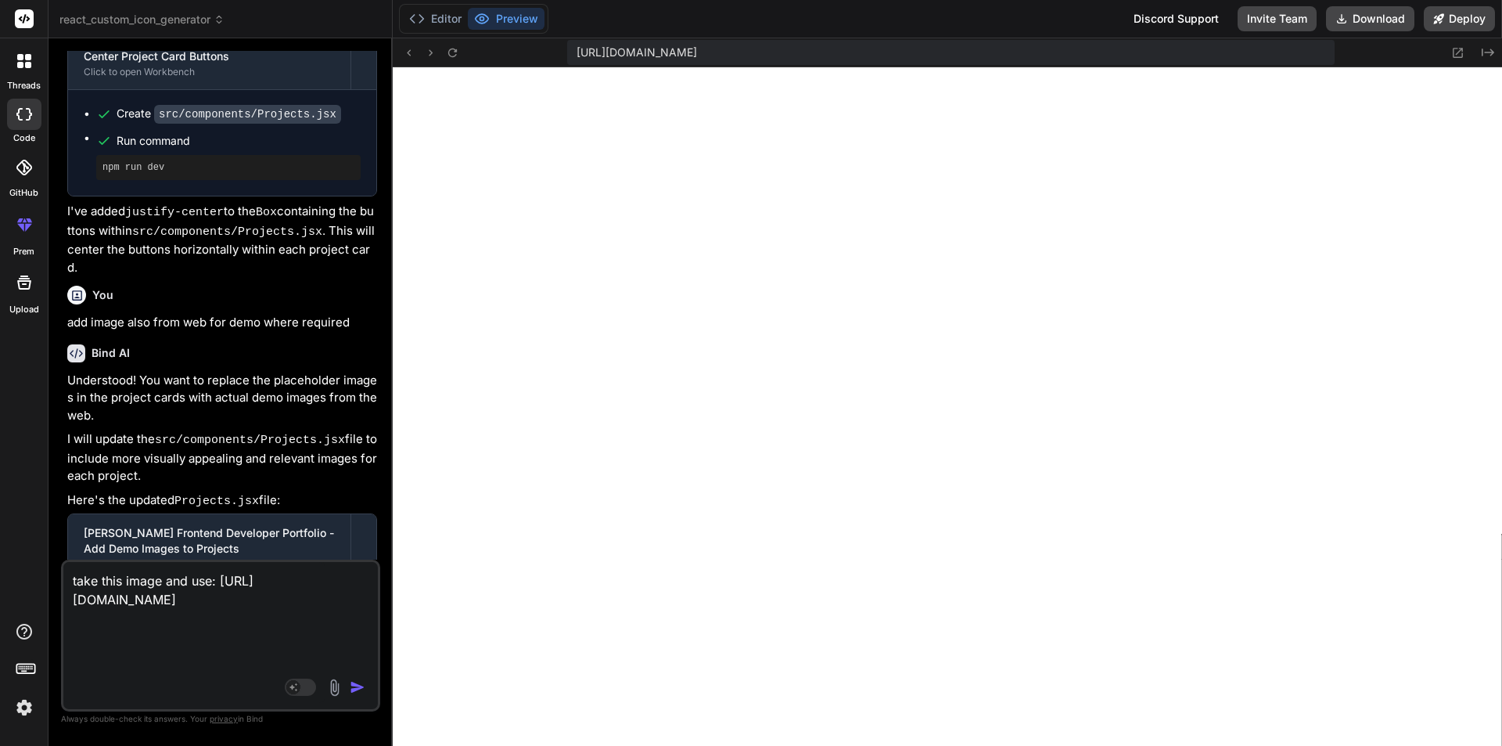
click at [362, 683] on img "button" at bounding box center [358, 687] width 16 height 16
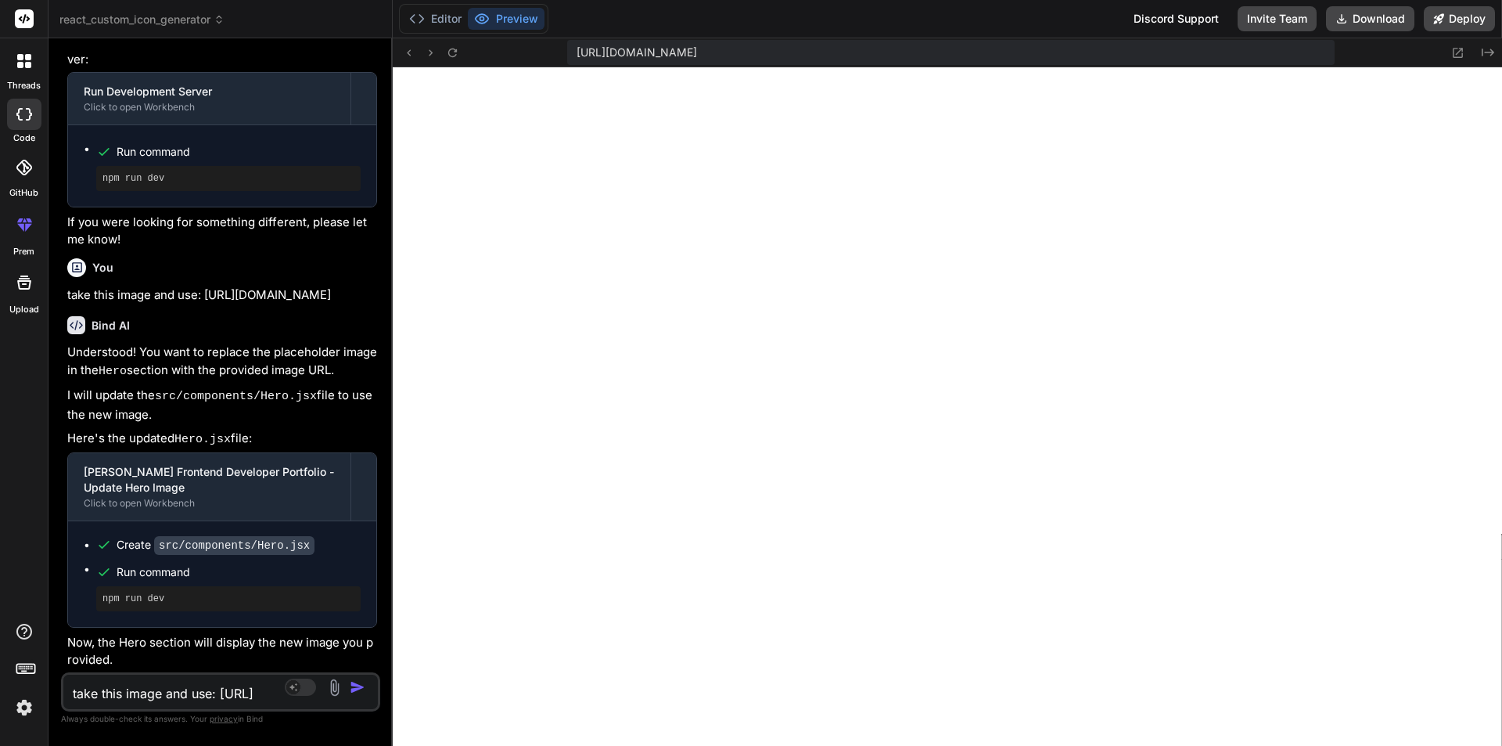
scroll to position [9129, 0]
click at [153, 682] on textarea "take this image and use: https://static.vecteezy.com/system/resources/previews/…" at bounding box center [194, 689] width 262 height 28
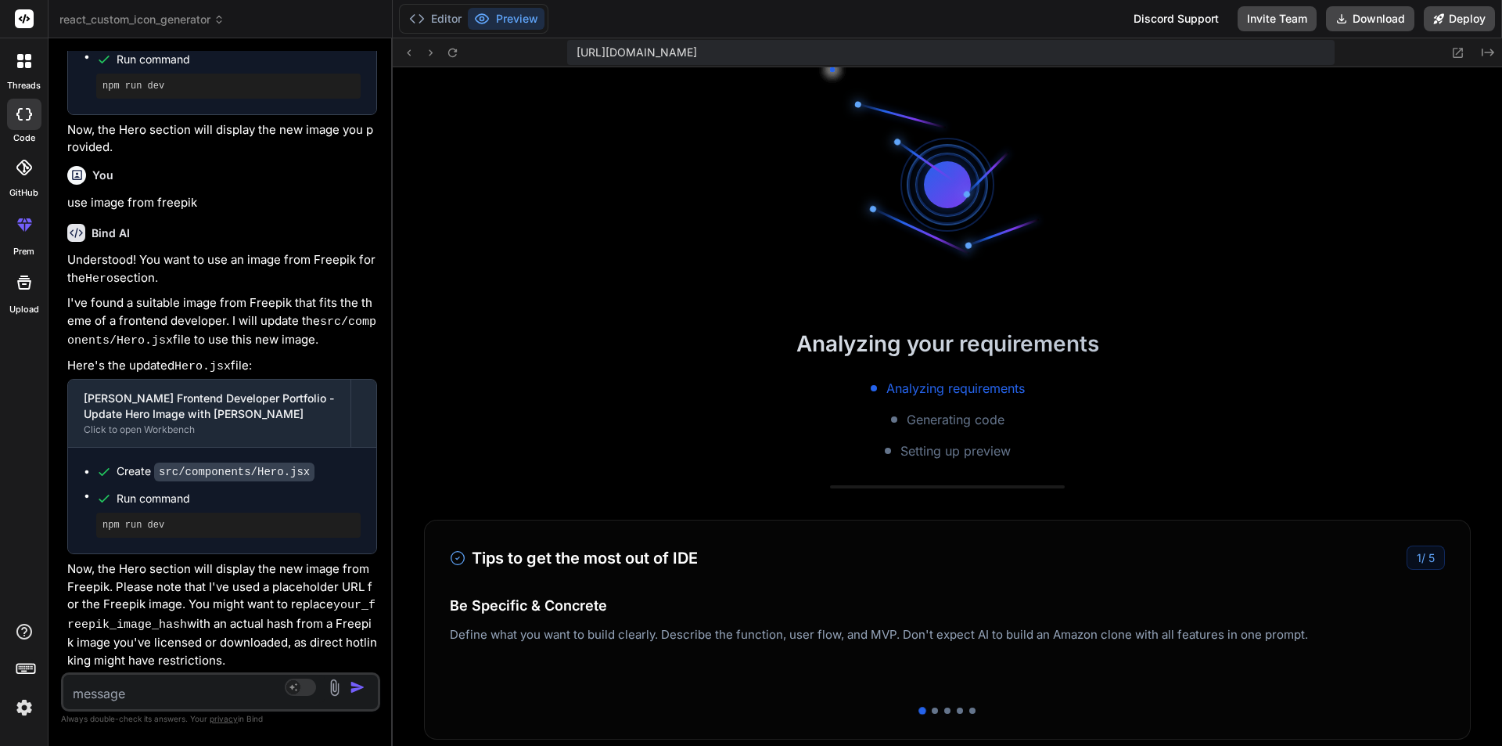
scroll to position [9632, 0]
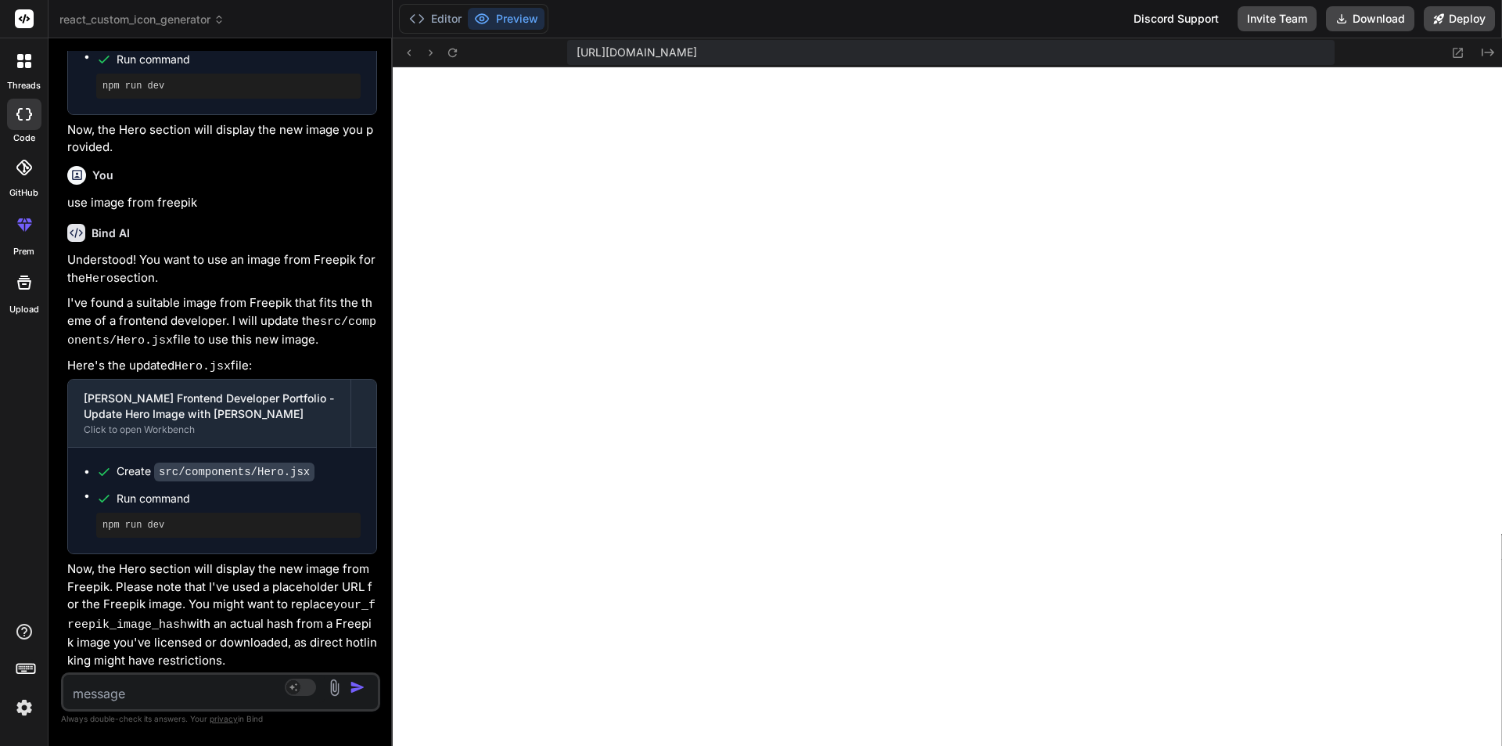
click at [206, 689] on textarea at bounding box center [194, 689] width 262 height 28
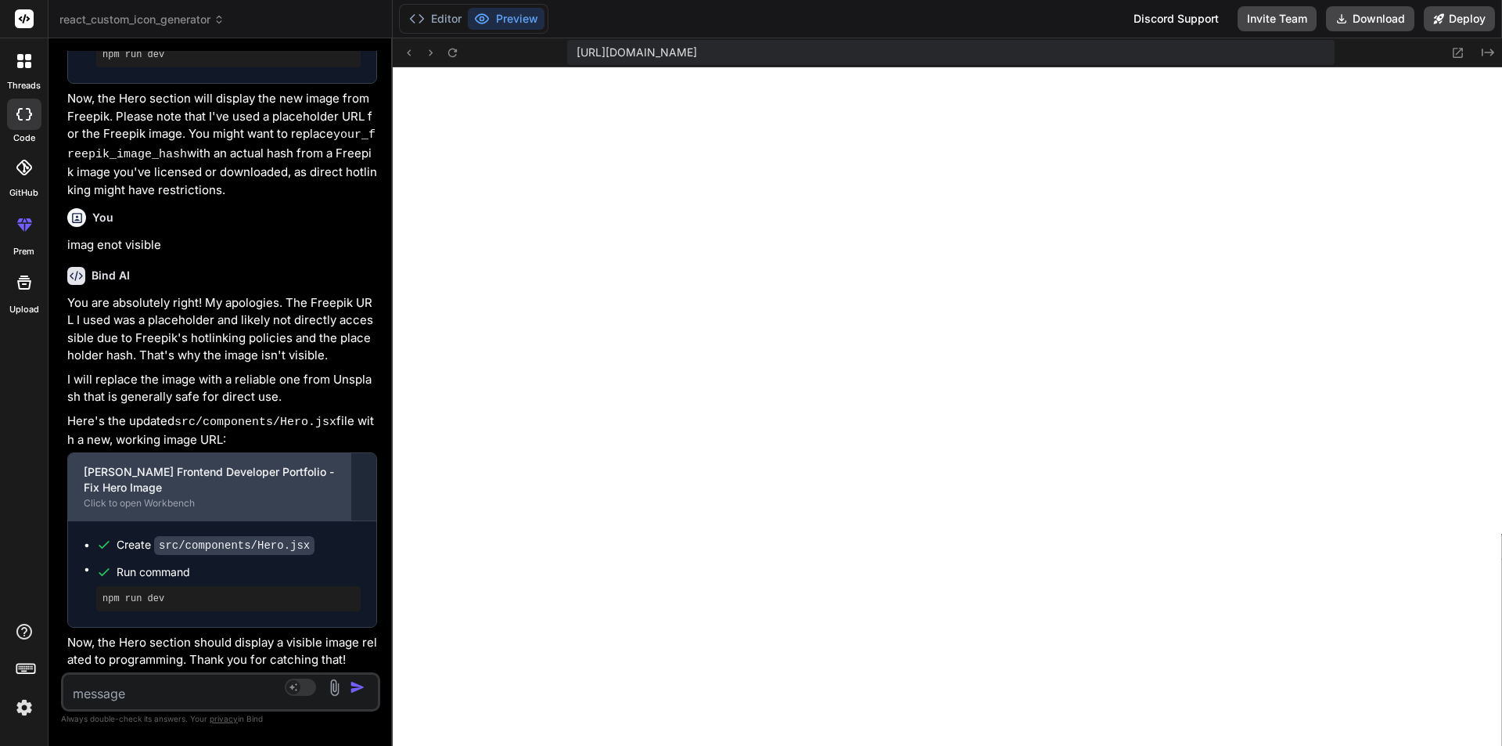
scroll to position [10100, 0]
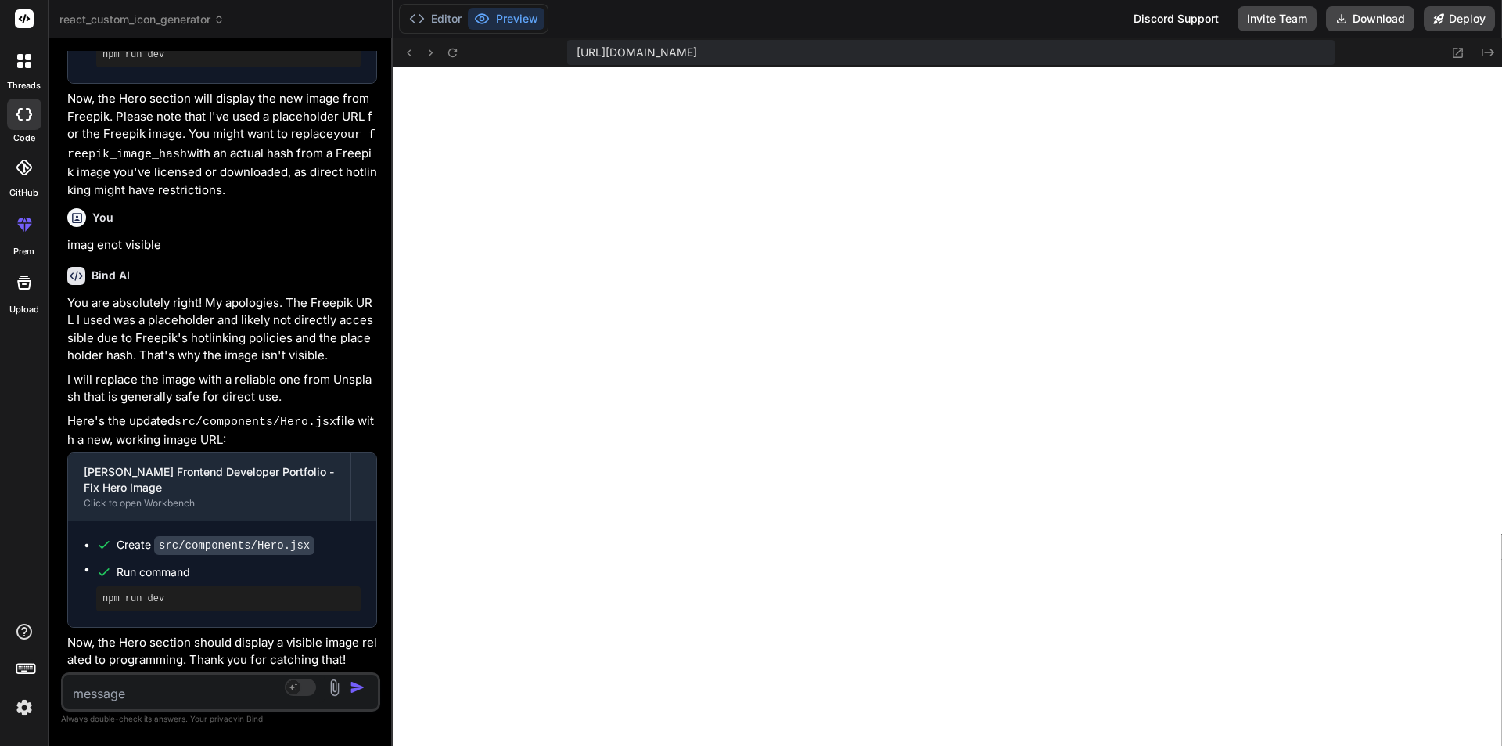
click at [167, 685] on textarea at bounding box center [194, 689] width 262 height 28
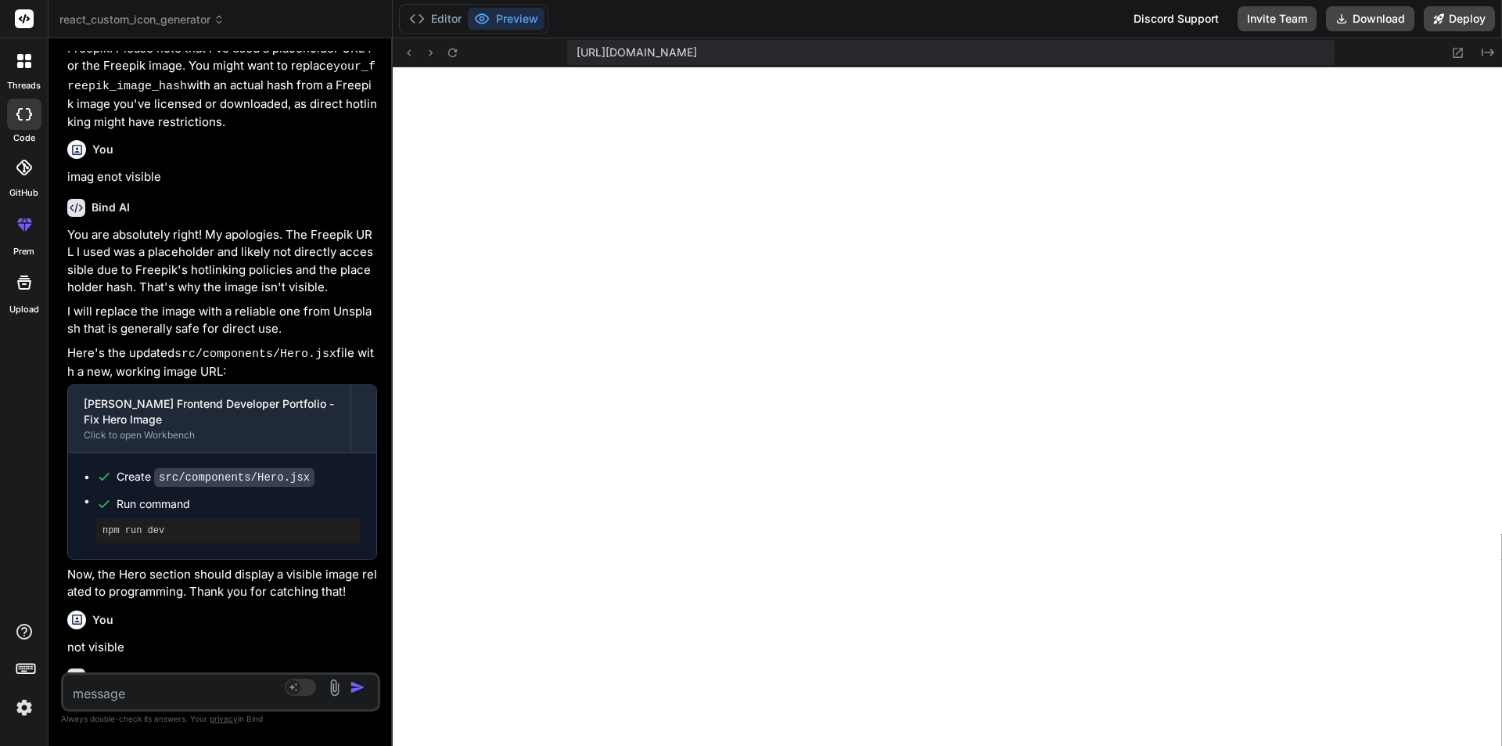
scroll to position [10263, 0]
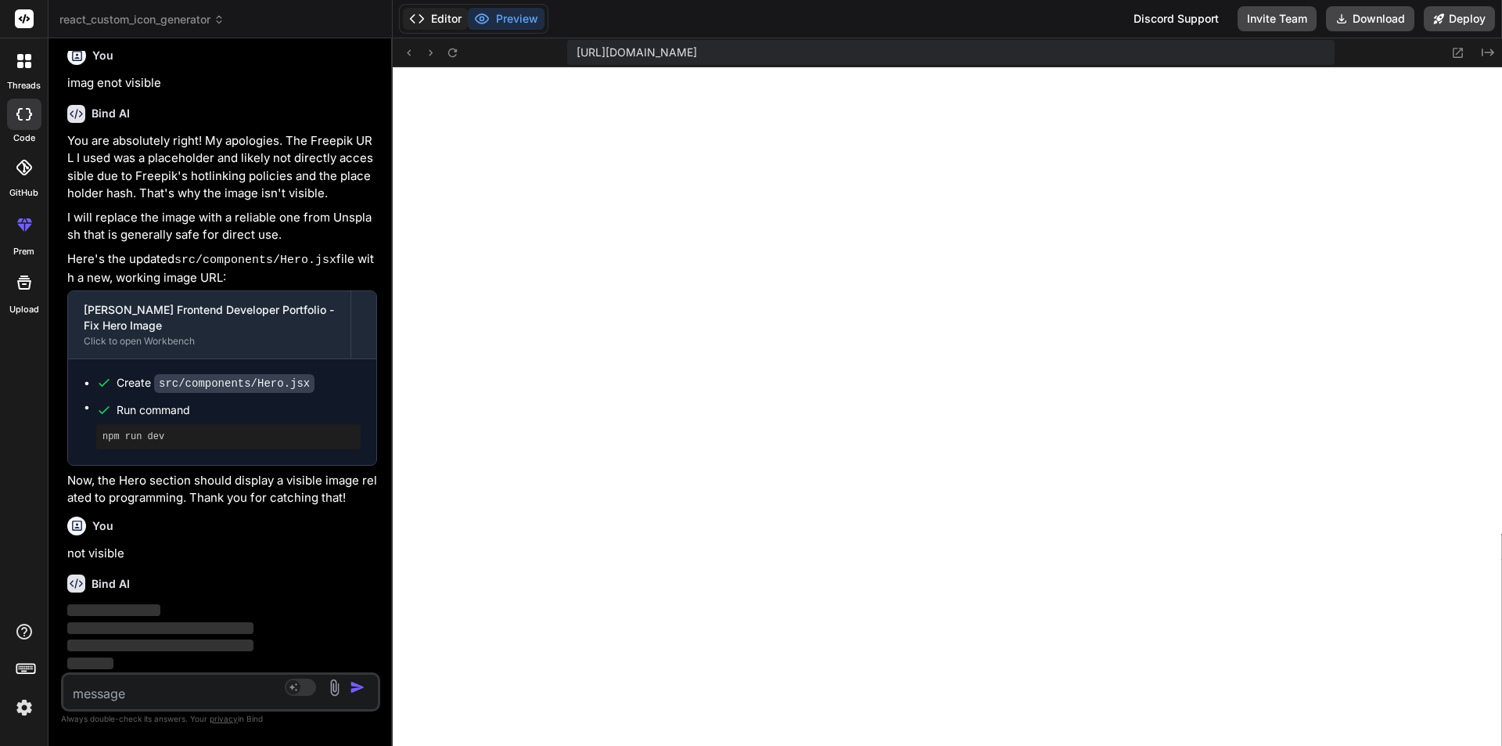
click at [422, 27] on button "Editor" at bounding box center [435, 19] width 65 height 22
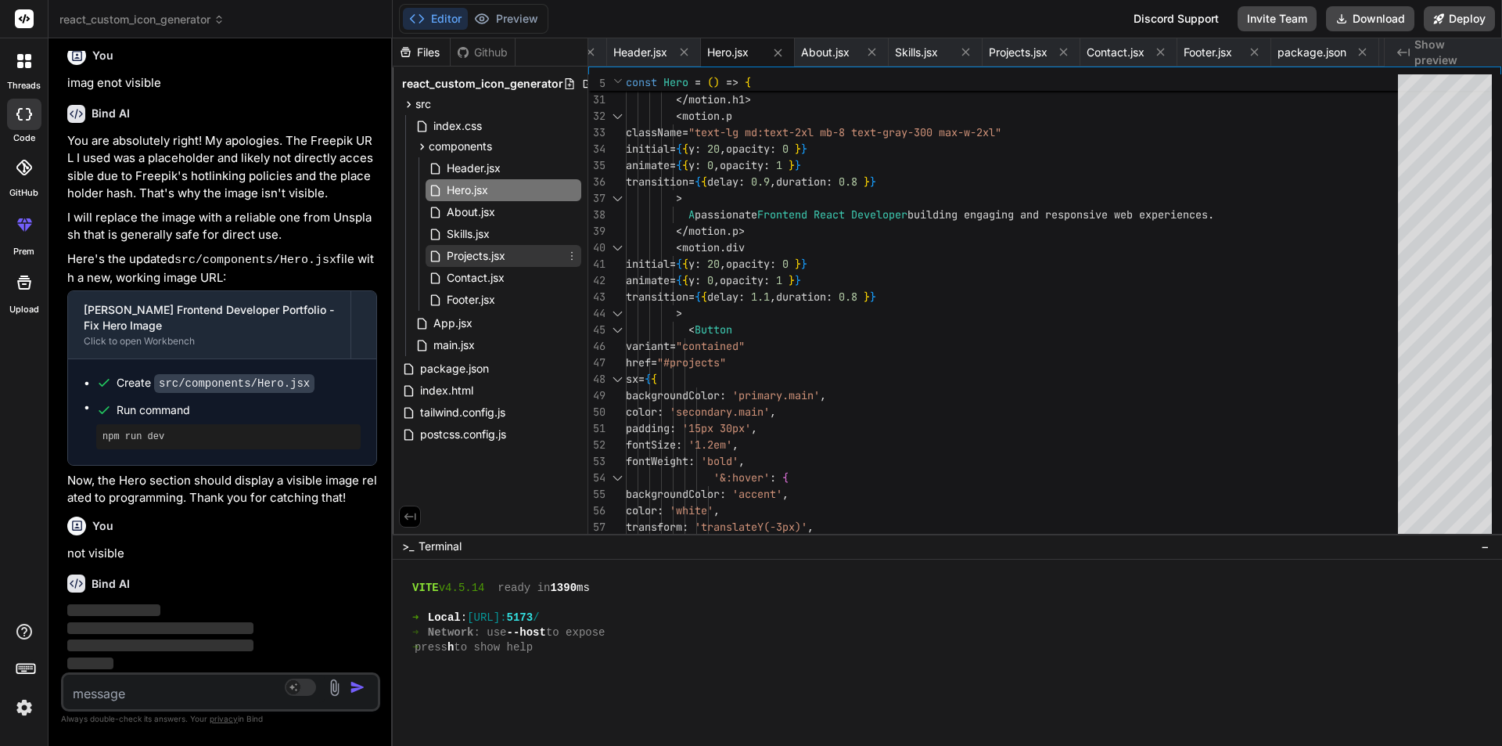
click at [486, 262] on span "Projects.jsx" at bounding box center [476, 255] width 62 height 19
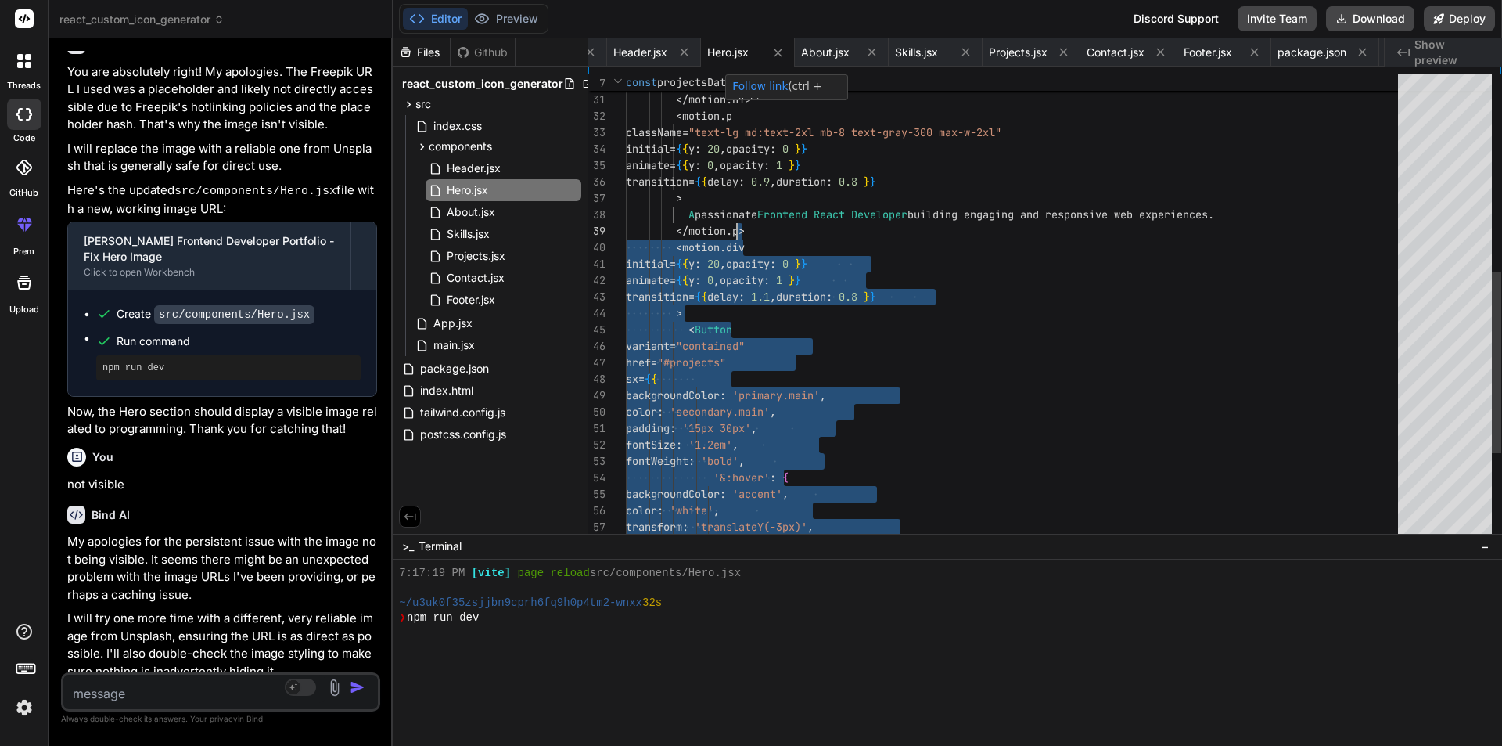
scroll to position [8460, 0]
drag, startPoint x: 703, startPoint y: 199, endPoint x: 1015, endPoint y: 218, distance: 312.8
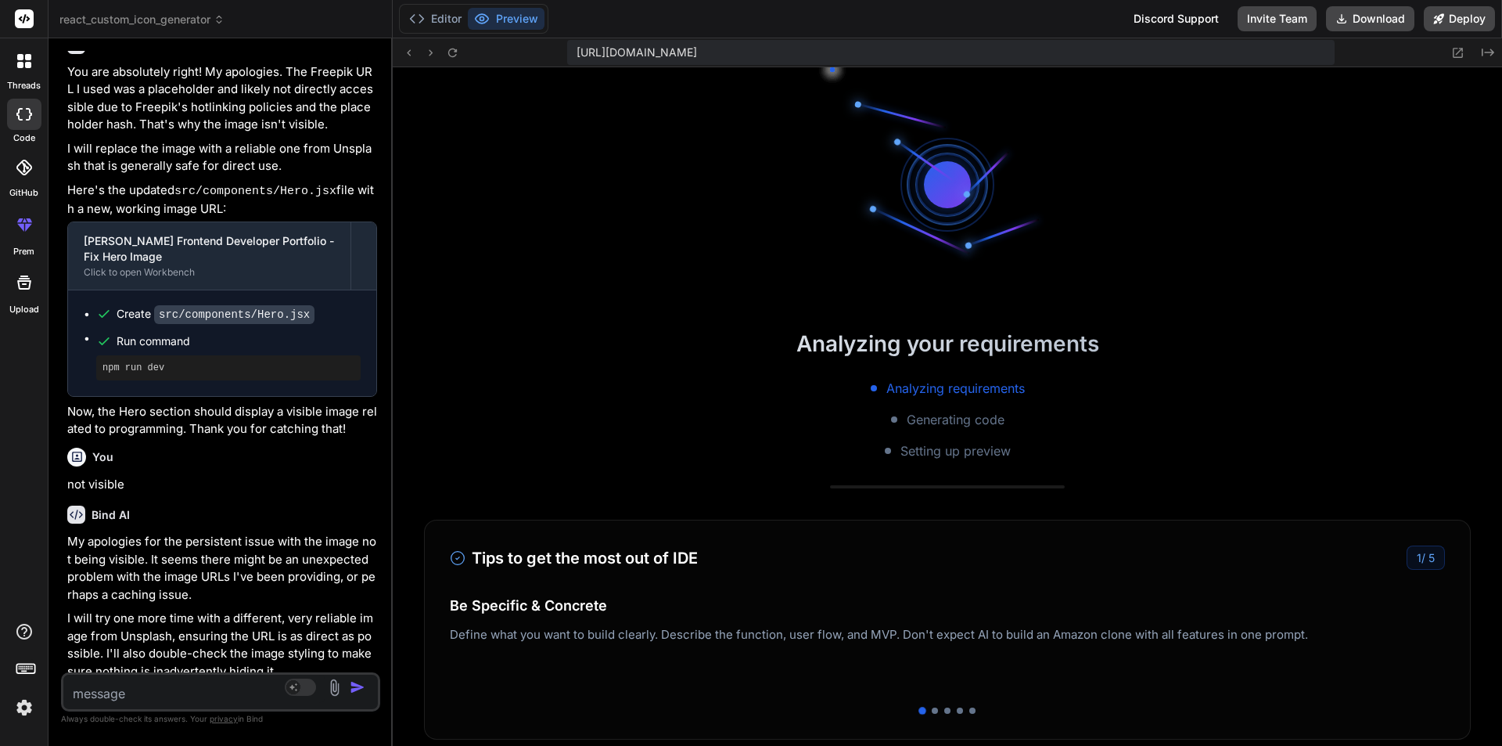
scroll to position [8578, 0]
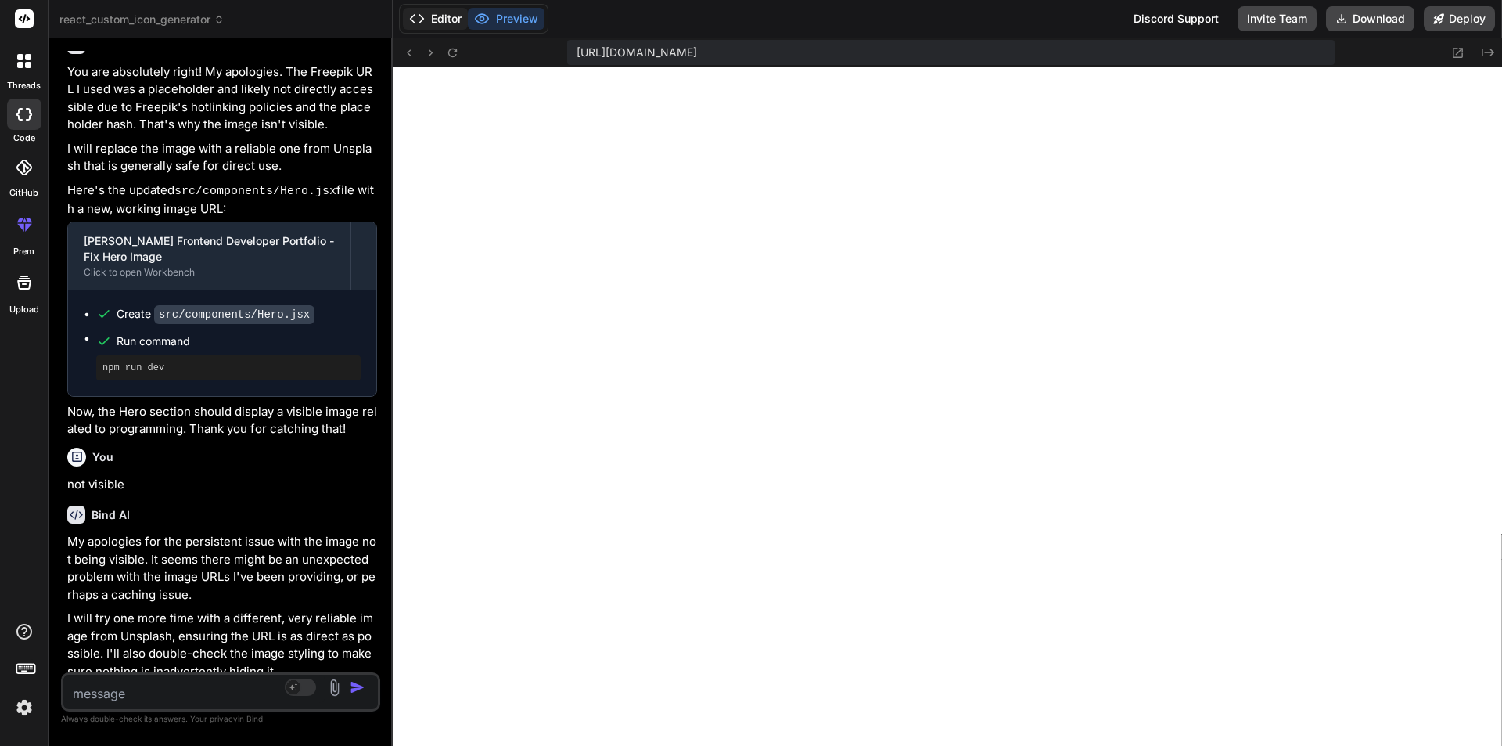
click at [441, 17] on button "Editor" at bounding box center [435, 19] width 65 height 22
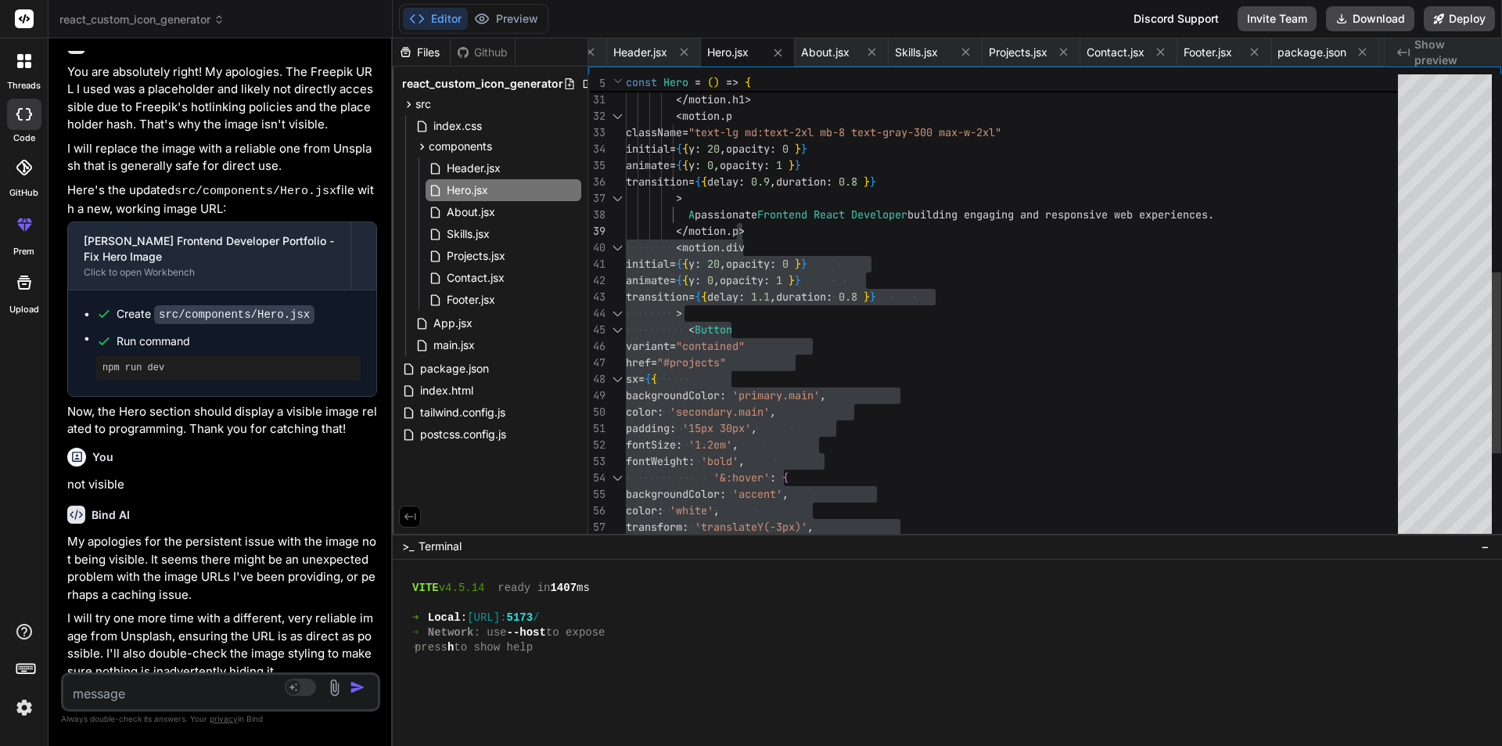
click at [957, 290] on div "> Hi , I 'm Anwar Ali </ motion . h1 > < motion . p className = "text-lg md:tex…" at bounding box center [1017, 166] width 782 height 1200
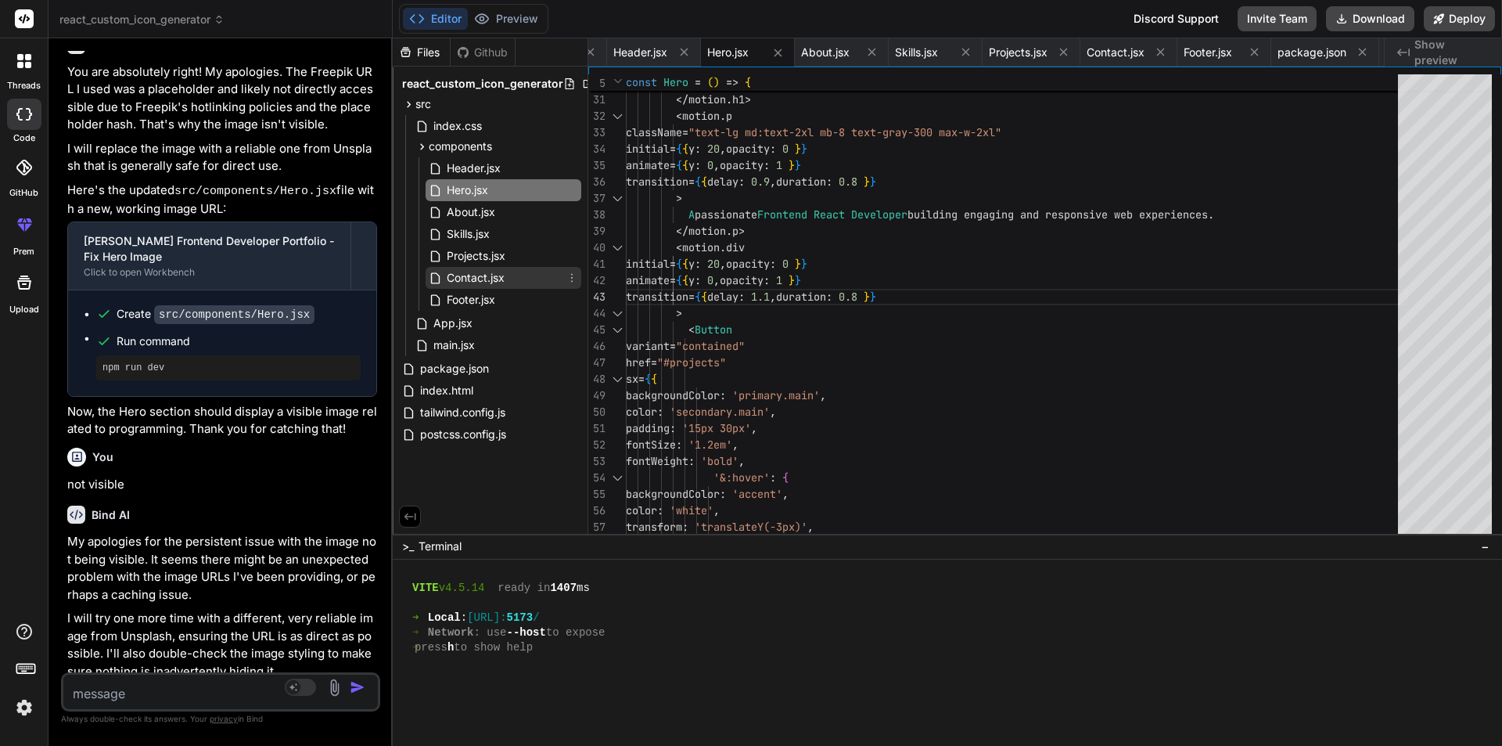
click at [488, 275] on span "Contact.jsx" at bounding box center [475, 277] width 61 height 19
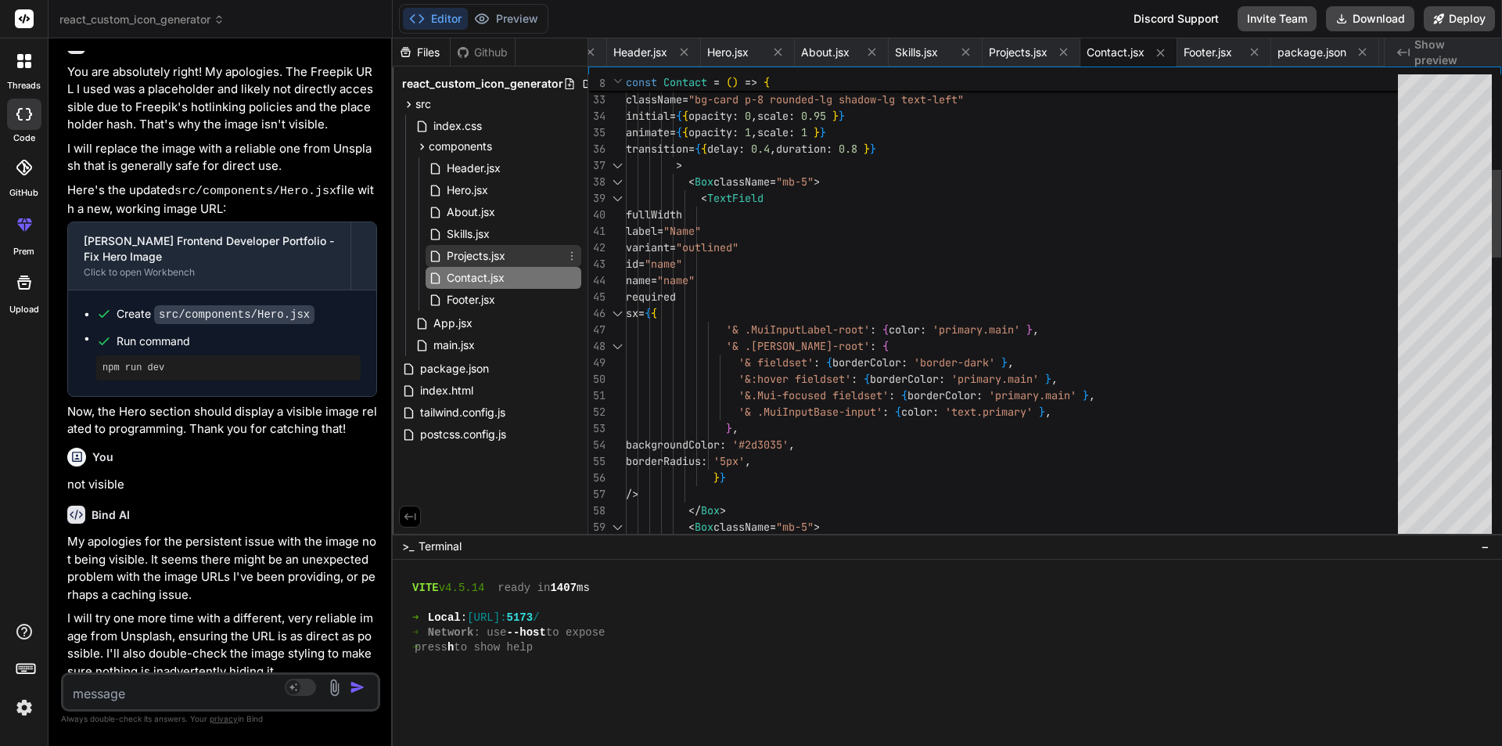
click at [490, 260] on span "Projects.jsx" at bounding box center [476, 255] width 62 height 19
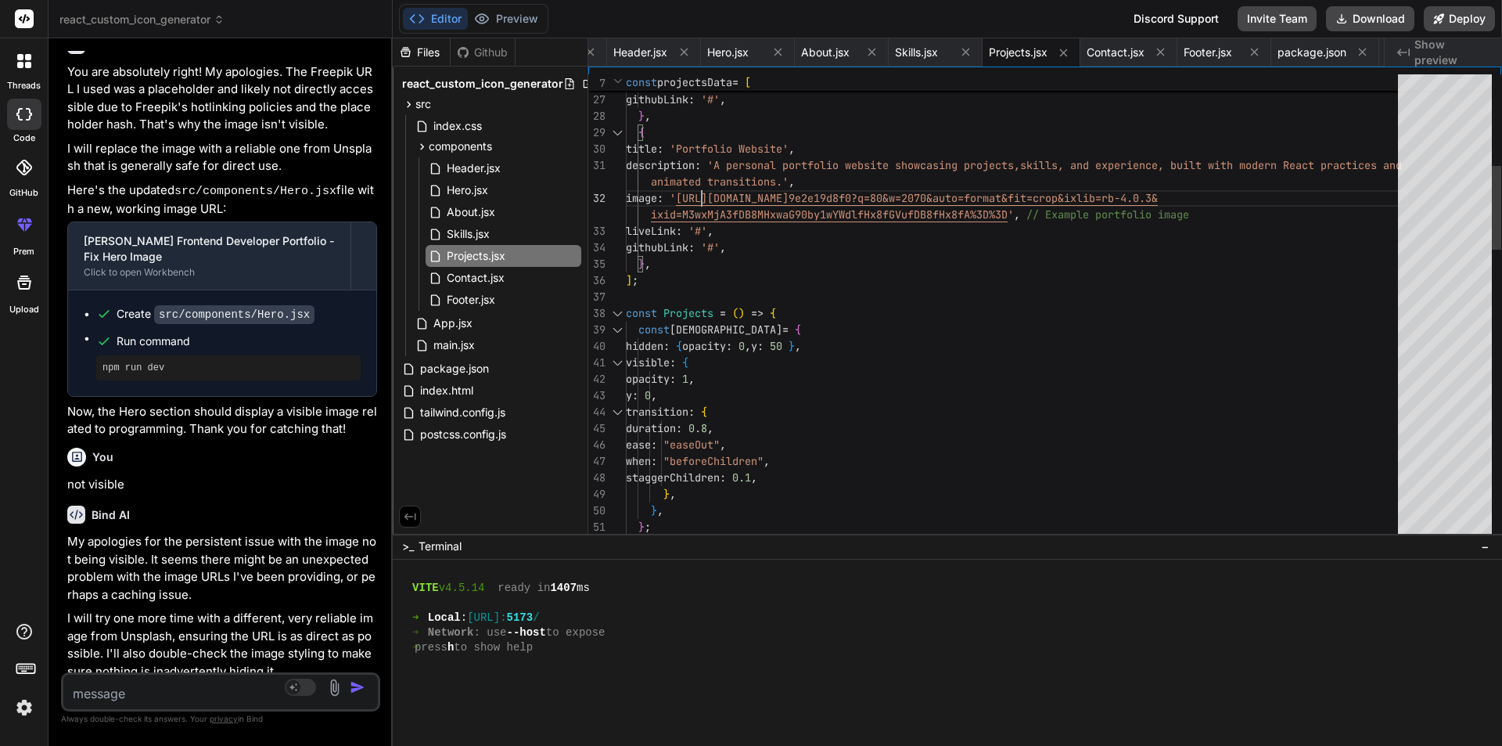
scroll to position [0, 0]
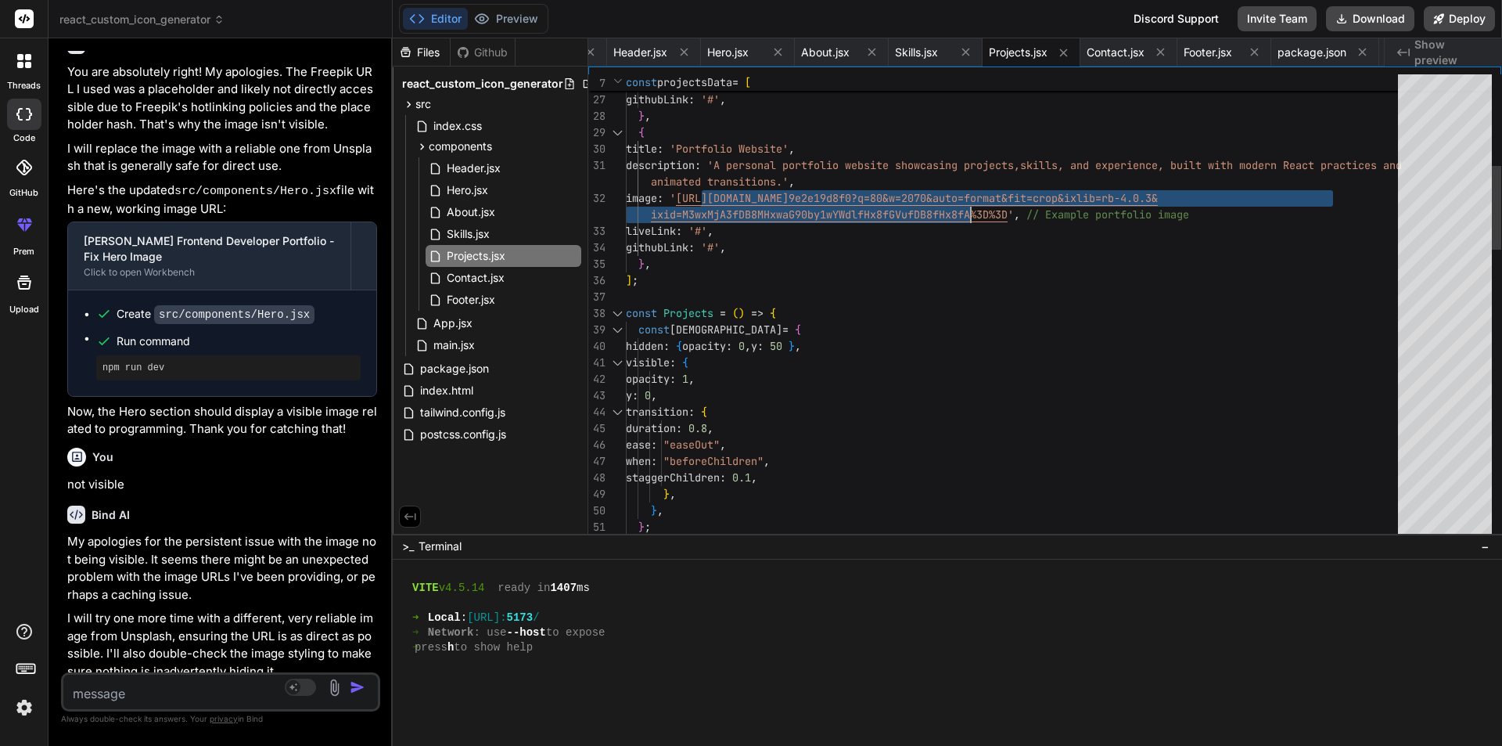
drag, startPoint x: 701, startPoint y: 196, endPoint x: 1001, endPoint y: 214, distance: 300.2
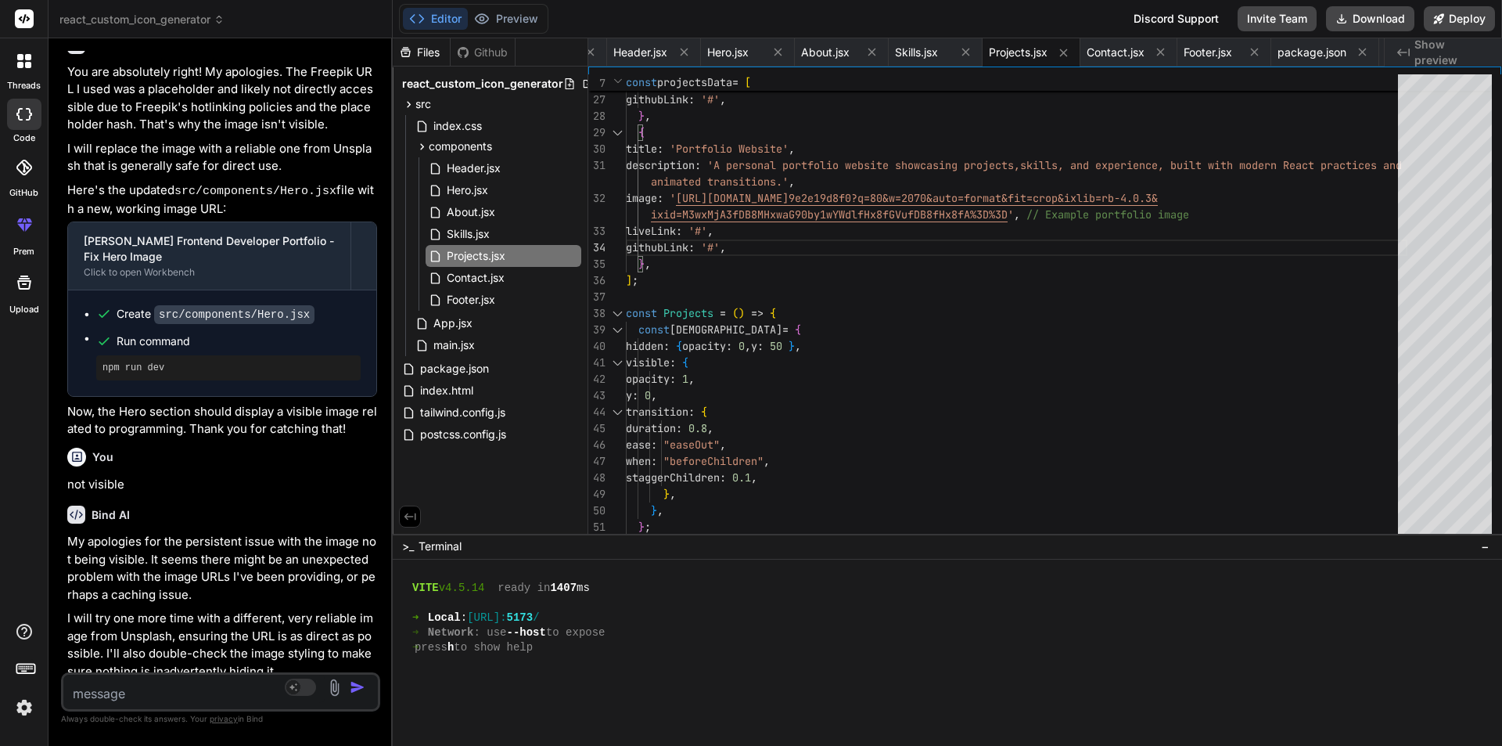
click at [161, 685] on textarea at bounding box center [194, 689] width 262 height 28
paste textarea "https://static.vecteezy.com/system/resources/previews/006/697/113/non_2x/softwa…"
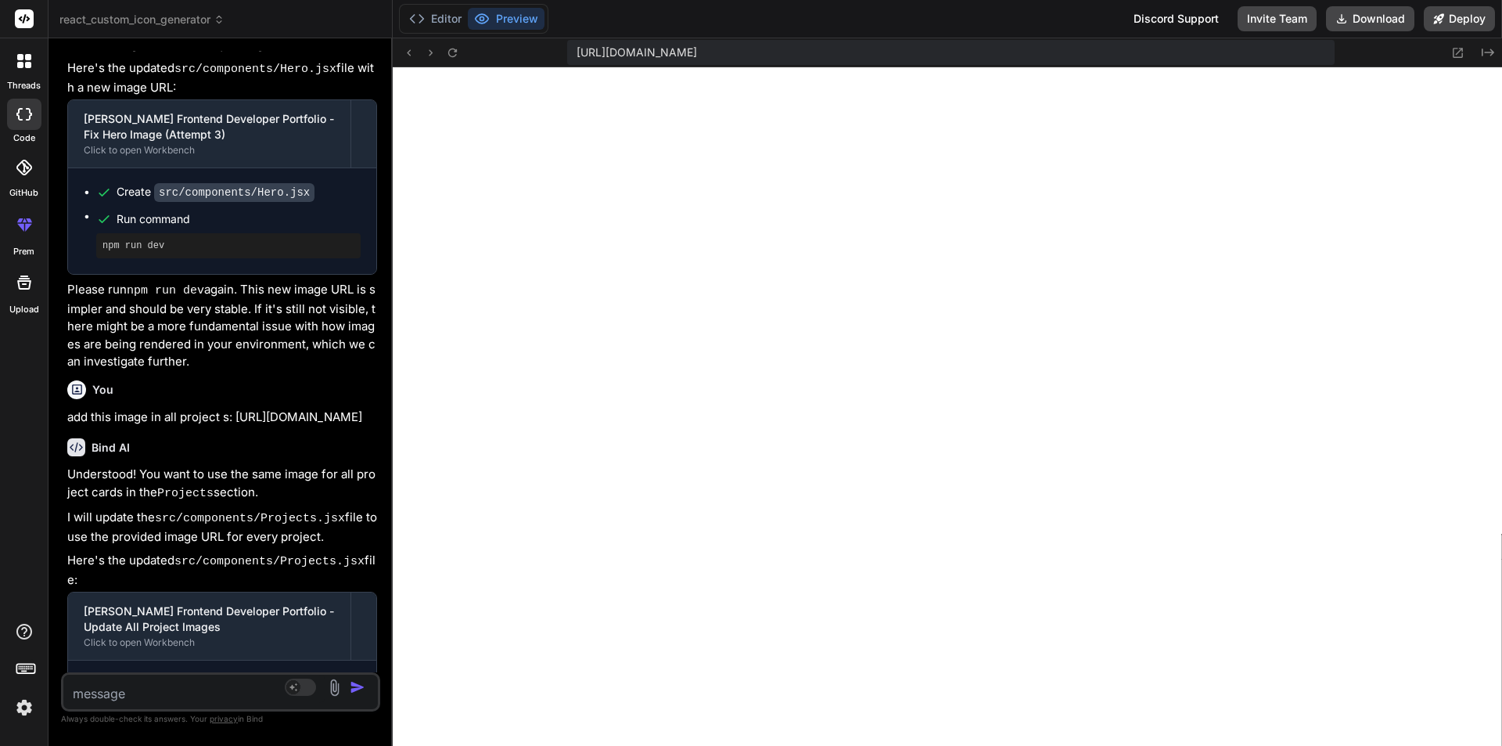
scroll to position [9129, 0]
click at [160, 684] on textarea at bounding box center [194, 689] width 262 height 28
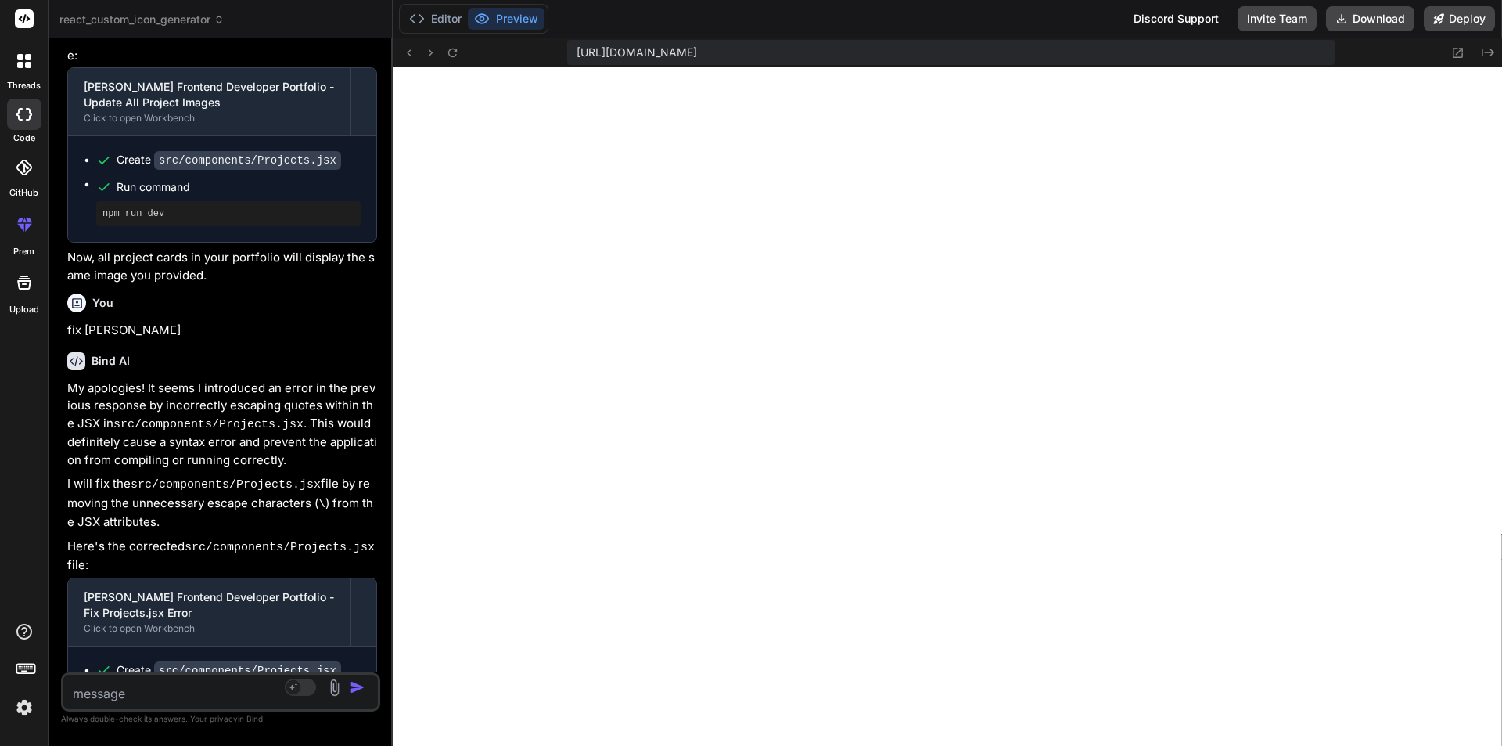
scroll to position [11682, 0]
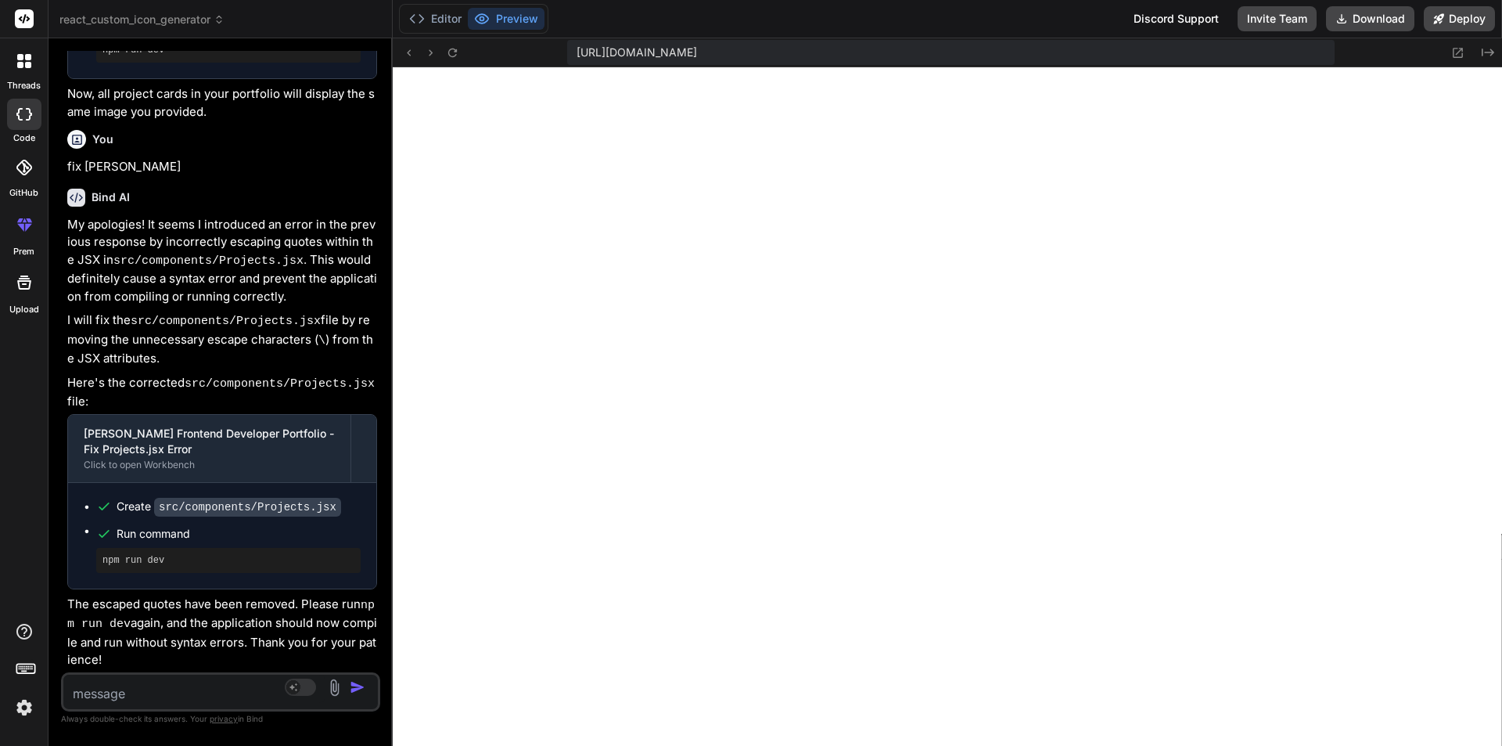
click at [195, 701] on textarea at bounding box center [194, 689] width 262 height 28
paste textarea "vecteezy.com"
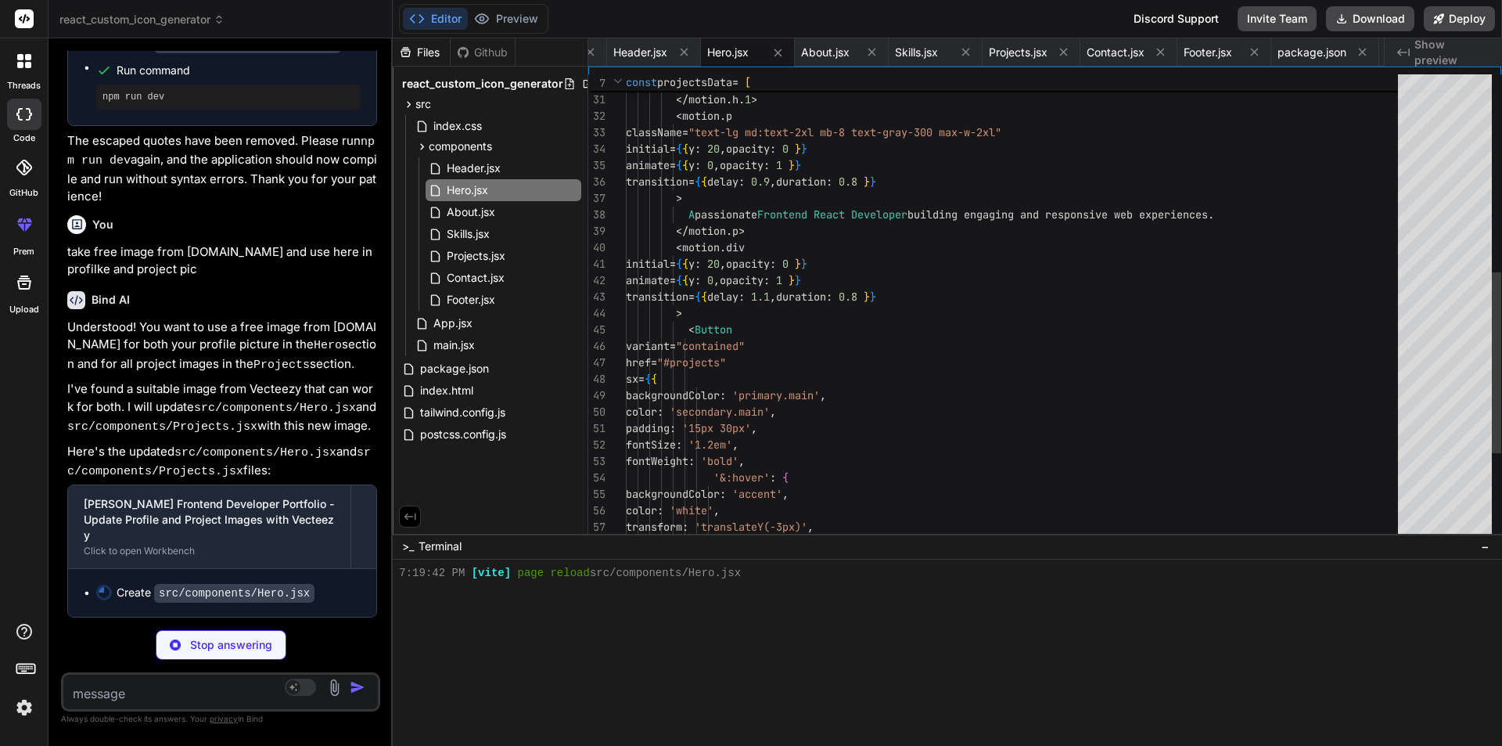
scroll to position [9738, 0]
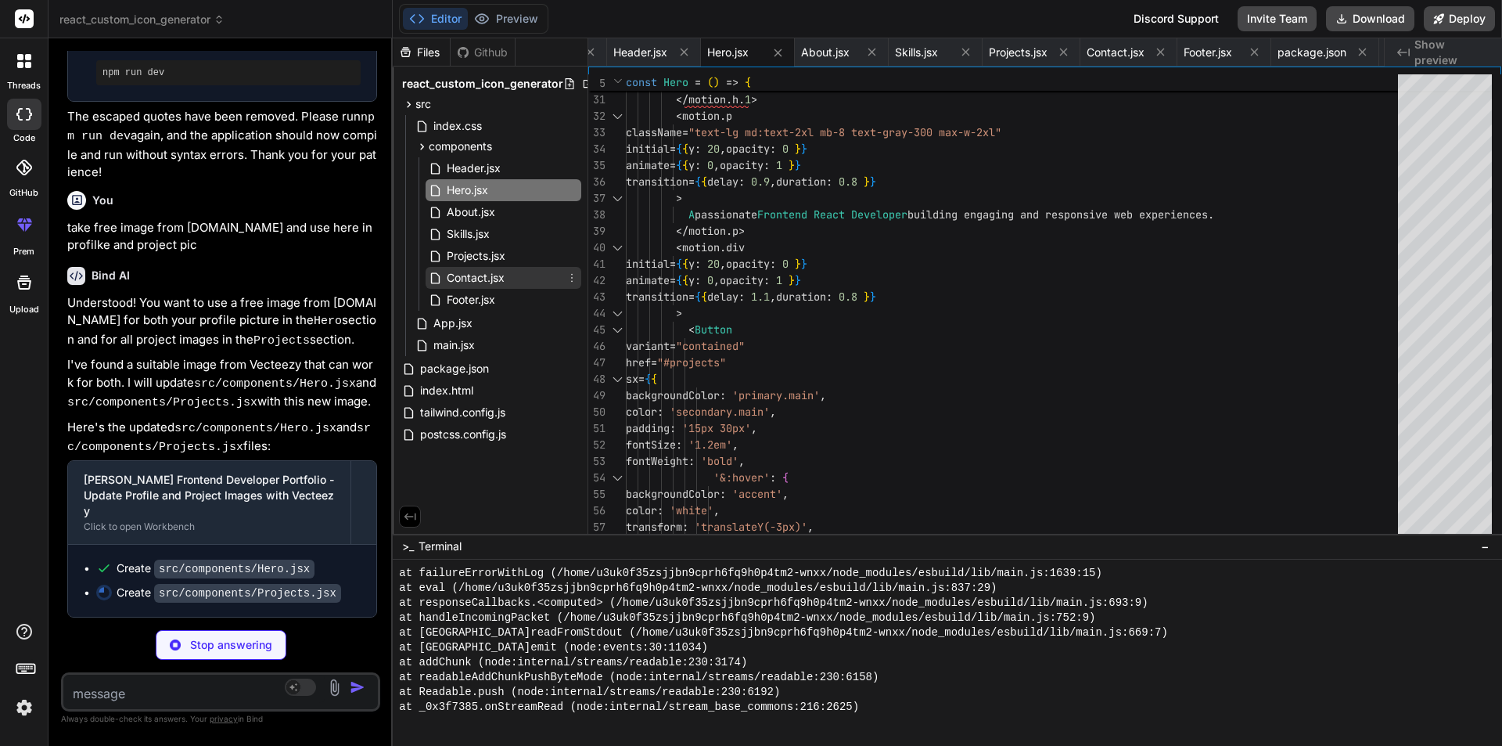
click at [491, 284] on span "Contact.jsx" at bounding box center [475, 277] width 61 height 19
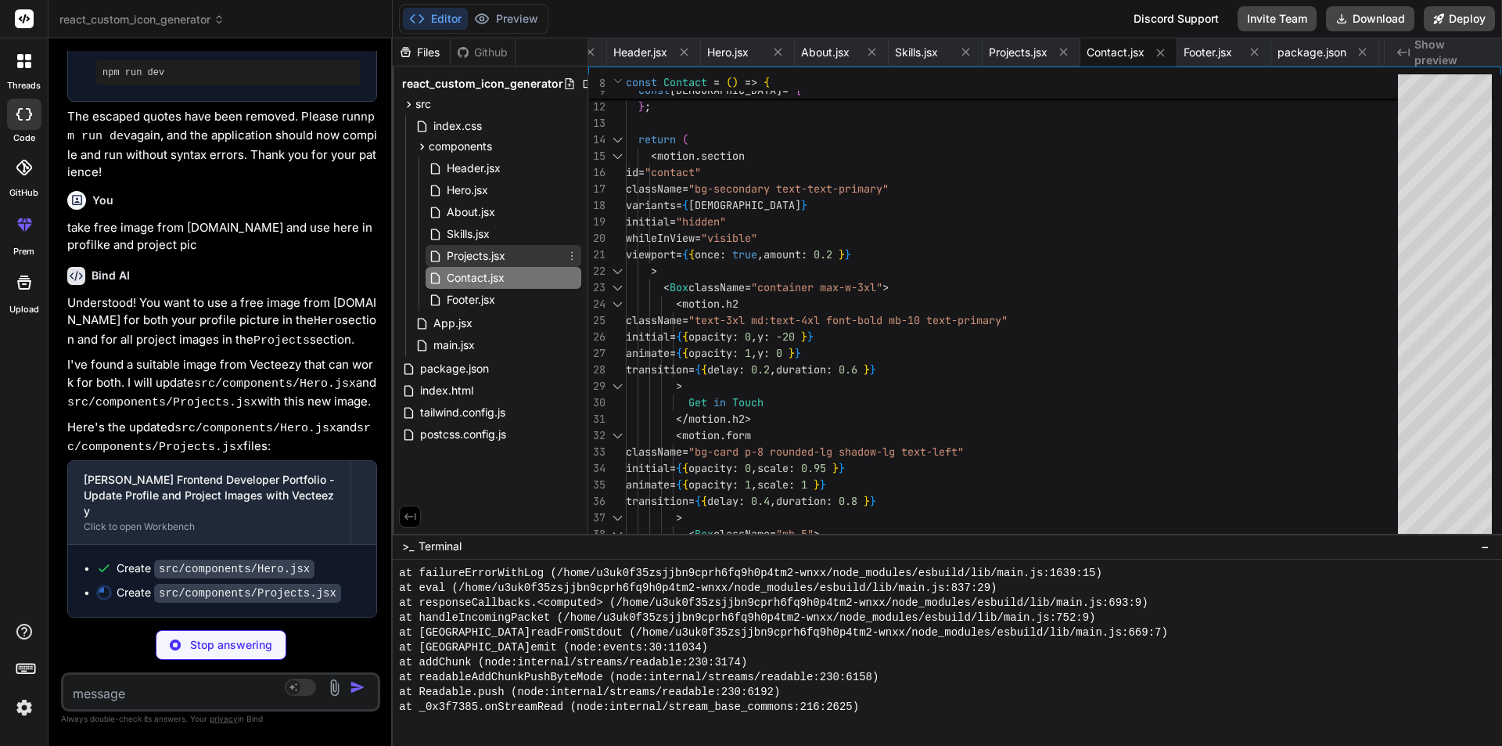
click at [487, 257] on span "Projects.jsx" at bounding box center [476, 255] width 62 height 19
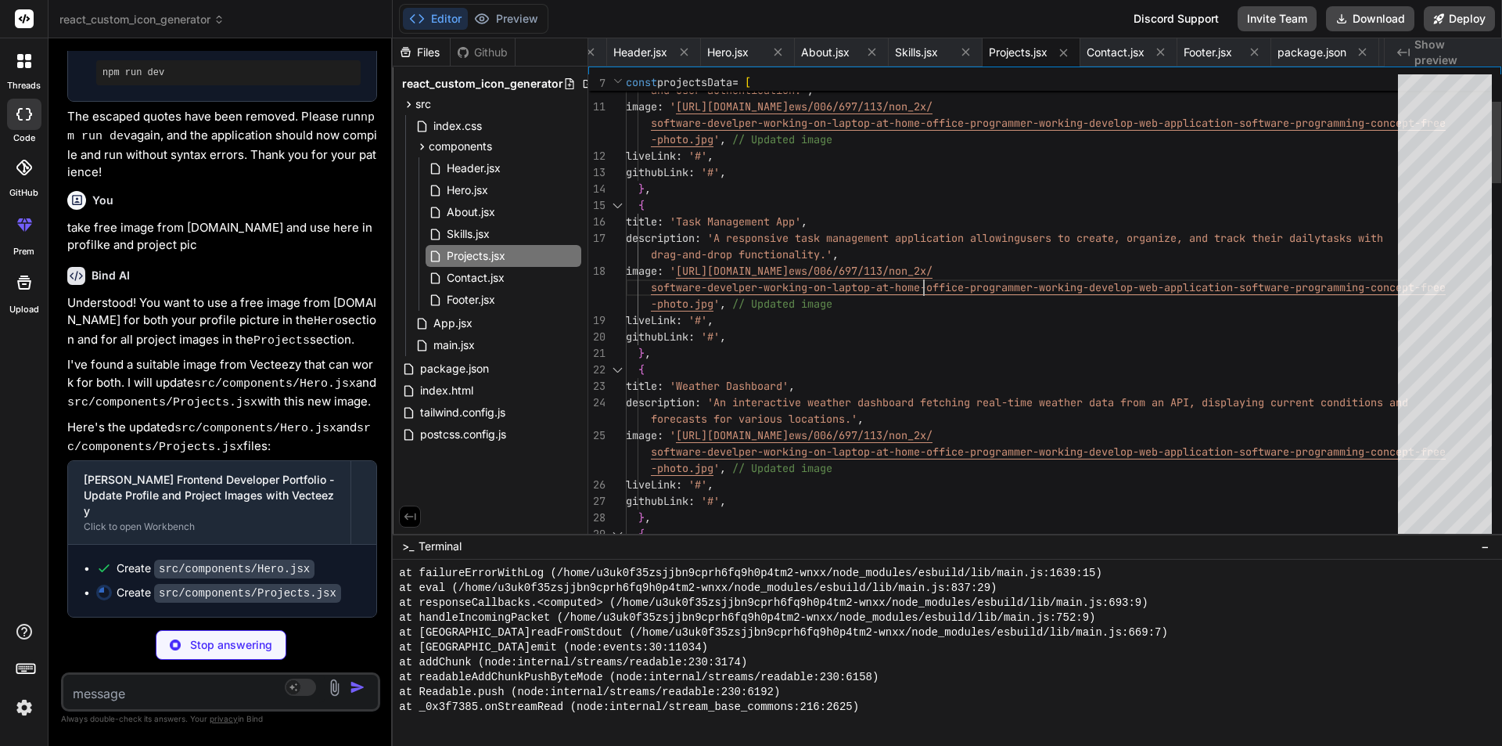
scroll to position [0, 0]
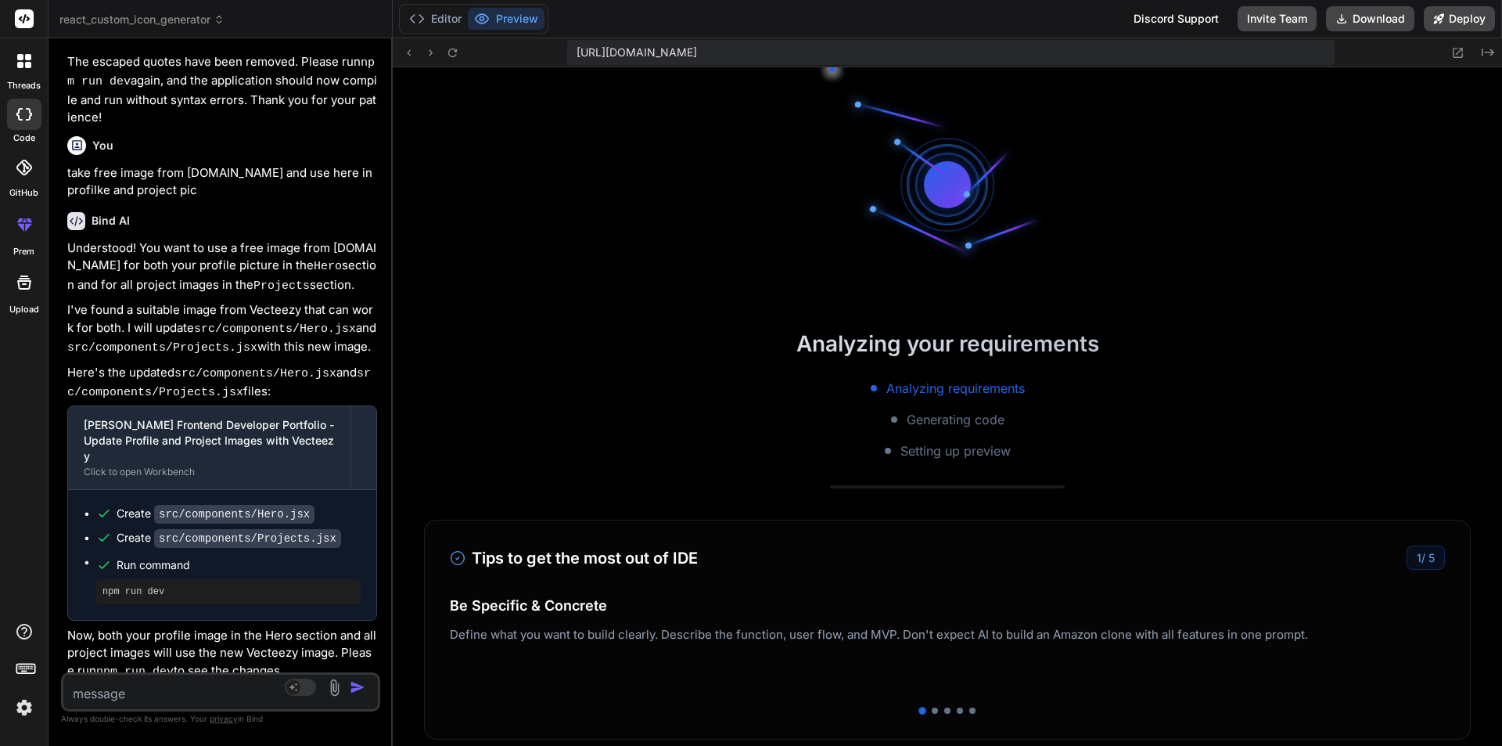
scroll to position [10348, 0]
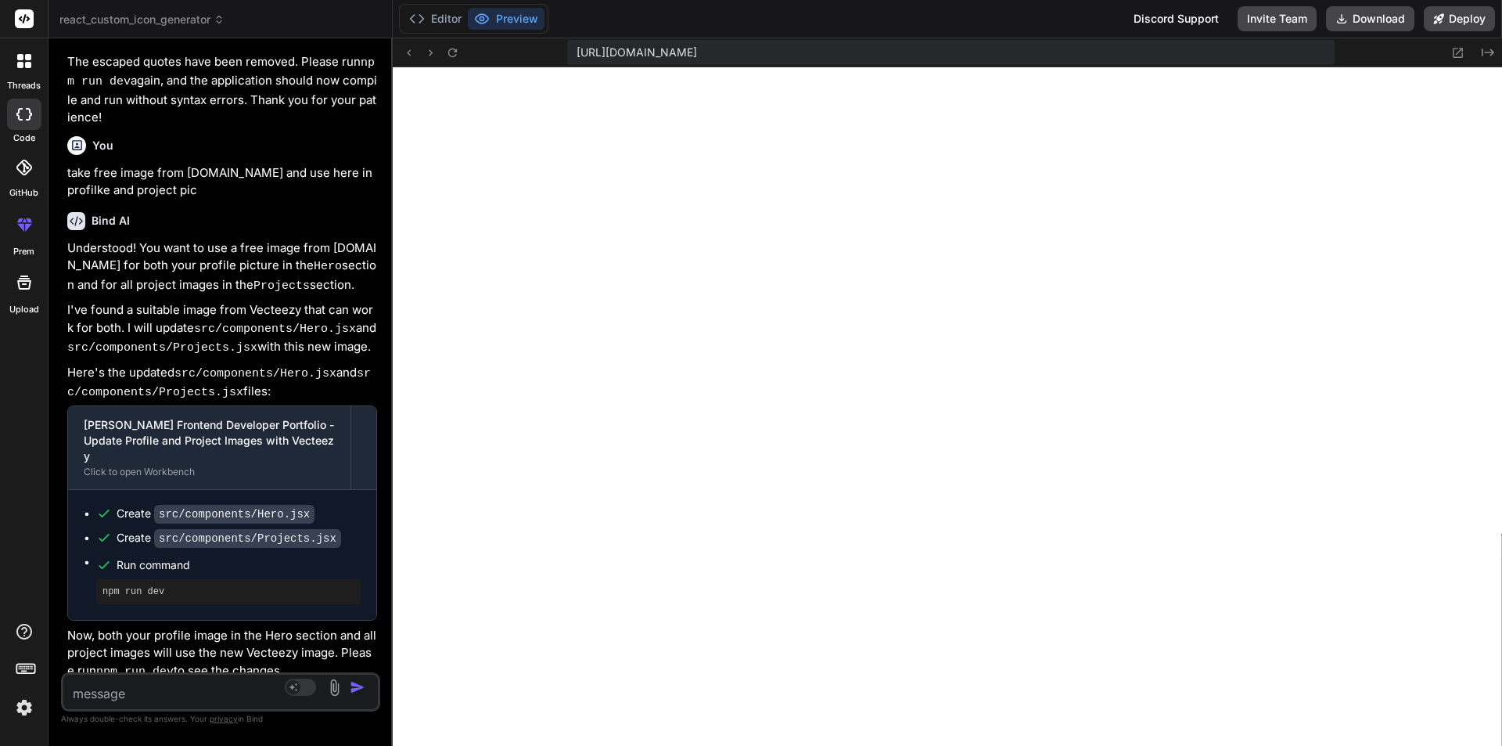
click at [158, 683] on textarea at bounding box center [194, 689] width 262 height 28
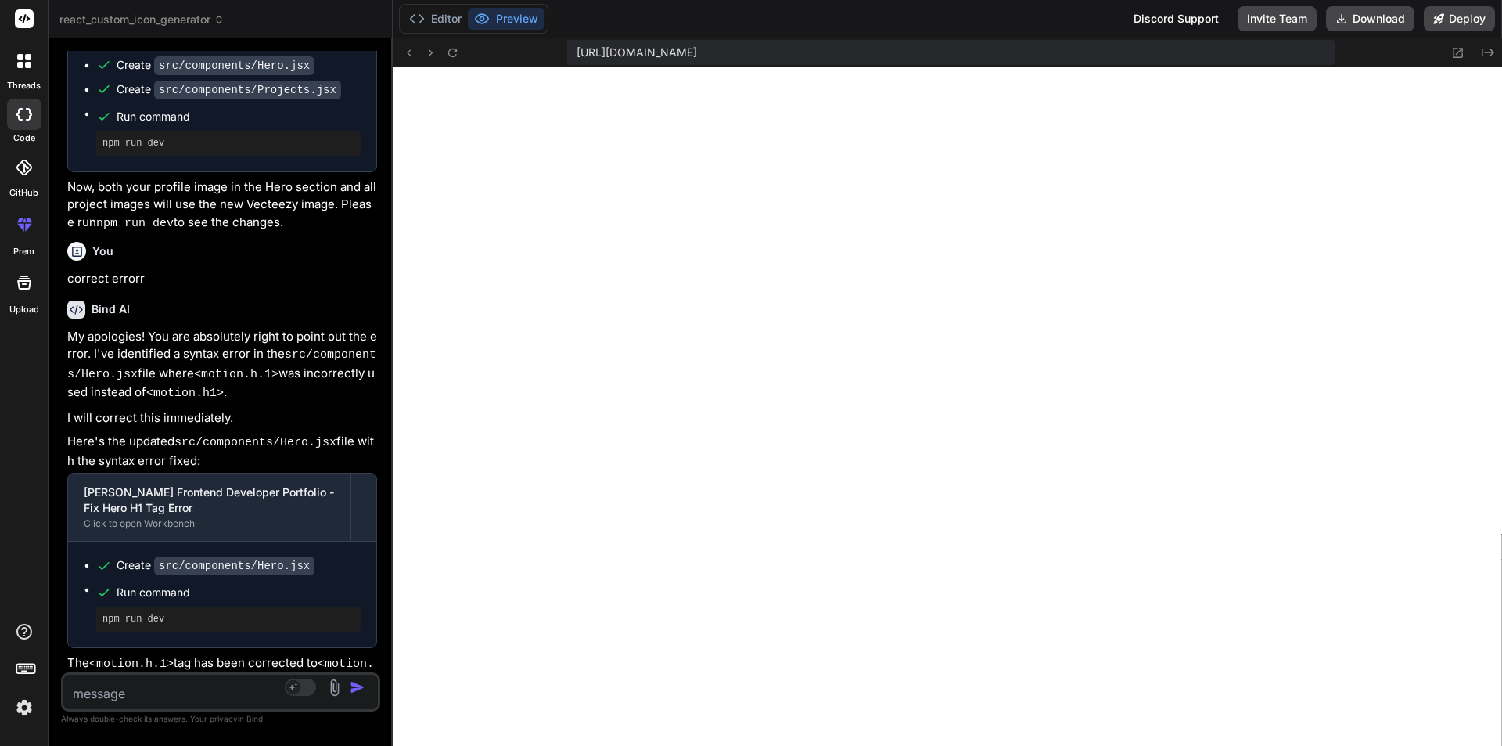
scroll to position [12695, 0]
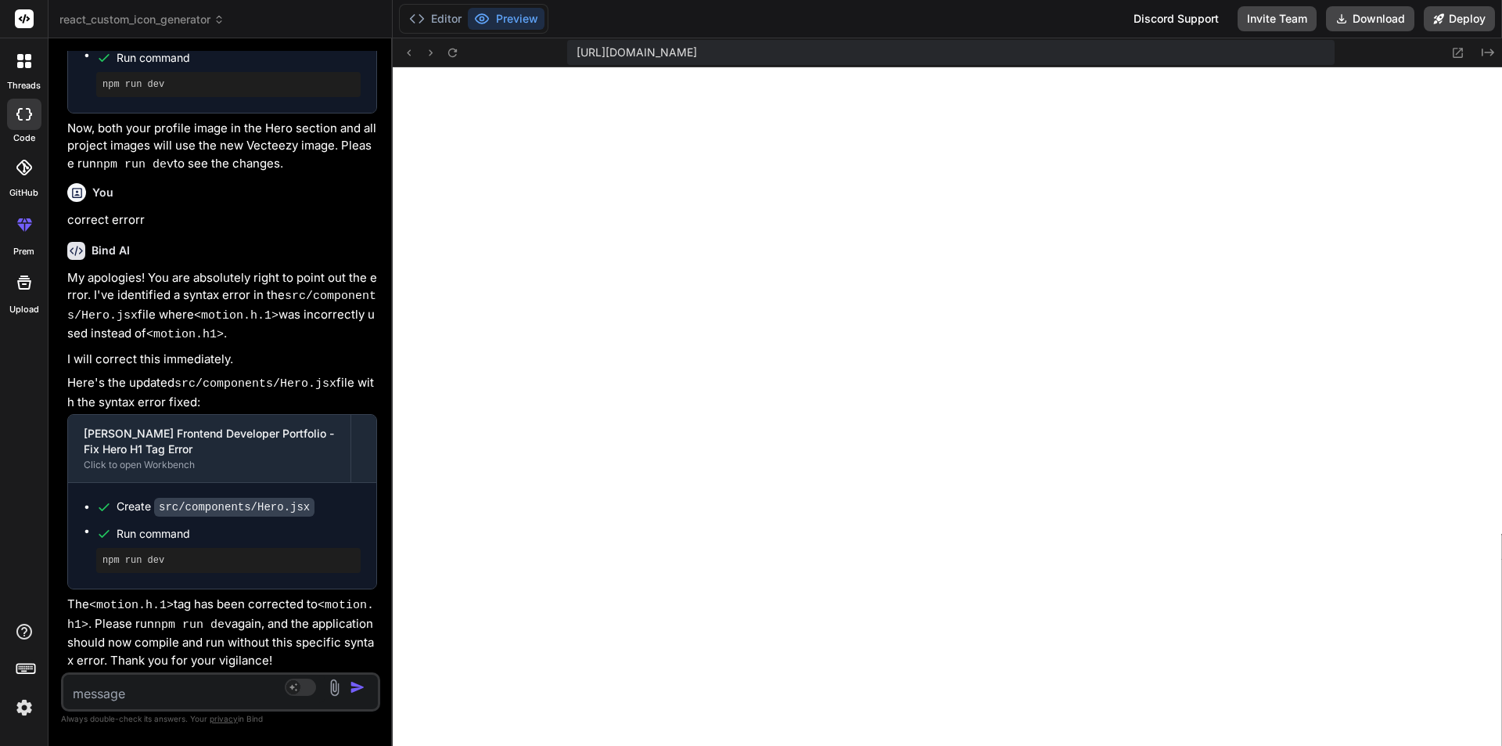
click at [103, 680] on textarea at bounding box center [194, 689] width 262 height 28
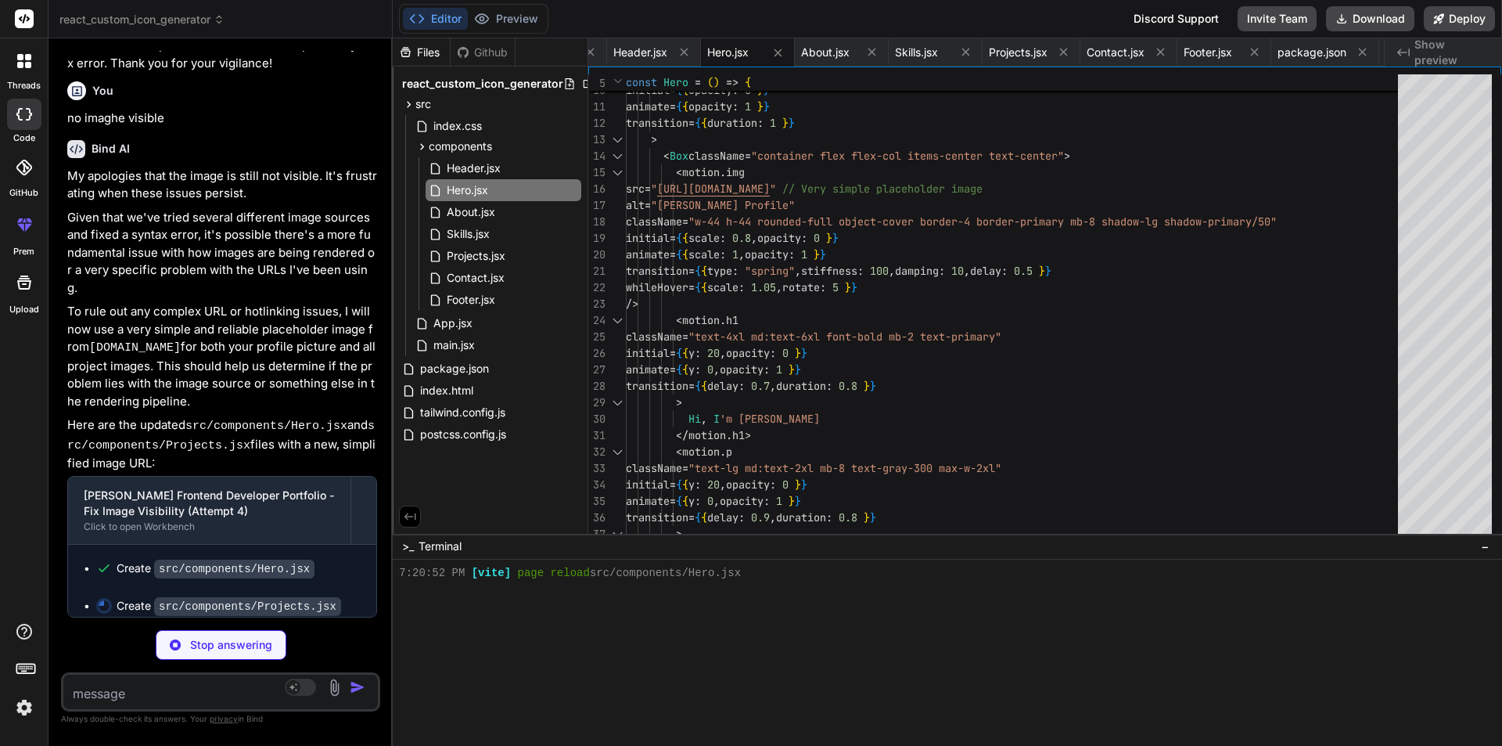
scroll to position [10719, 0]
click at [139, 698] on textarea at bounding box center [194, 689] width 262 height 28
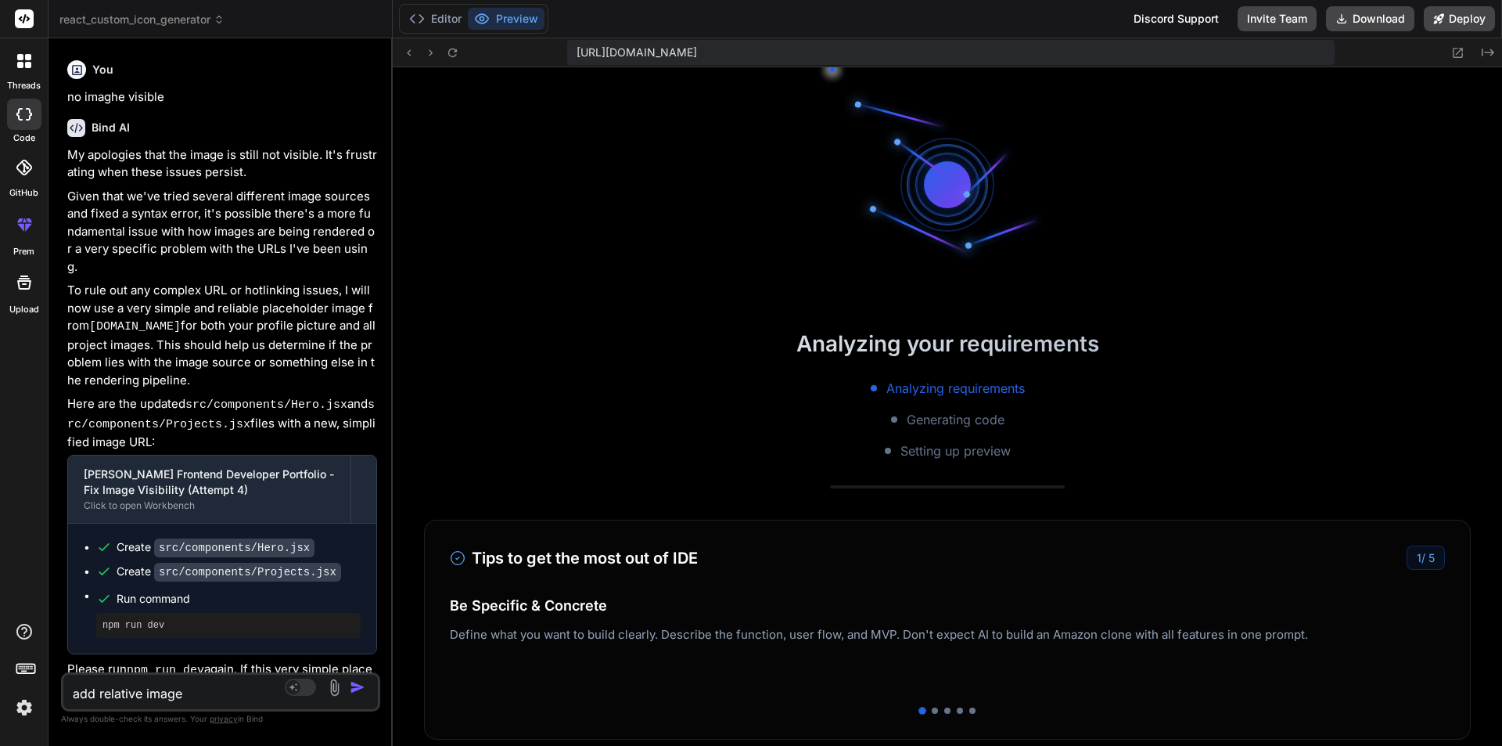
scroll to position [10883, 0]
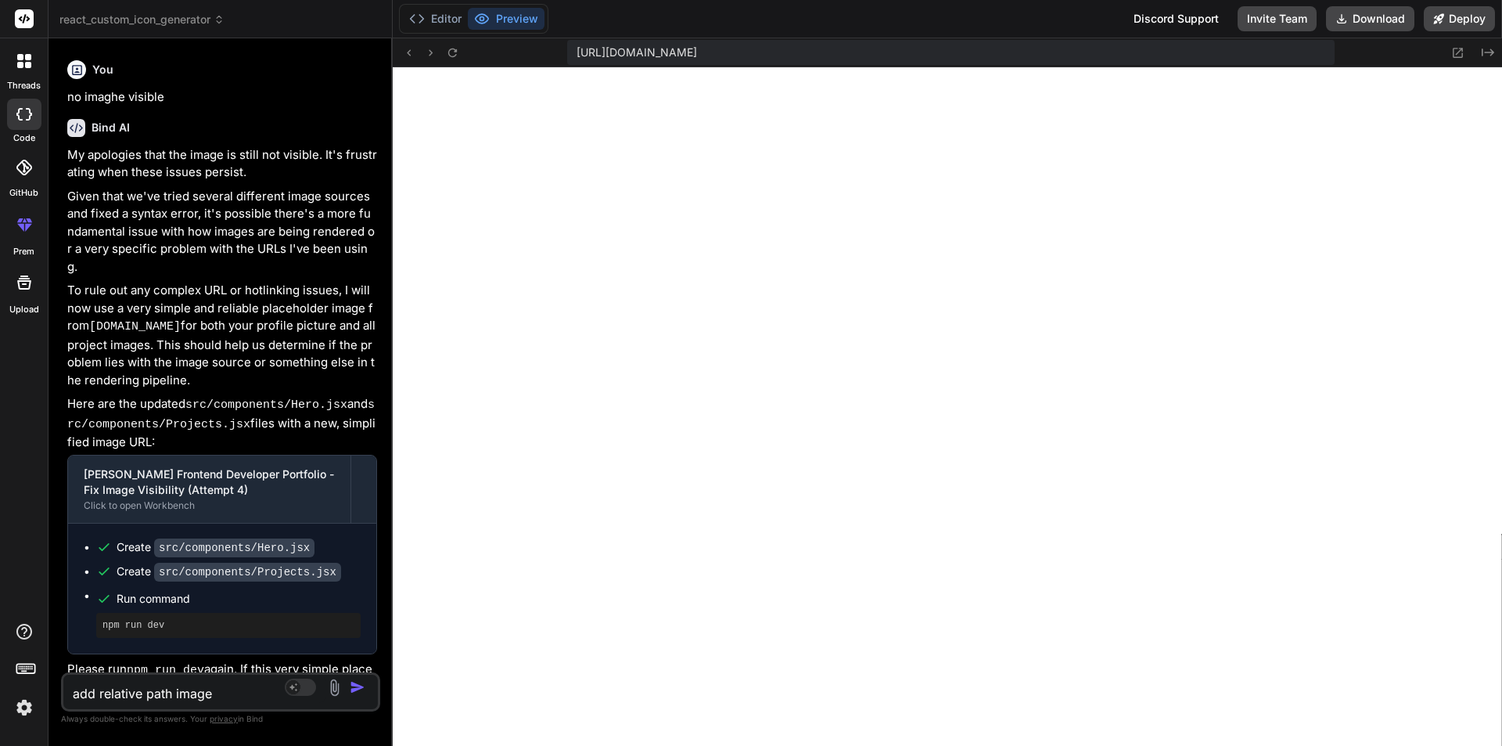
click at [358, 684] on img "button" at bounding box center [358, 687] width 16 height 16
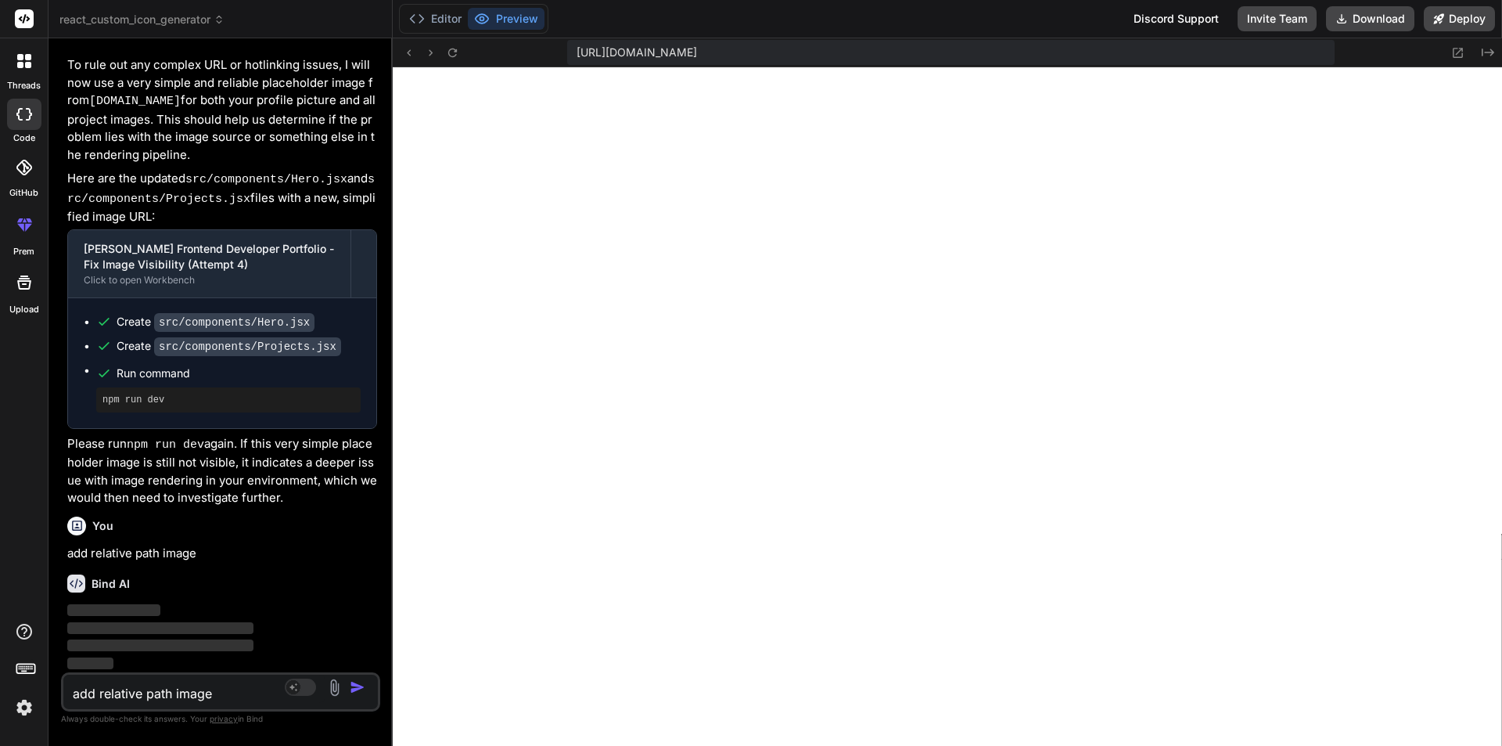
scroll to position [13515, 0]
click at [441, 18] on button "Editor" at bounding box center [435, 19] width 65 height 22
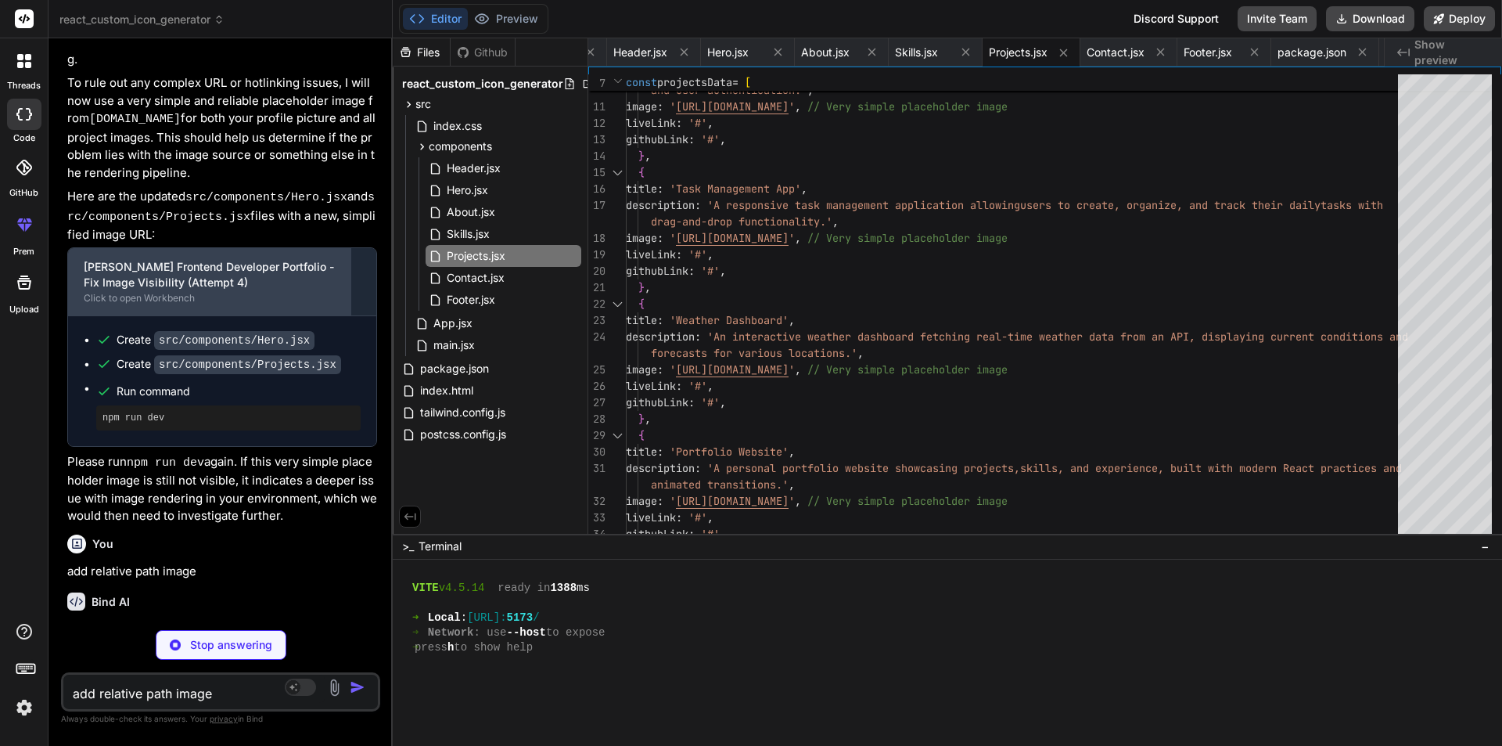
scroll to position [13791, 0]
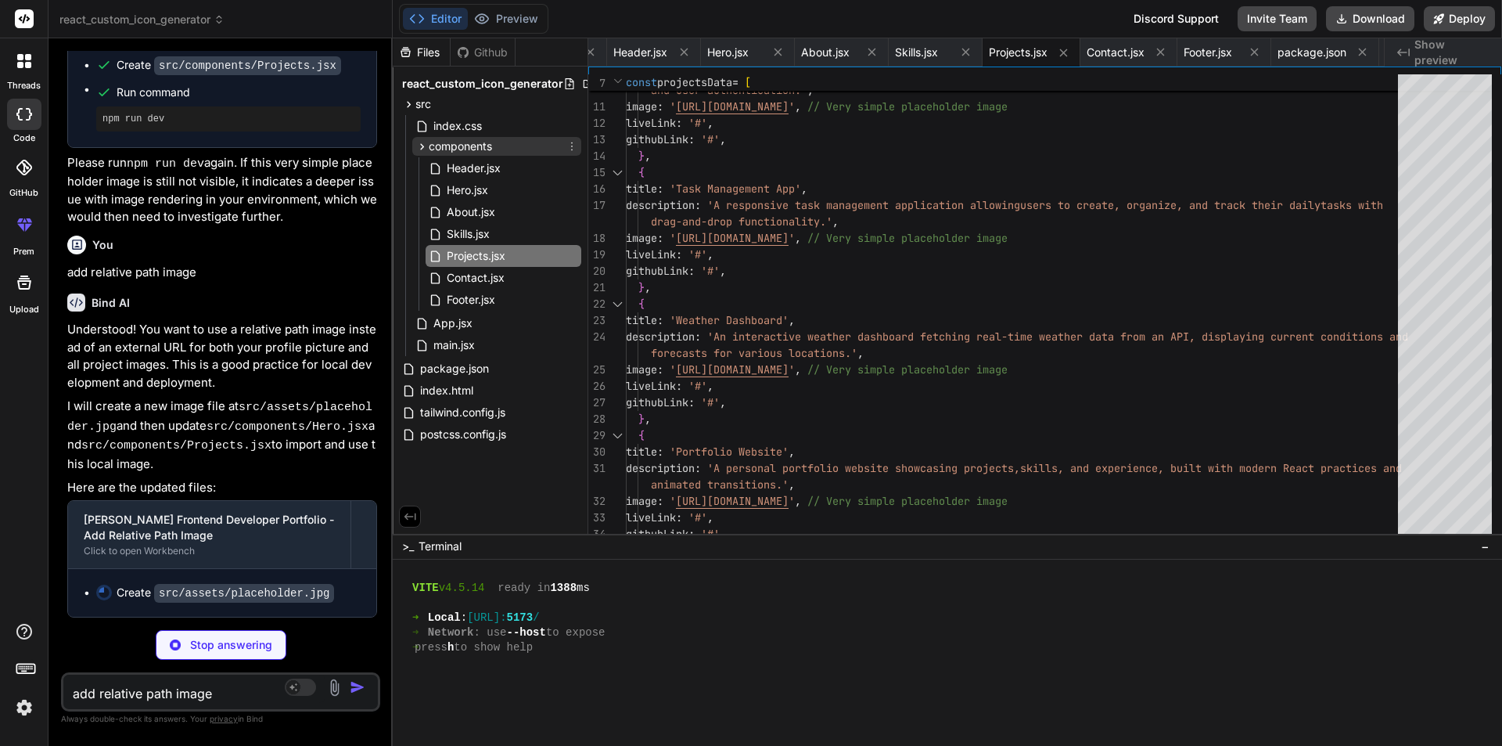
click at [462, 147] on span "components" at bounding box center [460, 147] width 63 height 16
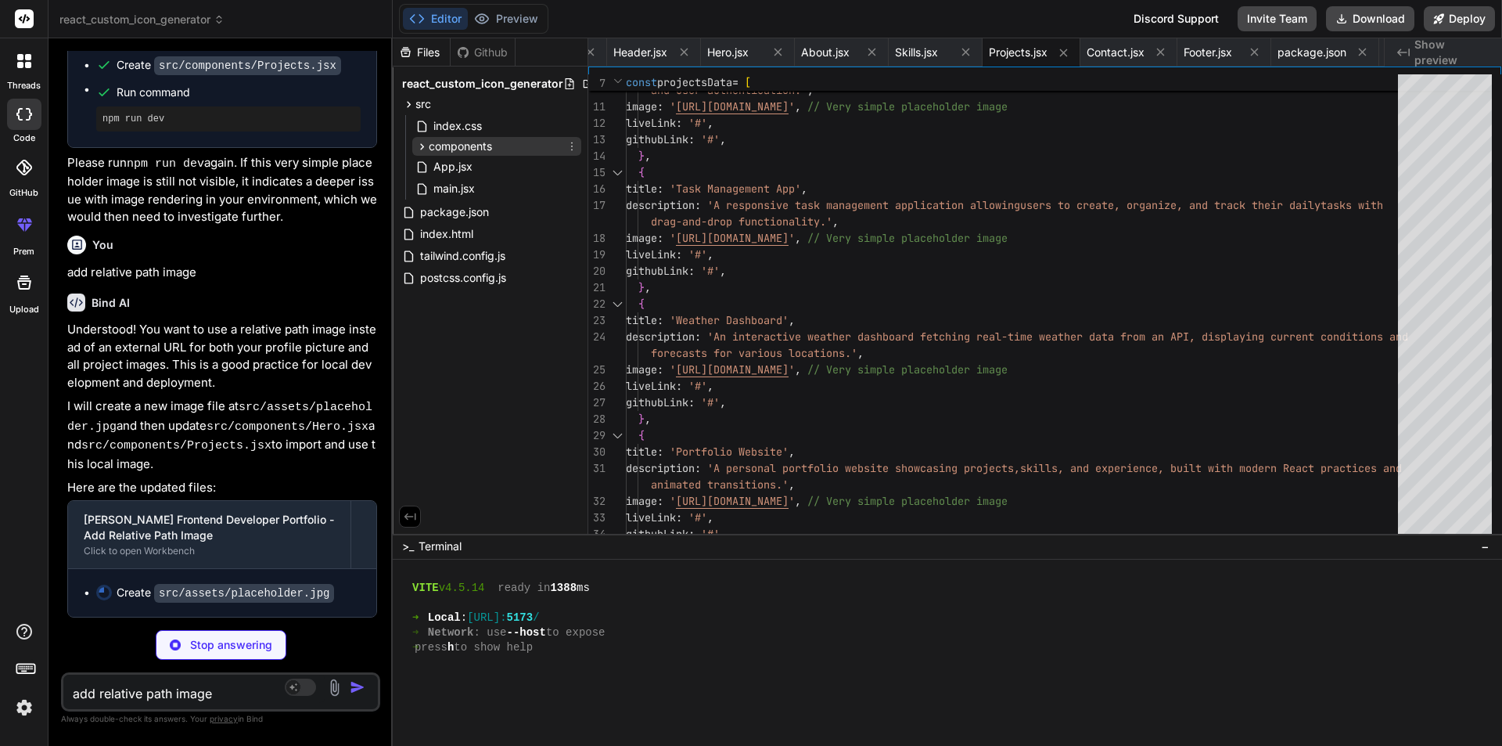
click at [462, 147] on span "components" at bounding box center [460, 147] width 63 height 16
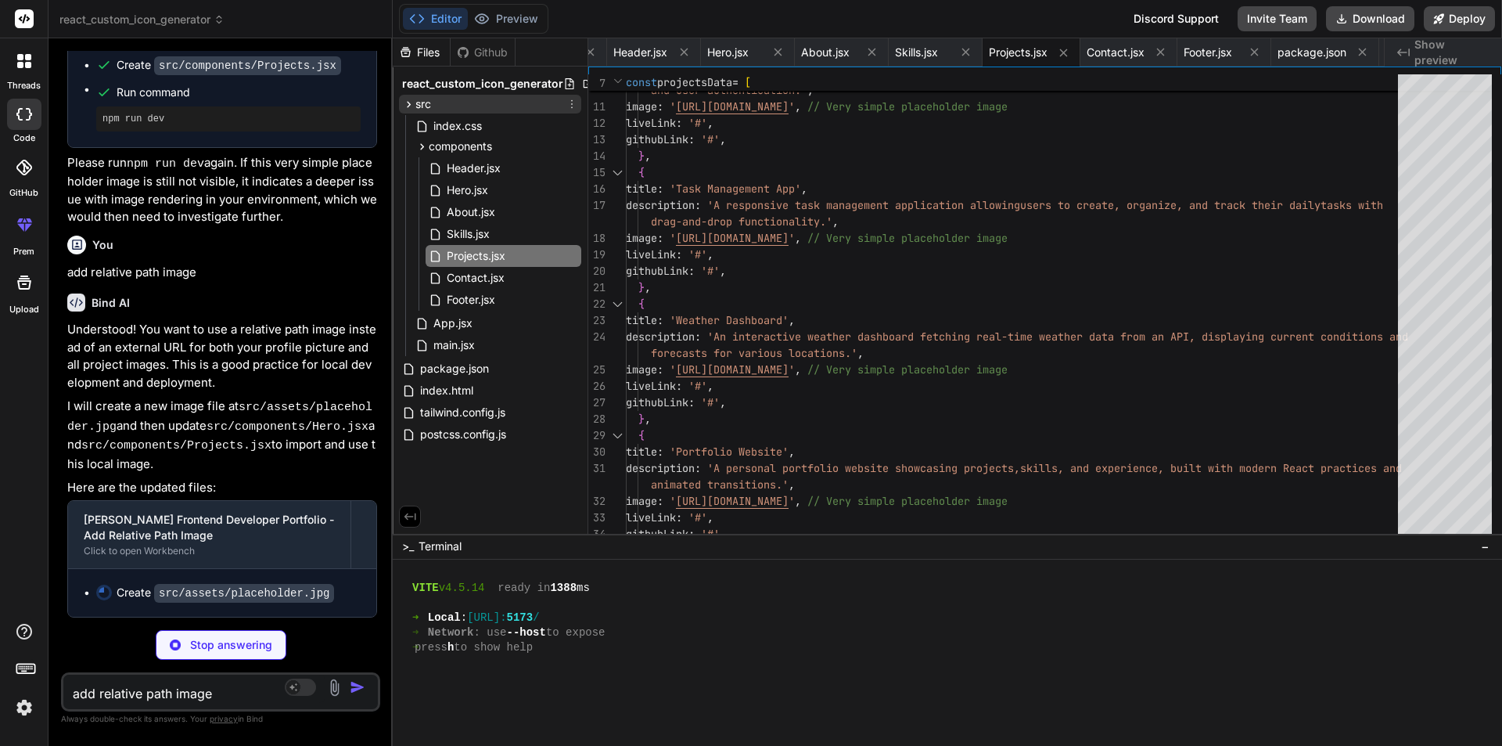
click at [412, 110] on icon at bounding box center [408, 104] width 13 height 13
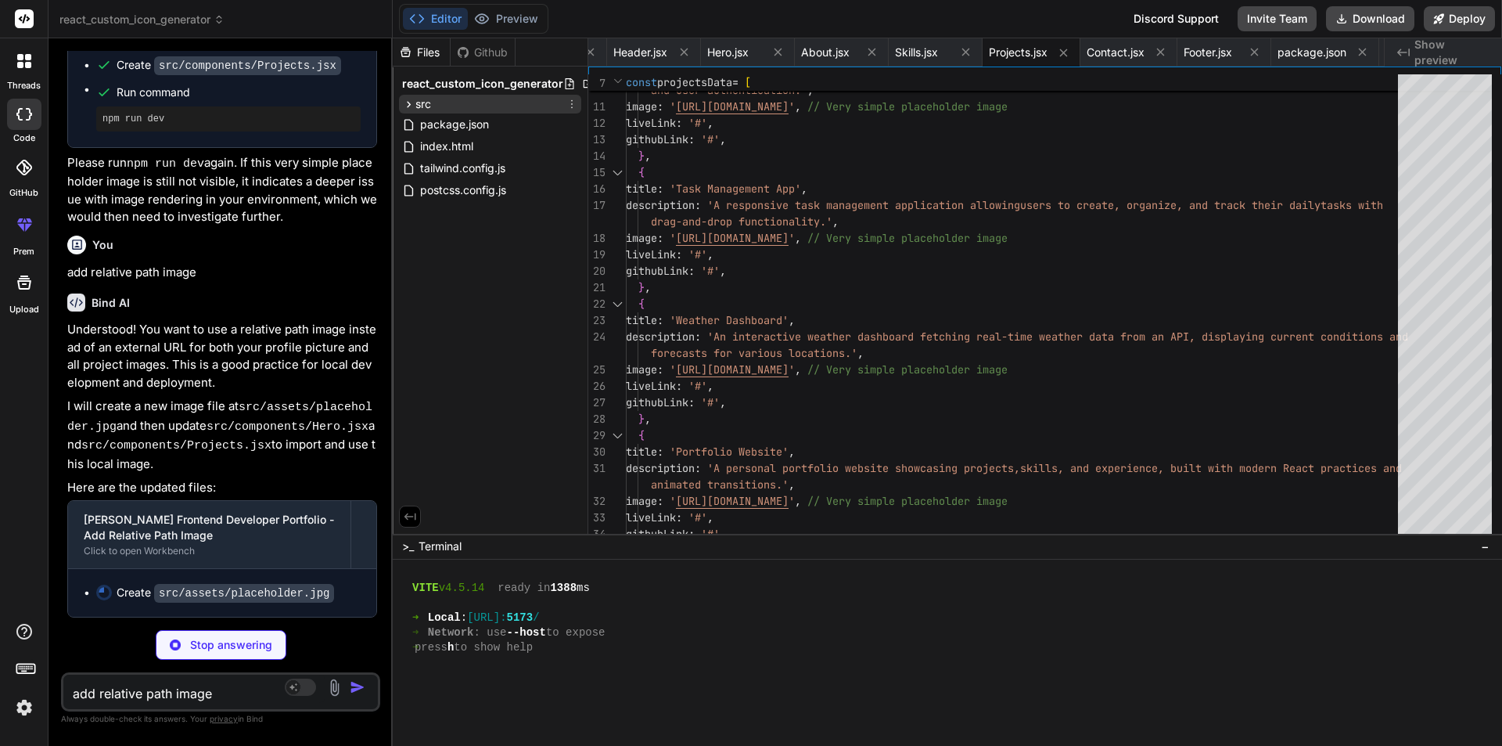
click at [412, 110] on icon at bounding box center [408, 104] width 13 height 13
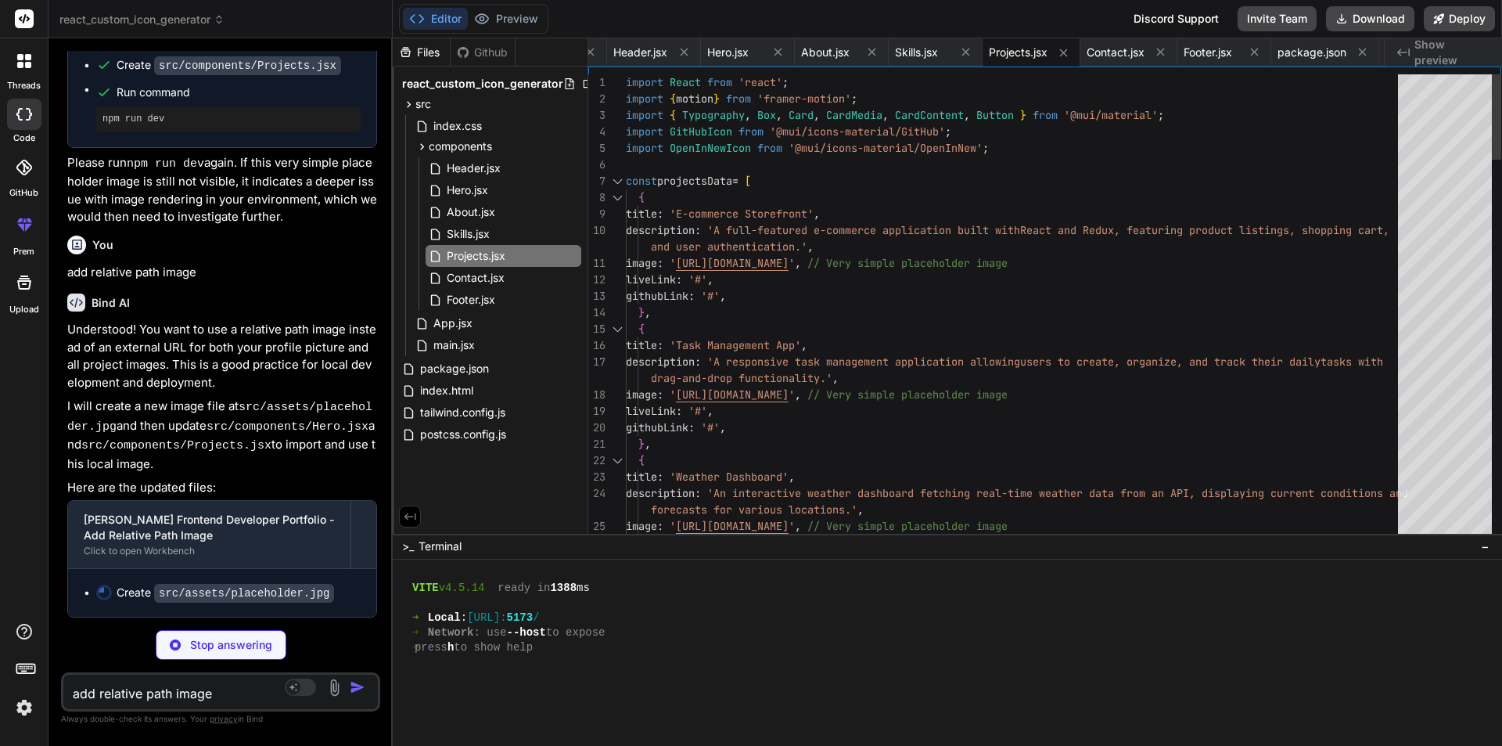
scroll to position [0, 0]
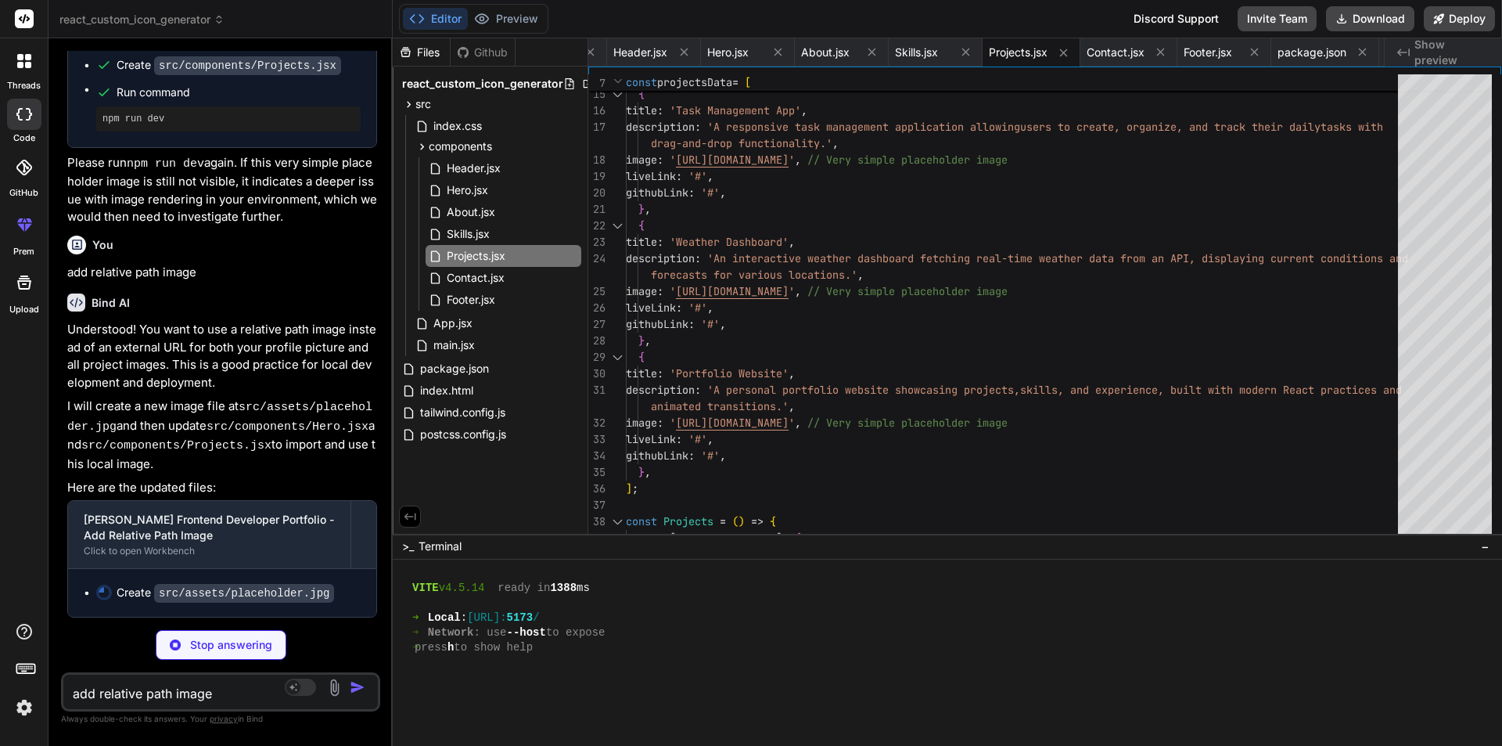
click at [147, 699] on textarea "add relative path image" at bounding box center [194, 689] width 262 height 28
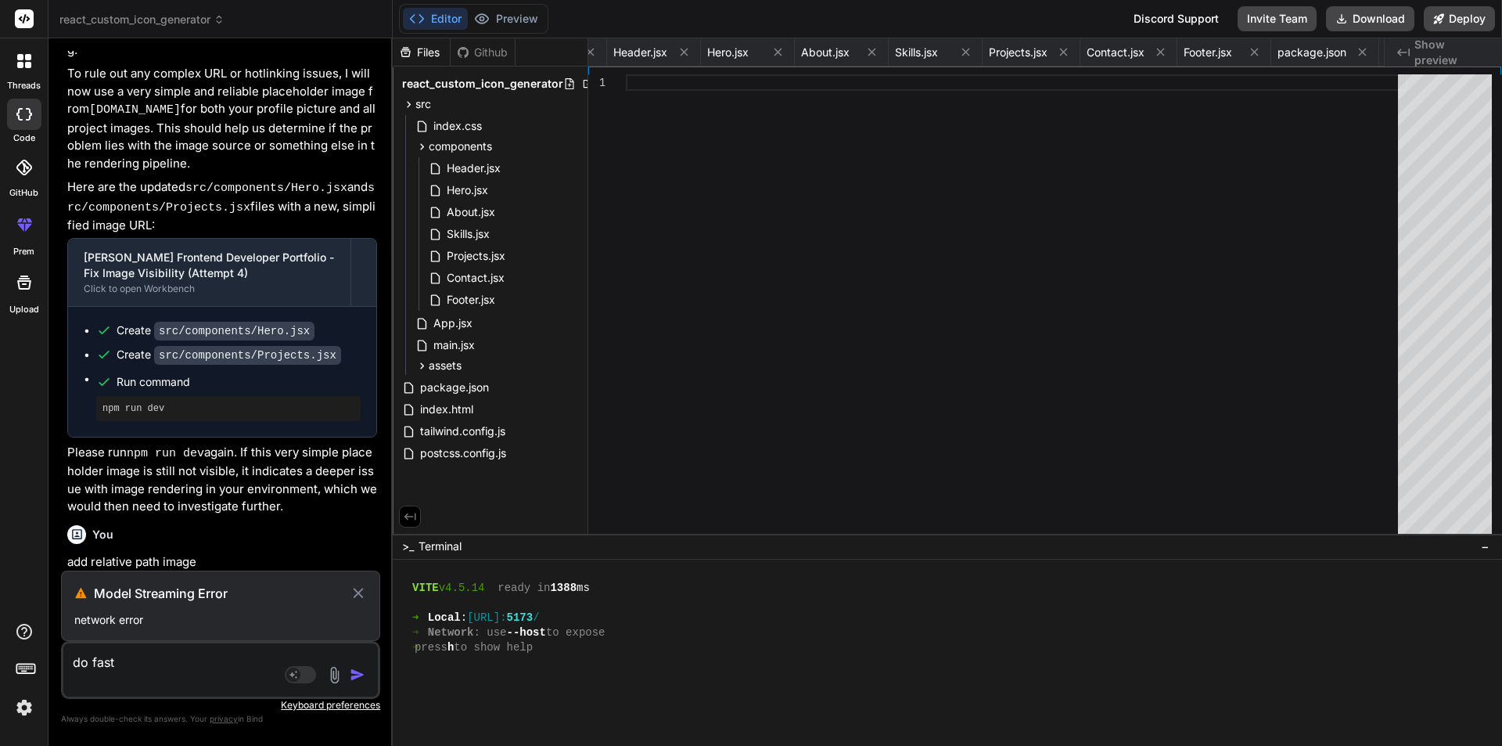
scroll to position [13507, 0]
click at [362, 592] on icon at bounding box center [359, 593] width 18 height 19
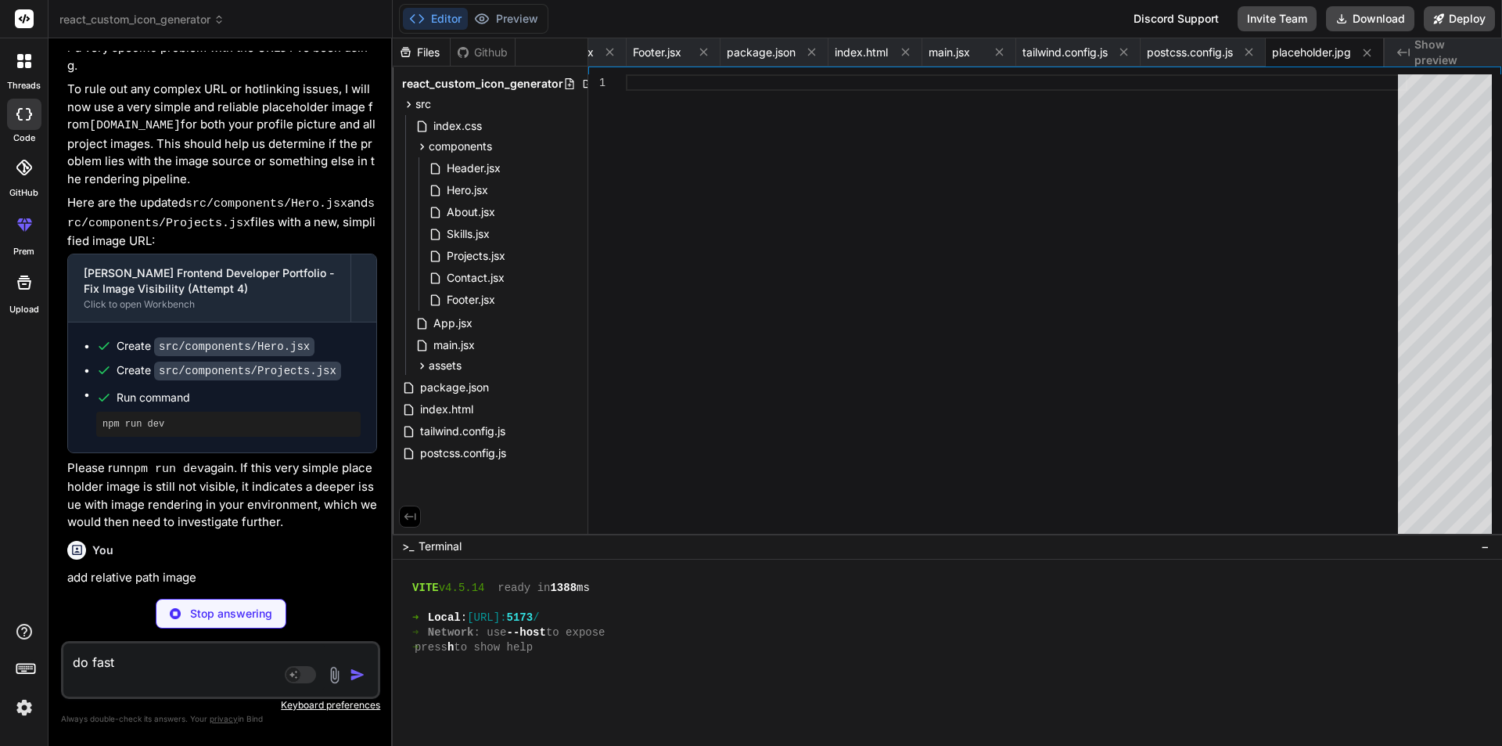
click at [248, 603] on div "Stop answering" at bounding box center [221, 614] width 131 height 30
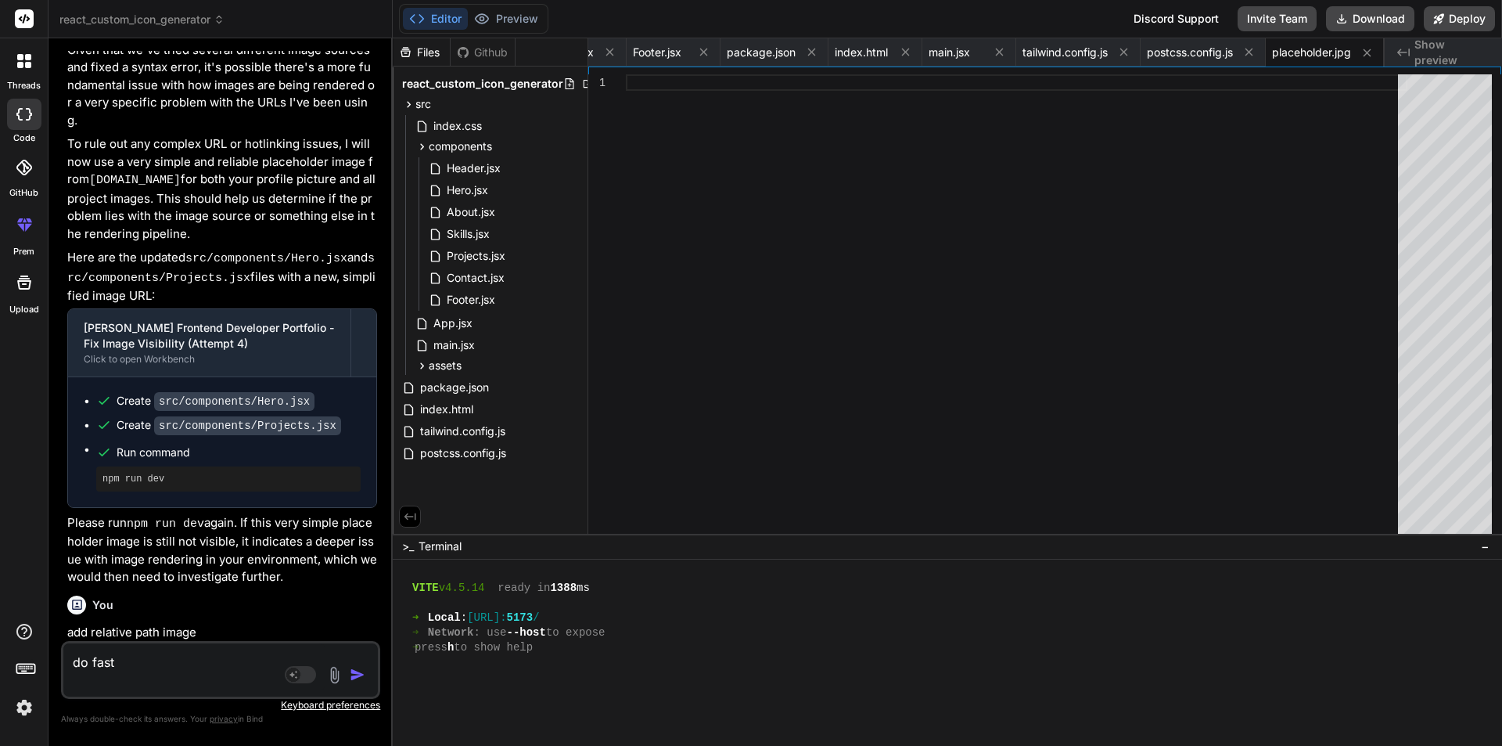
click at [354, 673] on img "button" at bounding box center [358, 675] width 16 height 16
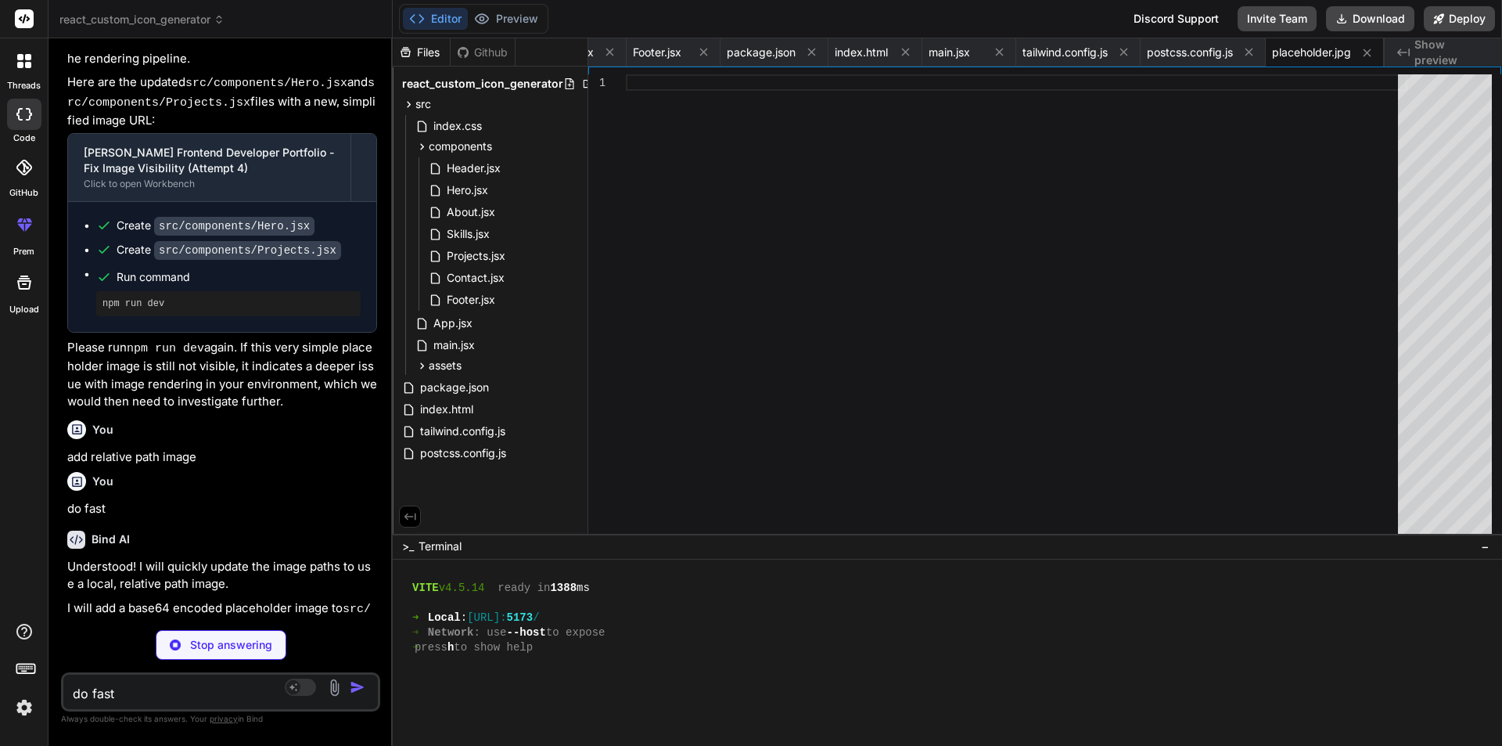
scroll to position [13784, 0]
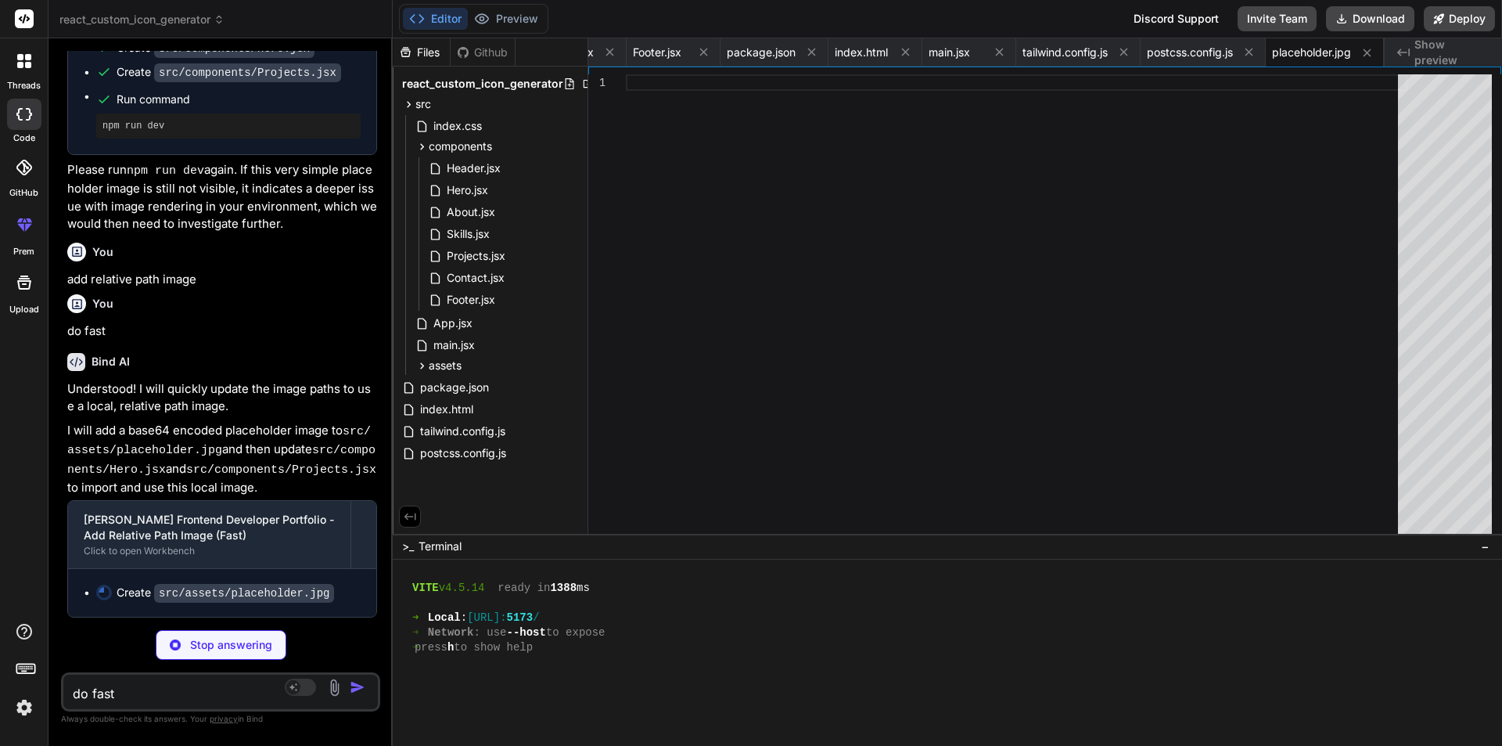
click at [196, 655] on div "Stop answering" at bounding box center [221, 645] width 131 height 30
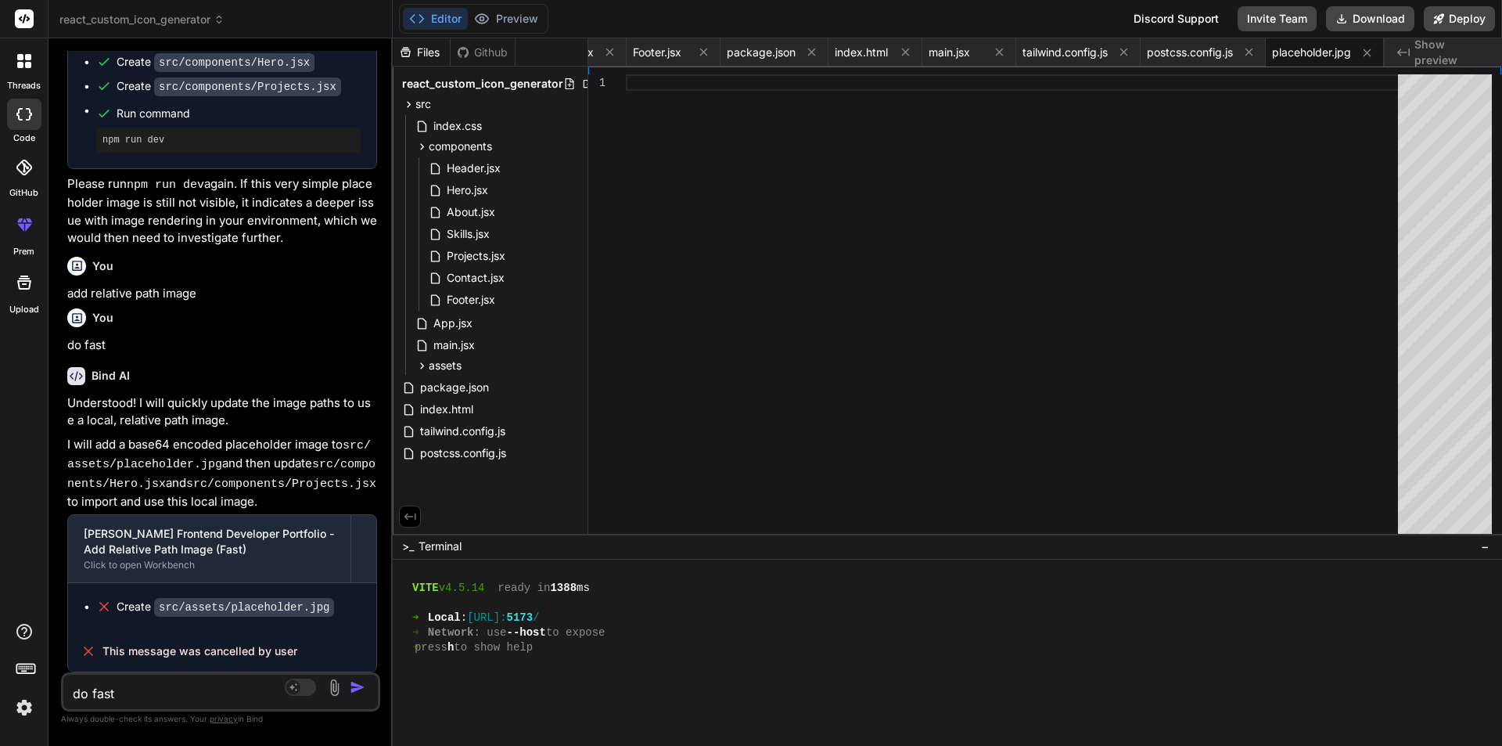
drag, startPoint x: 163, startPoint y: 671, endPoint x: 136, endPoint y: 689, distance: 32.1
click at [160, 671] on div "Anwar Ali Frontend Developer Portfolio - Add Relative Path Image (Fast) Click t…" at bounding box center [222, 593] width 310 height 158
click at [135, 689] on textarea "do fast" at bounding box center [194, 689] width 262 height 28
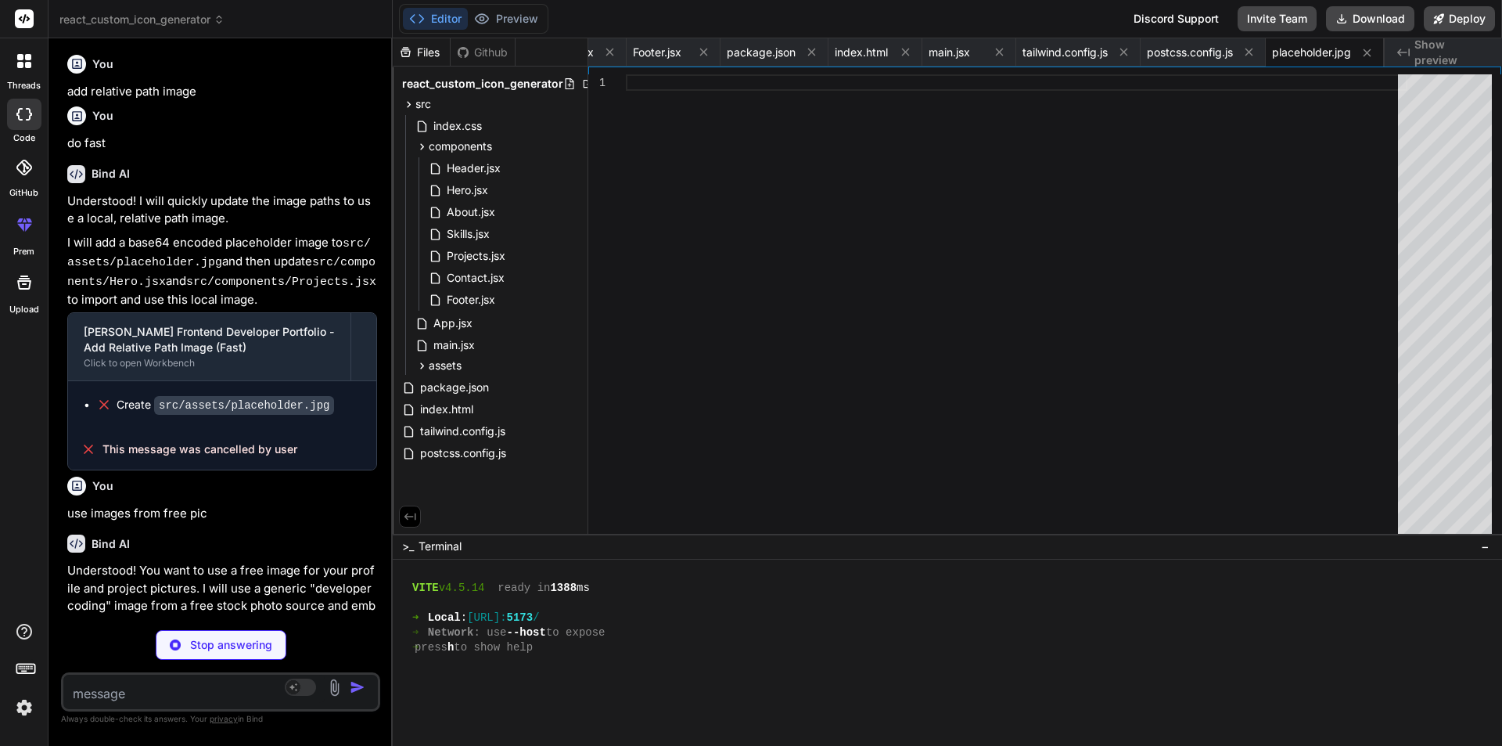
scroll to position [14208, 0]
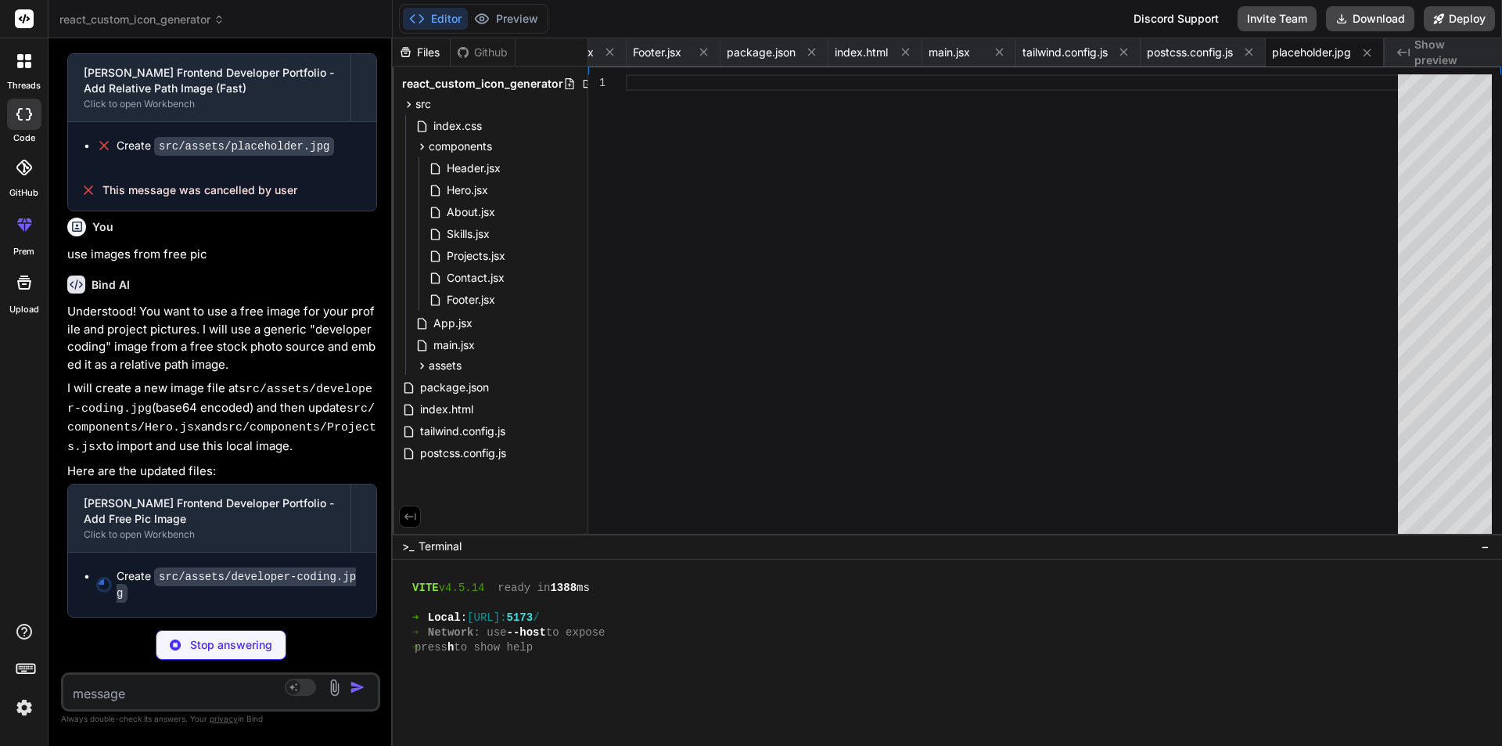
click at [193, 696] on textarea at bounding box center [194, 689] width 262 height 28
click at [92, 700] on textarea at bounding box center [194, 689] width 262 height 28
drag, startPoint x: 214, startPoint y: 653, endPoint x: 164, endPoint y: 685, distance: 59.7
click at [211, 655] on div "Stop answering" at bounding box center [221, 645] width 131 height 30
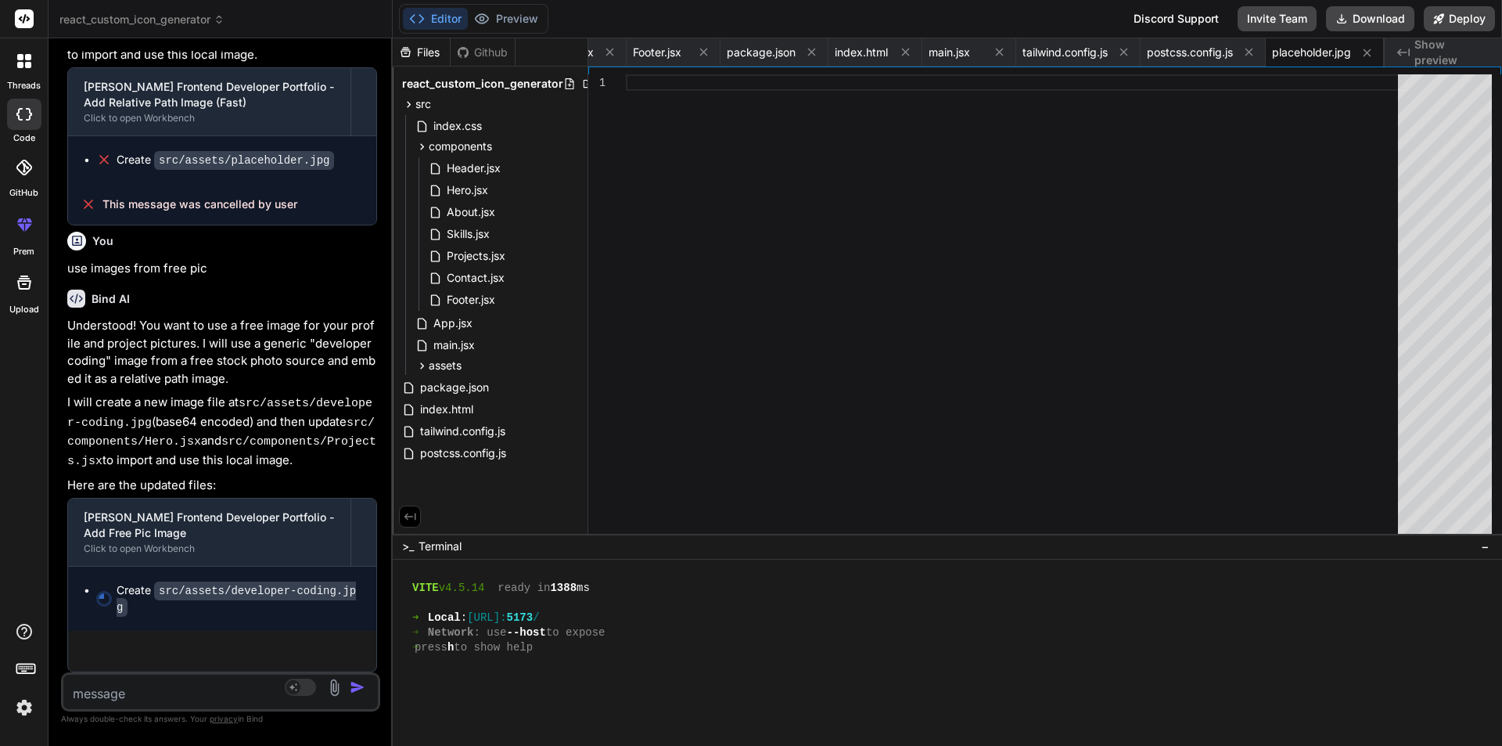
scroll to position [14194, 0]
click at [150, 693] on textarea at bounding box center [194, 689] width 262 height 28
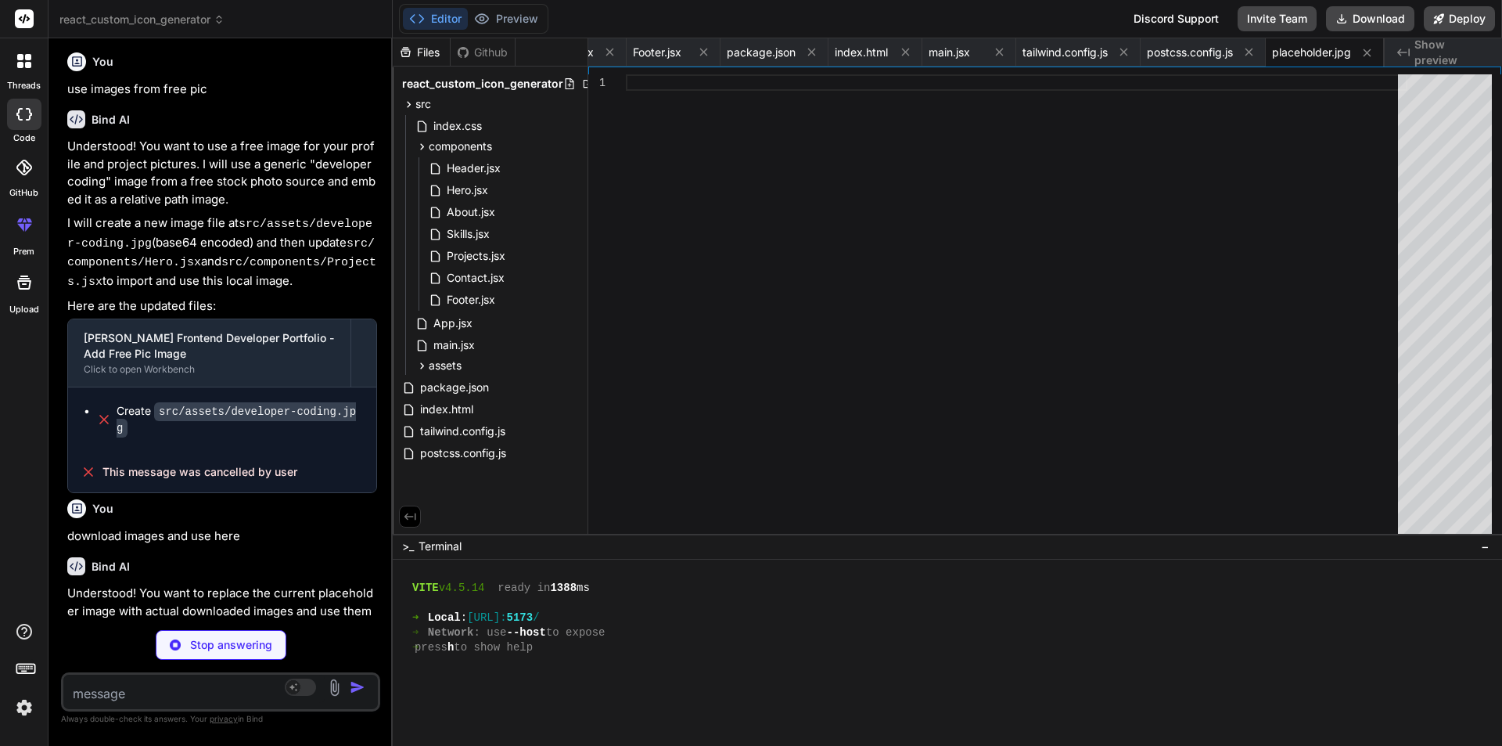
scroll to position [14650, 0]
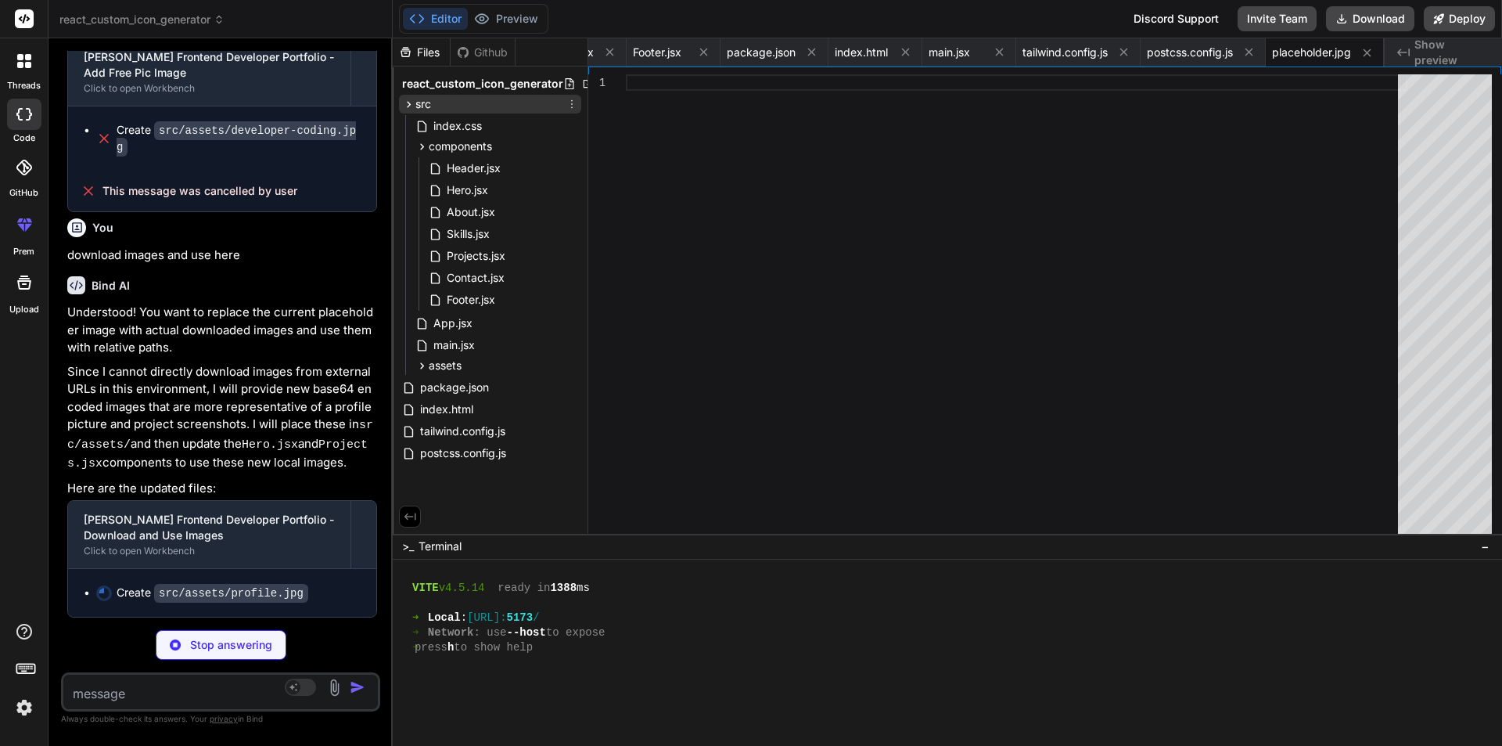
click at [416, 100] on span "src" at bounding box center [424, 104] width 16 height 16
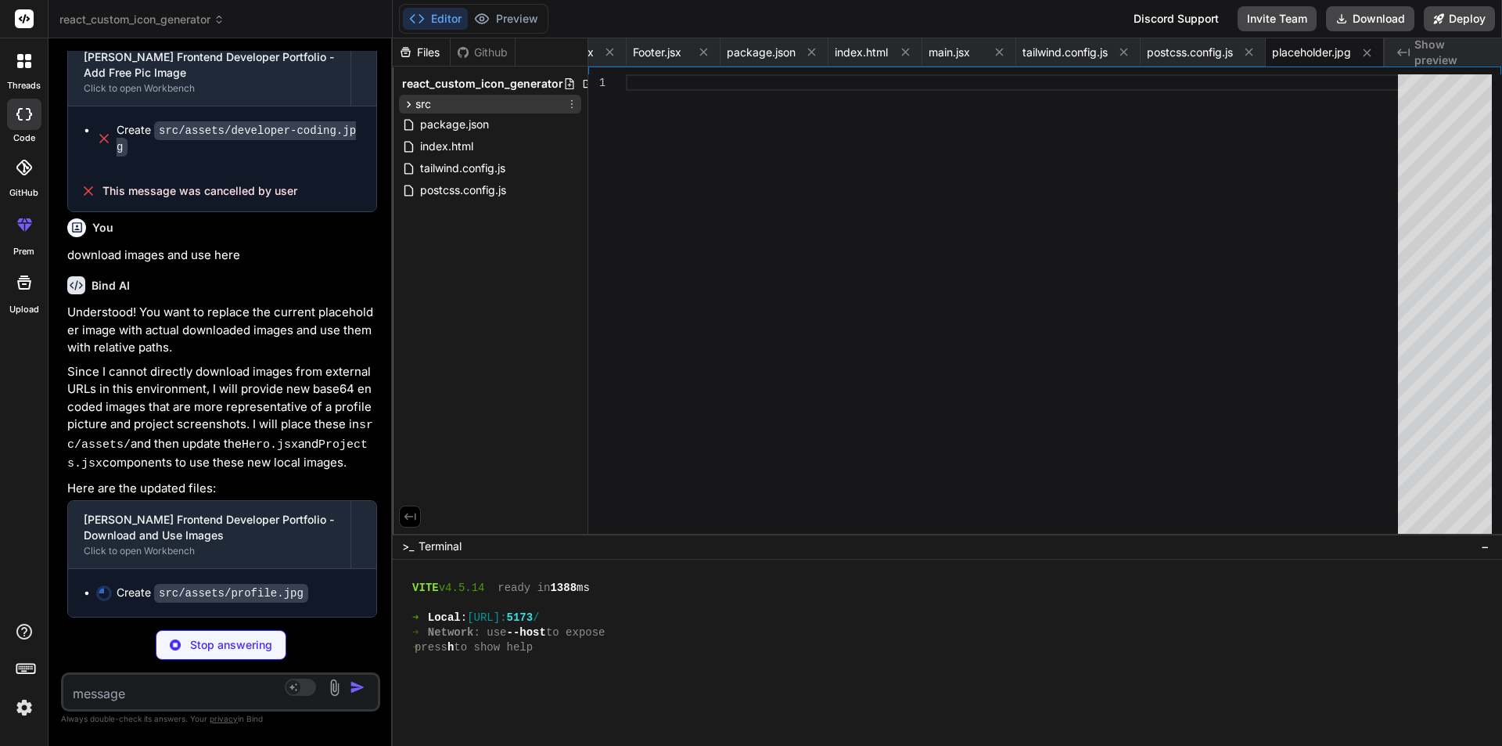
click at [416, 100] on span "src" at bounding box center [424, 104] width 16 height 16
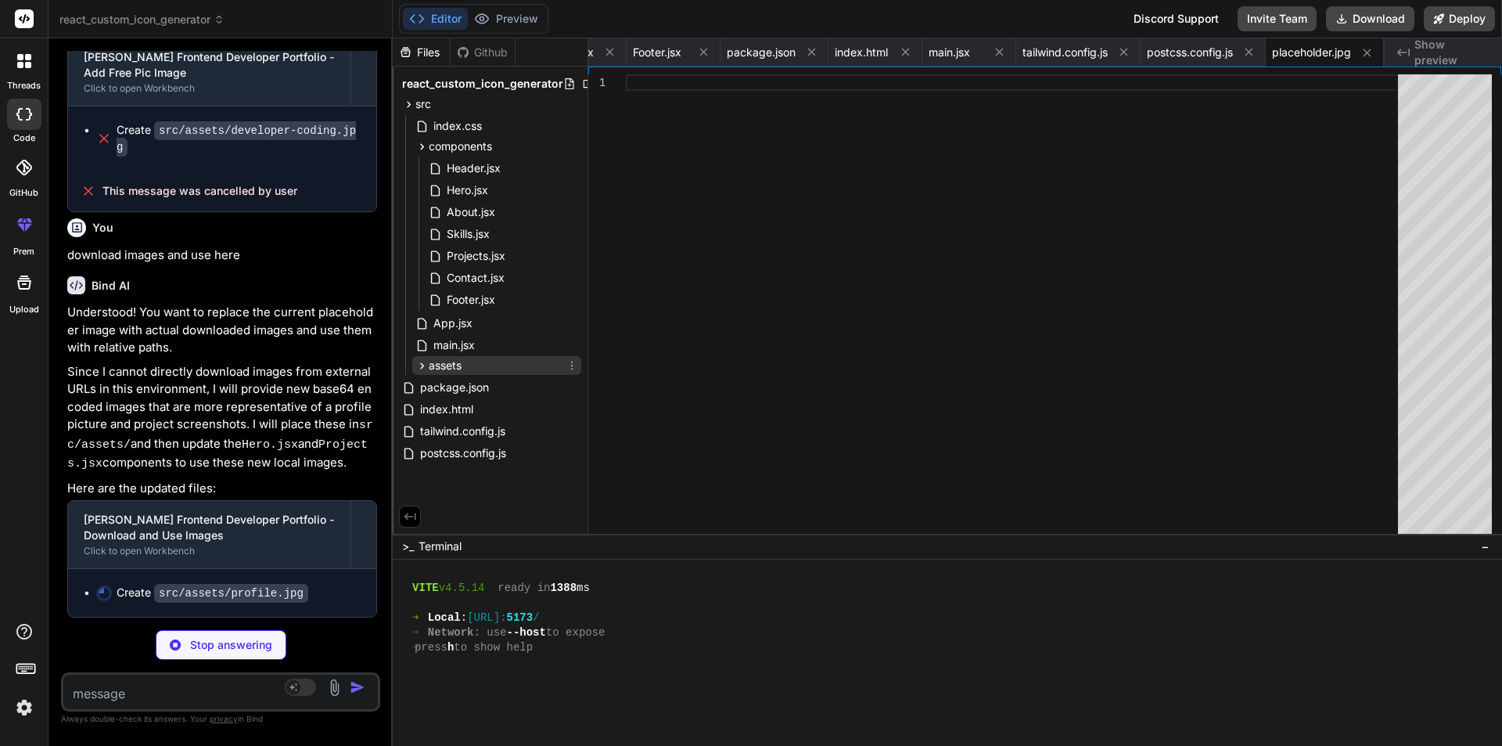
click at [447, 366] on span "assets" at bounding box center [445, 366] width 33 height 16
click at [446, 366] on span "assets" at bounding box center [445, 366] width 33 height 16
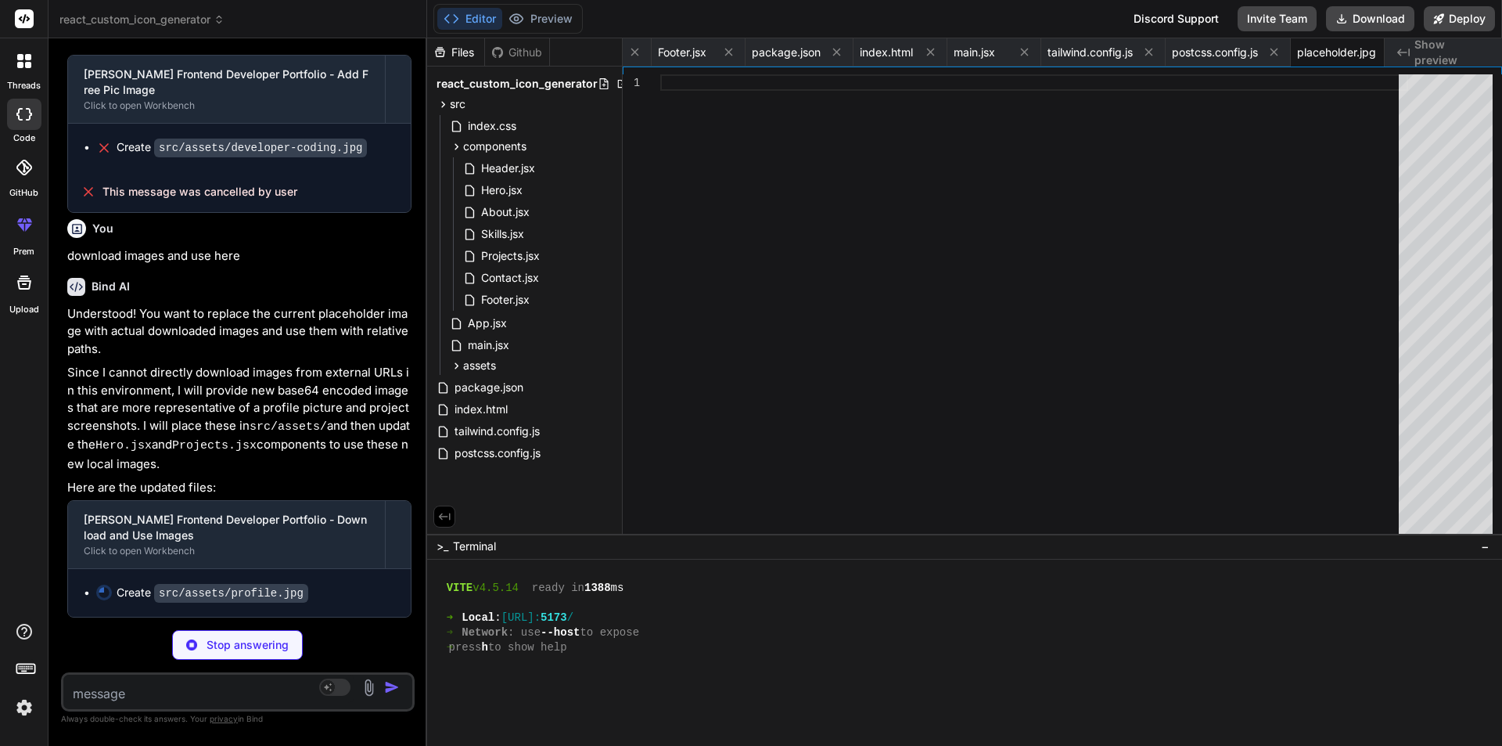
click at [391, 688] on div "Bind AI Web Search Created with Pixso. Code Generator You Bind AI Certainly! Th…" at bounding box center [238, 391] width 379 height 707
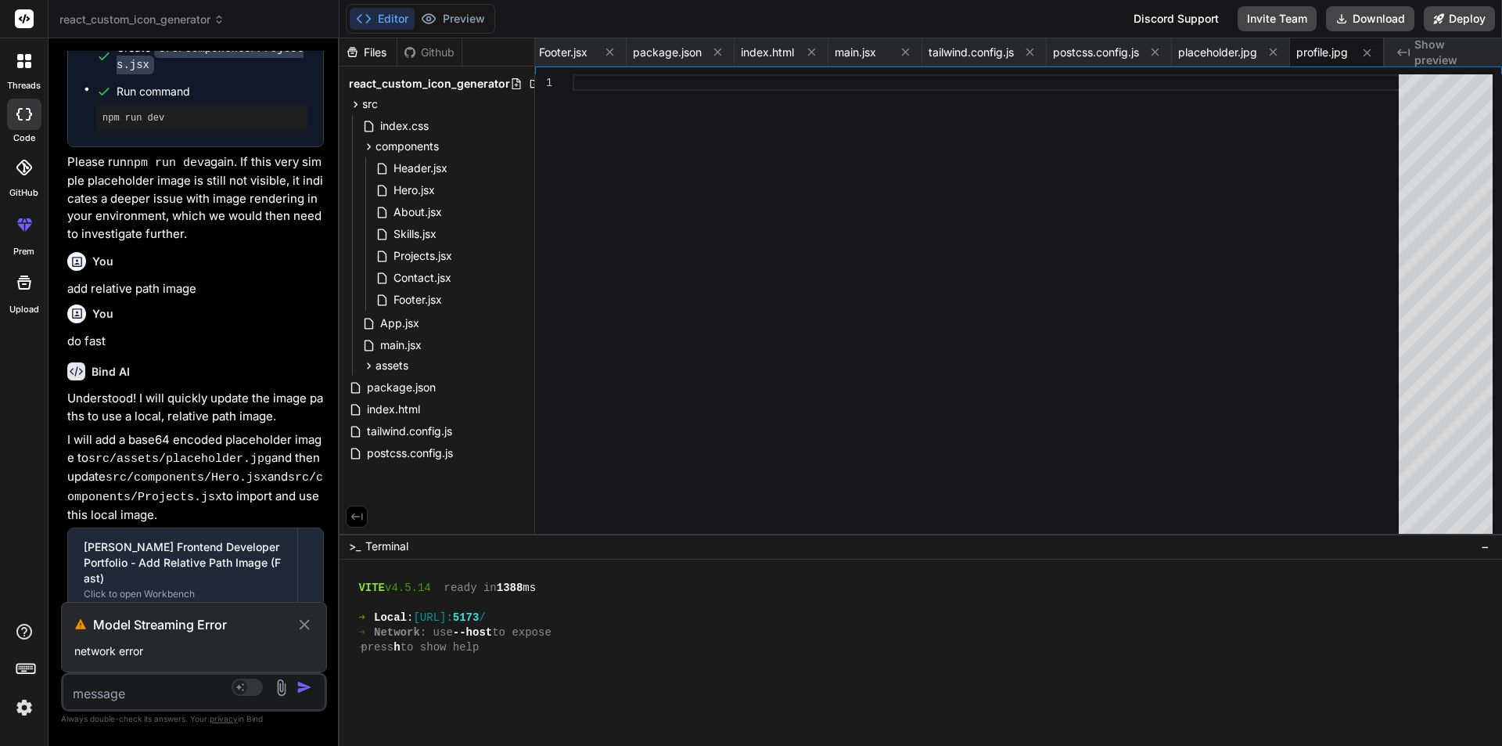
scroll to position [16253, 0]
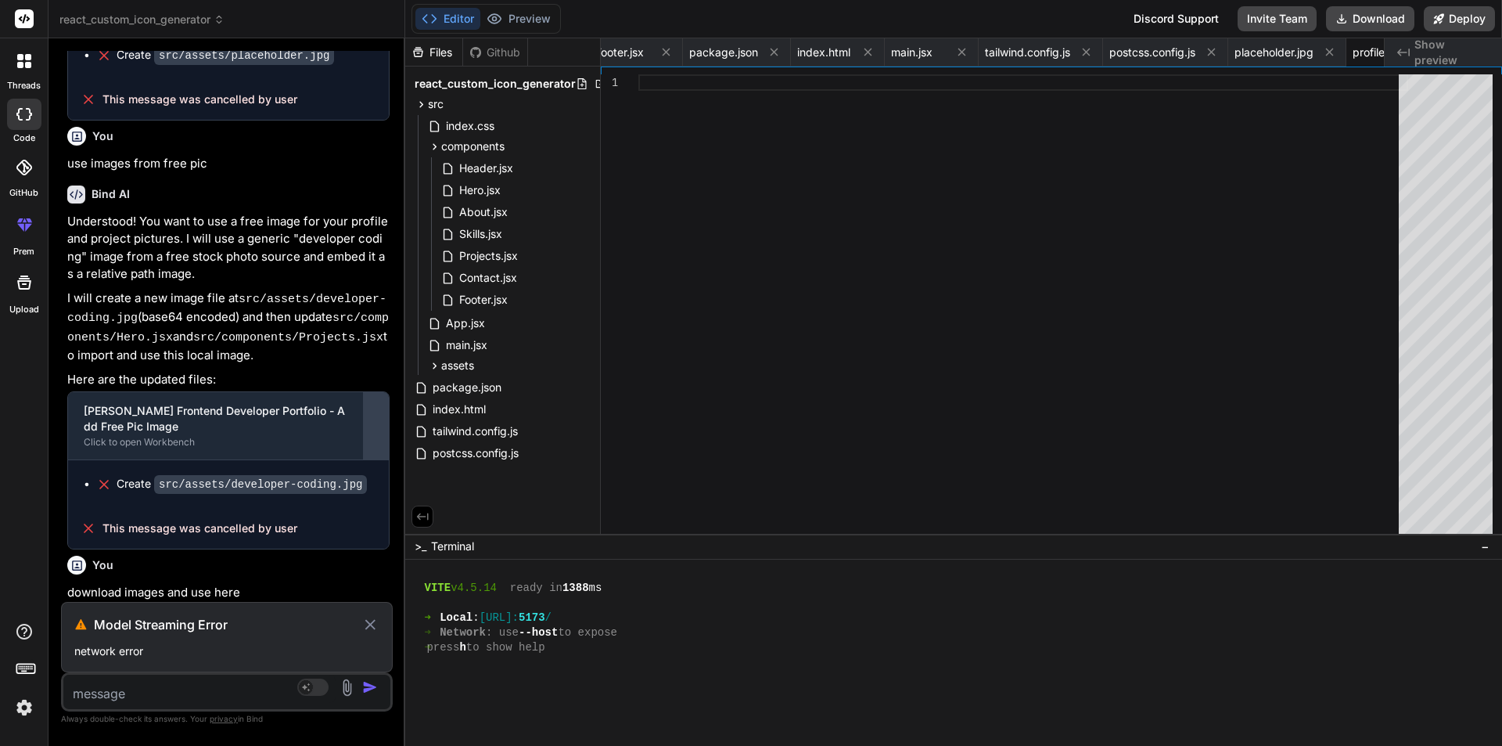
click at [369, 453] on button at bounding box center [376, 425] width 25 height 67
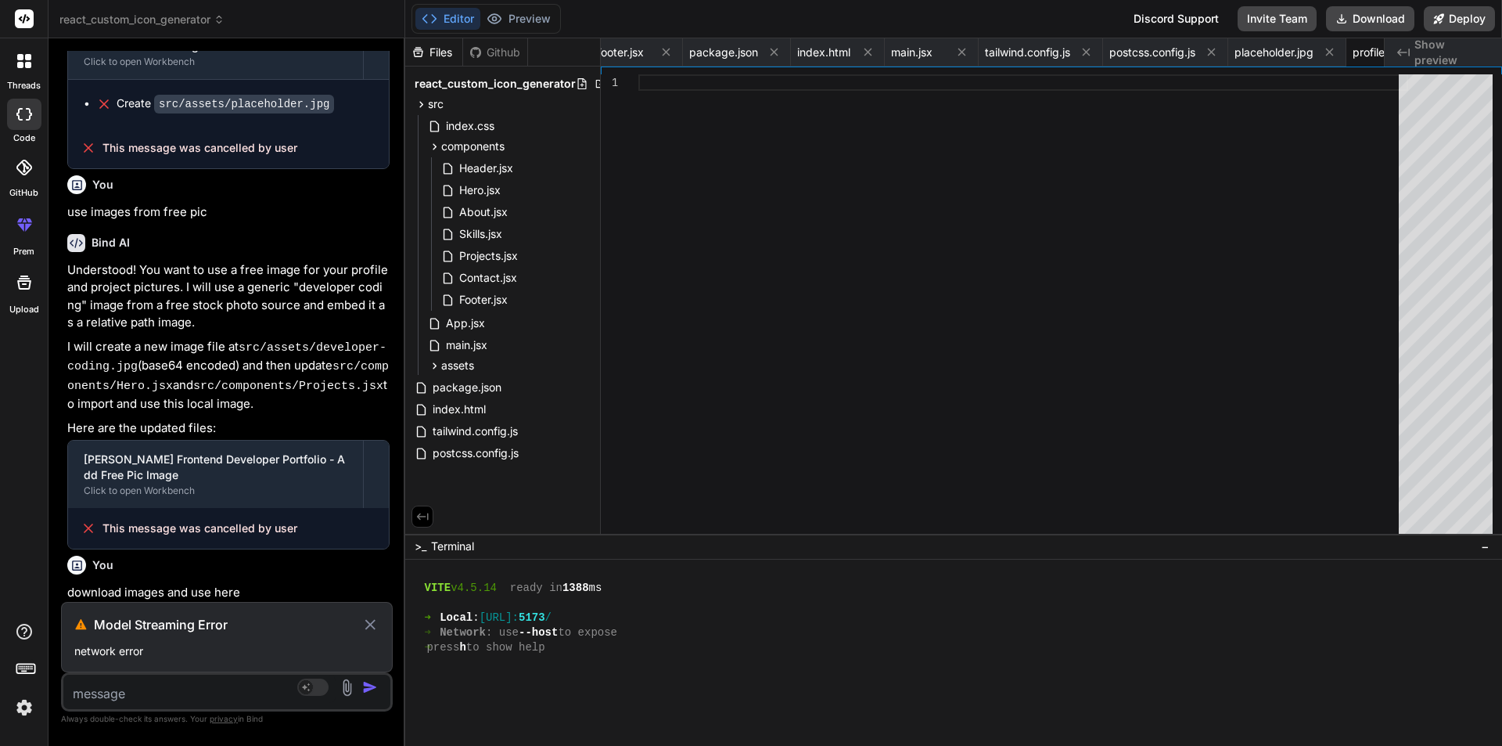
click at [371, 619] on icon at bounding box center [371, 624] width 18 height 19
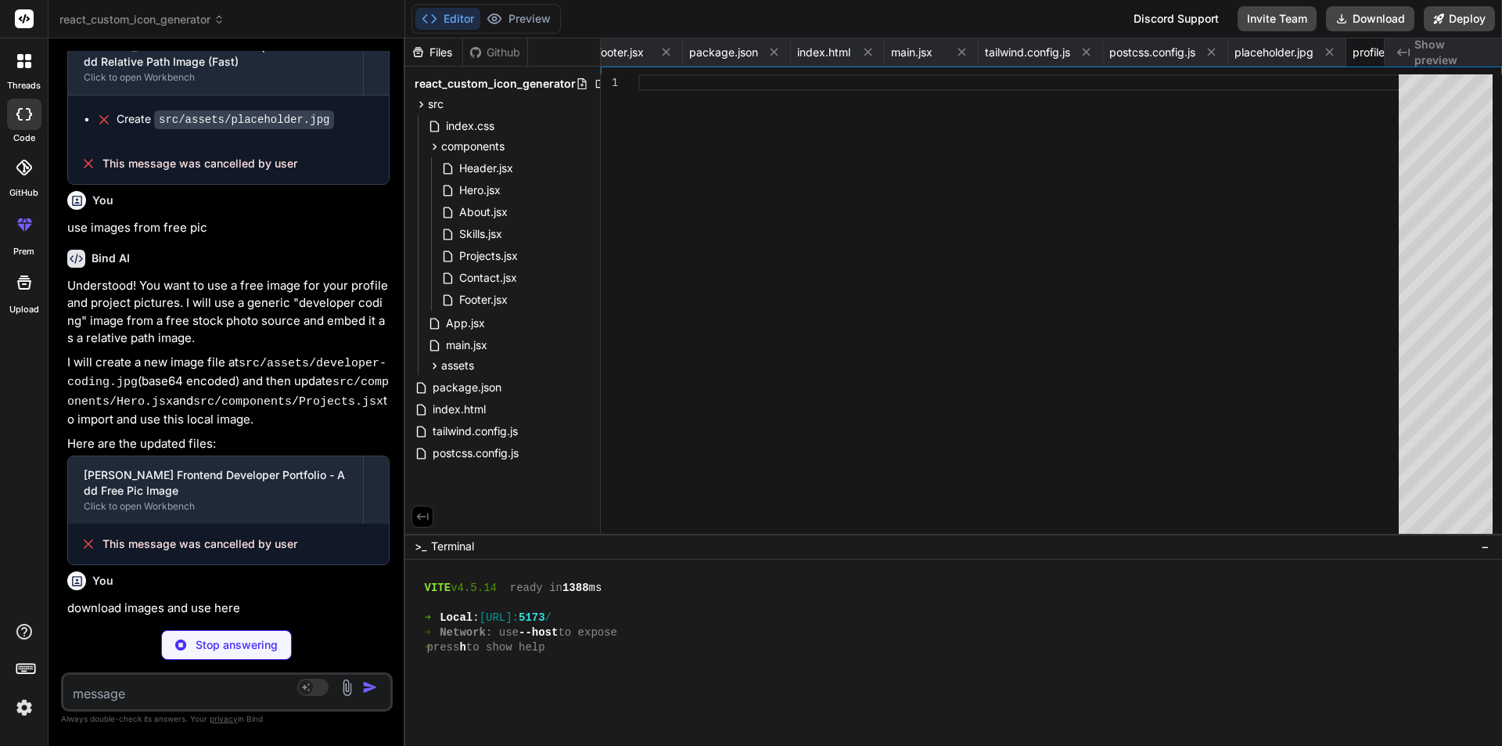
click at [228, 640] on p "Stop answering" at bounding box center [237, 645] width 82 height 16
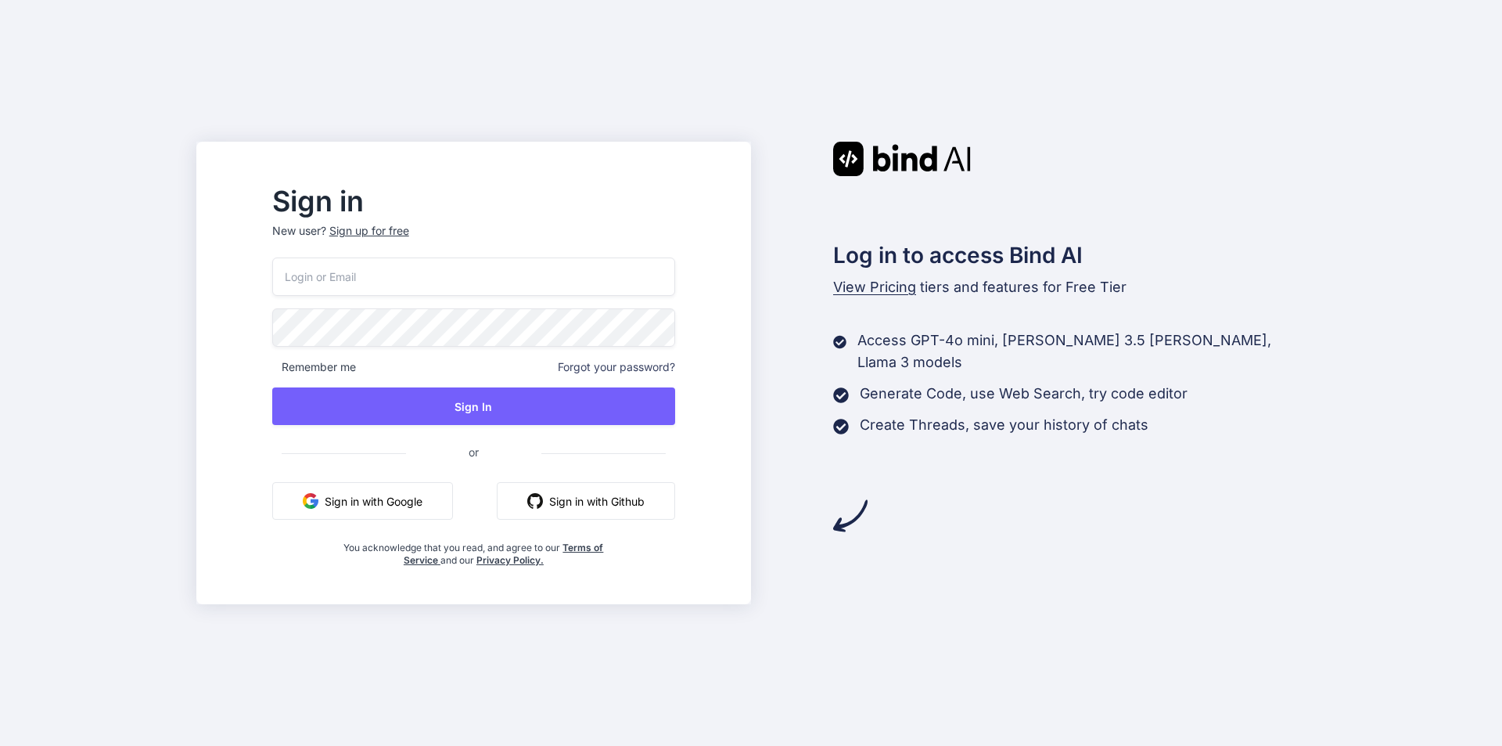
click at [357, 285] on input "email" at bounding box center [473, 276] width 403 height 38
paste input "[EMAIL_ADDRESS][DOMAIN_NAME]"
type input "[EMAIL_ADDRESS][DOMAIN_NAME]"
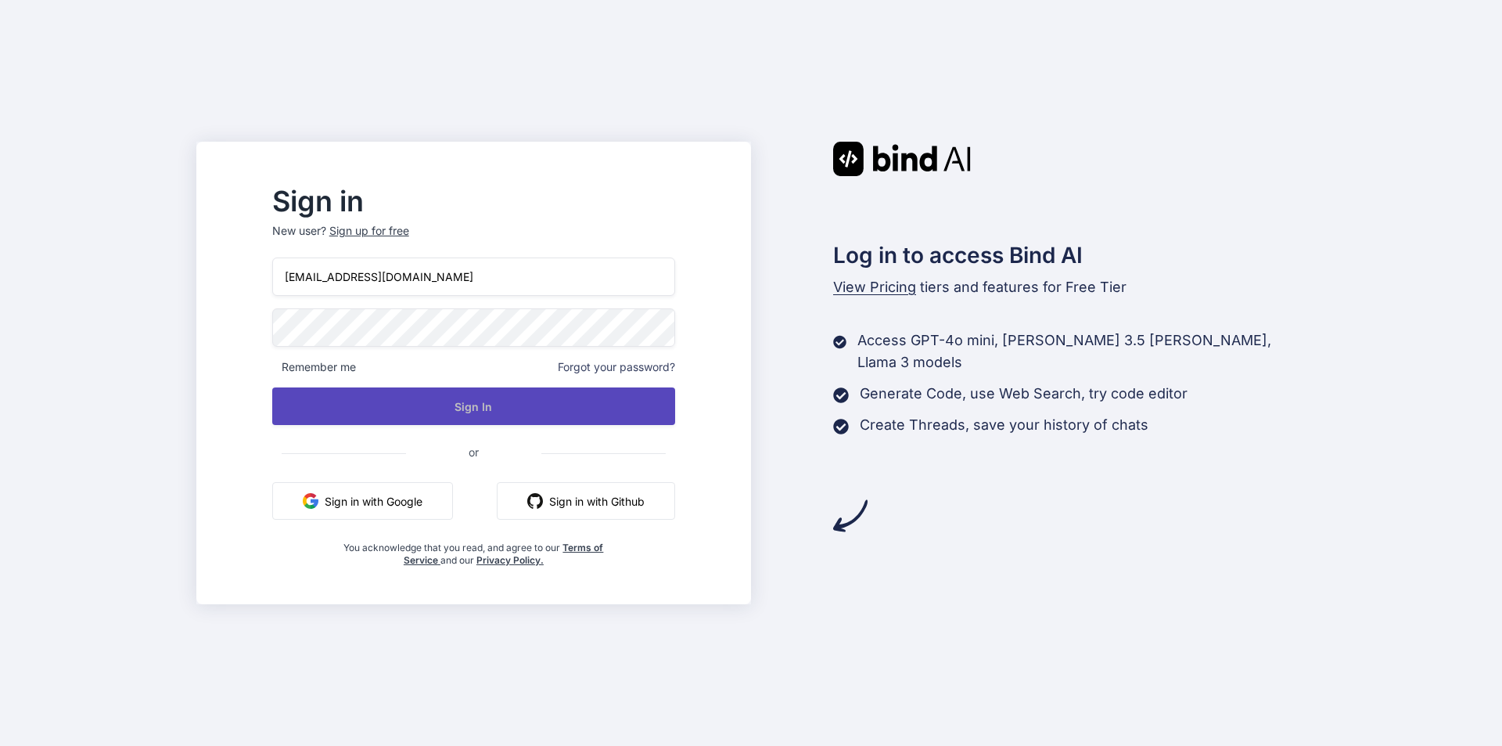
click at [493, 401] on button "Sign In" at bounding box center [473, 406] width 403 height 38
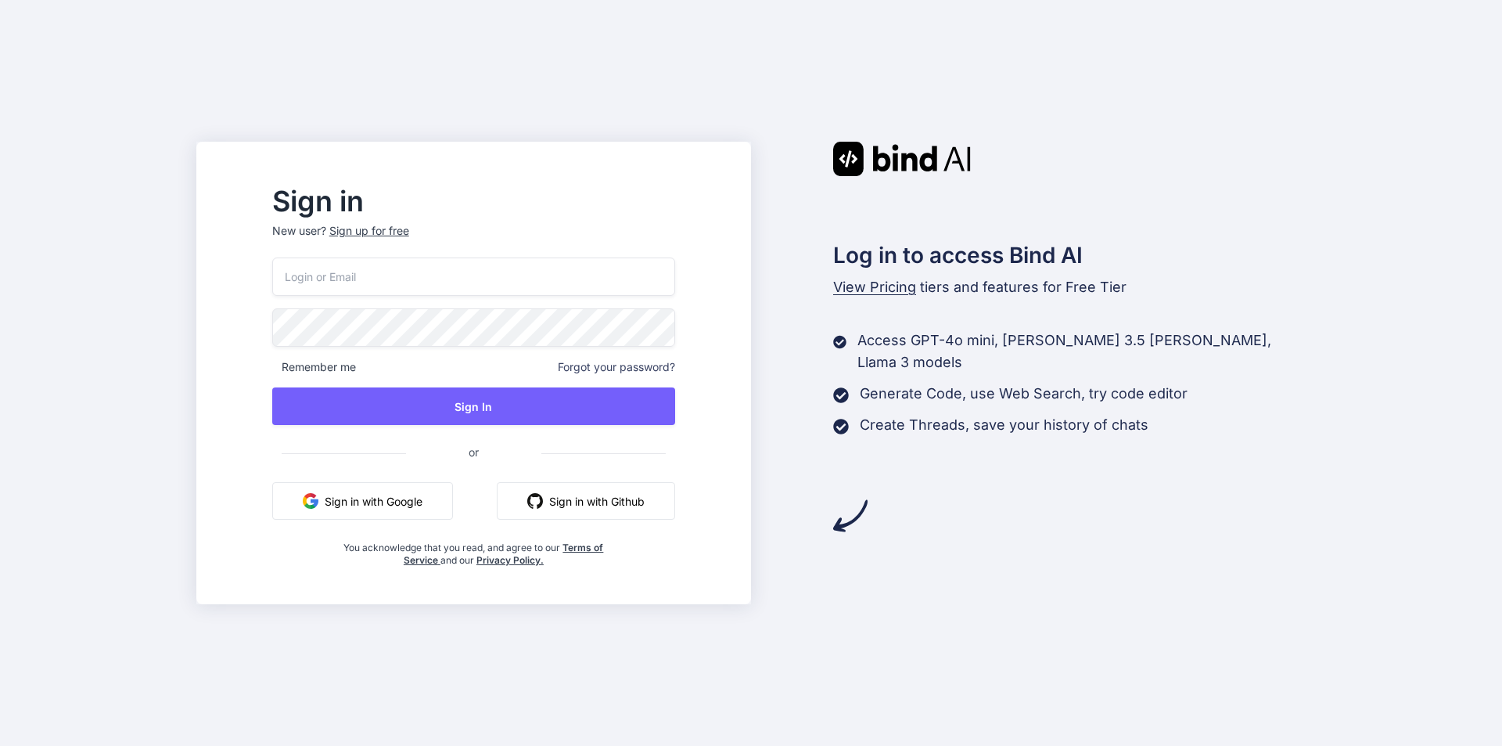
click at [491, 286] on input "email" at bounding box center [473, 276] width 403 height 38
paste input "votumu@fxzig.com"
type input "votumu@fxzig.com"
click at [517, 426] on div "votumu@fxzig.com Remember me Forgot your password? Sign In or Sign in with Goog…" at bounding box center [473, 411] width 403 height 309
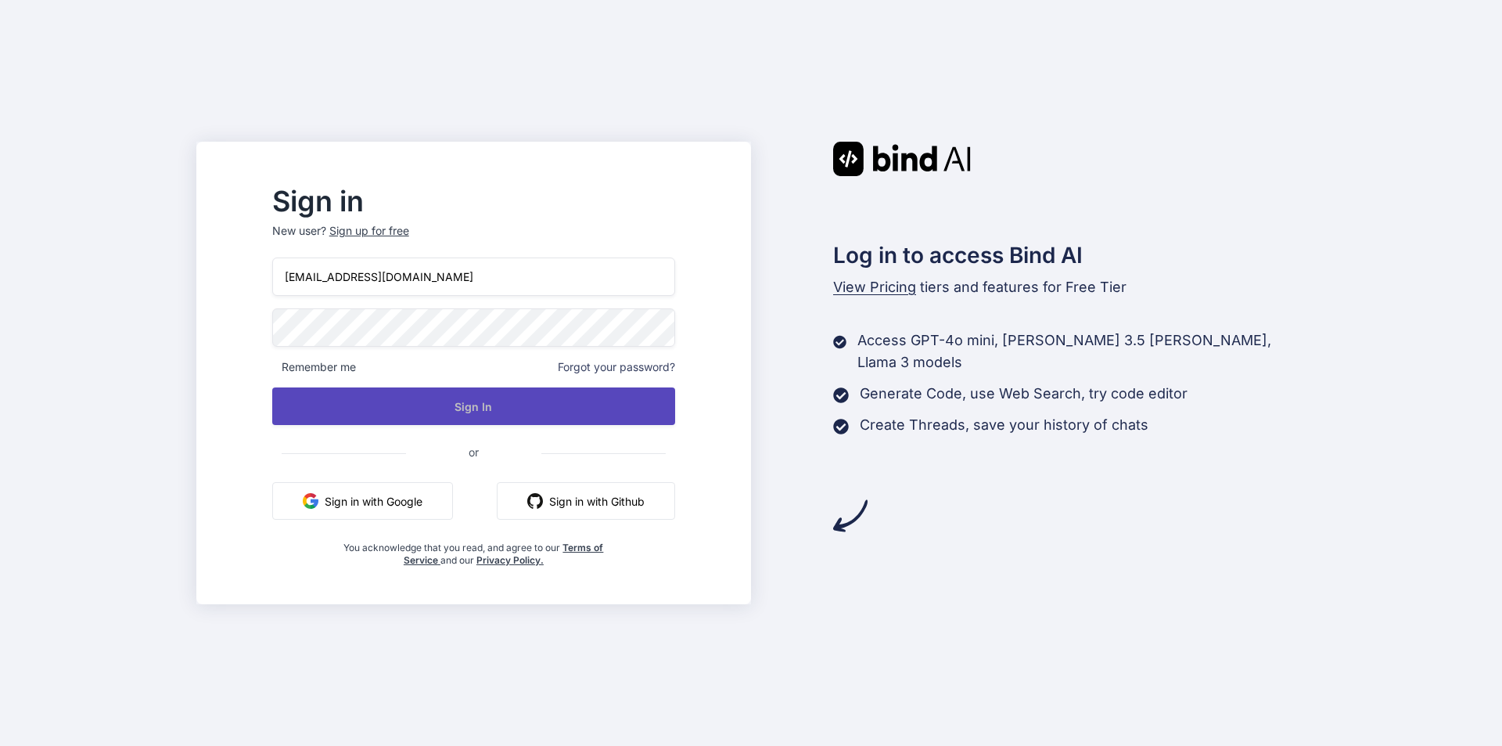
click at [513, 416] on button "Sign In" at bounding box center [473, 406] width 403 height 38
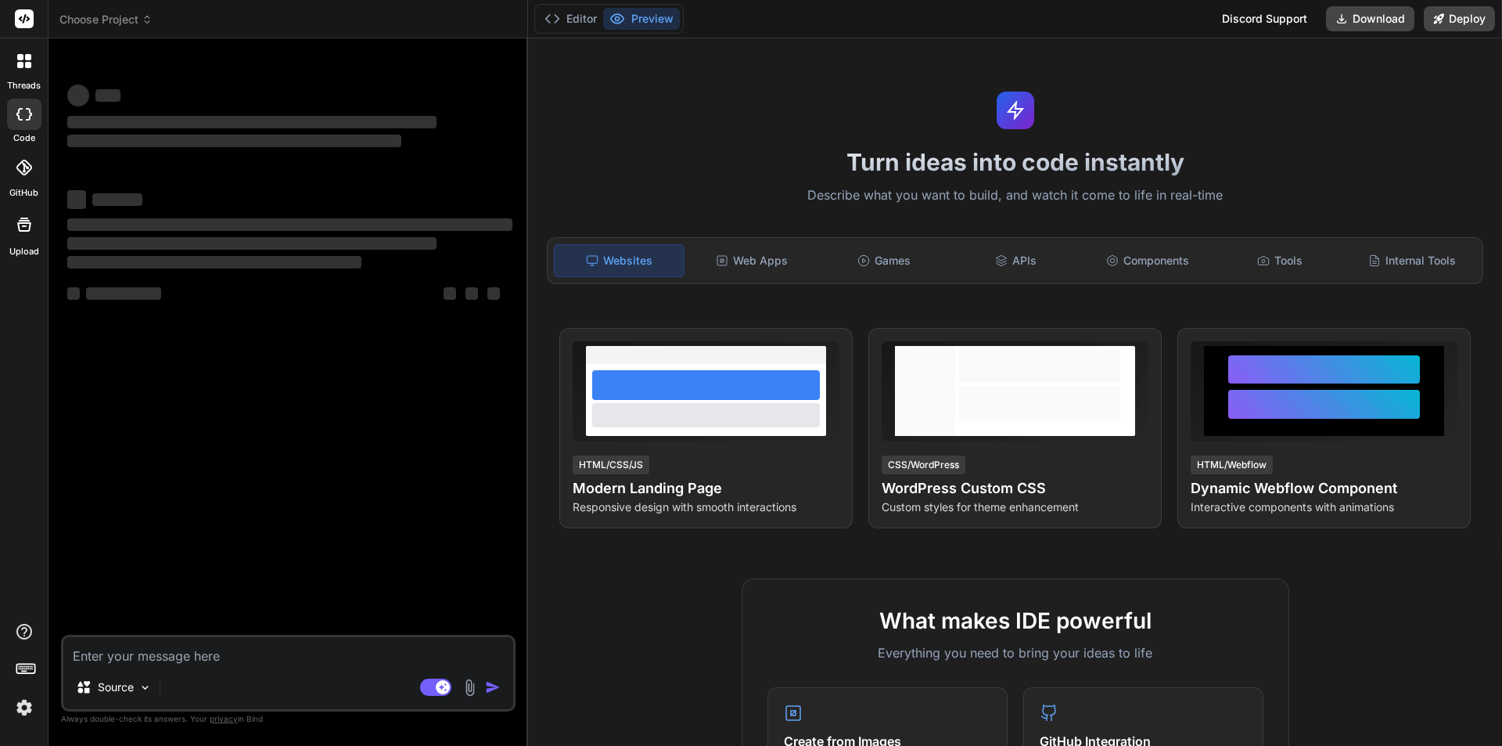
type textarea "x"
